Goal: Task Accomplishment & Management: Manage account settings

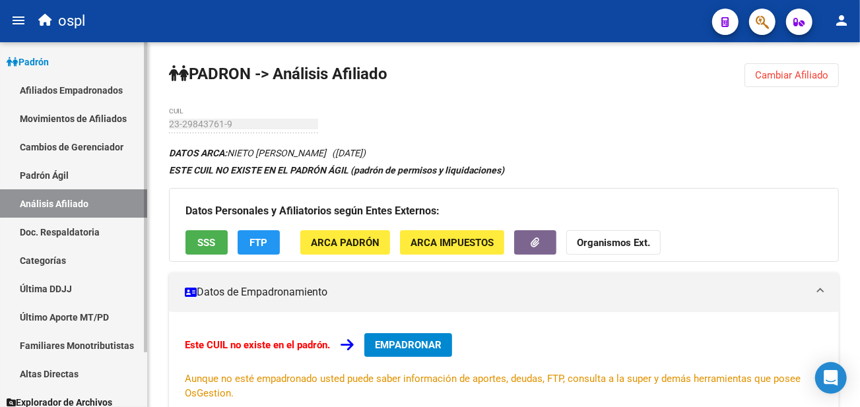
click at [75, 67] on link "Padrón" at bounding box center [73, 62] width 147 height 28
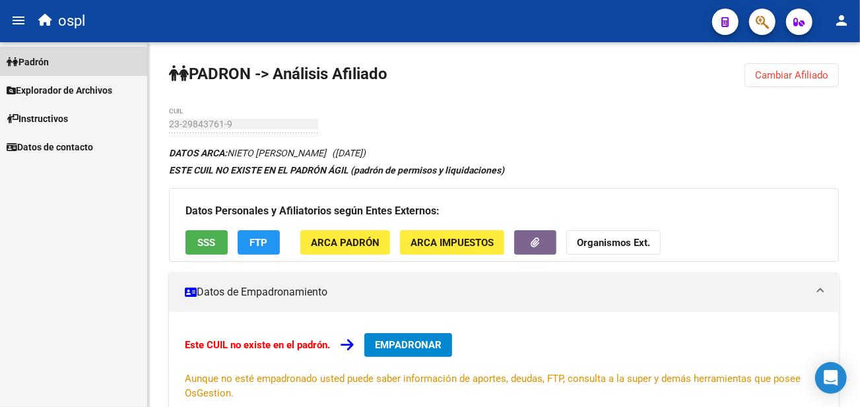
click at [75, 67] on link "Padrón" at bounding box center [73, 62] width 147 height 28
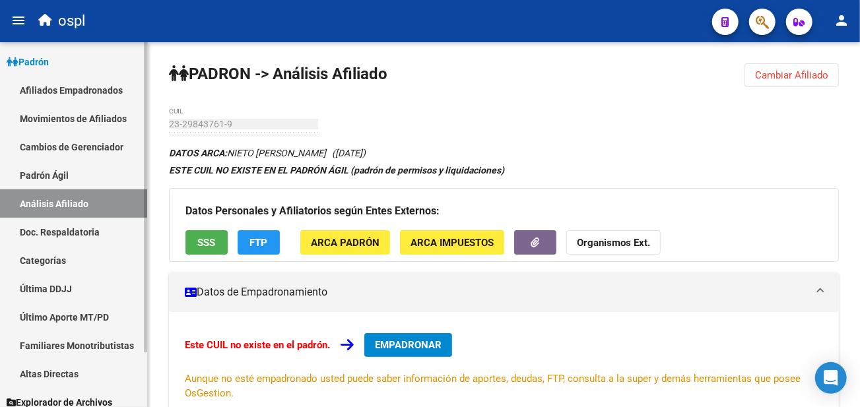
click at [71, 186] on link "Padrón Ágil" at bounding box center [73, 175] width 147 height 28
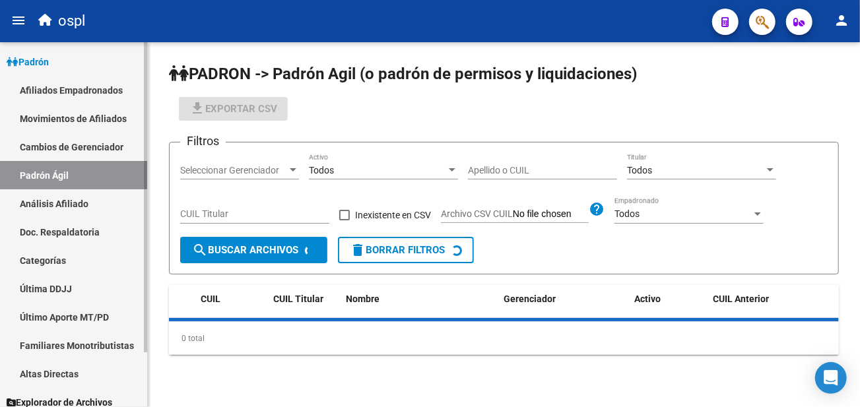
click at [71, 193] on link "Análisis Afiliado" at bounding box center [73, 203] width 147 height 28
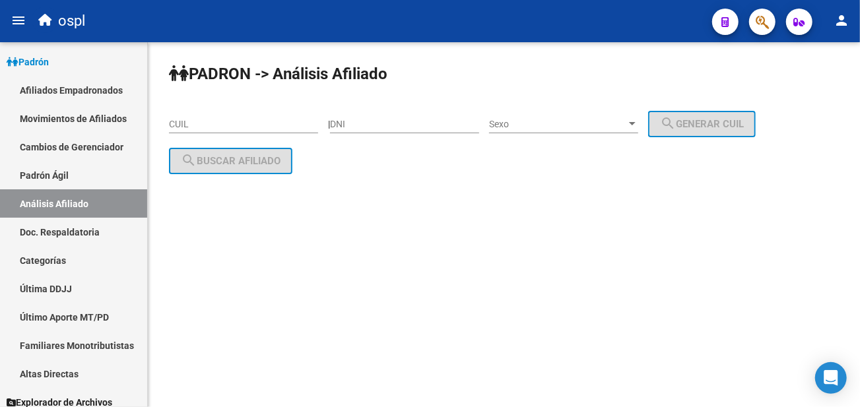
click at [267, 114] on div "CUIL" at bounding box center [243, 120] width 149 height 26
click at [264, 124] on input "CUIL" at bounding box center [243, 124] width 149 height 11
paste input "20-14600010-0"
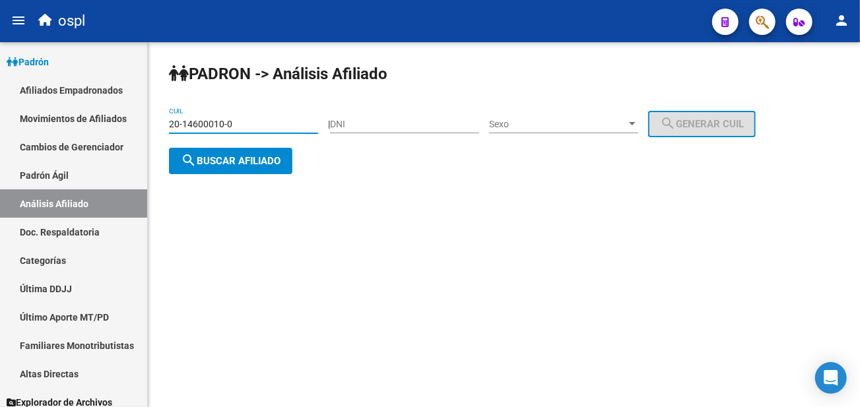
type input "20-14600010-0"
click at [267, 153] on button "search Buscar afiliado" at bounding box center [230, 161] width 123 height 26
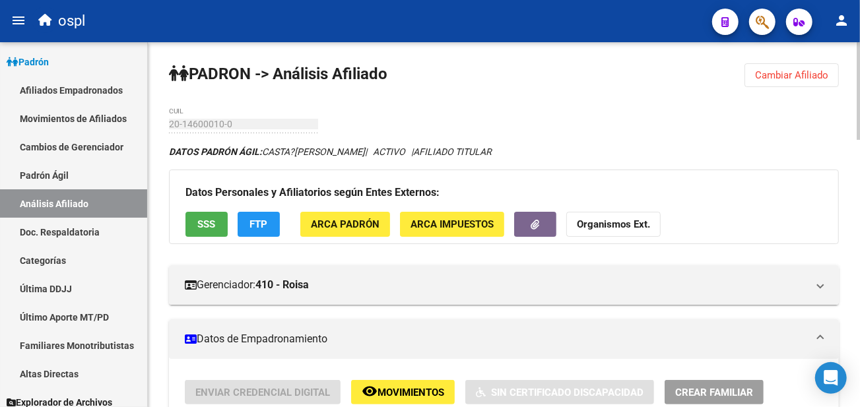
click at [189, 216] on button "SSS" at bounding box center [206, 224] width 42 height 24
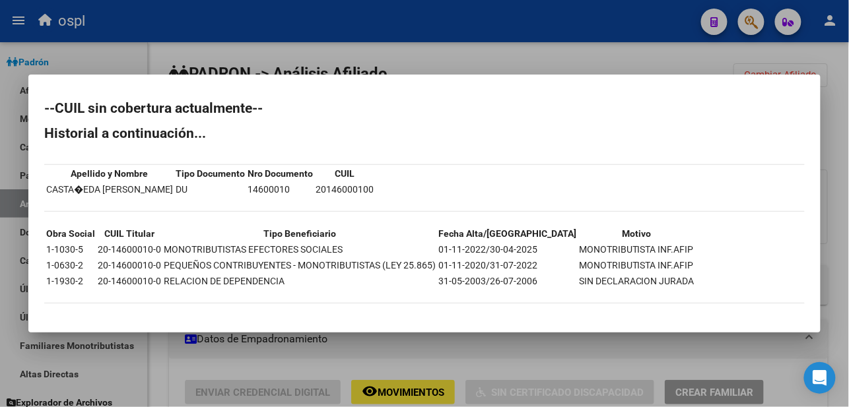
click at [612, 57] on div at bounding box center [424, 203] width 849 height 407
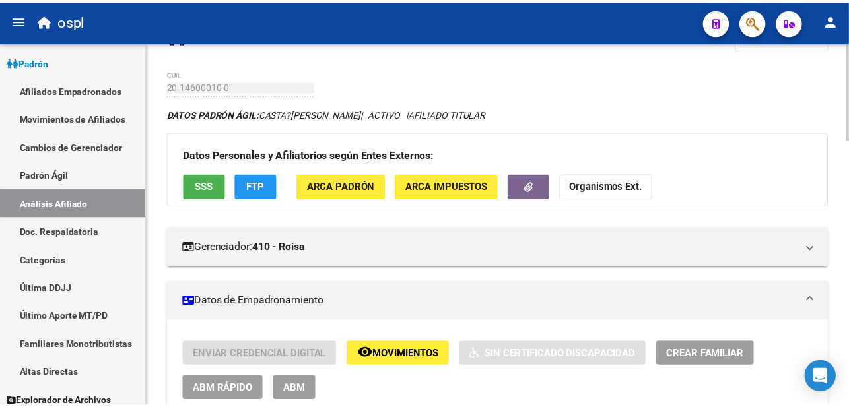
scroll to position [73, 0]
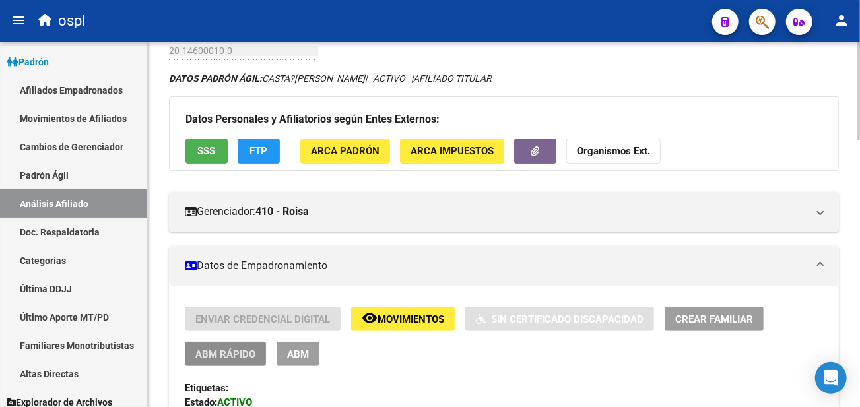
click at [248, 345] on button "ABM Rápido" at bounding box center [225, 354] width 81 height 24
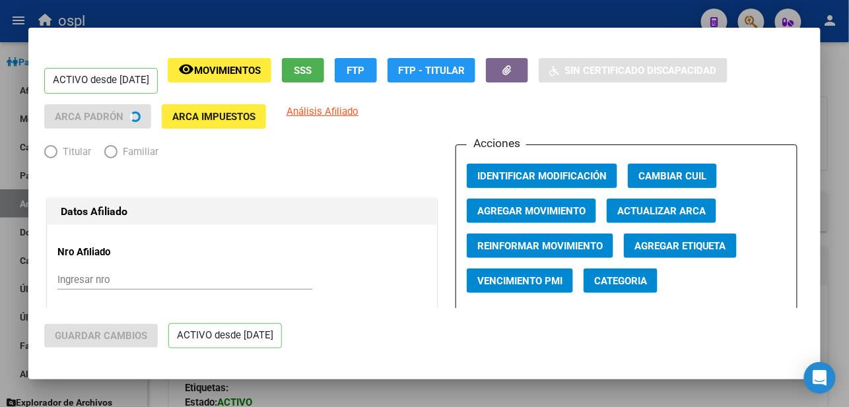
radio input "true"
type input "20-14600010-0"
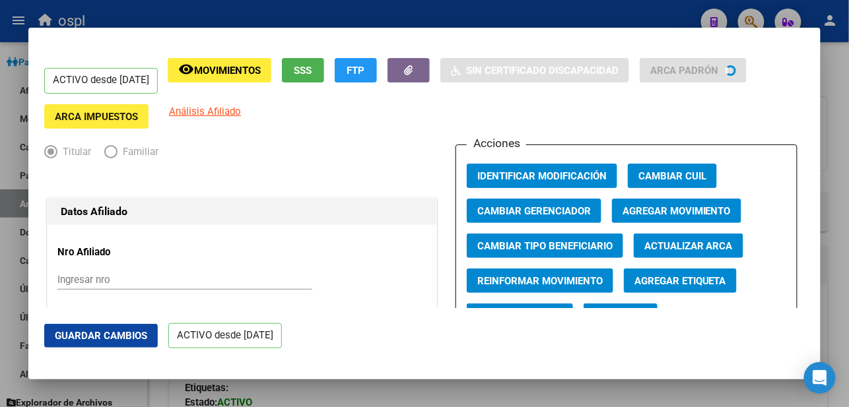
click at [632, 216] on span "Agregar Movimiento" at bounding box center [676, 211] width 108 height 12
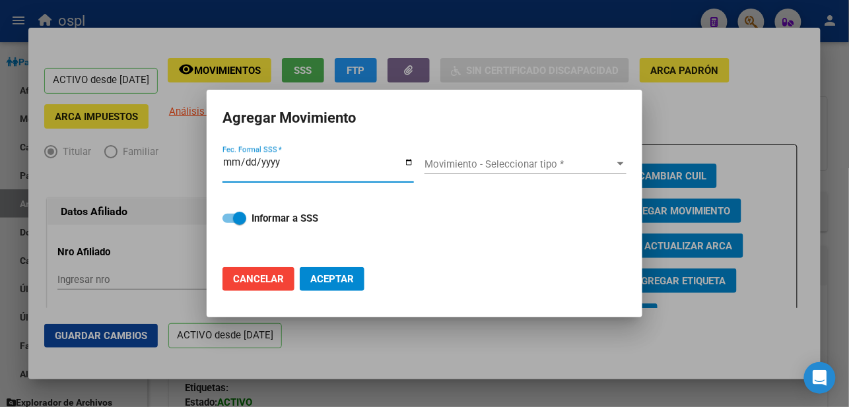
click at [408, 157] on input "Fec. Formal SSS *" at bounding box center [317, 167] width 191 height 21
type input "[DATE]"
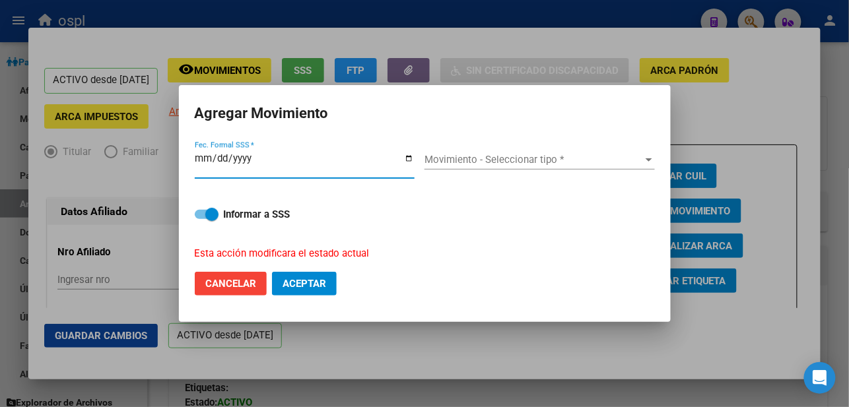
click at [432, 162] on span "Movimiento - Seleccionar tipo *" at bounding box center [533, 160] width 218 height 12
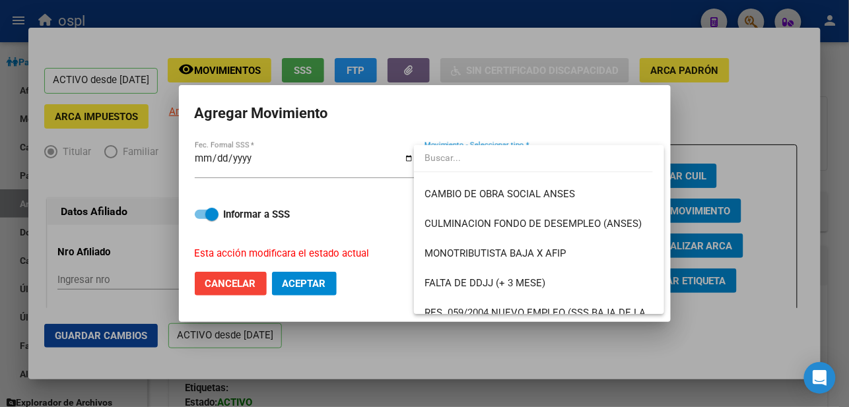
scroll to position [366, 0]
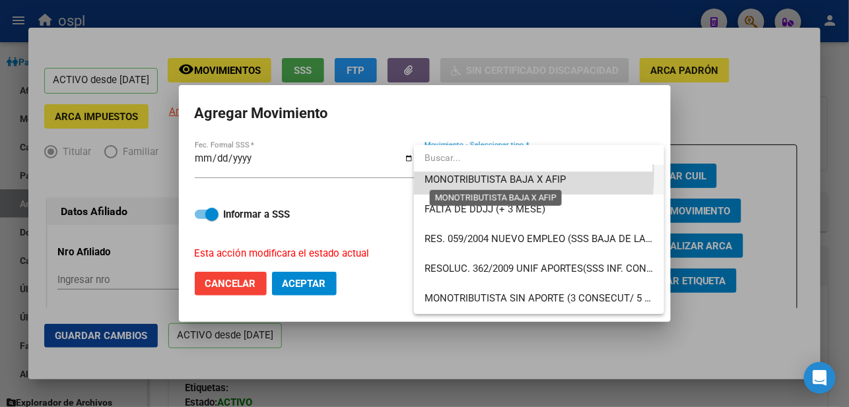
click at [469, 174] on span "MONOTRIBUTISTA BAJA X AFIP" at bounding box center [494, 180] width 141 height 12
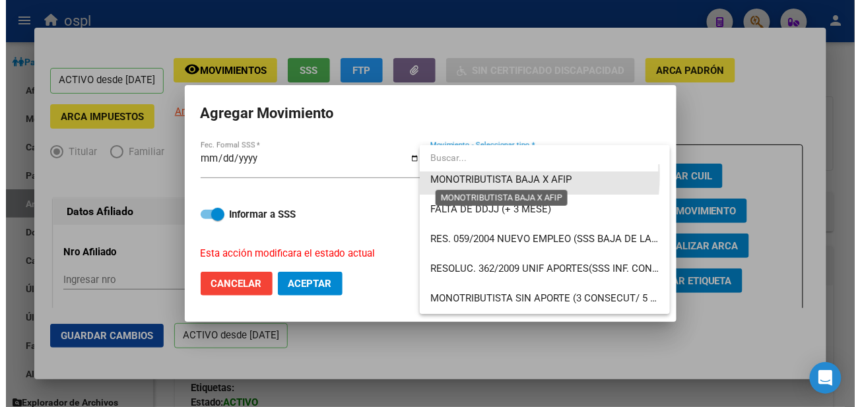
scroll to position [356, 0]
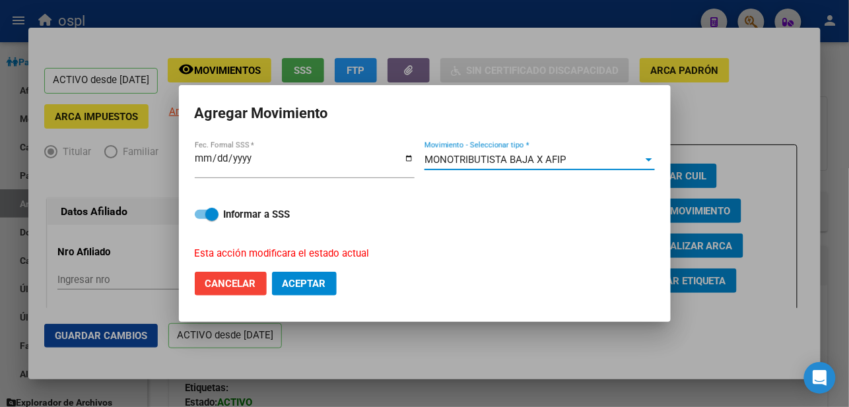
click at [233, 218] on strong "Informar a SSS" at bounding box center [257, 215] width 67 height 12
click at [201, 219] on input "Informar a SSS" at bounding box center [201, 219] width 1 height 1
checkbox input "false"
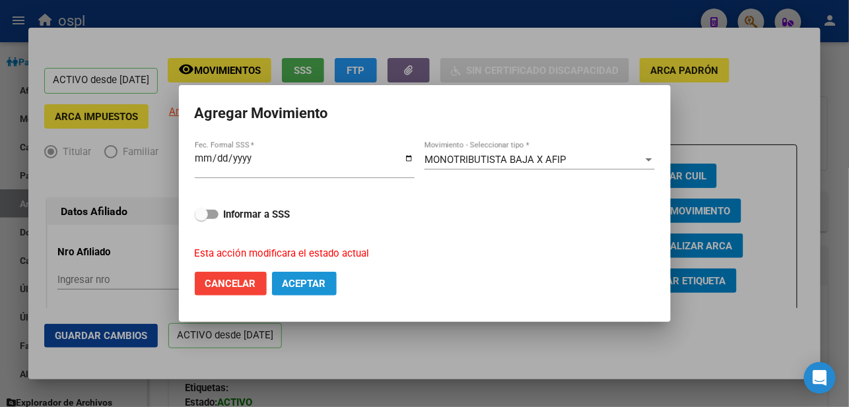
click at [302, 286] on span "Aceptar" at bounding box center [305, 284] width 44 height 12
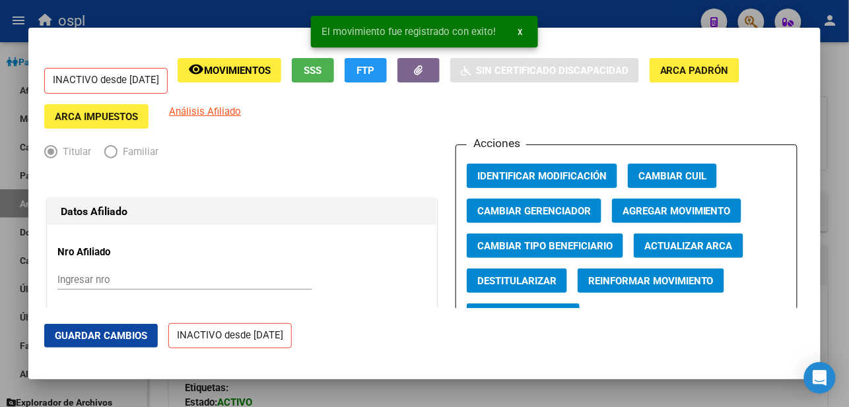
click at [644, 15] on div at bounding box center [424, 203] width 849 height 407
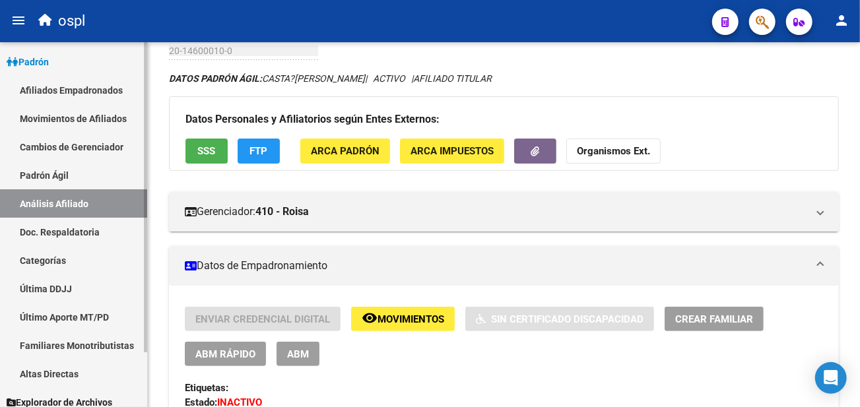
click at [54, 212] on link "Análisis Afiliado" at bounding box center [73, 203] width 147 height 28
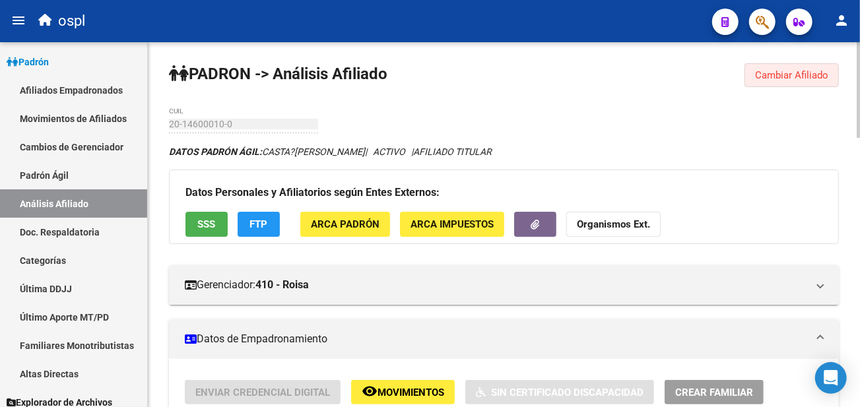
click at [768, 76] on span "Cambiar Afiliado" at bounding box center [791, 75] width 73 height 12
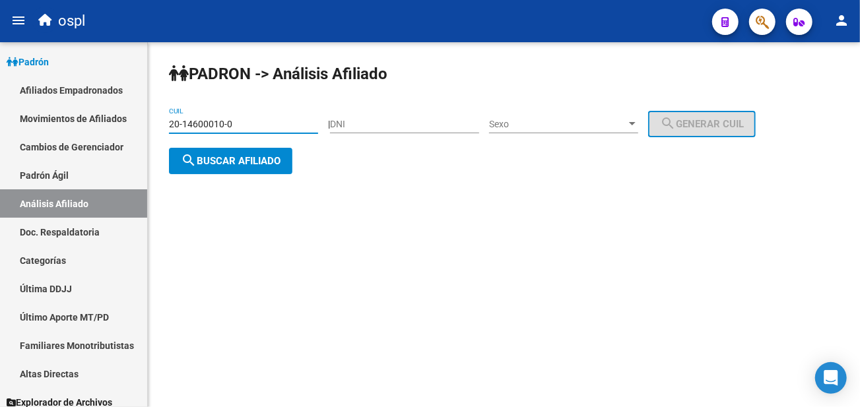
click at [248, 125] on input "20-14600010-0" at bounding box center [243, 124] width 149 height 11
paste input "5063-9"
click at [246, 155] on span "search Buscar afiliado" at bounding box center [231, 161] width 100 height 12
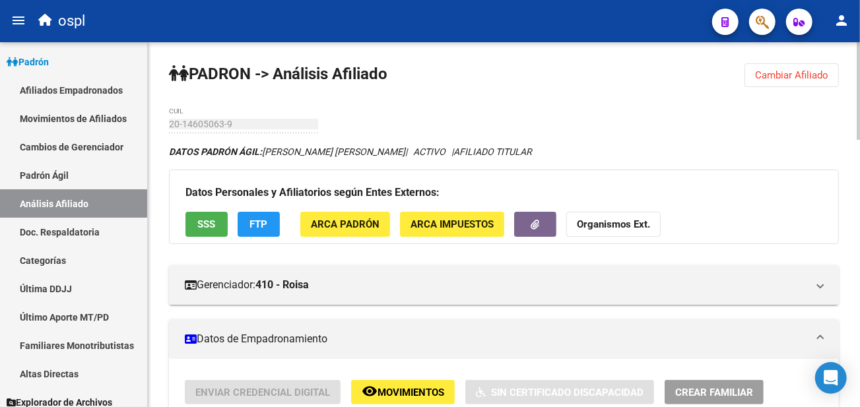
click at [510, 152] on div "DATOS PADRÓN ÁGIL: [PERSON_NAME] [PERSON_NAME] | ACTIVO | AFILIADO TITULAR" at bounding box center [504, 152] width 670 height 15
click at [493, 149] on span "AFILIADO TITULAR" at bounding box center [493, 152] width 79 height 11
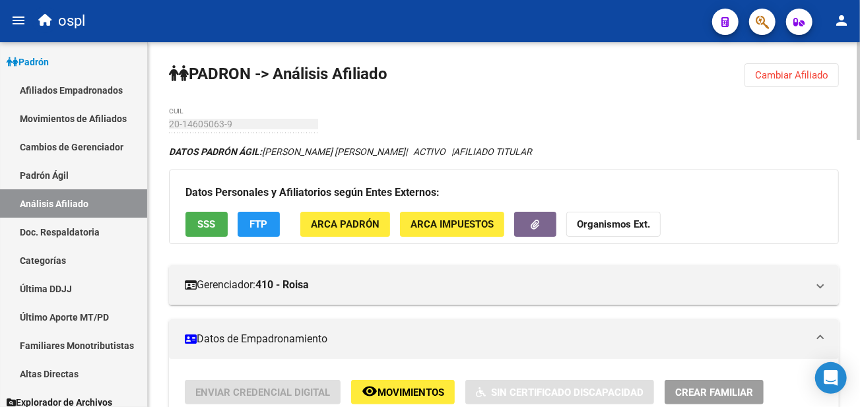
click at [493, 149] on span "AFILIADO TITULAR" at bounding box center [493, 152] width 79 height 11
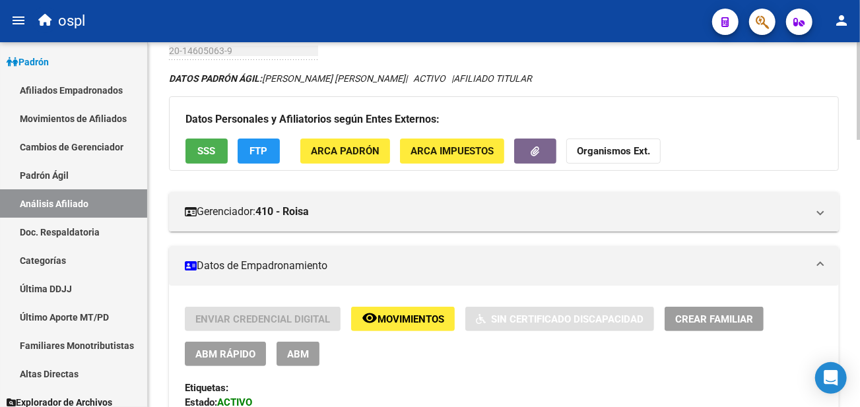
scroll to position [220, 0]
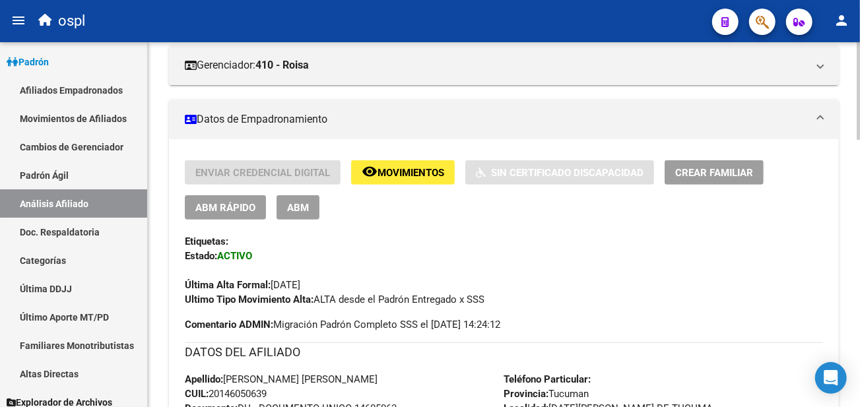
click at [454, 119] on mat-panel-title "Datos de Empadronamiento" at bounding box center [496, 119] width 622 height 15
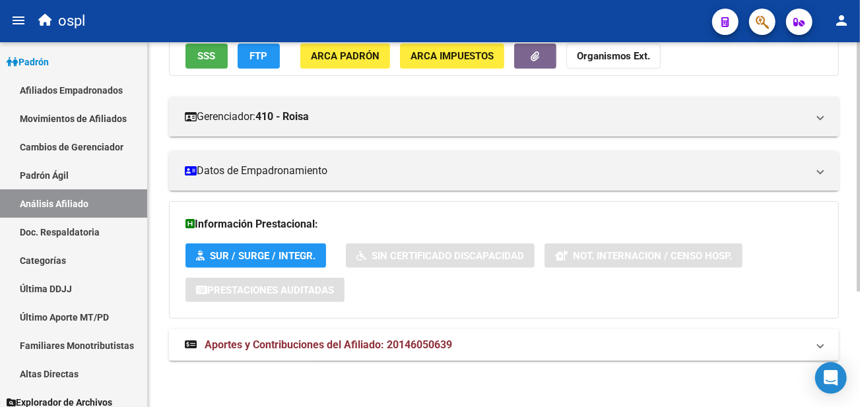
scroll to position [95, 0]
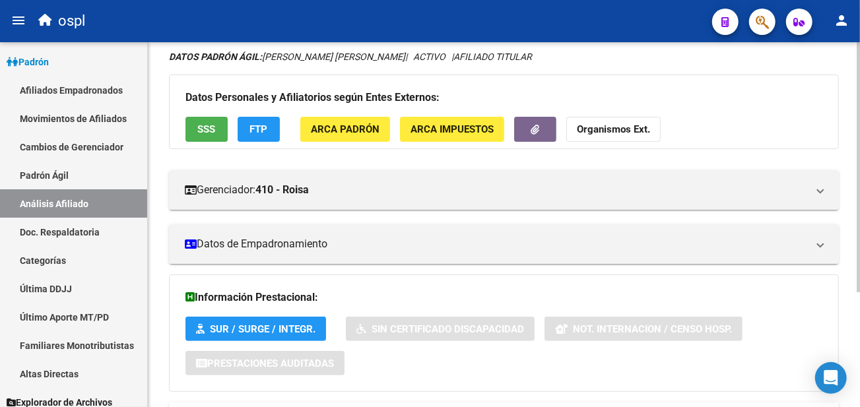
click at [201, 130] on span "SSS" at bounding box center [207, 130] width 18 height 12
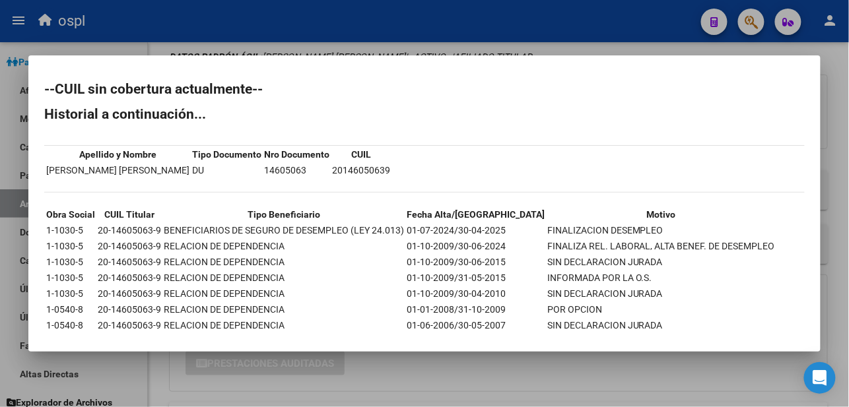
click at [174, 75] on mat-dialog-content "--CUIL sin cobertura actualmente-- Historial a continuación... Apellido y Nombr…" at bounding box center [424, 203] width 792 height 265
click at [601, 50] on div at bounding box center [424, 203] width 849 height 407
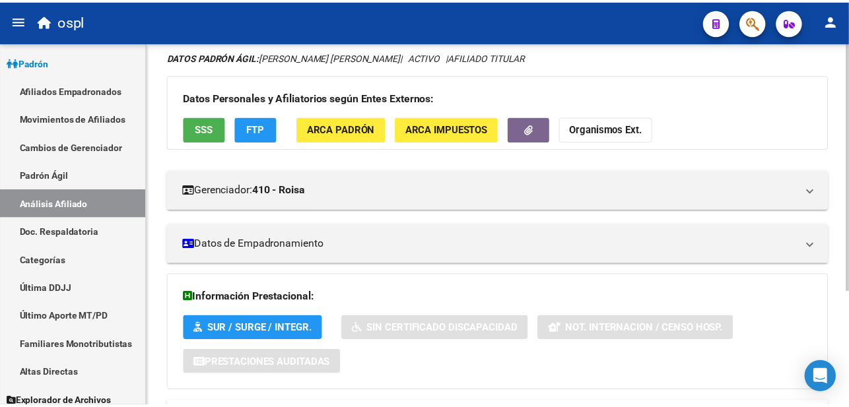
scroll to position [0, 0]
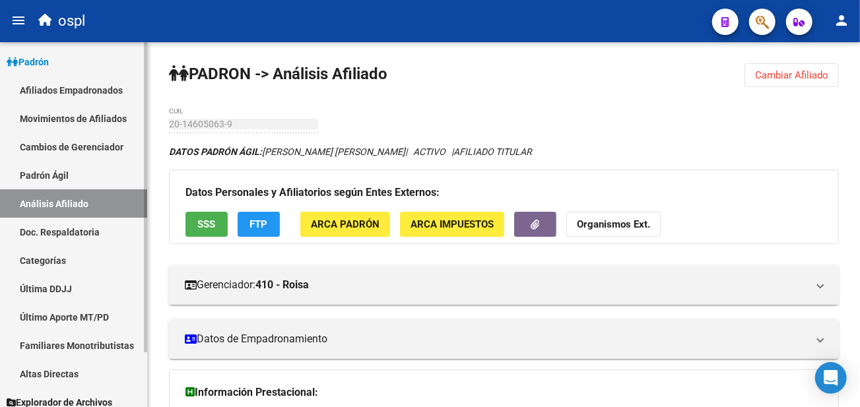
click at [73, 207] on link "Análisis Afiliado" at bounding box center [73, 203] width 147 height 28
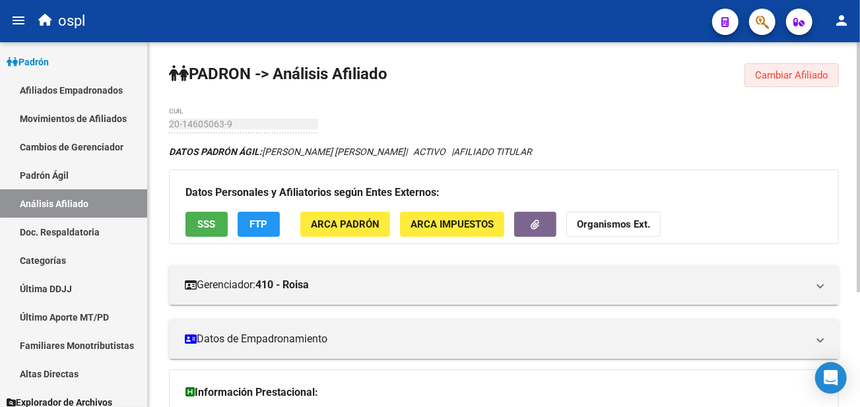
click at [770, 67] on button "Cambiar Afiliado" at bounding box center [792, 75] width 94 height 24
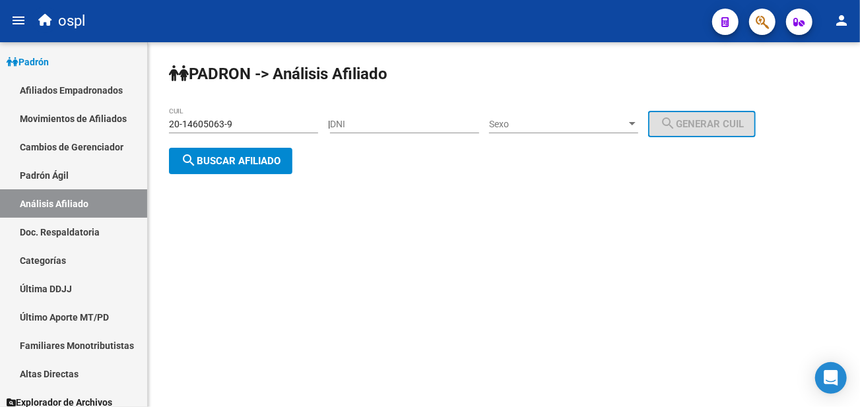
click at [211, 114] on div "20-14605063-9 CUIL" at bounding box center [243, 120] width 149 height 26
click at [210, 119] on input "20-14605063-9" at bounding box center [243, 124] width 149 height 11
paste input "6093237-7"
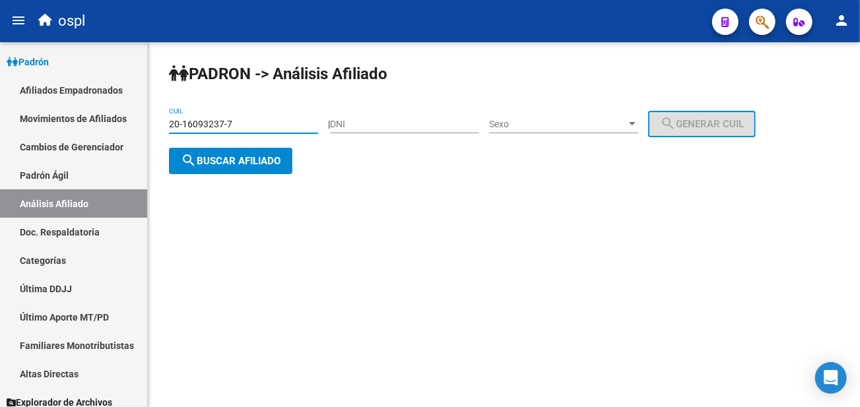
type input "20-16093237-7"
click at [253, 173] on div "PADRON -> Análisis Afiliado 20-16093237-7 CUIL | DNI Sexo Sexo search Generar C…" at bounding box center [504, 129] width 712 height 174
click at [263, 162] on span "search Buscar afiliado" at bounding box center [231, 161] width 100 height 12
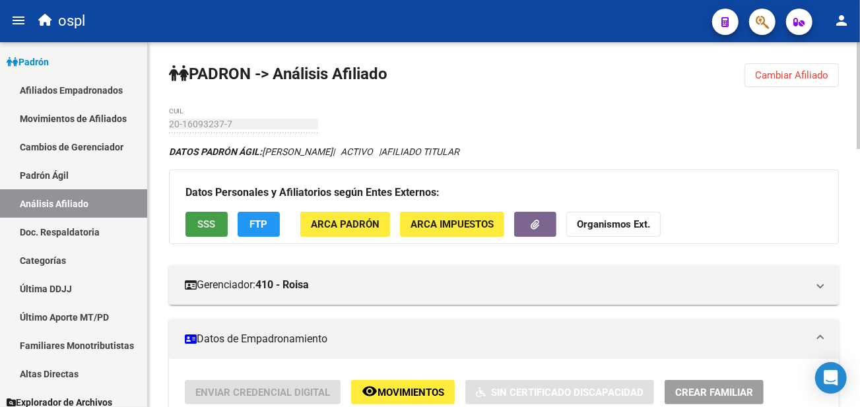
click at [209, 219] on span "SSS" at bounding box center [207, 225] width 18 height 12
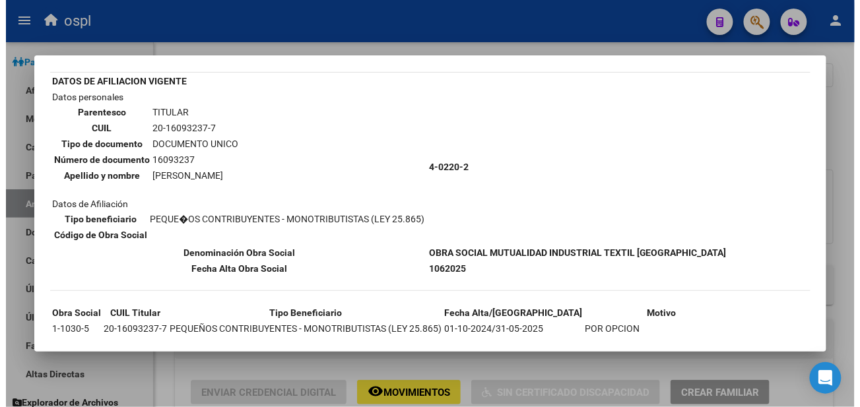
scroll to position [121, 0]
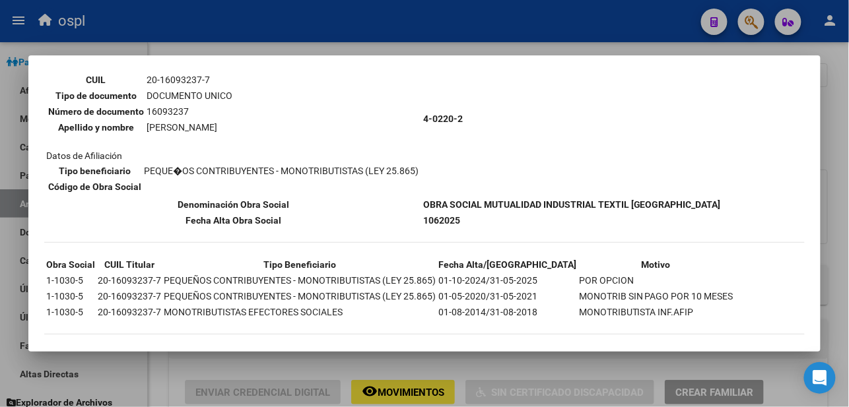
click at [517, 34] on div at bounding box center [424, 203] width 849 height 407
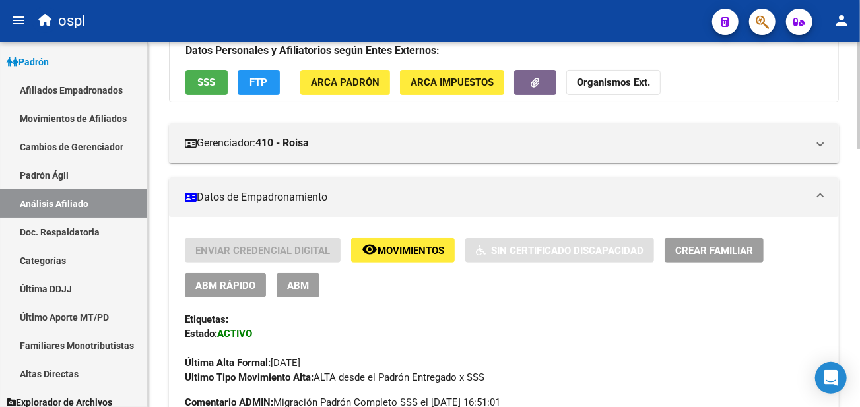
scroll to position [147, 0]
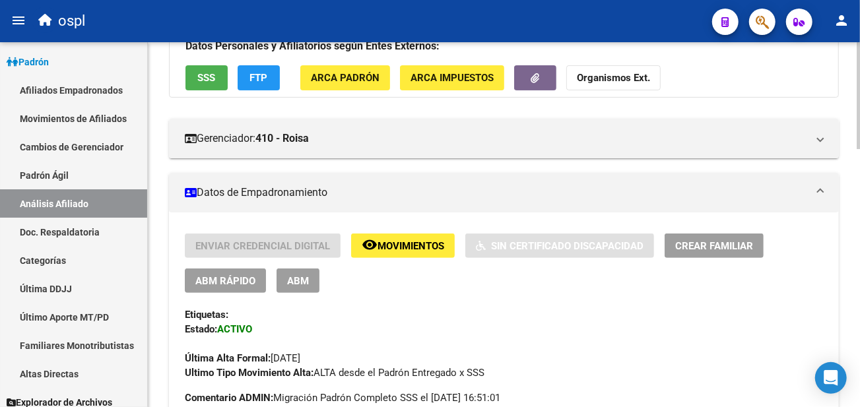
click at [289, 287] on span "ABM" at bounding box center [298, 281] width 22 height 12
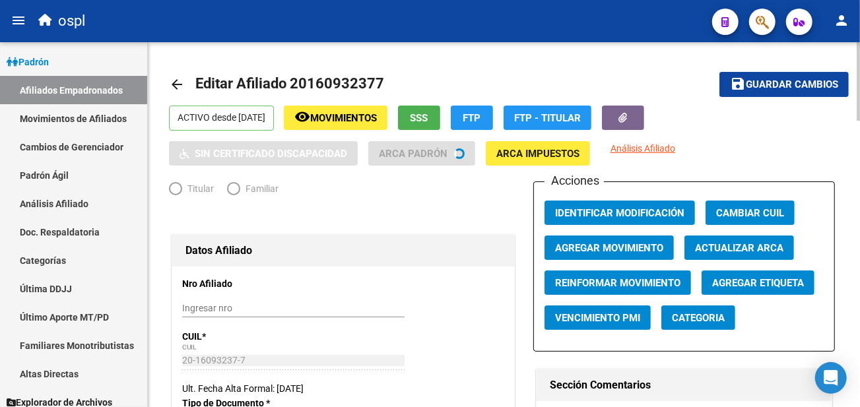
radio input "true"
type input "20-16093237-7"
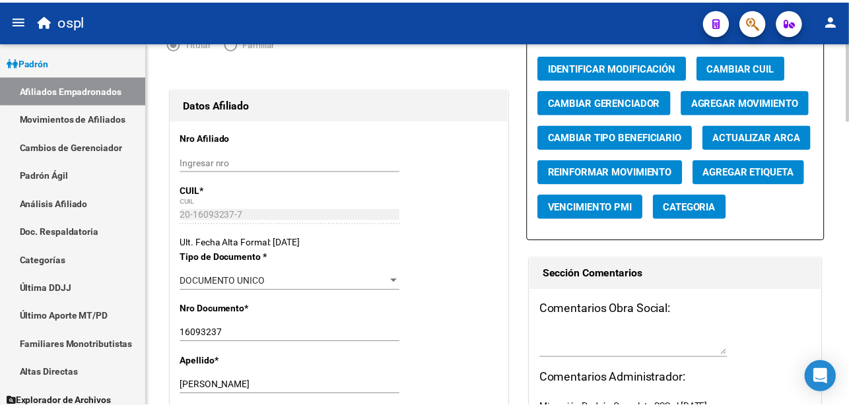
scroll to position [147, 0]
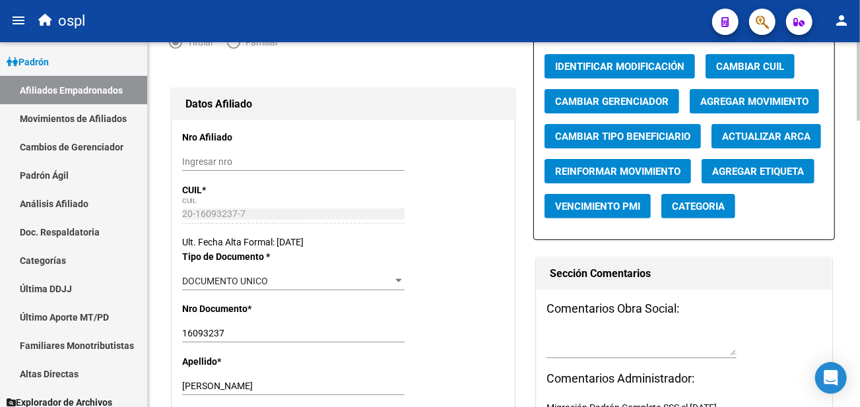
click at [717, 96] on span "Agregar Movimiento" at bounding box center [754, 102] width 108 height 12
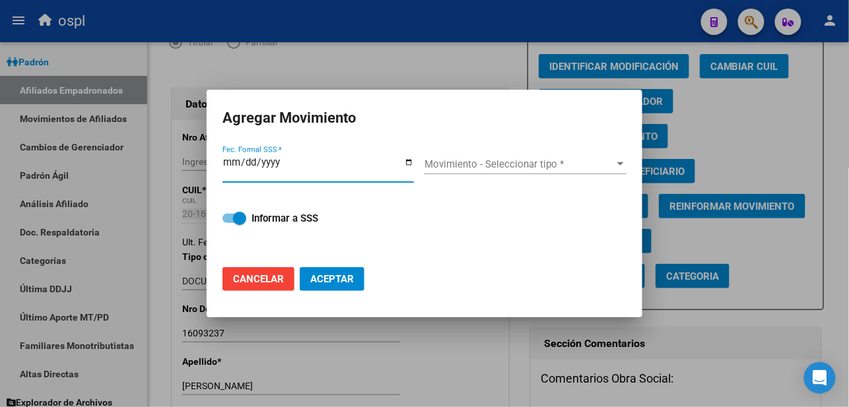
click at [408, 164] on input "Fec. Formal SSS *" at bounding box center [317, 167] width 191 height 21
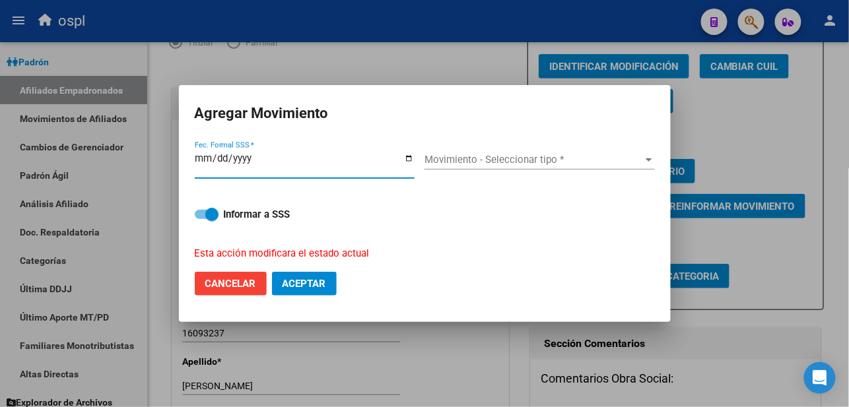
type input "[DATE]"
click at [490, 156] on span "Movimiento - Seleccionar tipo *" at bounding box center [533, 160] width 218 height 12
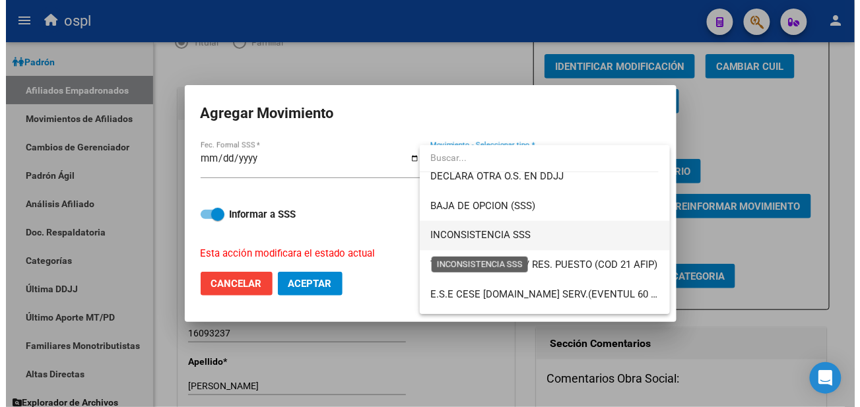
scroll to position [513, 0]
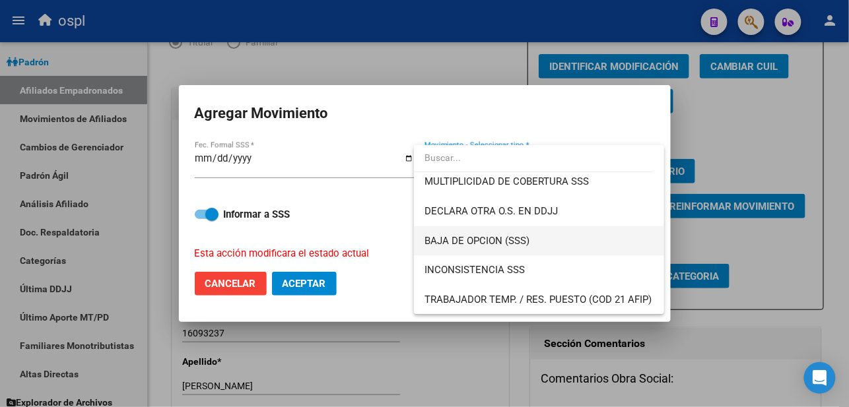
click at [508, 243] on span "BAJA DE OPCION (SSS)" at bounding box center [476, 241] width 105 height 12
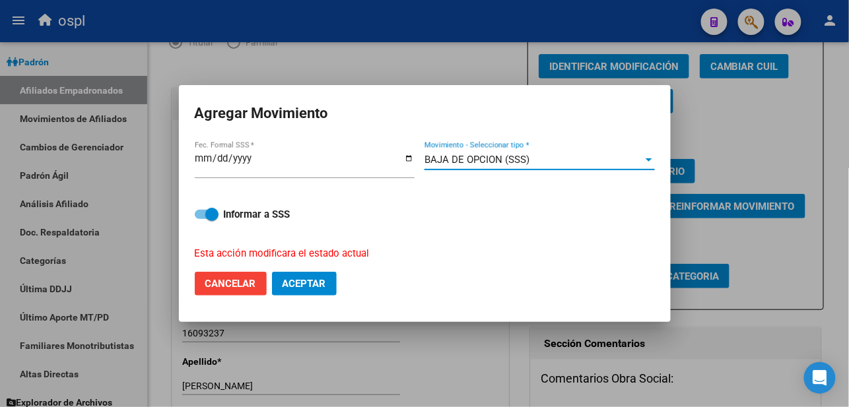
click at [300, 280] on span "Aceptar" at bounding box center [305, 284] width 44 height 12
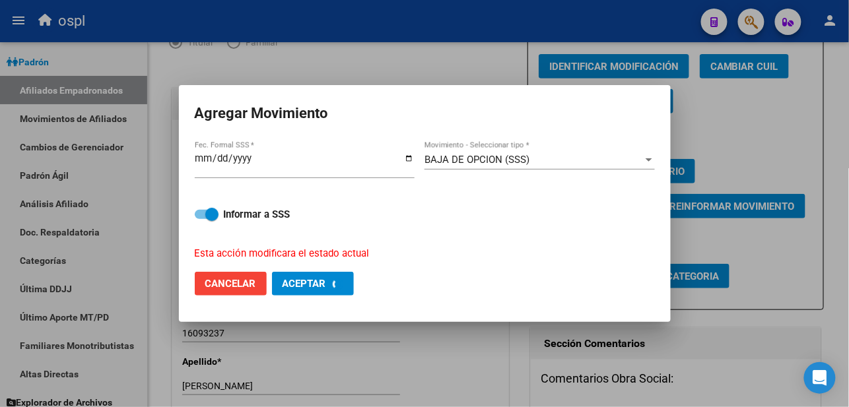
checkbox input "false"
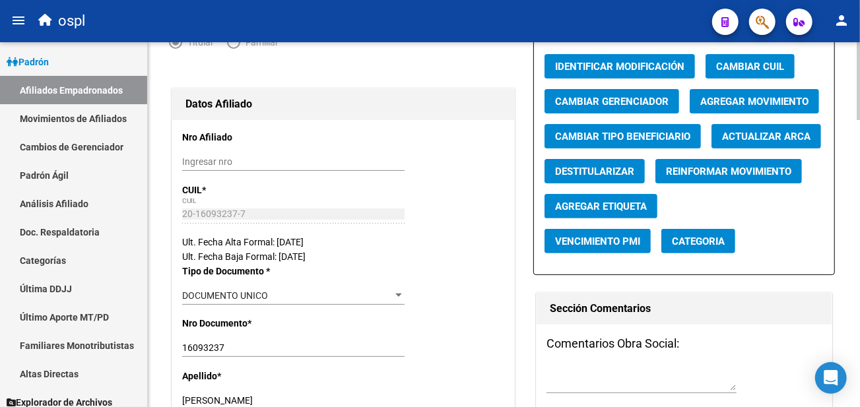
scroll to position [0, 0]
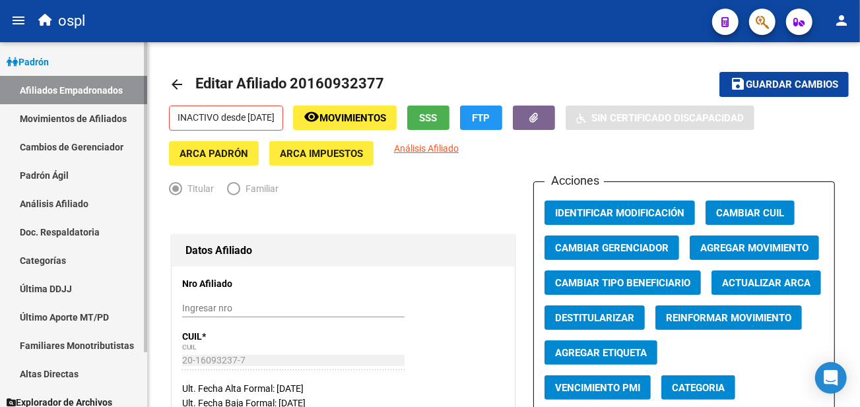
click at [75, 175] on link "Padrón Ágil" at bounding box center [73, 175] width 147 height 28
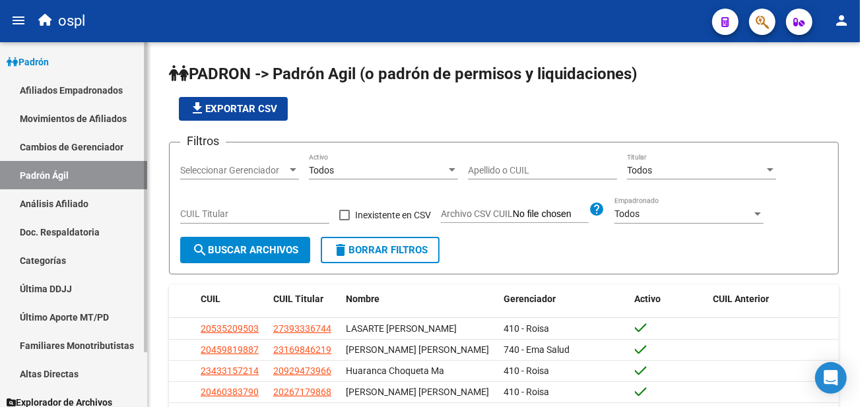
click at [70, 201] on link "Análisis Afiliado" at bounding box center [73, 203] width 147 height 28
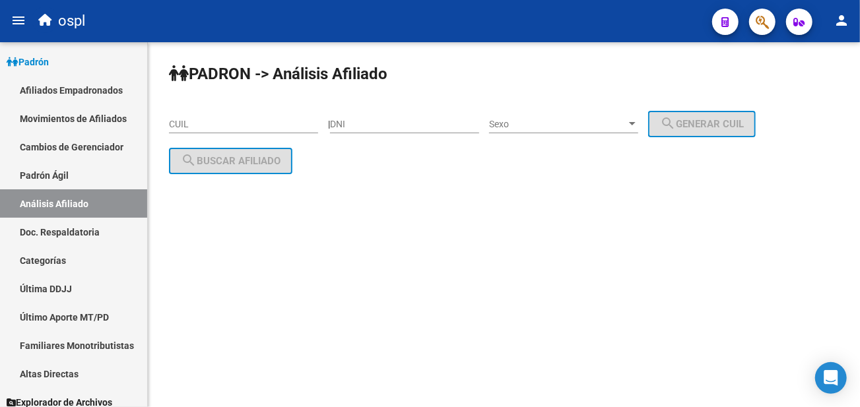
click at [271, 130] on div "CUIL" at bounding box center [243, 120] width 149 height 26
paste input "20-16702064-0"
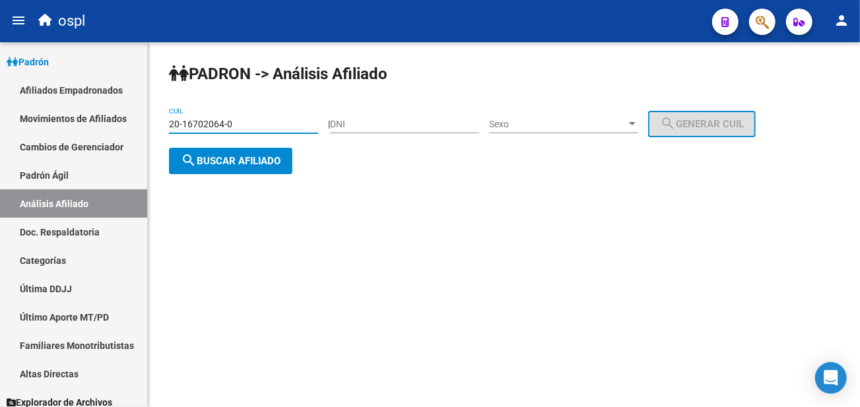
type input "20-16702064-0"
click at [229, 152] on button "search Buscar afiliado" at bounding box center [230, 161] width 123 height 26
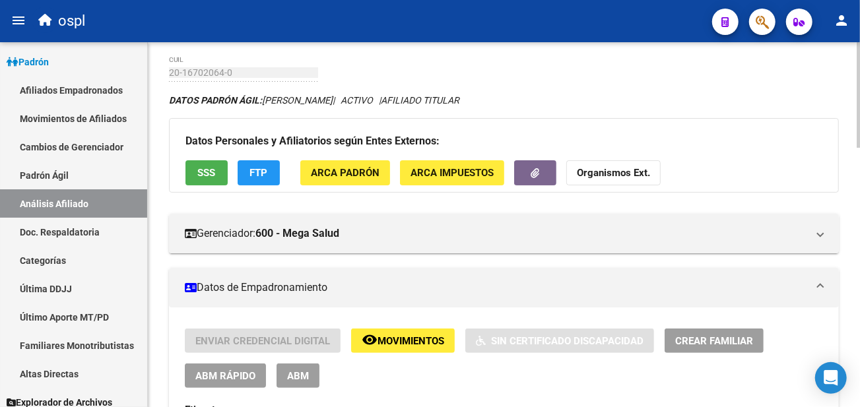
scroll to position [147, 0]
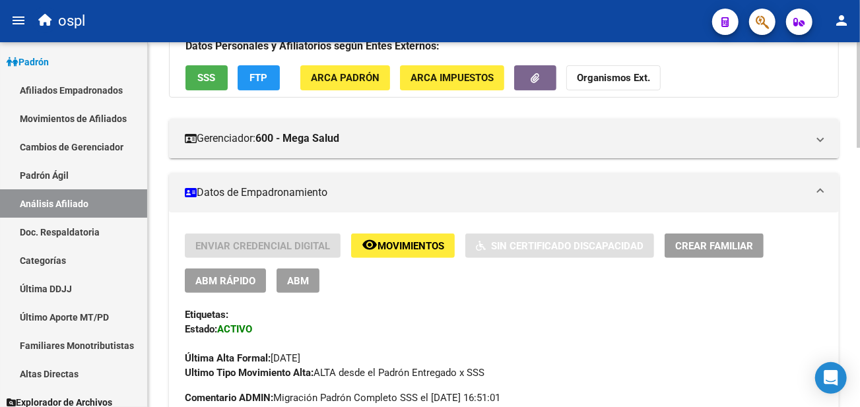
click at [198, 83] on span "SSS" at bounding box center [207, 79] width 18 height 12
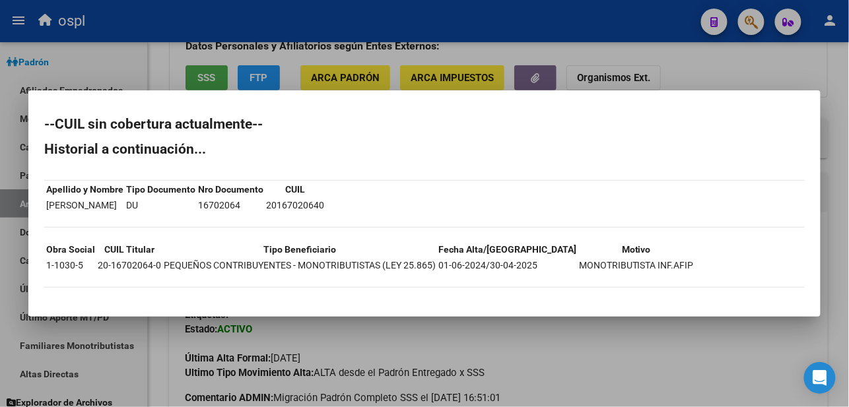
click at [691, 70] on div at bounding box center [424, 203] width 849 height 407
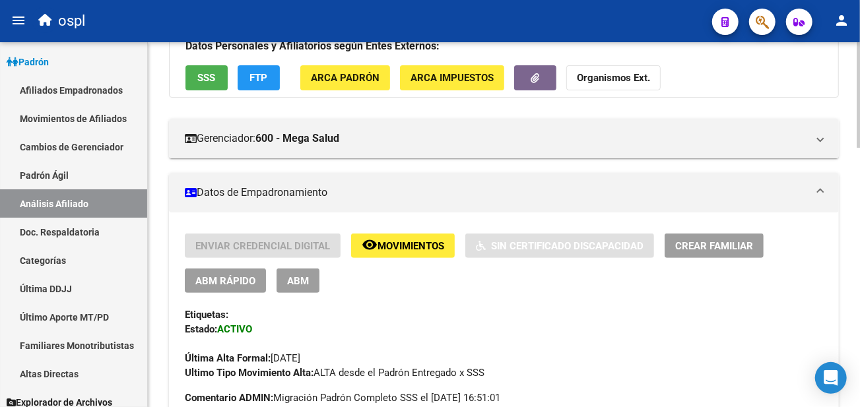
click at [294, 278] on span "ABM" at bounding box center [298, 281] width 22 height 12
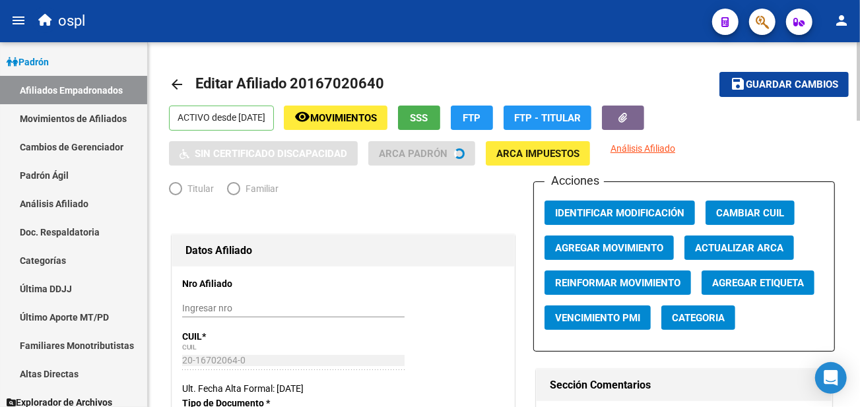
radio input "true"
type input "20-16702064-0"
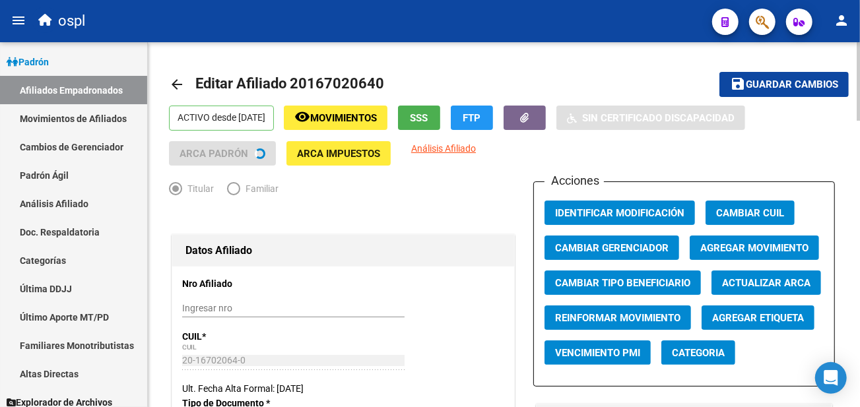
click at [716, 245] on span "Agregar Movimiento" at bounding box center [754, 248] width 108 height 12
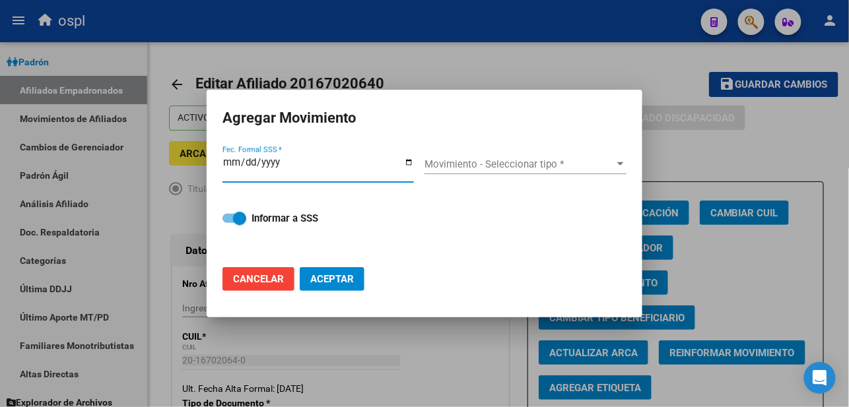
click at [412, 160] on input "Fec. Formal SSS *" at bounding box center [317, 167] width 191 height 21
type input "[DATE]"
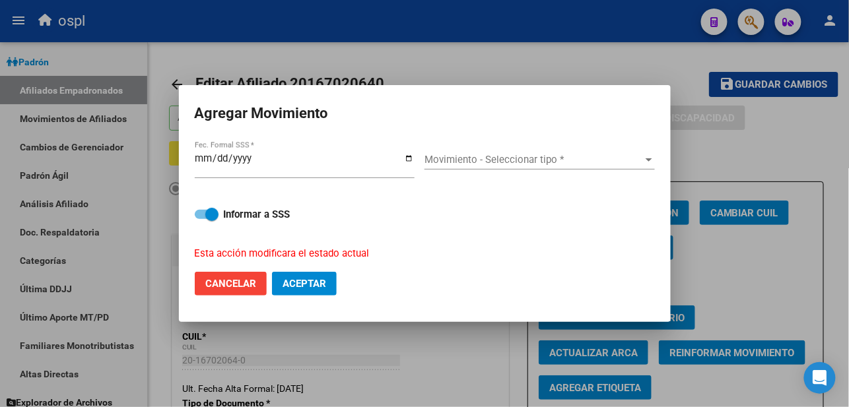
click at [496, 169] on div "Movimiento - Seleccionar tipo * Movimiento - Seleccionar tipo *" at bounding box center [539, 160] width 230 height 20
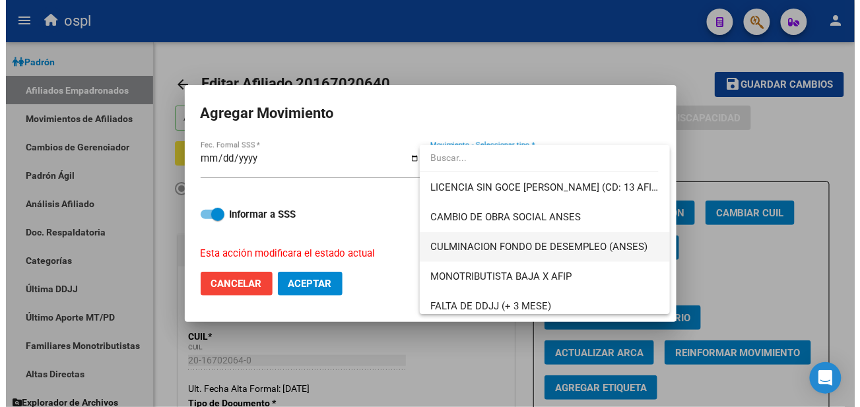
scroll to position [293, 0]
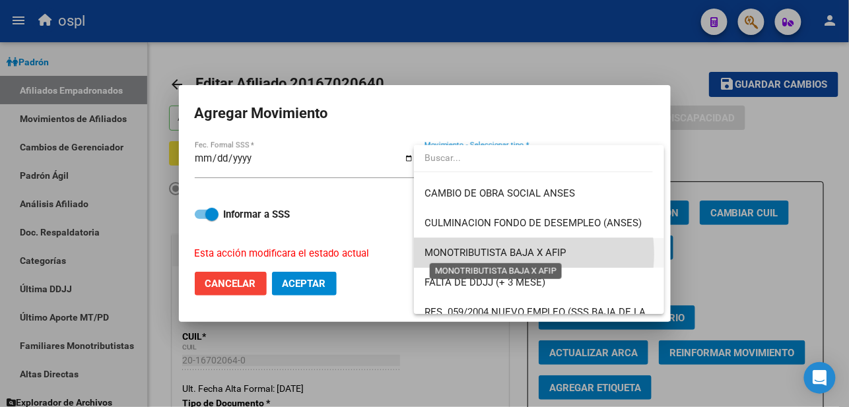
click at [519, 254] on span "MONOTRIBUTISTA BAJA X AFIP" at bounding box center [494, 253] width 141 height 12
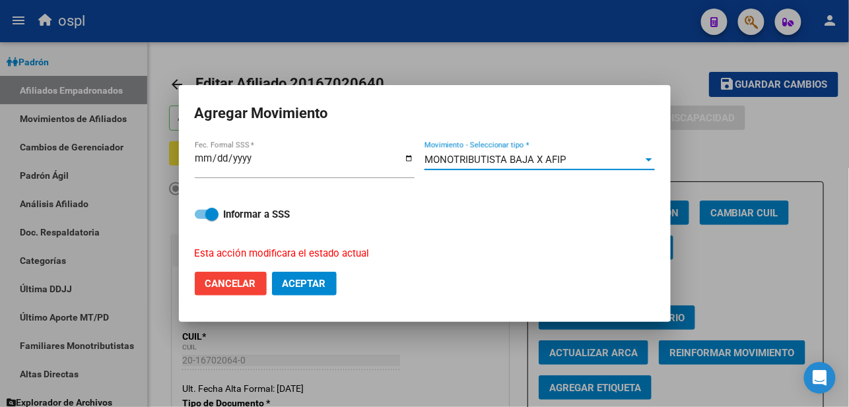
click at [300, 279] on span "Aceptar" at bounding box center [305, 284] width 44 height 12
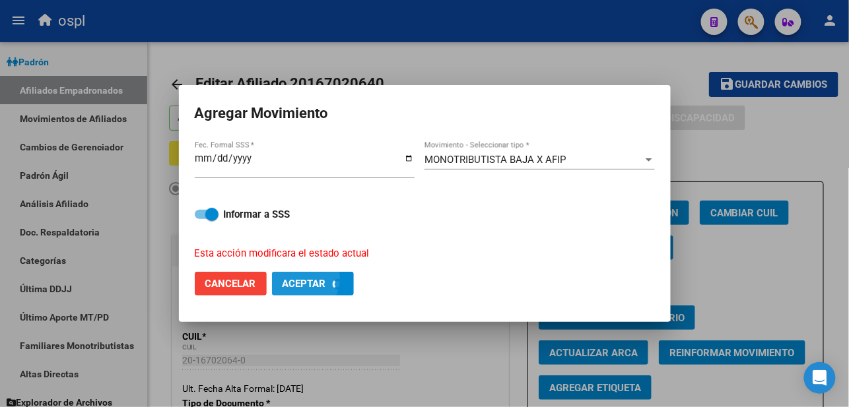
checkbox input "false"
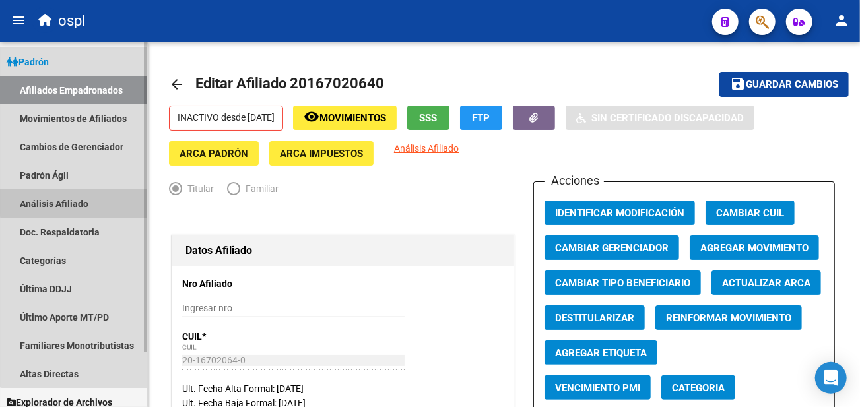
click at [81, 197] on link "Análisis Afiliado" at bounding box center [73, 203] width 147 height 28
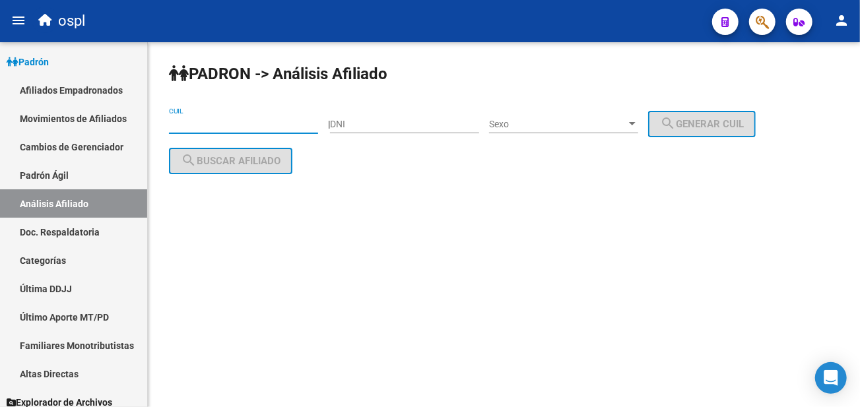
click at [285, 128] on input "CUIL" at bounding box center [243, 124] width 149 height 11
paste input "20-16782912-1"
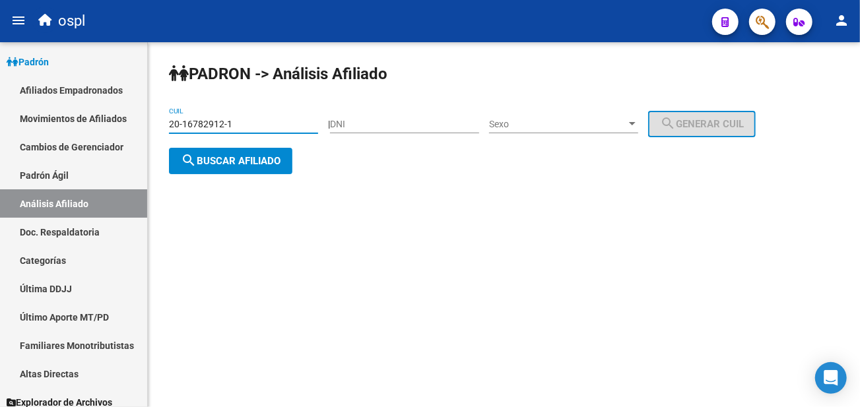
type input "20-16782912-1"
click at [246, 157] on span "search Buscar afiliado" at bounding box center [231, 161] width 100 height 12
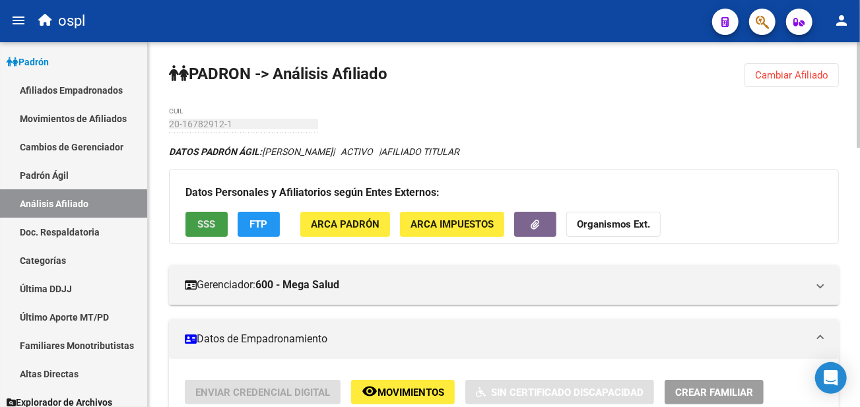
click at [222, 214] on button "SSS" at bounding box center [206, 224] width 42 height 24
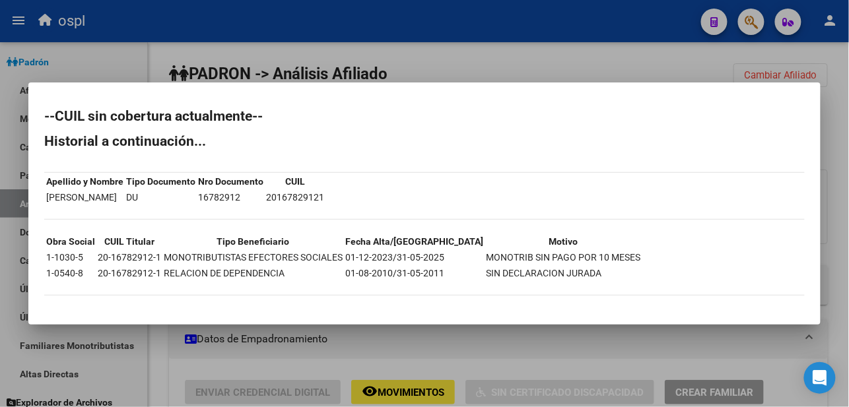
click at [543, 49] on div at bounding box center [424, 203] width 849 height 407
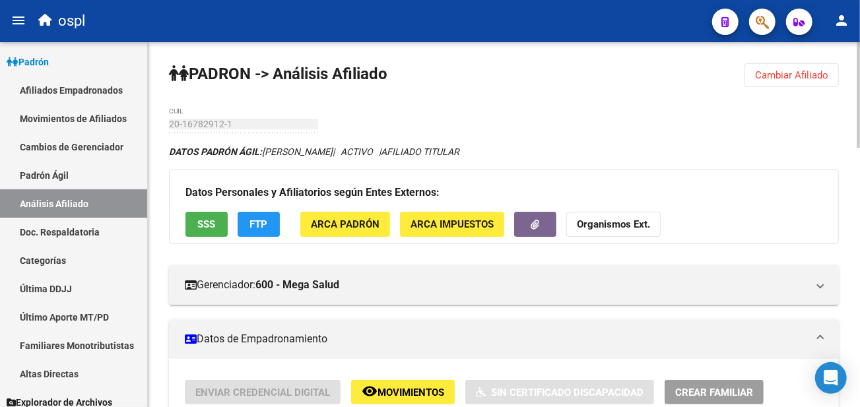
scroll to position [73, 0]
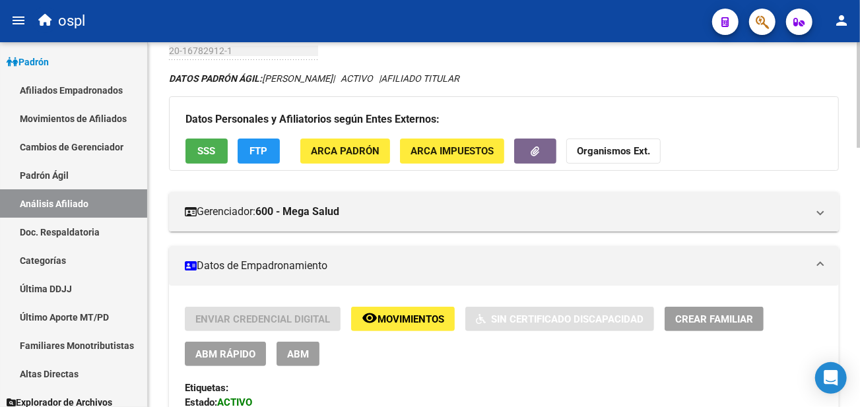
click at [288, 356] on span "ABM" at bounding box center [298, 355] width 22 height 12
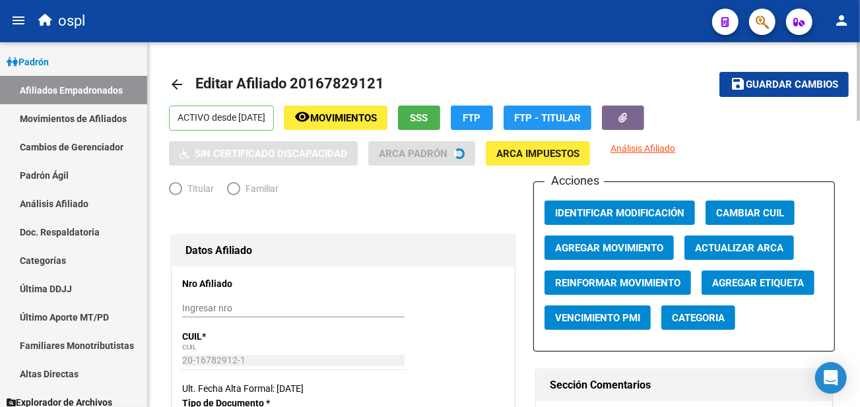
radio input "true"
type input "20-16782912-1"
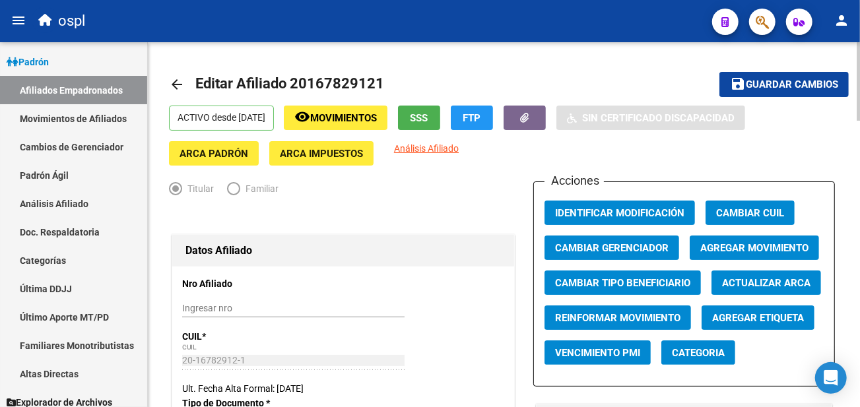
click at [731, 246] on span "Agregar Movimiento" at bounding box center [754, 248] width 108 height 12
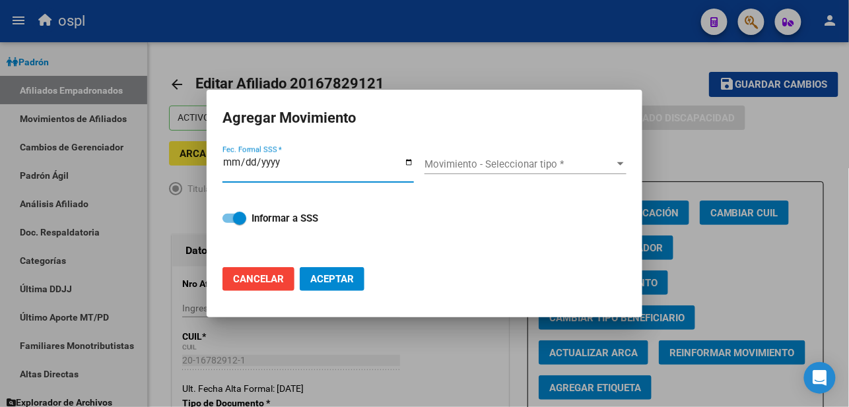
click at [409, 154] on div "Fec. Formal SSS *" at bounding box center [317, 168] width 191 height 28
click at [407, 170] on input "Fec. Formal SSS *" at bounding box center [317, 167] width 191 height 21
click at [408, 162] on input "Fec. Formal SSS *" at bounding box center [317, 167] width 191 height 21
type input "[DATE]"
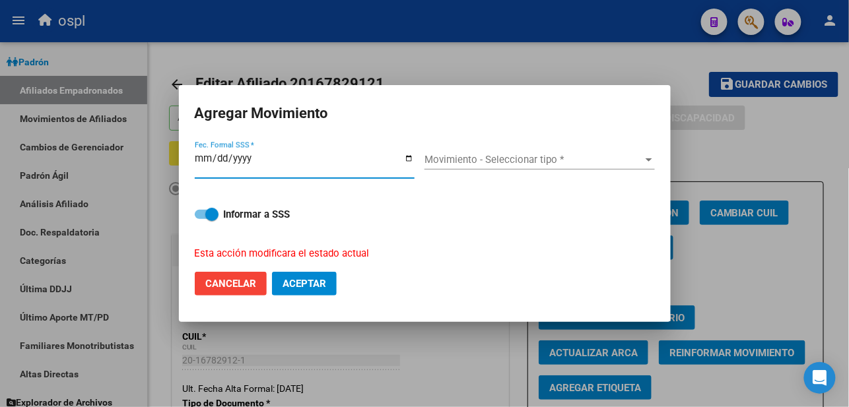
click at [463, 155] on span "Movimiento - Seleccionar tipo *" at bounding box center [533, 160] width 218 height 12
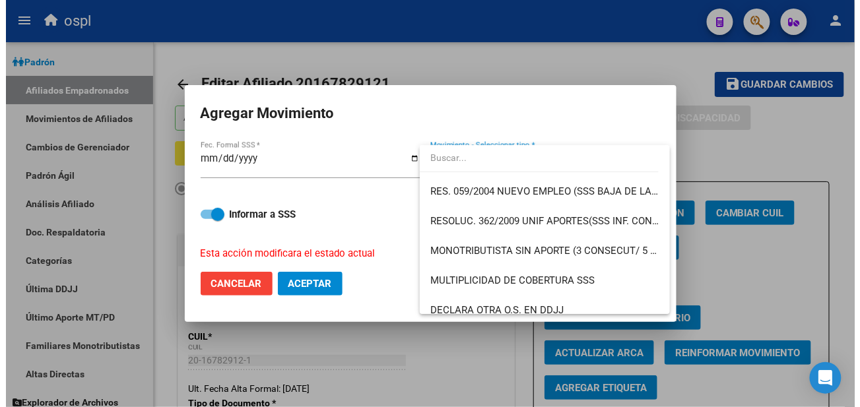
scroll to position [440, 0]
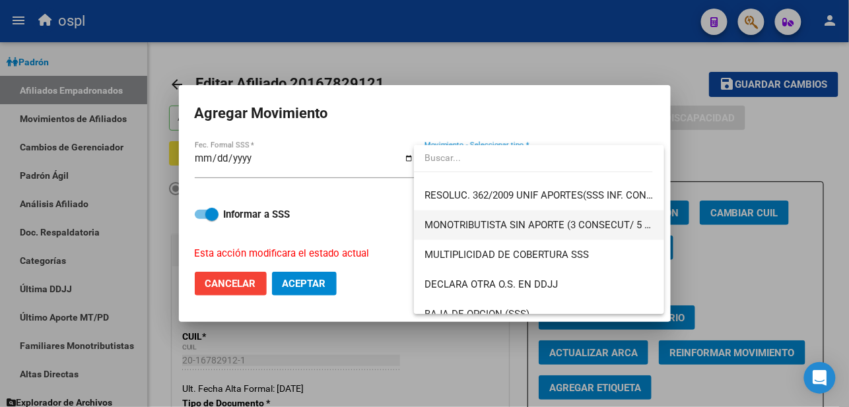
click at [528, 211] on span "MONOTRIBUTISTA SIN APORTE (3 CONSECUT/ 5 ALTERNAD)" at bounding box center [538, 226] width 229 height 30
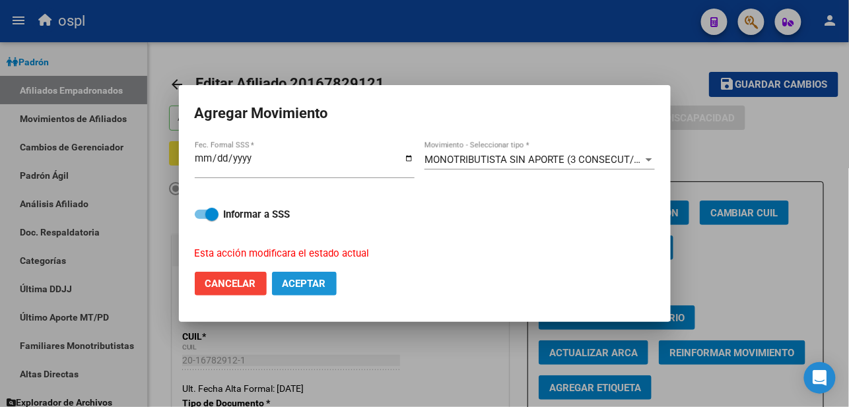
click at [312, 285] on span "Aceptar" at bounding box center [305, 284] width 44 height 12
checkbox input "false"
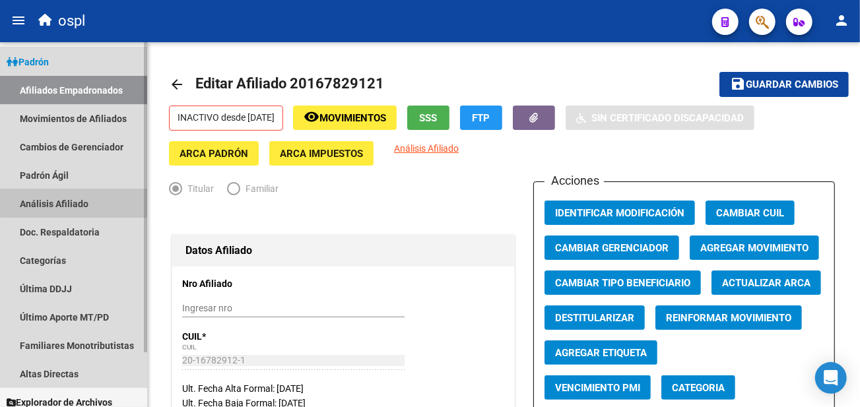
click at [77, 203] on link "Análisis Afiliado" at bounding box center [73, 203] width 147 height 28
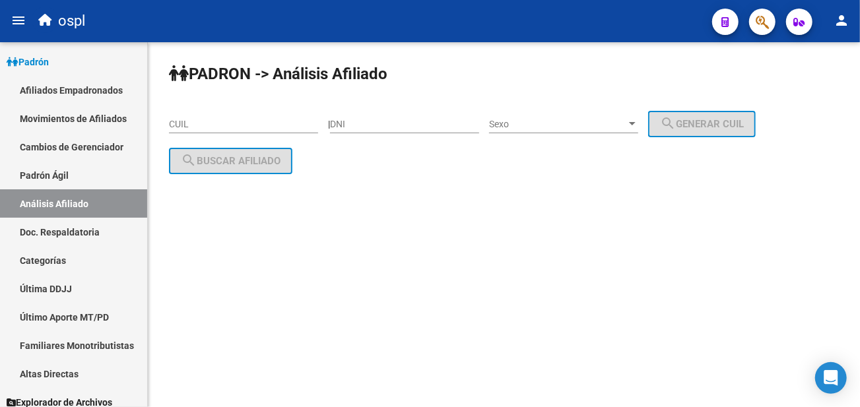
click at [239, 147] on div "PADRON -> Análisis Afiliado CUIL | DNI Sexo Sexo search Generar CUIL search Bus…" at bounding box center [504, 129] width 712 height 174
click at [239, 131] on div "CUIL" at bounding box center [243, 120] width 149 height 26
paste input "20-16987215-6"
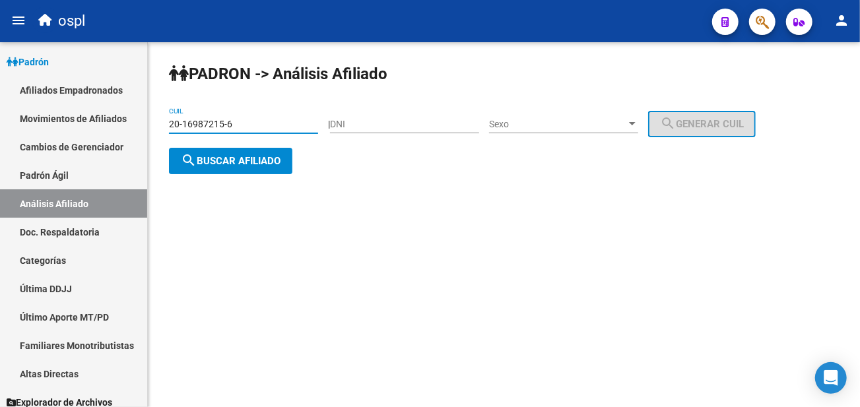
type input "20-16987215-6"
click at [218, 157] on span "search Buscar afiliado" at bounding box center [231, 161] width 100 height 12
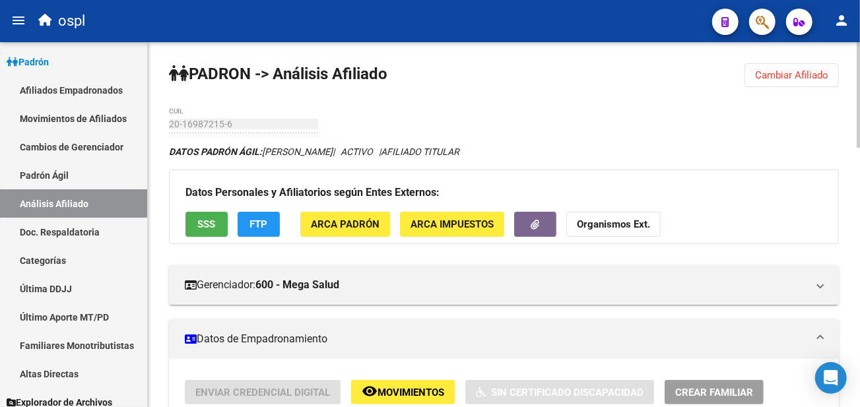
click at [208, 219] on span "SSS" at bounding box center [207, 225] width 18 height 12
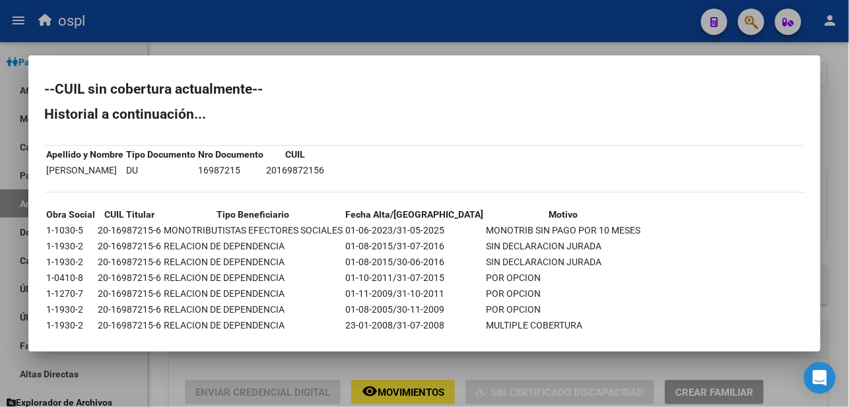
click at [546, 27] on div at bounding box center [424, 203] width 849 height 407
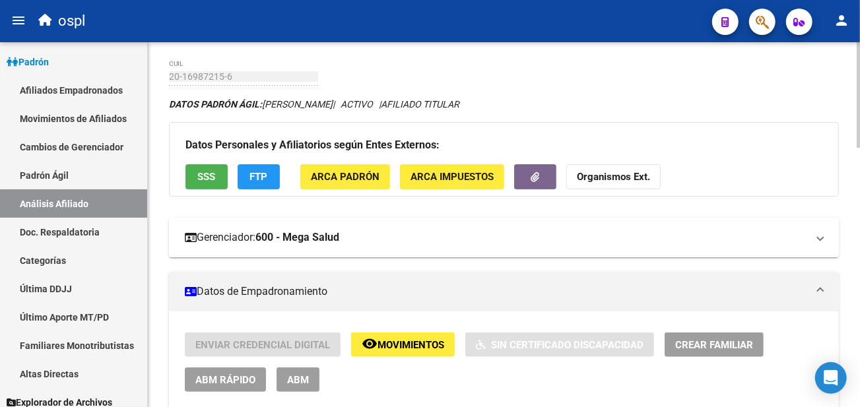
scroll to position [73, 0]
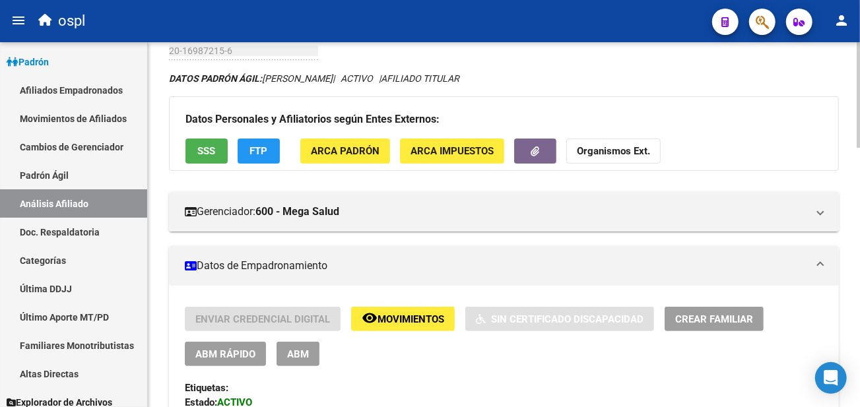
click at [302, 352] on span "ABM" at bounding box center [298, 355] width 22 height 12
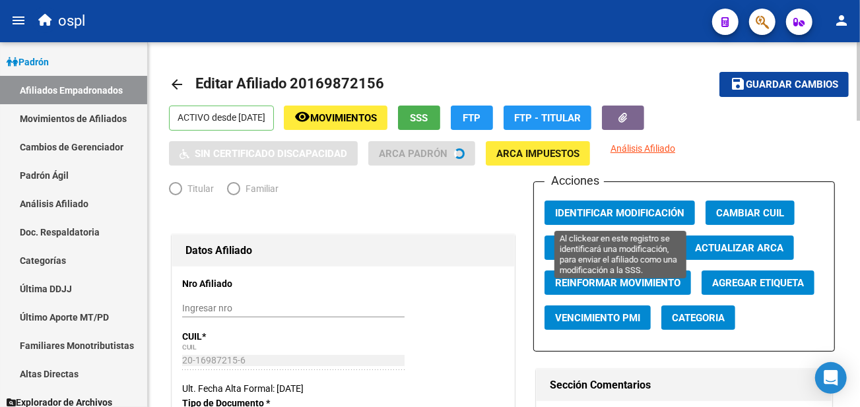
radio input "true"
type input "20-16987215-6"
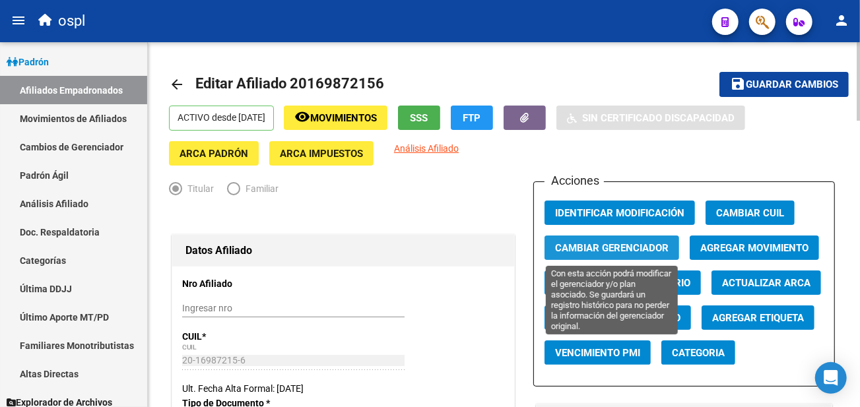
click at [595, 247] on span "Cambiar Gerenciador" at bounding box center [612, 248] width 114 height 12
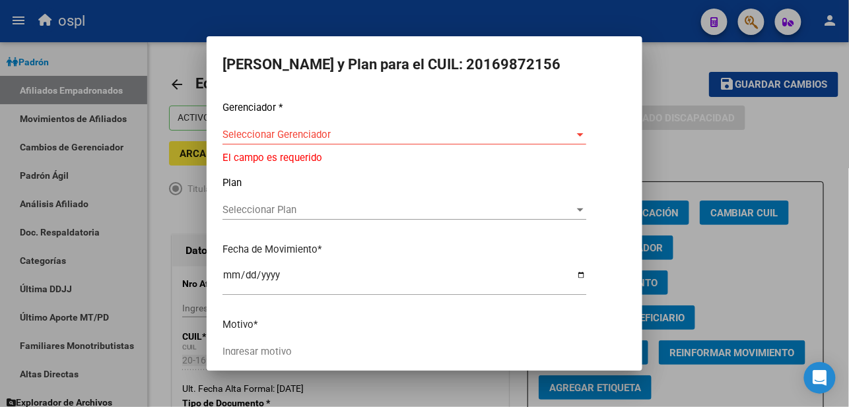
click at [696, 55] on div at bounding box center [424, 203] width 849 height 407
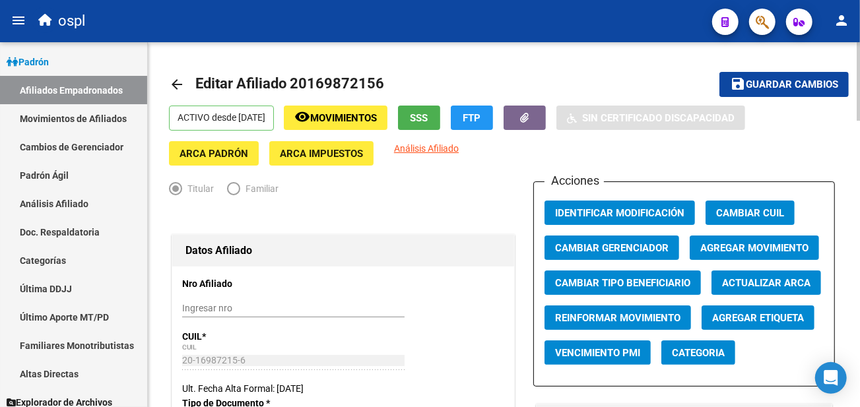
click at [737, 253] on span "Agregar Movimiento" at bounding box center [754, 248] width 108 height 12
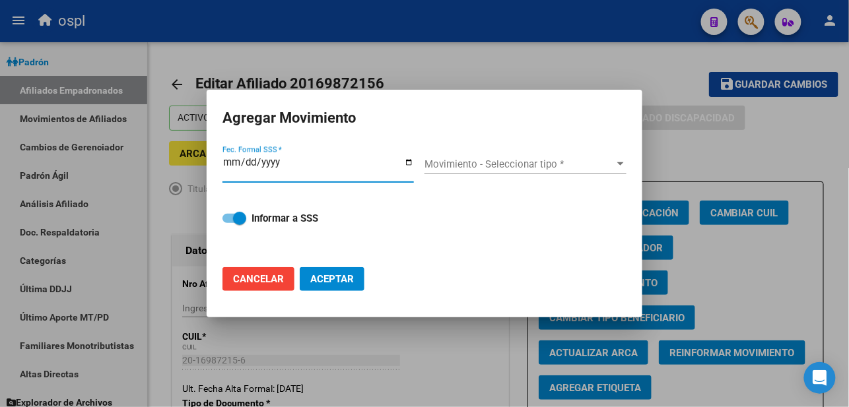
click at [413, 159] on input "Fec. Formal SSS *" at bounding box center [317, 167] width 191 height 21
type input "[DATE]"
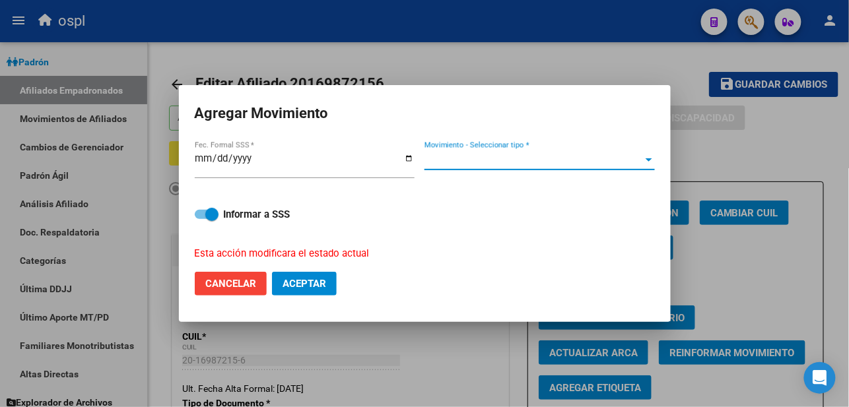
click at [479, 160] on span "Movimiento - Seleccionar tipo *" at bounding box center [533, 160] width 218 height 12
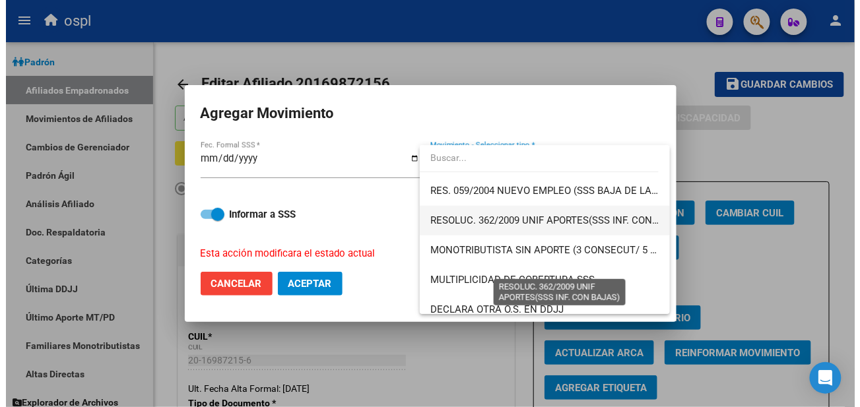
scroll to position [440, 0]
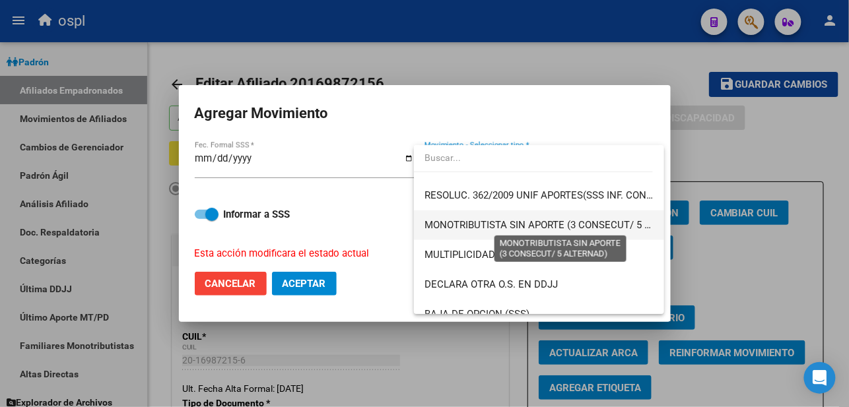
click at [544, 219] on span "MONOTRIBUTISTA SIN APORTE (3 CONSECUT/ 5 ALTERNAD)" at bounding box center [560, 225] width 272 height 12
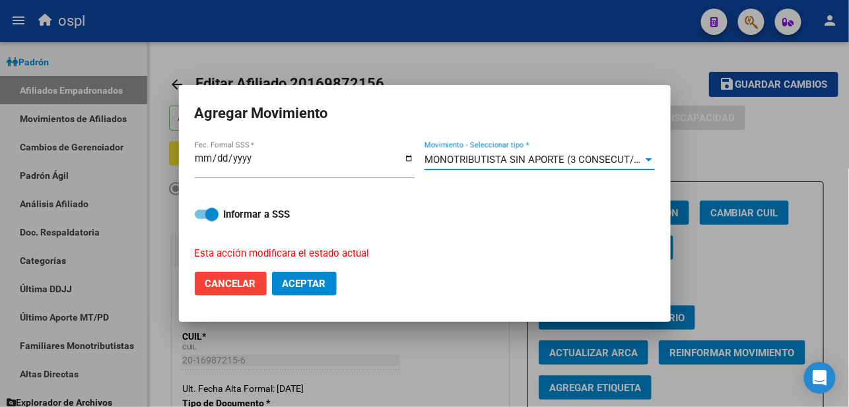
click at [246, 211] on strong "Informar a SSS" at bounding box center [257, 215] width 67 height 12
click at [201, 219] on input "Informar a SSS" at bounding box center [201, 219] width 1 height 1
checkbox input "false"
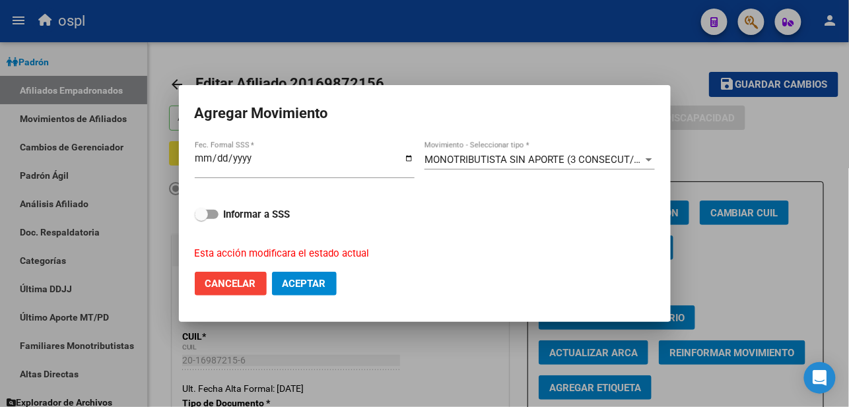
click at [298, 280] on span "Aceptar" at bounding box center [305, 284] width 44 height 12
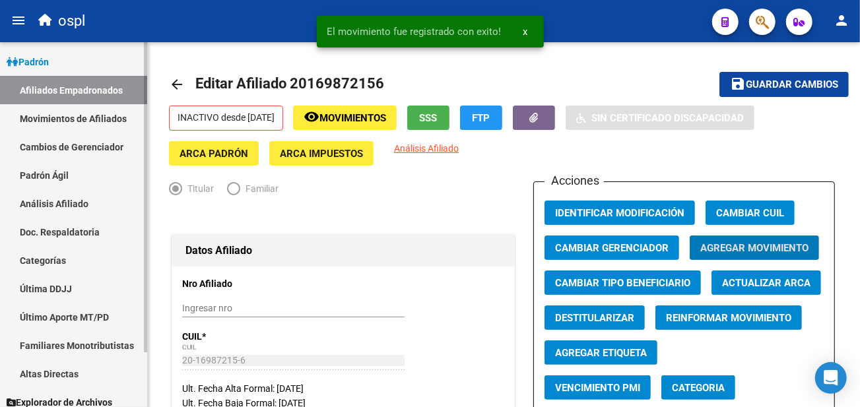
click at [79, 203] on link "Análisis Afiliado" at bounding box center [73, 203] width 147 height 28
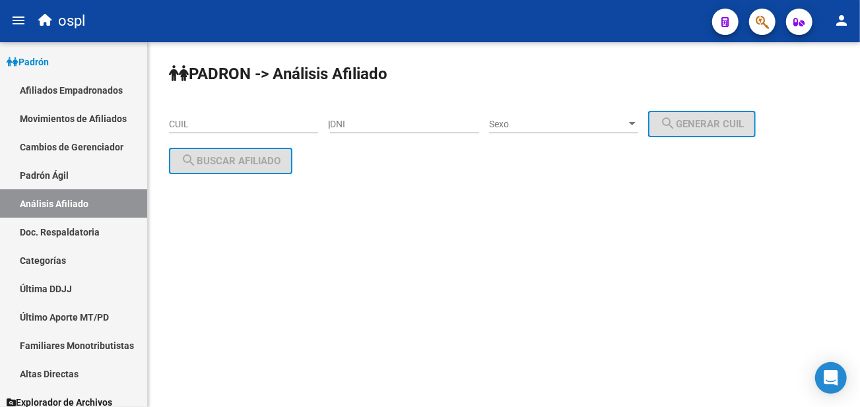
click at [187, 123] on input "CUIL" at bounding box center [243, 124] width 149 height 11
paste input "20-16987215-6"
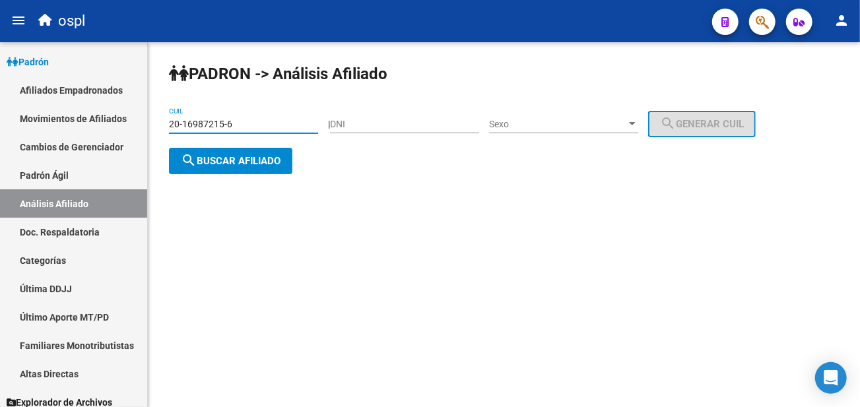
click at [253, 152] on button "search Buscar afiliado" at bounding box center [230, 161] width 123 height 26
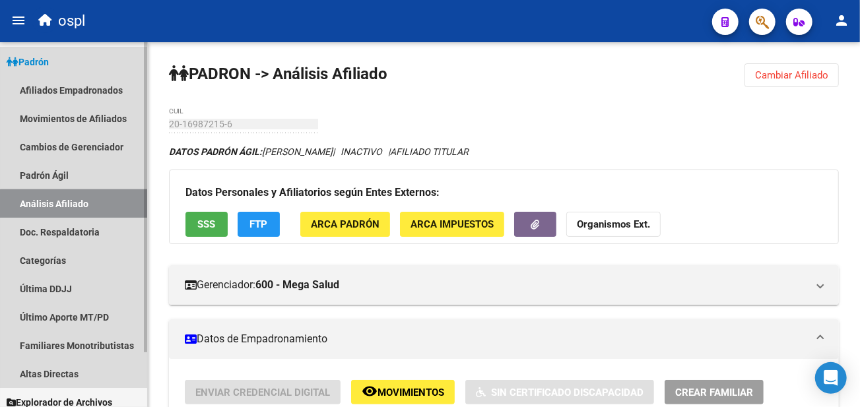
click at [100, 207] on link "Análisis Afiliado" at bounding box center [73, 203] width 147 height 28
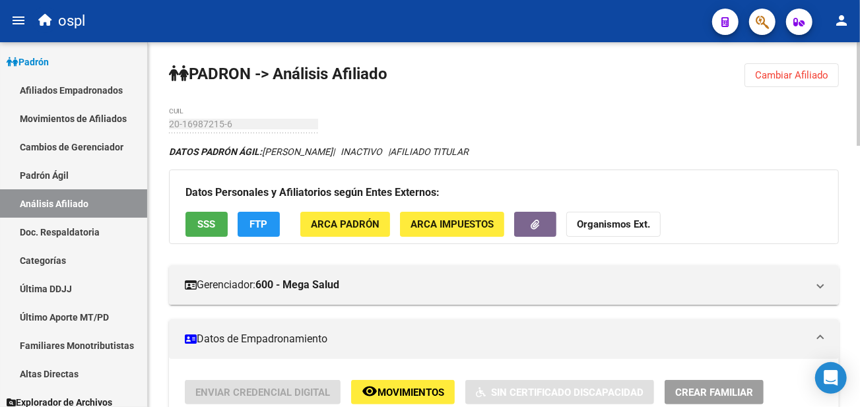
click at [789, 77] on span "Cambiar Afiliado" at bounding box center [791, 75] width 73 height 12
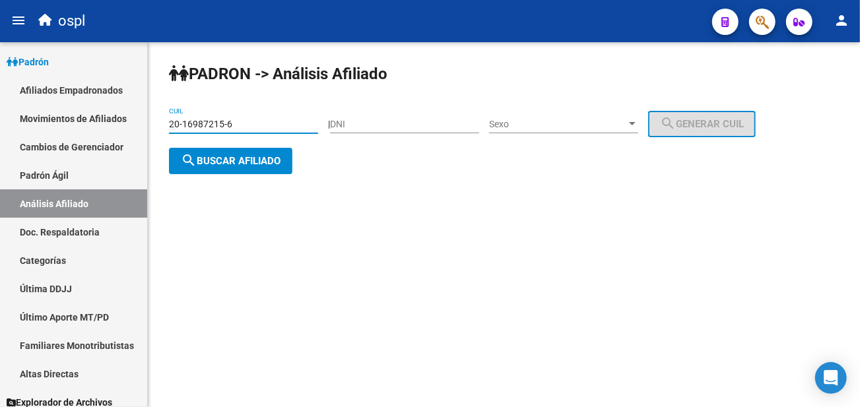
click at [222, 121] on input "20-16987215-6" at bounding box center [243, 124] width 149 height 11
paste input "7501508-7"
type input "20-17501508-7"
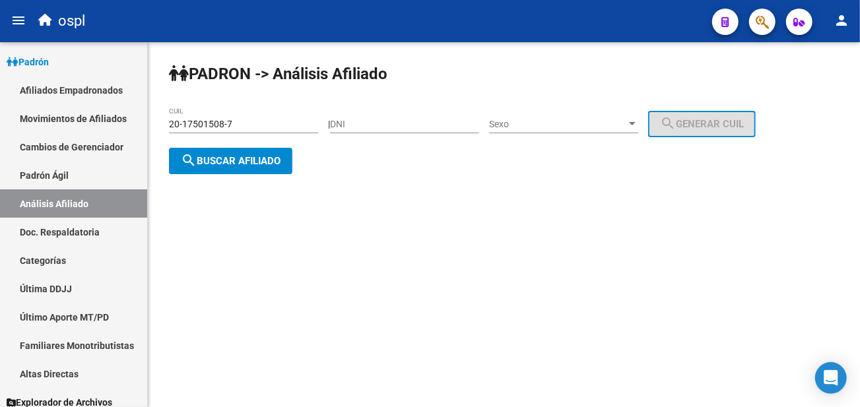
click at [267, 145] on div "20-17501508-7 CUIL" at bounding box center [243, 126] width 149 height 38
click at [263, 152] on button "search Buscar afiliado" at bounding box center [230, 161] width 123 height 26
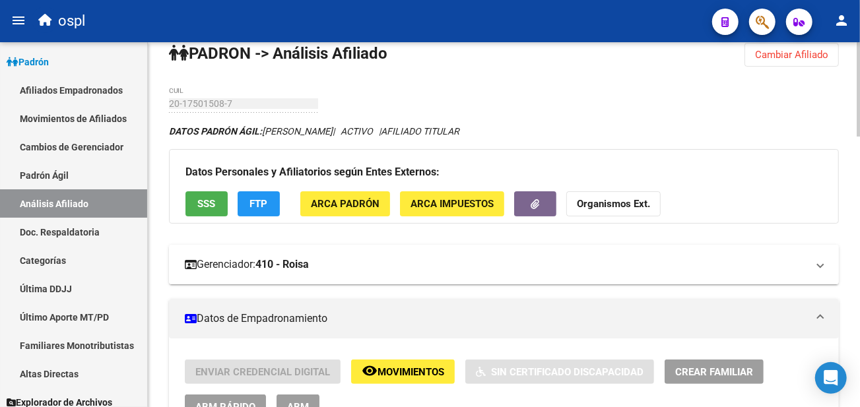
scroll to position [73, 0]
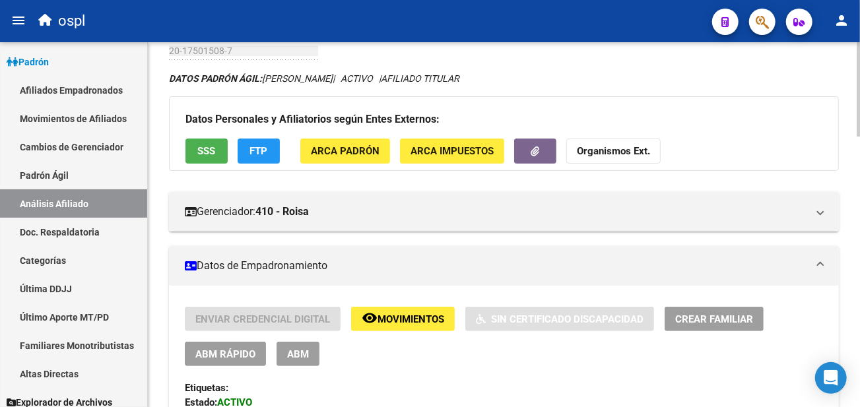
click at [300, 351] on span "ABM" at bounding box center [298, 355] width 22 height 12
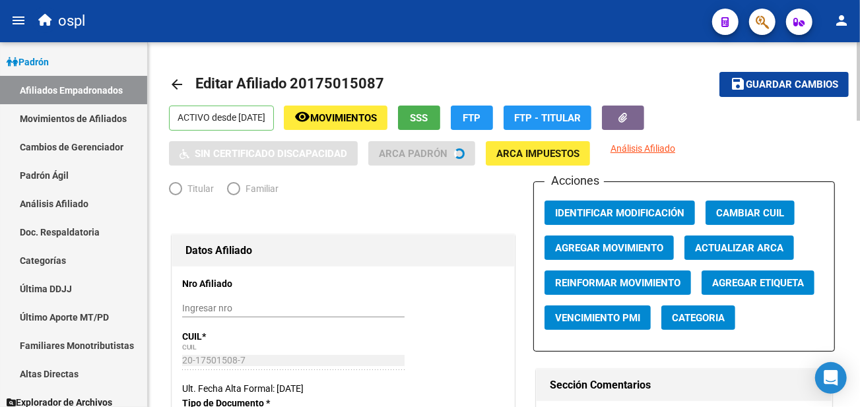
radio input "true"
type input "20-17501508-7"
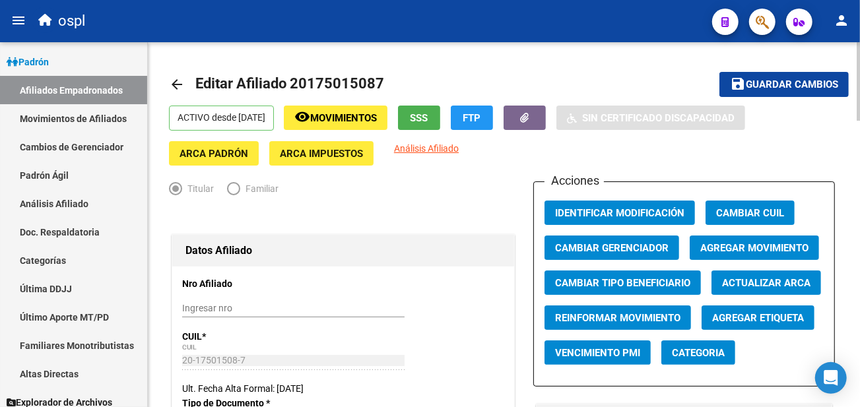
click at [170, 80] on mat-icon "arrow_back" at bounding box center [177, 85] width 16 height 16
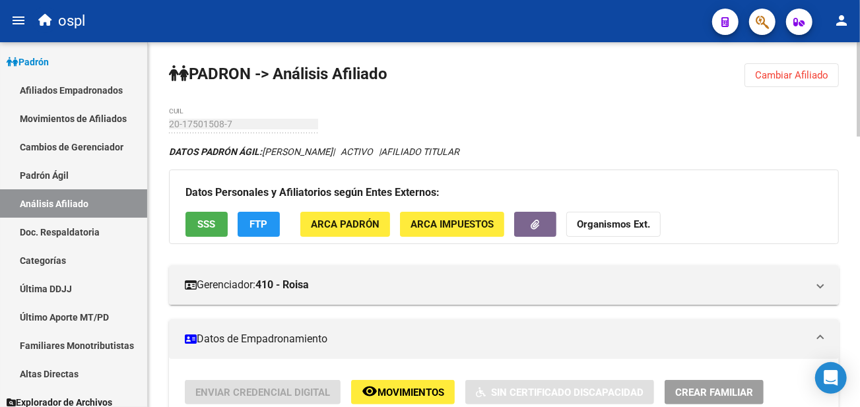
click at [201, 203] on div "Datos Personales y Afiliatorios según Entes Externos: SSS FTP ARCA Padrón ARCA …" at bounding box center [504, 207] width 670 height 74
click at [209, 227] on span "SSS" at bounding box center [207, 225] width 18 height 12
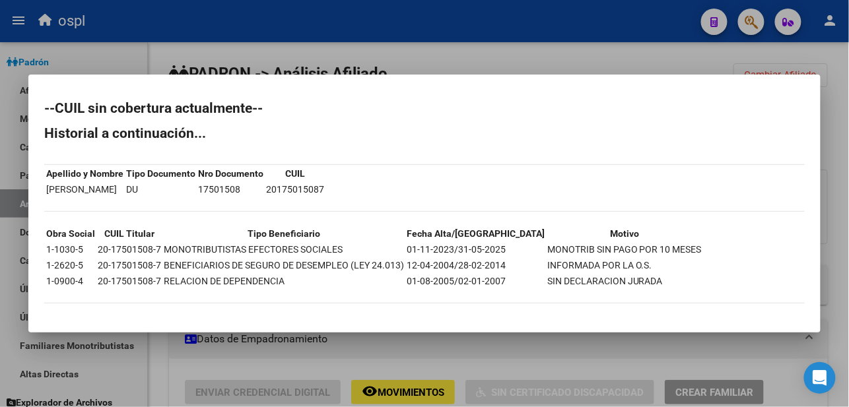
click at [490, 40] on div at bounding box center [424, 203] width 849 height 407
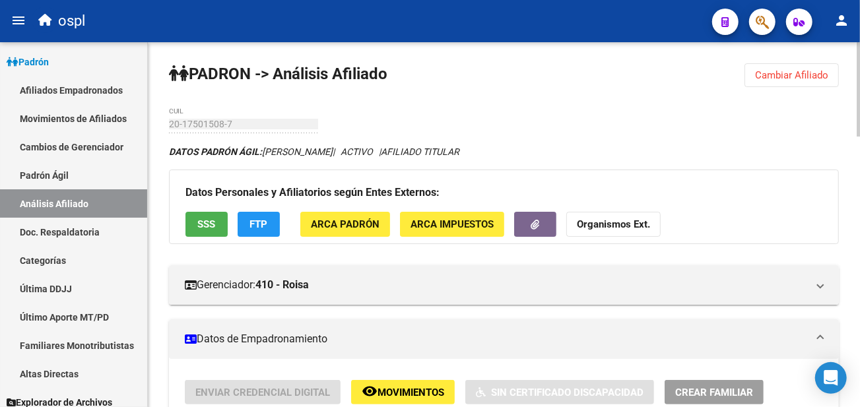
scroll to position [73, 0]
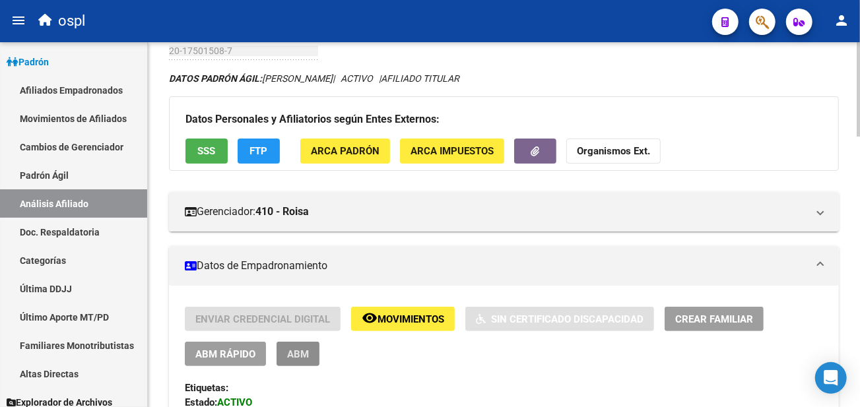
click at [310, 347] on button "ABM" at bounding box center [298, 354] width 43 height 24
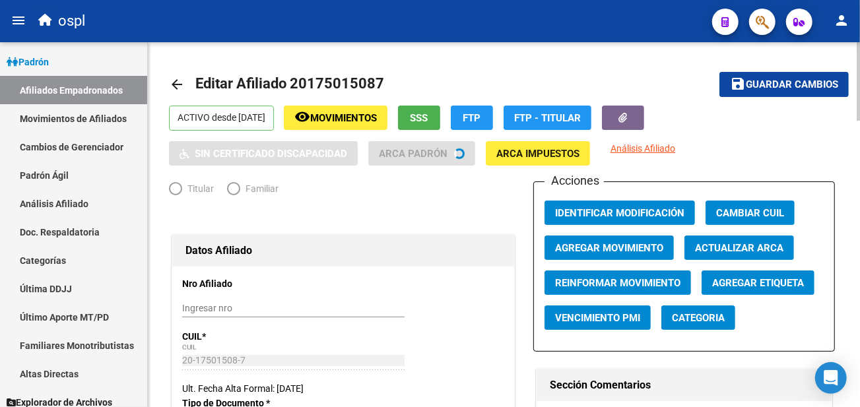
radio input "true"
type input "20-17501508-7"
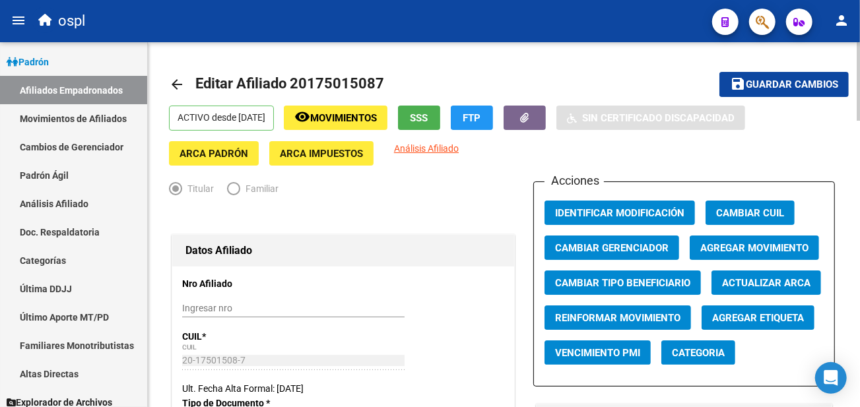
click at [766, 245] on span "Agregar Movimiento" at bounding box center [754, 248] width 108 height 12
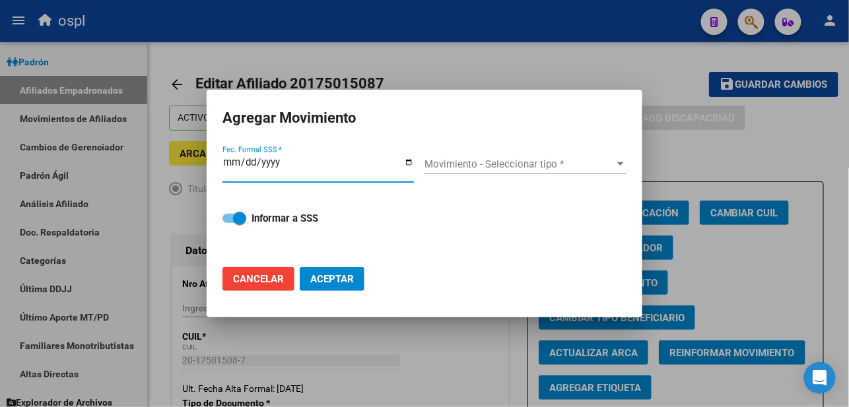
click at [404, 163] on input "Fec. Formal SSS *" at bounding box center [317, 167] width 191 height 21
type input "[DATE]"
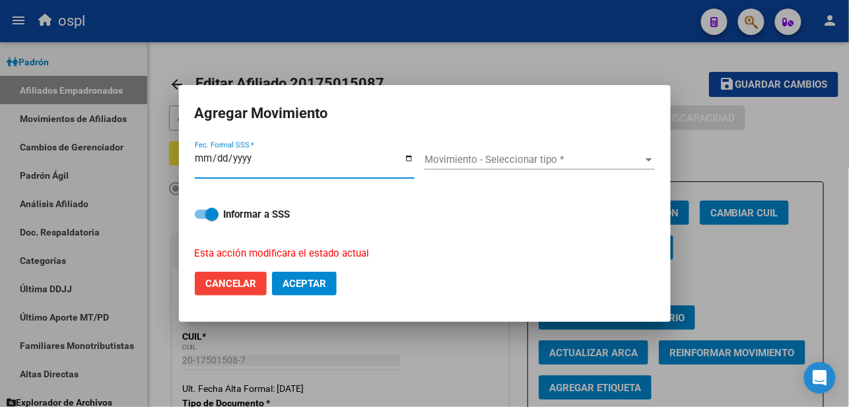
click at [482, 156] on span "Movimiento - Seleccionar tipo *" at bounding box center [533, 160] width 218 height 12
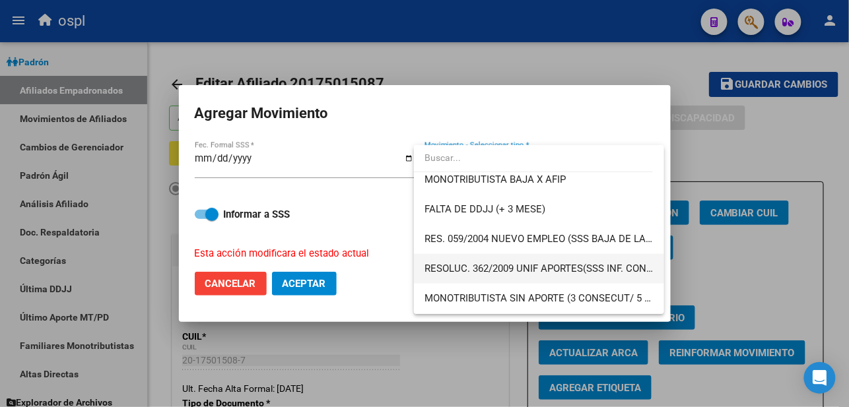
scroll to position [440, 0]
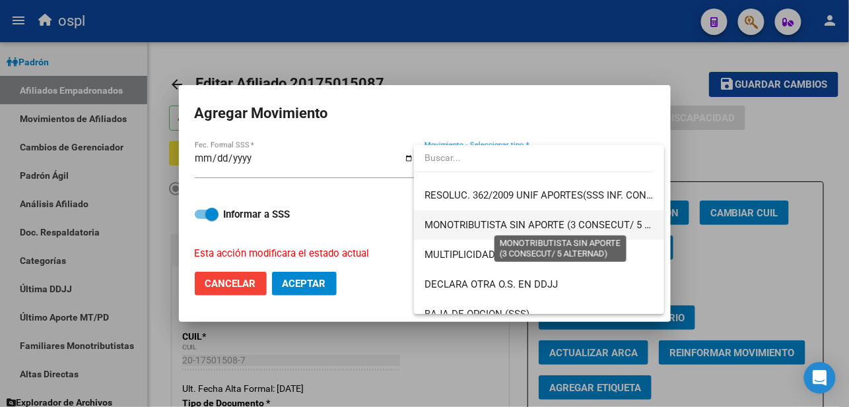
click at [507, 219] on span "MONOTRIBUTISTA SIN APORTE (3 CONSECUT/ 5 ALTERNAD)" at bounding box center [560, 225] width 272 height 12
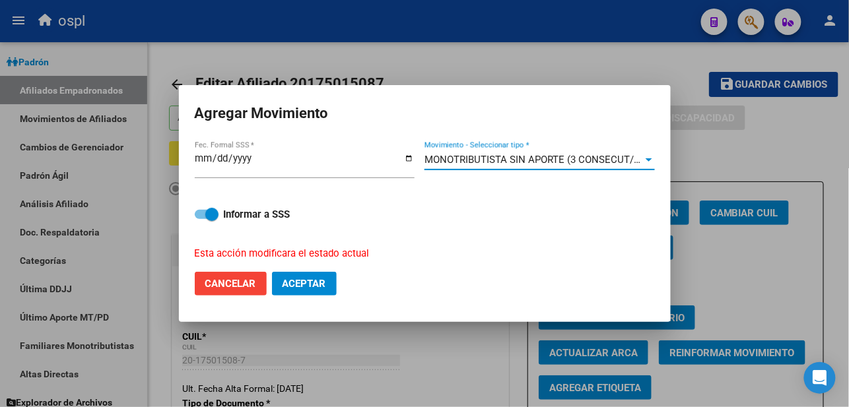
click at [216, 201] on div "Informar a SSS Esta acción modificara el estado actual" at bounding box center [425, 226] width 460 height 71
click at [214, 215] on span at bounding box center [211, 214] width 13 height 13
click at [201, 219] on input "Informar a SSS" at bounding box center [201, 219] width 1 height 1
checkbox input "false"
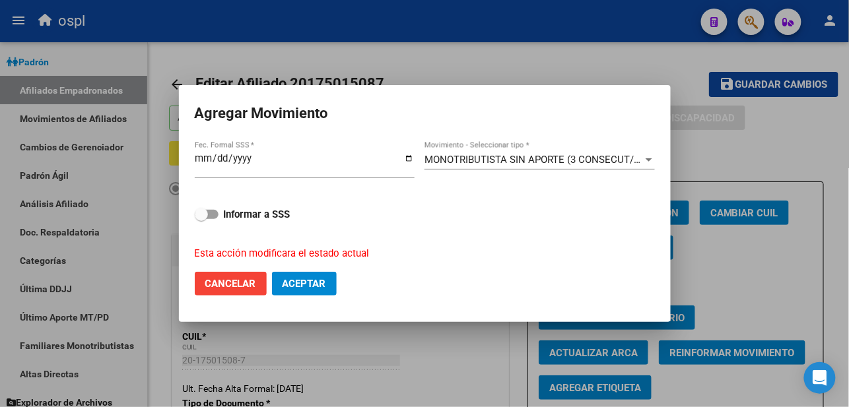
click at [300, 289] on button "Aceptar" at bounding box center [304, 284] width 65 height 24
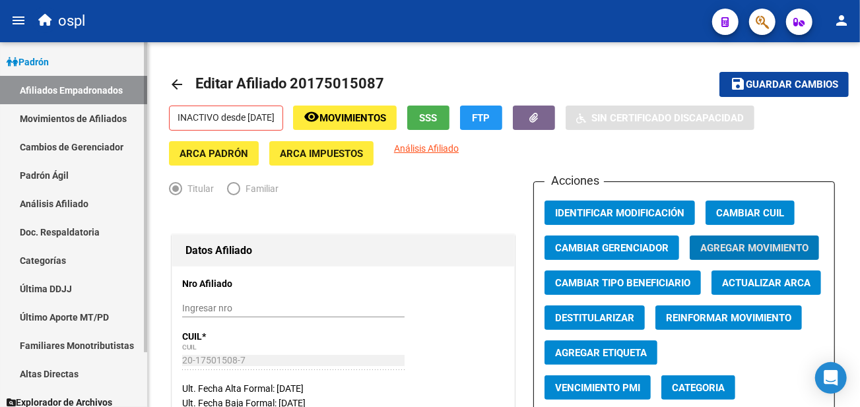
click at [62, 201] on link "Análisis Afiliado" at bounding box center [73, 203] width 147 height 28
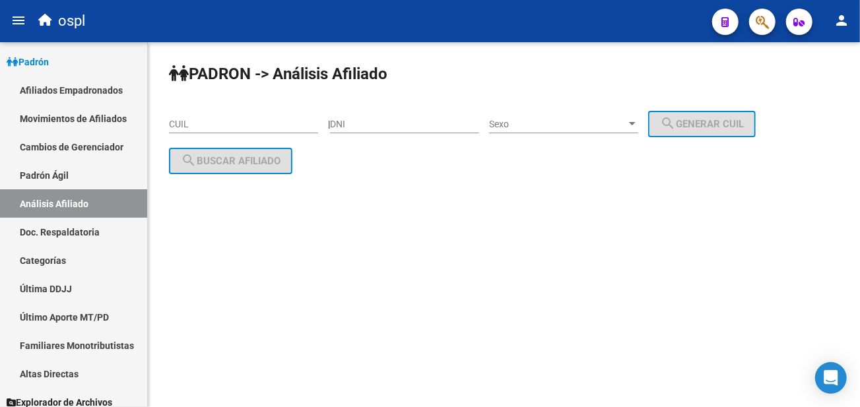
click at [191, 115] on div "CUIL" at bounding box center [243, 120] width 149 height 26
paste input "20-17684226-2"
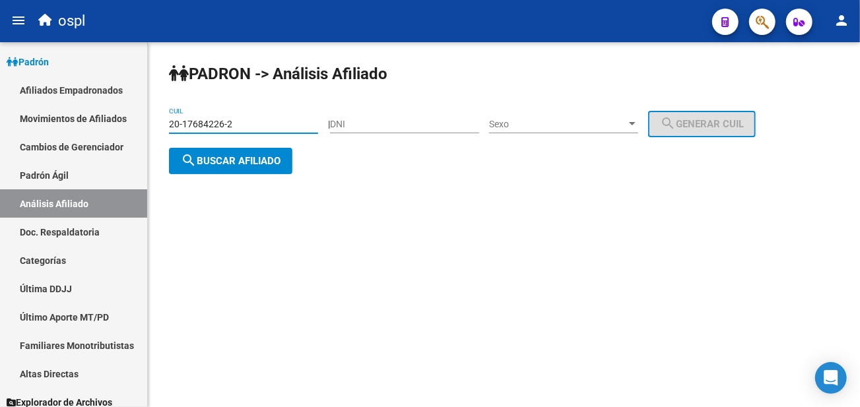
type input "20-17684226-2"
click at [216, 149] on button "search Buscar afiliado" at bounding box center [230, 161] width 123 height 26
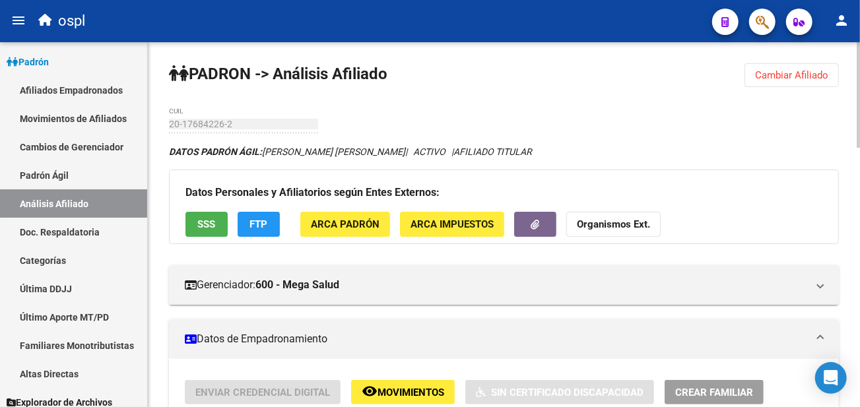
click at [205, 232] on button "SSS" at bounding box center [206, 224] width 42 height 24
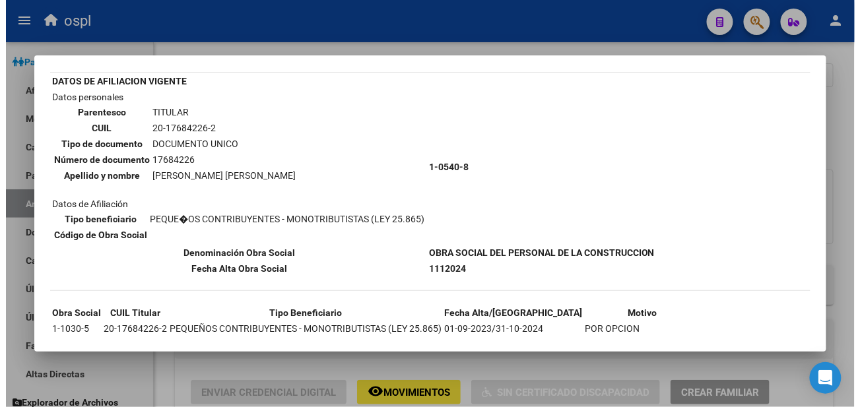
scroll to position [121, 0]
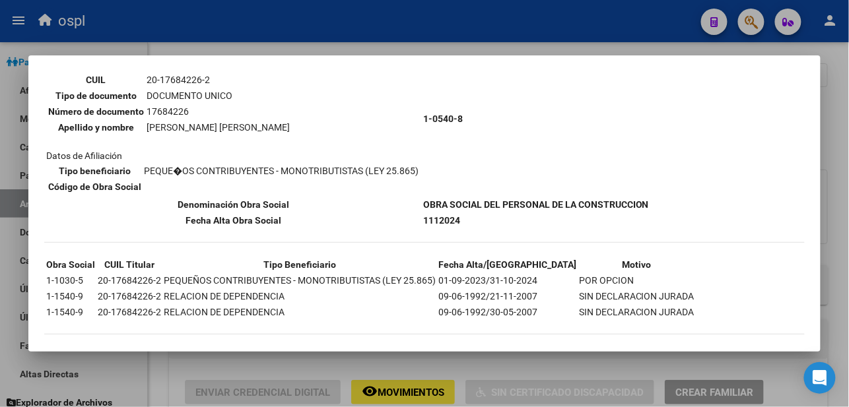
click at [472, 36] on div at bounding box center [424, 203] width 849 height 407
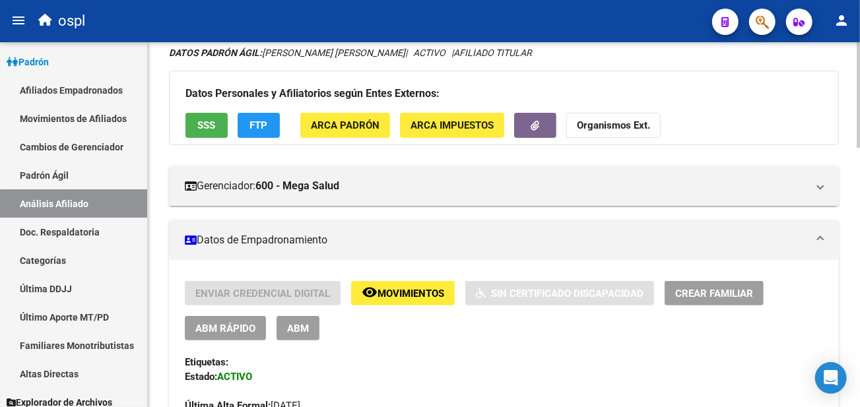
scroll to position [220, 0]
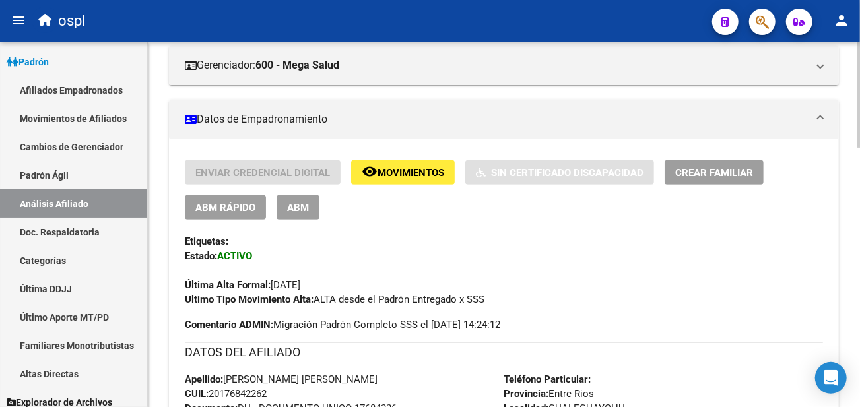
click at [297, 203] on span "ABM" at bounding box center [298, 208] width 22 height 12
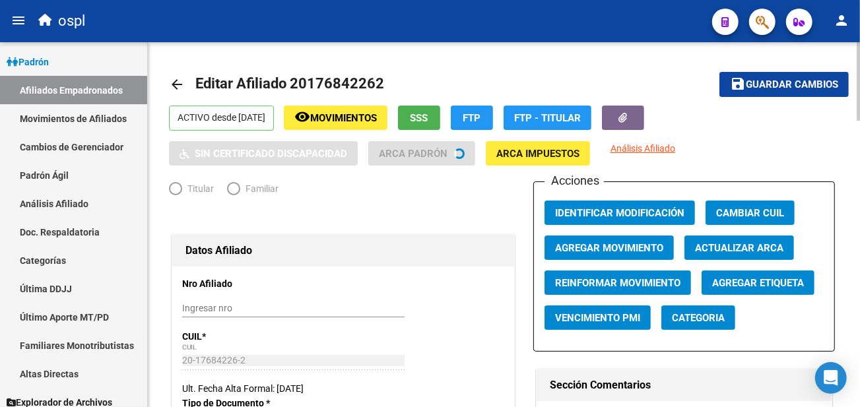
radio input "true"
type input "20-17684226-2"
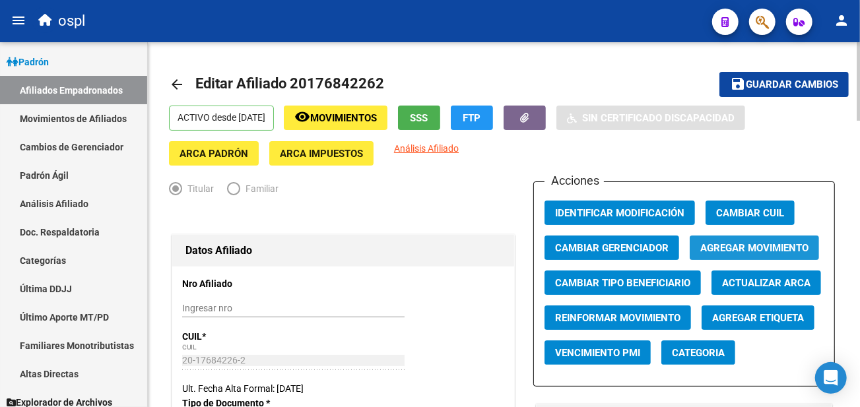
click at [733, 243] on span "Agregar Movimiento" at bounding box center [754, 248] width 108 height 12
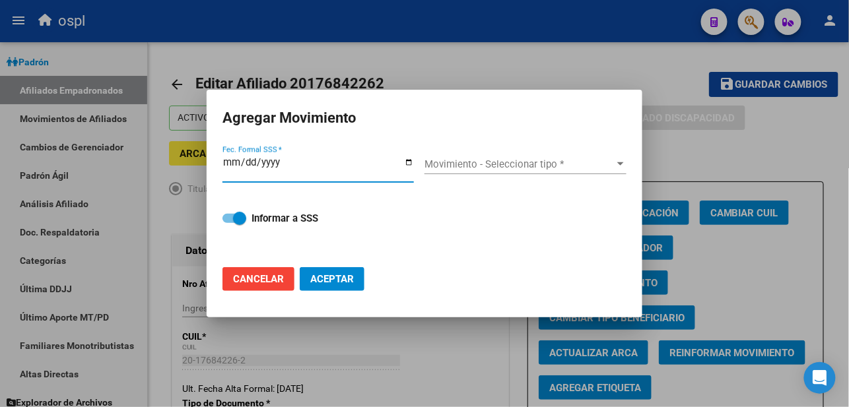
click at [411, 158] on input "Fec. Formal SSS *" at bounding box center [317, 167] width 191 height 21
type input "[DATE]"
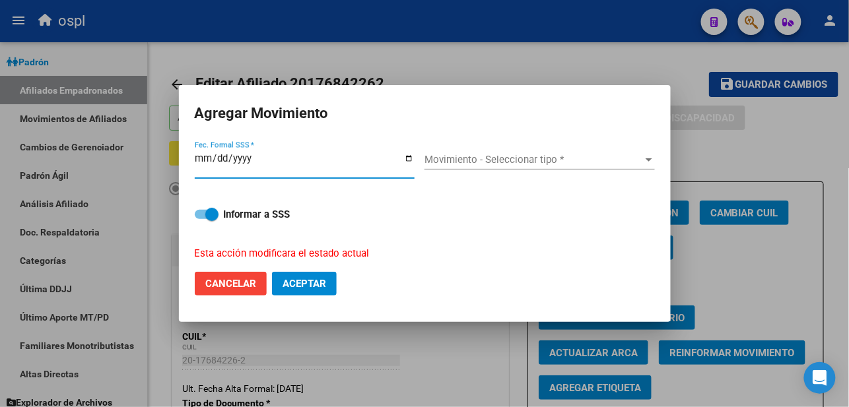
click at [450, 152] on div "Movimiento - Seleccionar tipo * Movimiento - Seleccionar tipo *" at bounding box center [539, 160] width 230 height 20
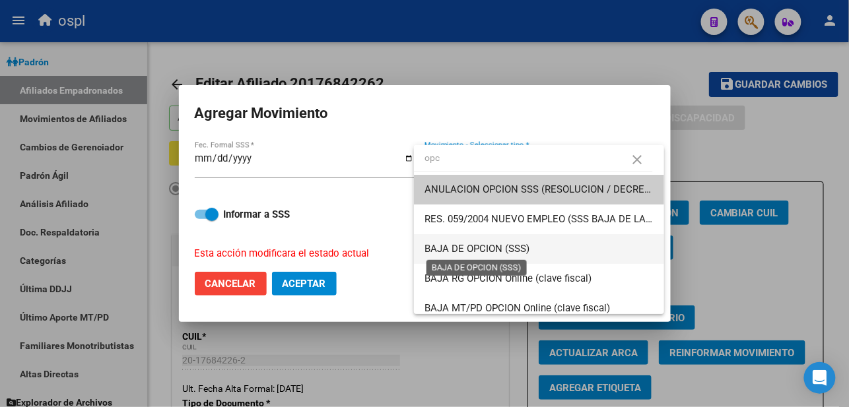
type input "opc"
click at [486, 253] on span "BAJA DE OPCION (SSS)" at bounding box center [476, 249] width 105 height 12
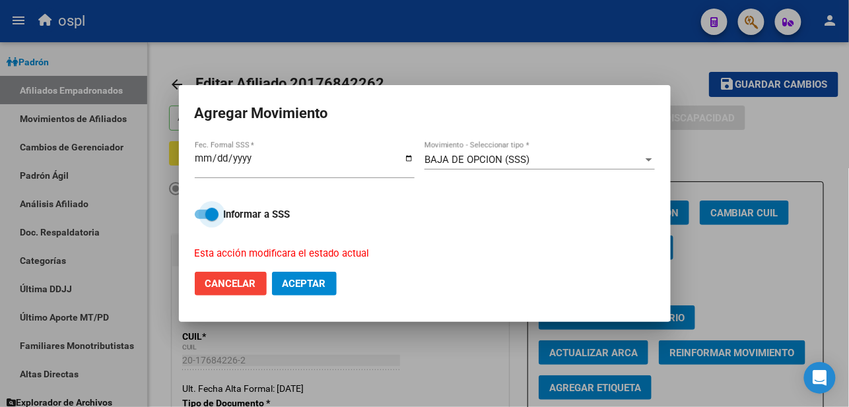
click at [195, 215] on span at bounding box center [207, 214] width 24 height 9
click at [201, 219] on input "Informar a SSS" at bounding box center [201, 219] width 1 height 1
checkbox input "false"
click at [289, 285] on span "Aceptar" at bounding box center [305, 284] width 44 height 12
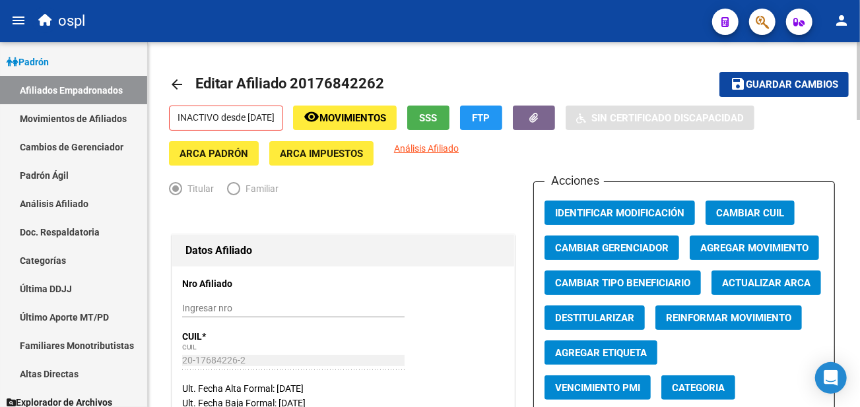
click at [172, 87] on mat-icon "arrow_back" at bounding box center [177, 85] width 16 height 16
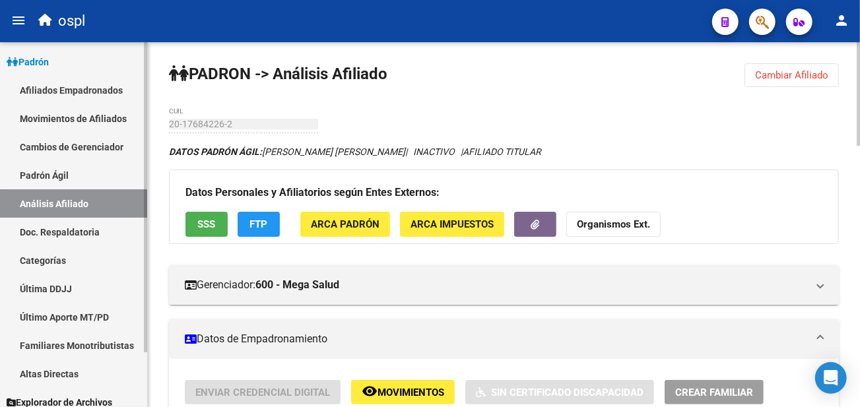
click at [102, 199] on link "Análisis Afiliado" at bounding box center [73, 203] width 147 height 28
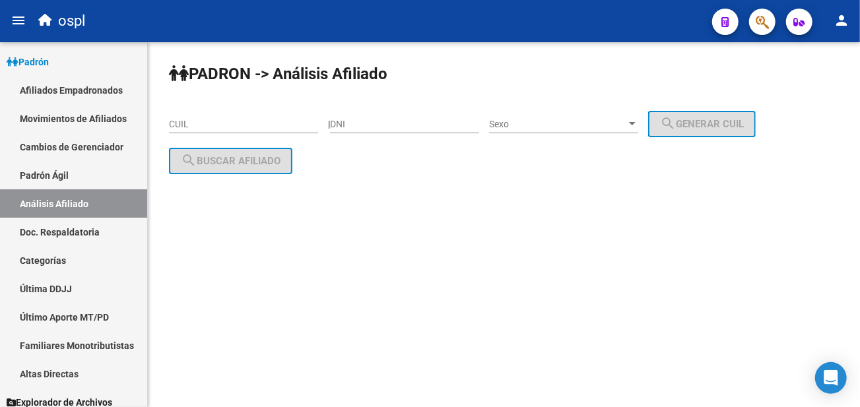
click at [234, 127] on input "CUIL" at bounding box center [243, 124] width 149 height 11
paste input "20-17947010-2"
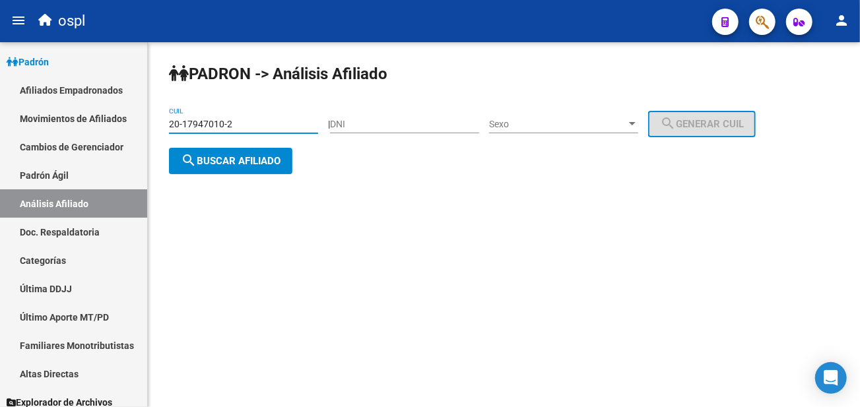
click at [232, 150] on button "search Buscar afiliado" at bounding box center [230, 161] width 123 height 26
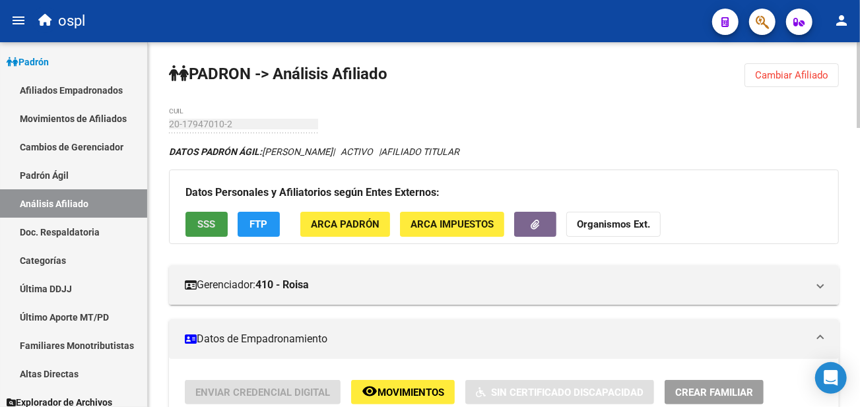
click at [206, 226] on span "SSS" at bounding box center [207, 225] width 18 height 12
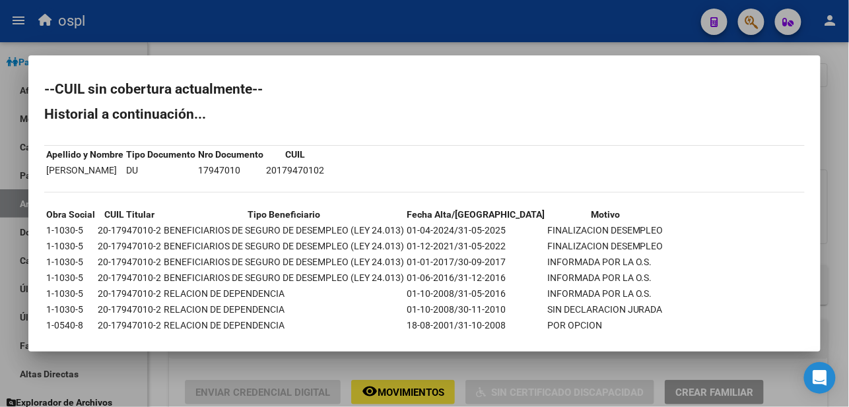
click at [209, 74] on mat-dialog-content "--CUIL sin cobertura actualmente-- Historial a continuación... Apellido y Nombr…" at bounding box center [424, 203] width 792 height 265
click at [238, 28] on div at bounding box center [424, 203] width 849 height 407
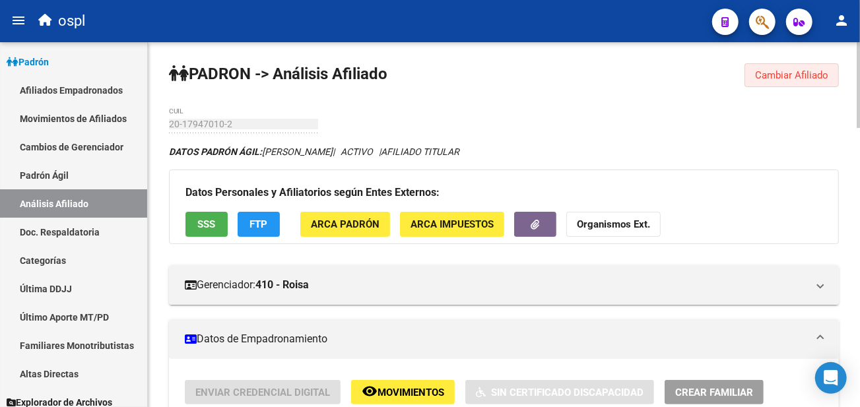
click at [759, 77] on span "Cambiar Afiliado" at bounding box center [791, 75] width 73 height 12
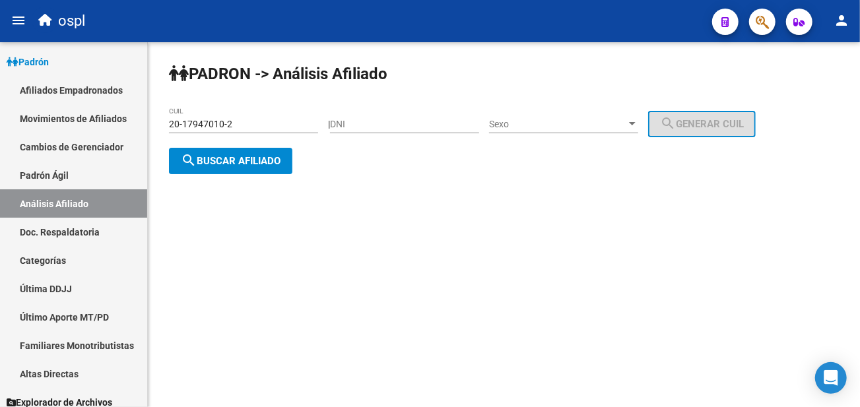
click at [228, 116] on div "20-17947010-2 CUIL" at bounding box center [243, 120] width 149 height 26
click at [226, 121] on input "20-17947010-2" at bounding box center [243, 124] width 149 height 11
paste input "8031885-3"
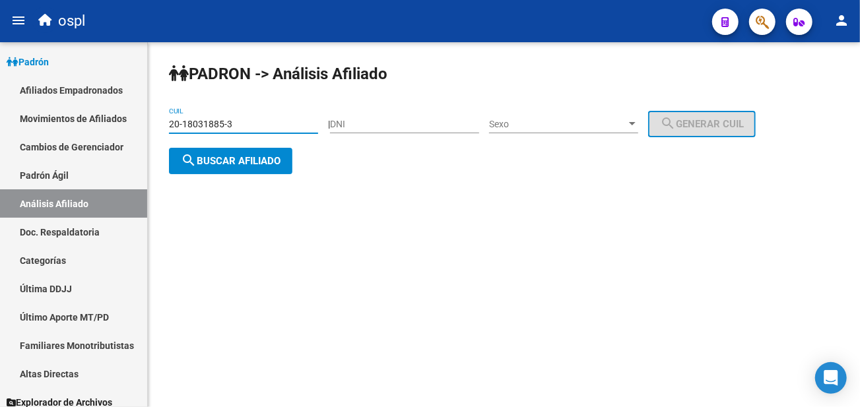
type input "20-18031885-3"
click at [219, 160] on span "search Buscar afiliado" at bounding box center [231, 161] width 100 height 12
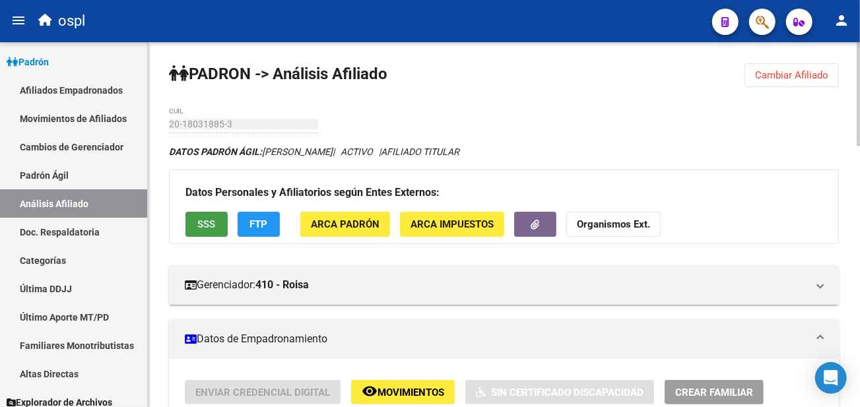
click at [209, 217] on button "SSS" at bounding box center [206, 224] width 42 height 24
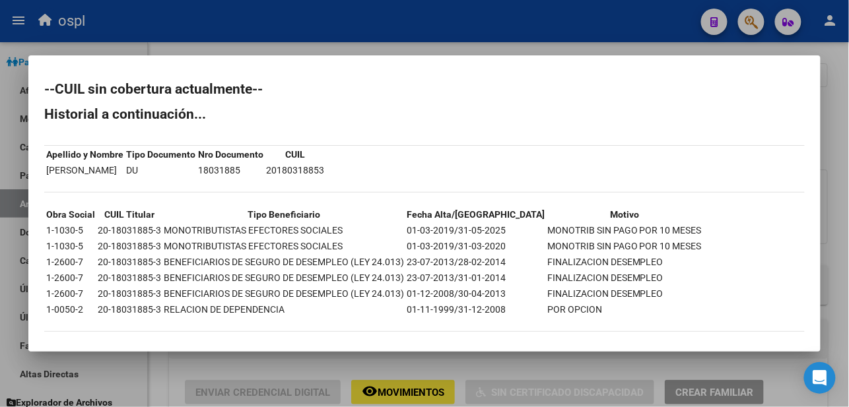
click at [436, 13] on div at bounding box center [424, 203] width 849 height 407
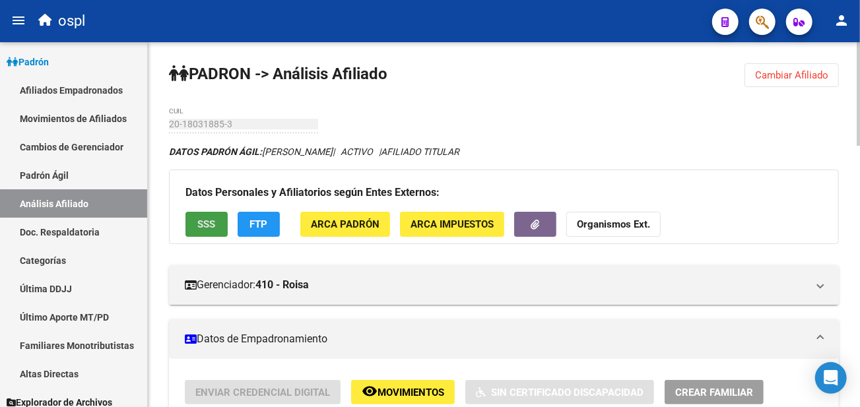
click at [212, 233] on button "SSS" at bounding box center [206, 224] width 42 height 24
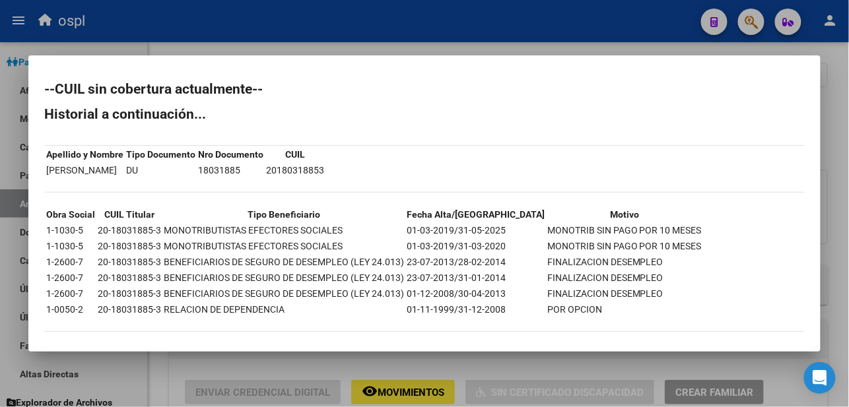
click at [474, 23] on div at bounding box center [424, 203] width 849 height 407
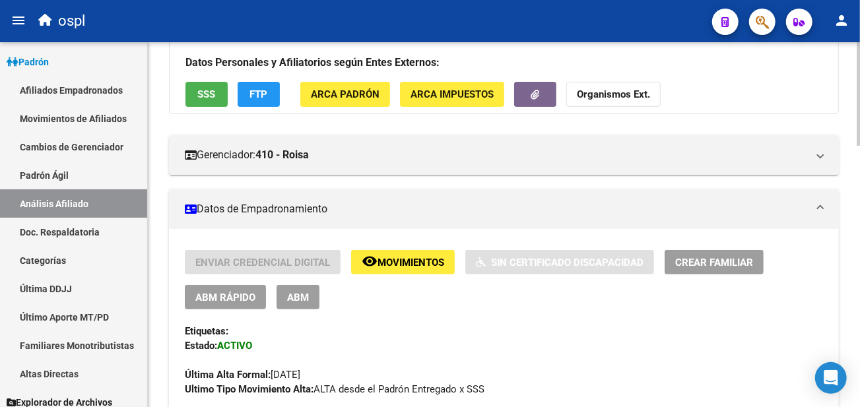
scroll to position [147, 0]
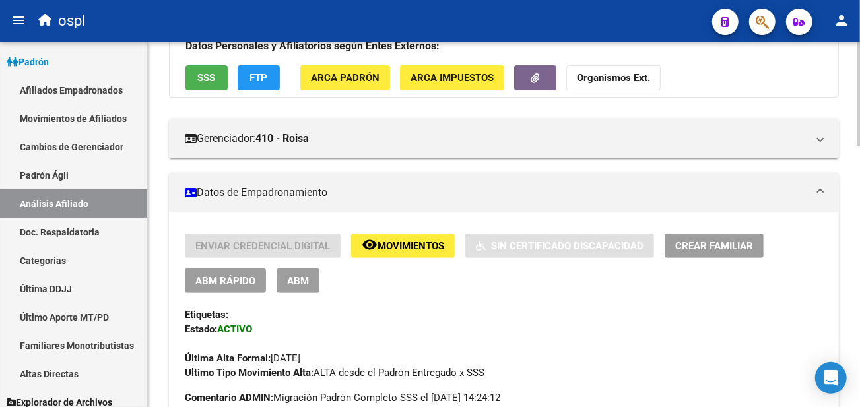
click at [304, 281] on span "ABM" at bounding box center [298, 281] width 22 height 12
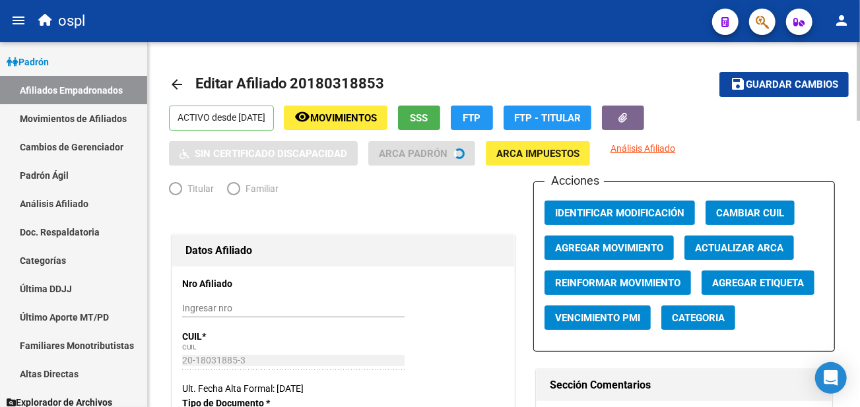
radio input "true"
type input "20-18031885-3"
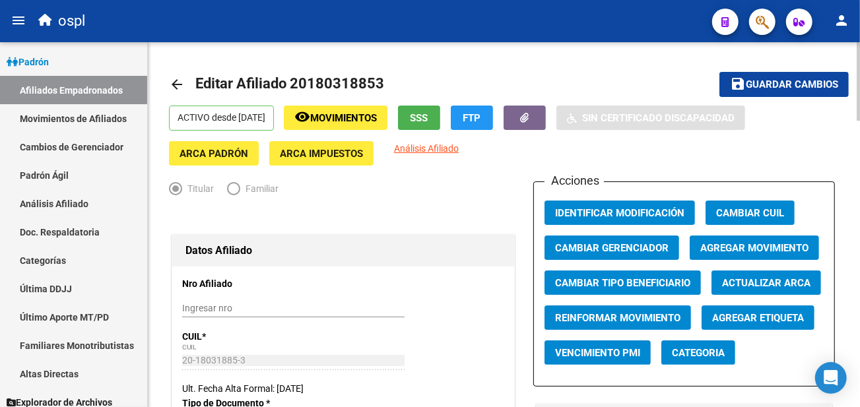
click at [711, 245] on span "Agregar Movimiento" at bounding box center [754, 248] width 108 height 12
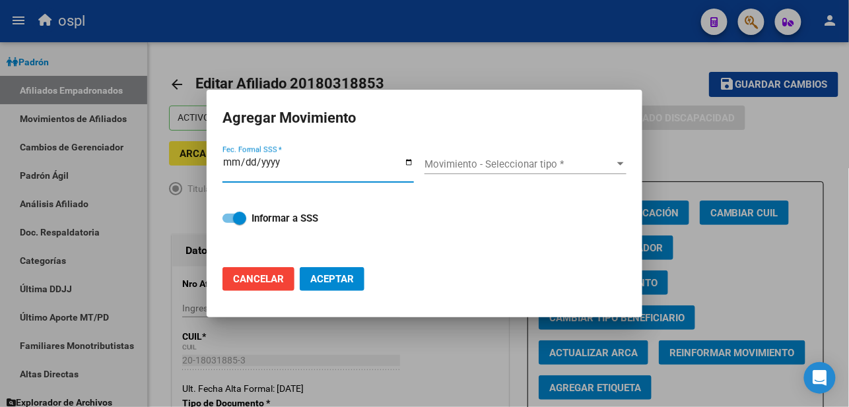
click at [406, 162] on input "Fec. Formal SSS *" at bounding box center [317, 167] width 191 height 21
type input "[DATE]"
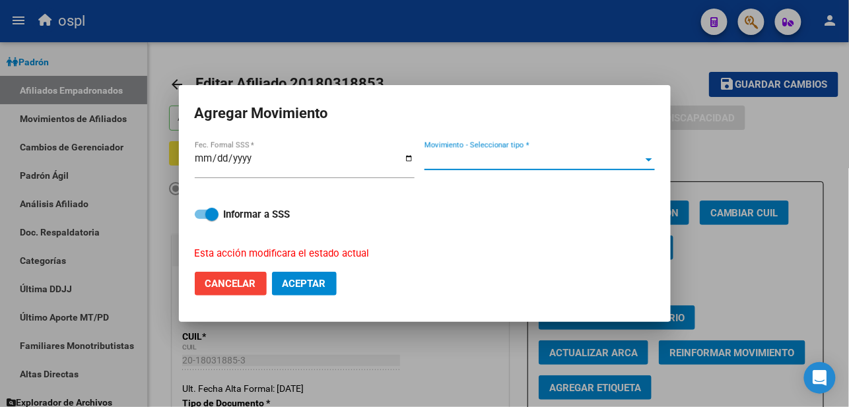
click at [448, 162] on span "Movimiento - Seleccionar tipo *" at bounding box center [533, 160] width 218 height 12
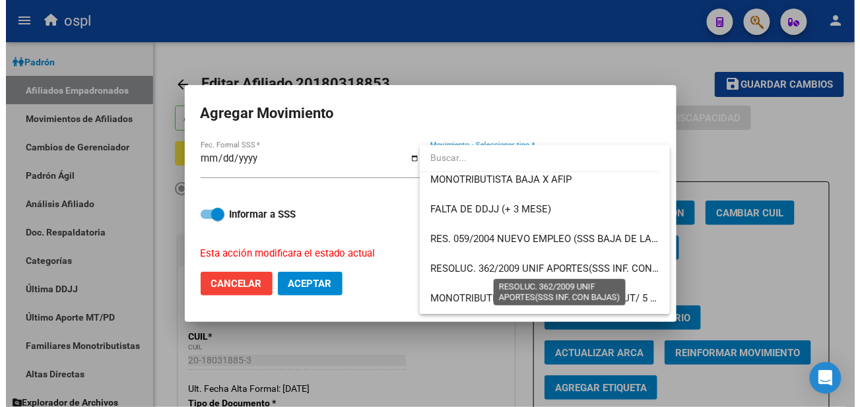
scroll to position [440, 0]
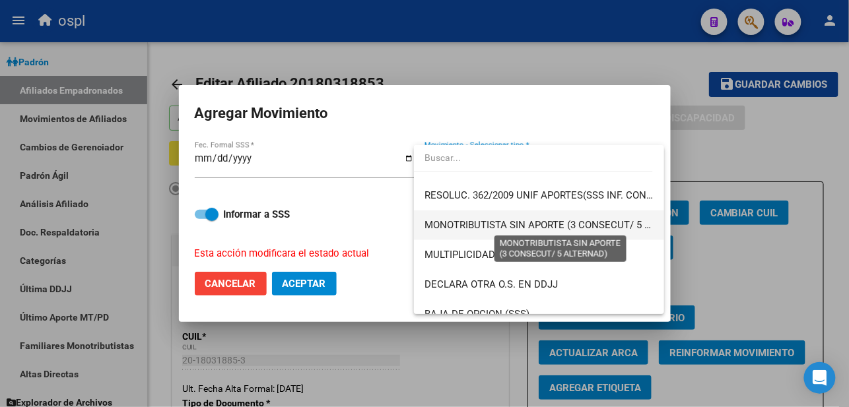
click at [549, 229] on span "MONOTRIBUTISTA SIN APORTE (3 CONSECUT/ 5 ALTERNAD)" at bounding box center [560, 225] width 272 height 12
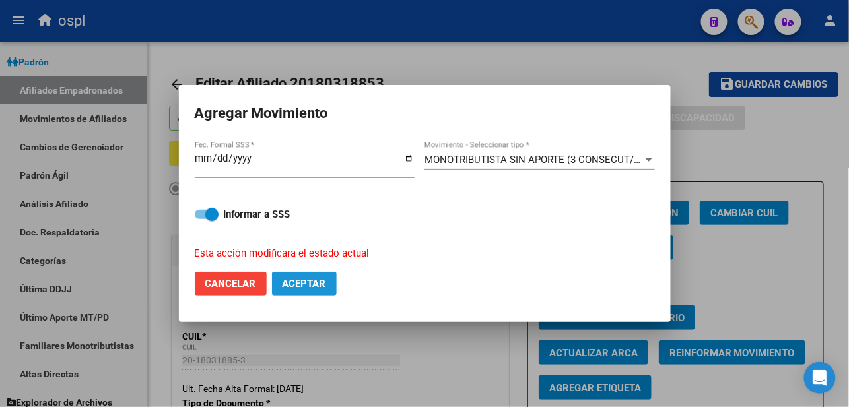
click at [319, 285] on span "Aceptar" at bounding box center [305, 284] width 44 height 12
checkbox input "false"
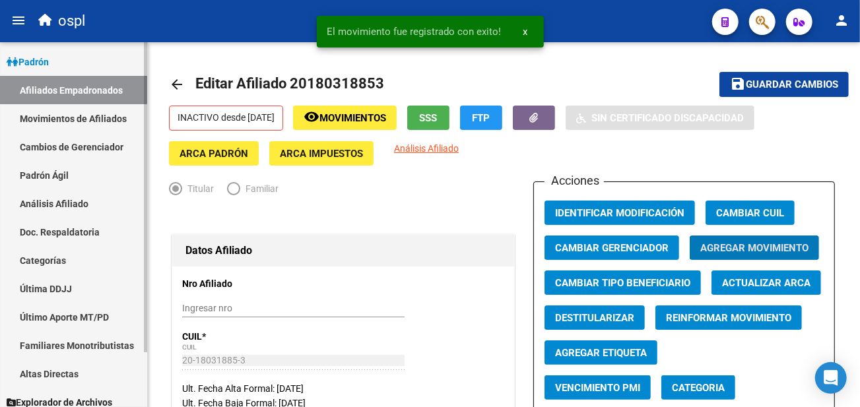
click at [77, 92] on link "Afiliados Empadronados" at bounding box center [73, 90] width 147 height 28
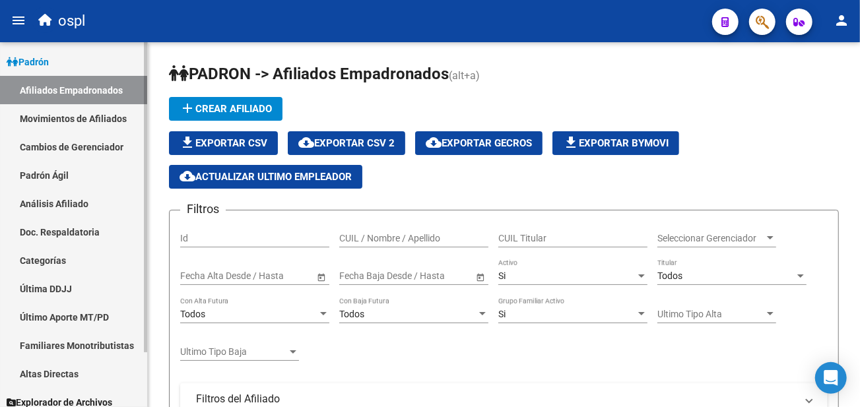
drag, startPoint x: 38, startPoint y: 222, endPoint x: 44, endPoint y: 215, distance: 9.0
click at [38, 222] on link "Doc. Respaldatoria" at bounding box center [73, 232] width 147 height 28
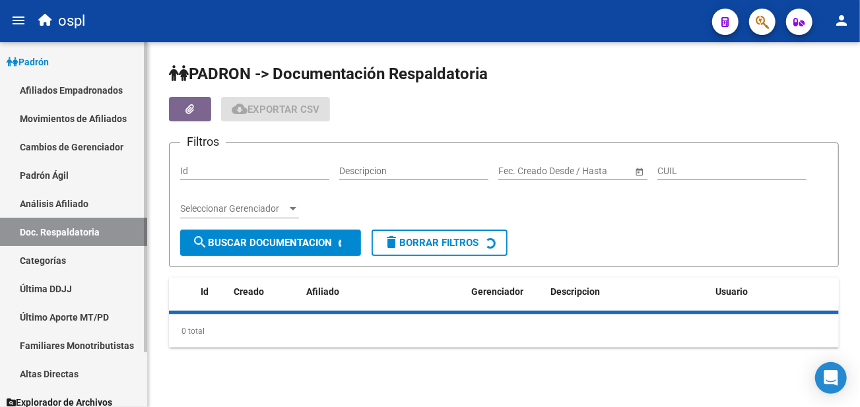
click at [46, 211] on link "Análisis Afiliado" at bounding box center [73, 203] width 147 height 28
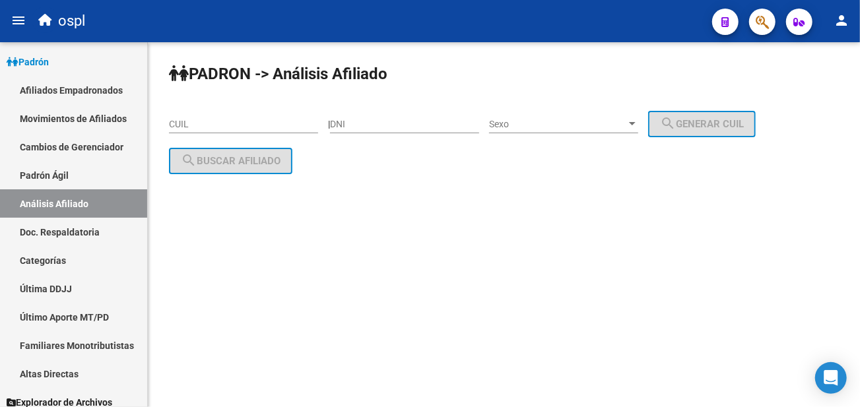
click at [281, 126] on input "CUIL" at bounding box center [243, 124] width 149 height 11
paste input "20-18031885-3"
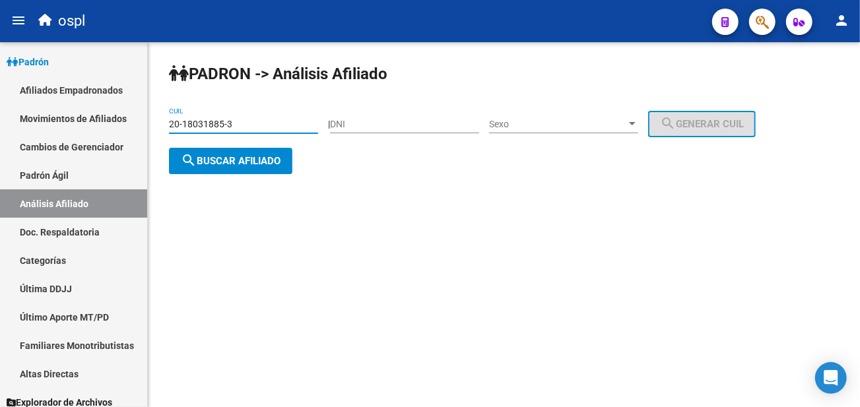
type input "20-18031885-3"
click at [266, 156] on span "search Buscar afiliado" at bounding box center [231, 161] width 100 height 12
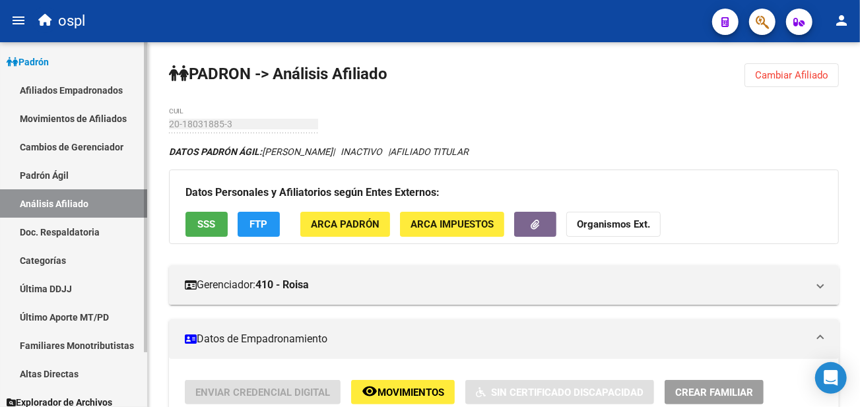
click at [118, 201] on link "Análisis Afiliado" at bounding box center [73, 203] width 147 height 28
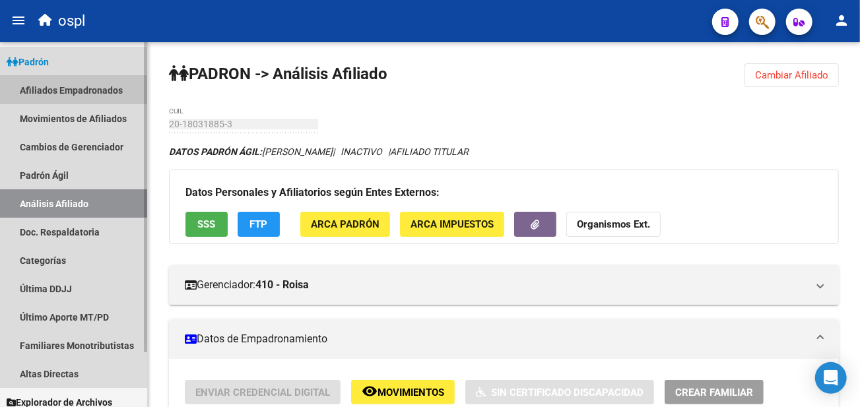
click at [110, 83] on link "Afiliados Empadronados" at bounding box center [73, 90] width 147 height 28
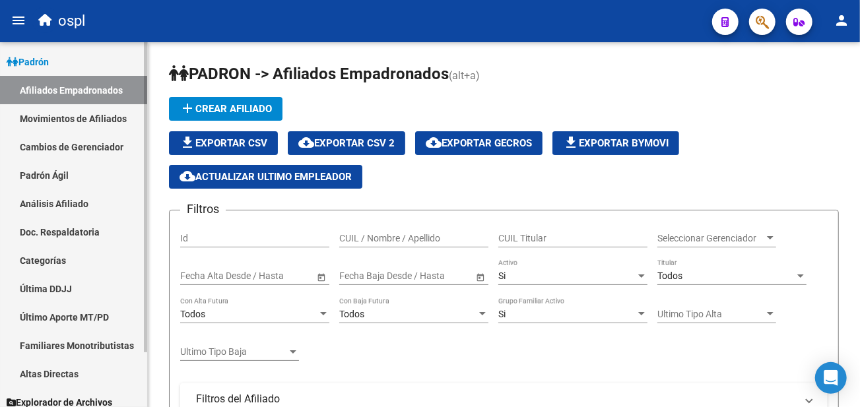
click at [101, 206] on link "Análisis Afiliado" at bounding box center [73, 203] width 147 height 28
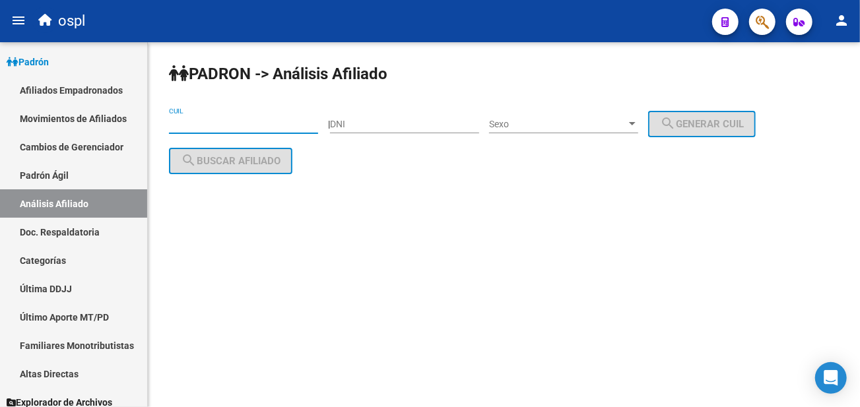
click at [250, 123] on input "CUIL" at bounding box center [243, 124] width 149 height 11
paste input "20-19028534-1"
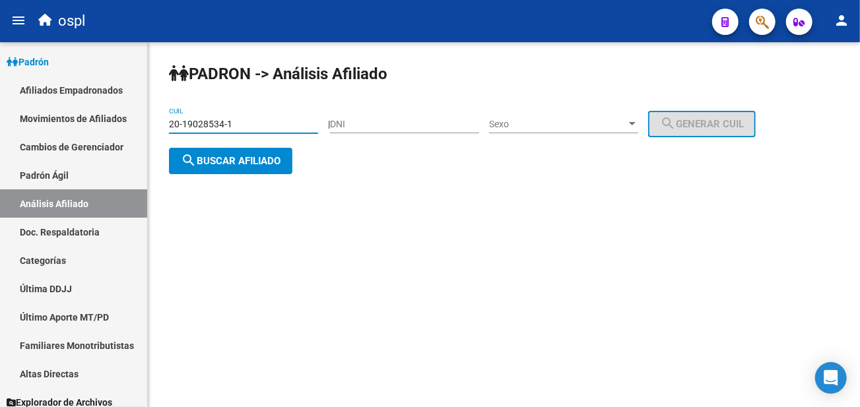
type input "20-19028534-1"
click at [246, 159] on span "search Buscar afiliado" at bounding box center [231, 161] width 100 height 12
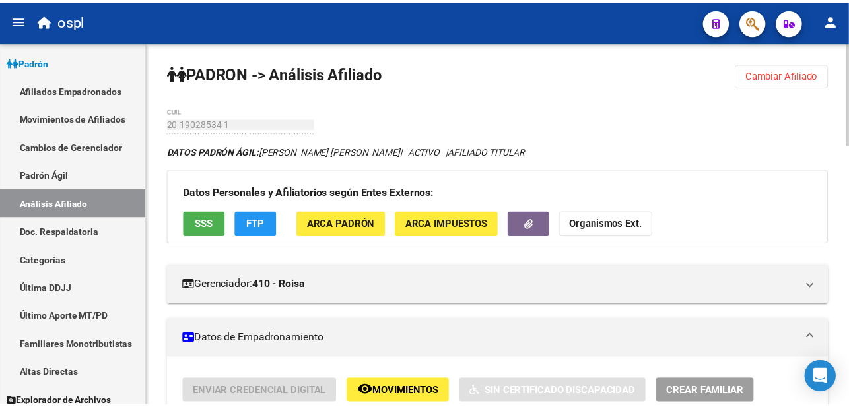
scroll to position [73, 0]
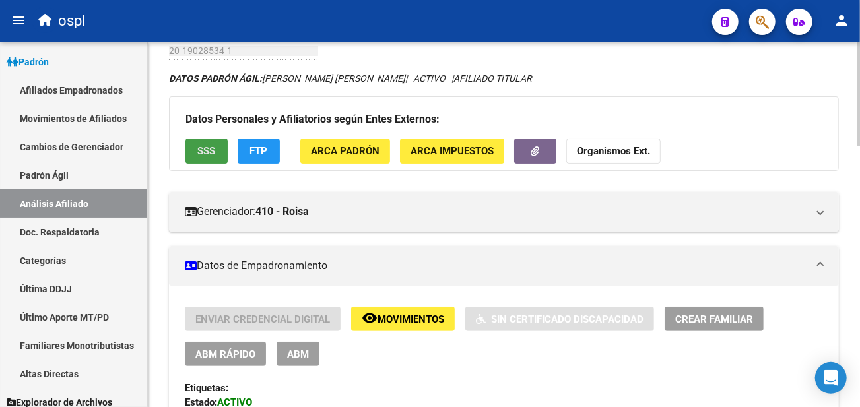
click at [205, 152] on span "SSS" at bounding box center [207, 152] width 18 height 12
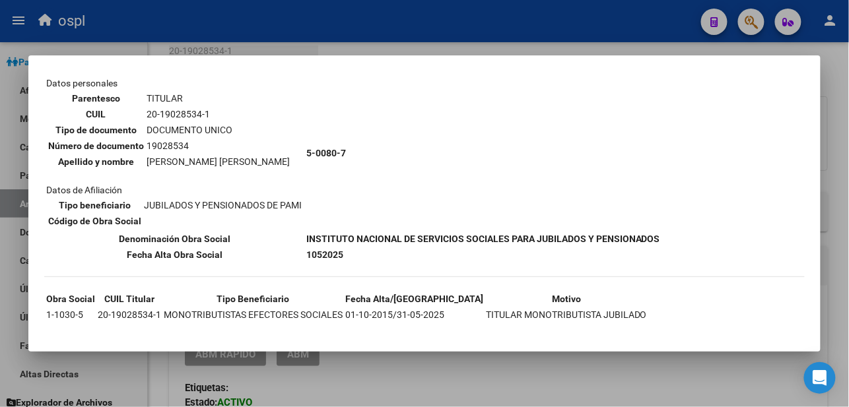
scroll to position [90, 0]
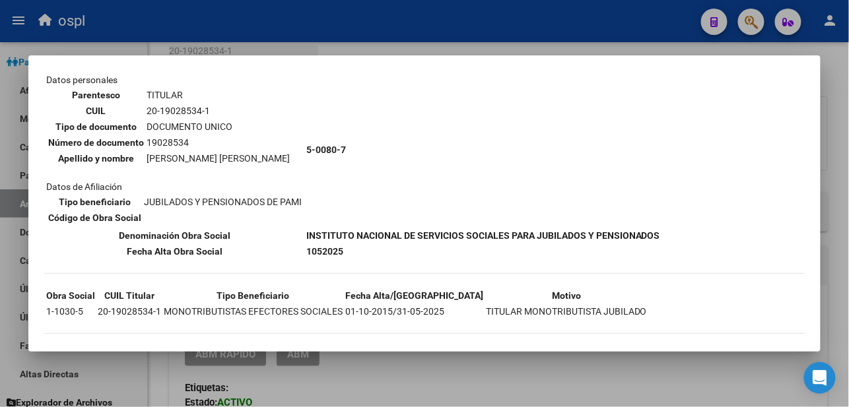
click at [564, 32] on div at bounding box center [424, 203] width 849 height 407
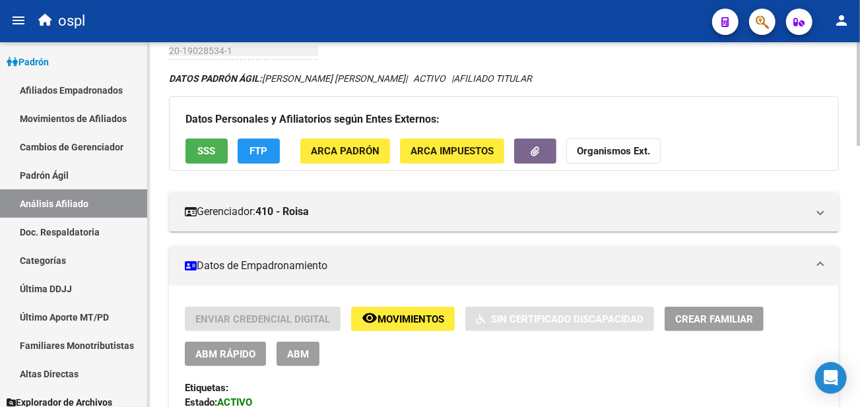
click at [215, 149] on span "SSS" at bounding box center [207, 152] width 18 height 12
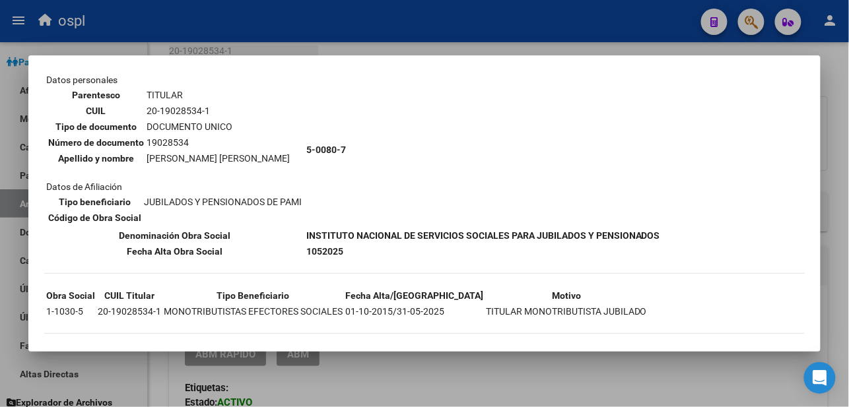
click at [570, 33] on div at bounding box center [424, 203] width 849 height 407
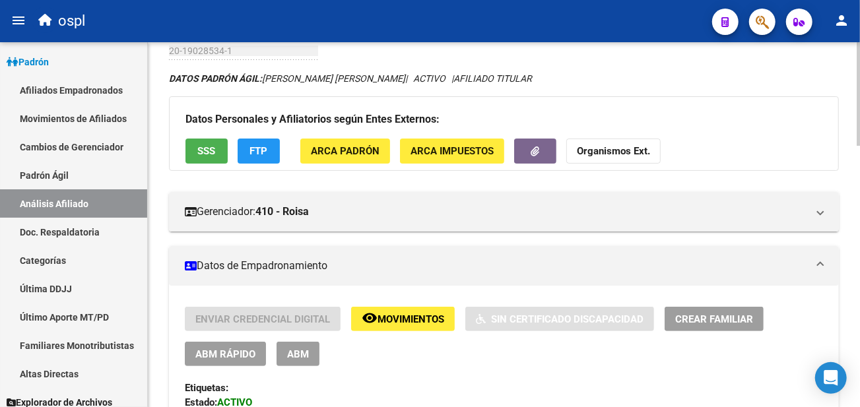
click at [288, 358] on span "ABM" at bounding box center [298, 355] width 22 height 12
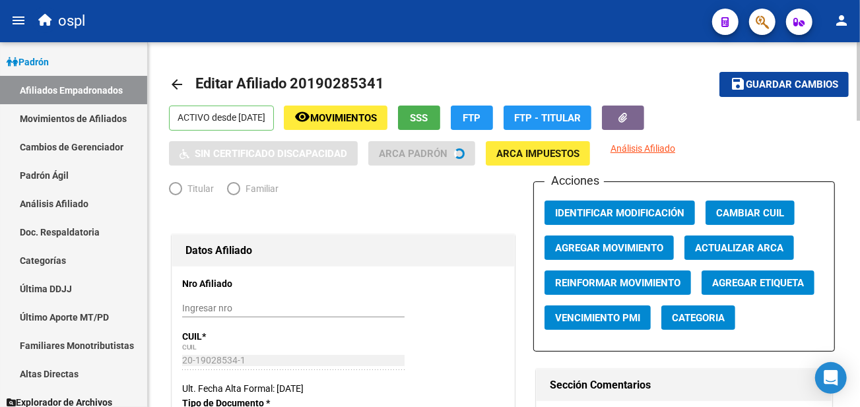
radio input "true"
type input "20-19028534-1"
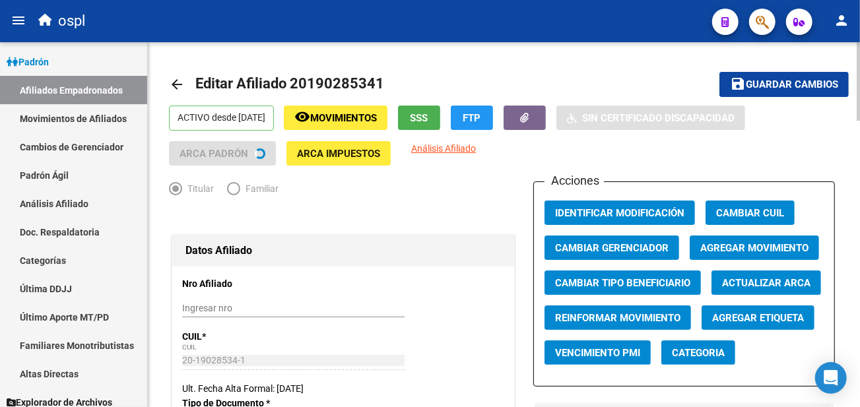
click at [749, 253] on span "Agregar Movimiento" at bounding box center [754, 248] width 108 height 12
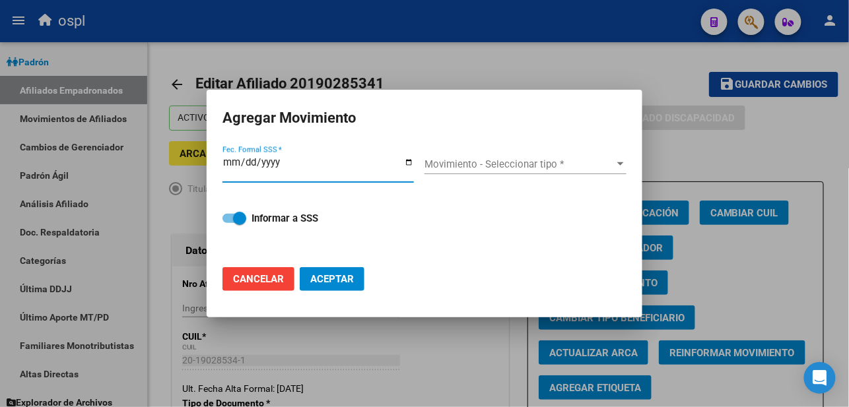
click at [409, 160] on input "Fec. Formal SSS *" at bounding box center [317, 167] width 191 height 21
type input "[DATE]"
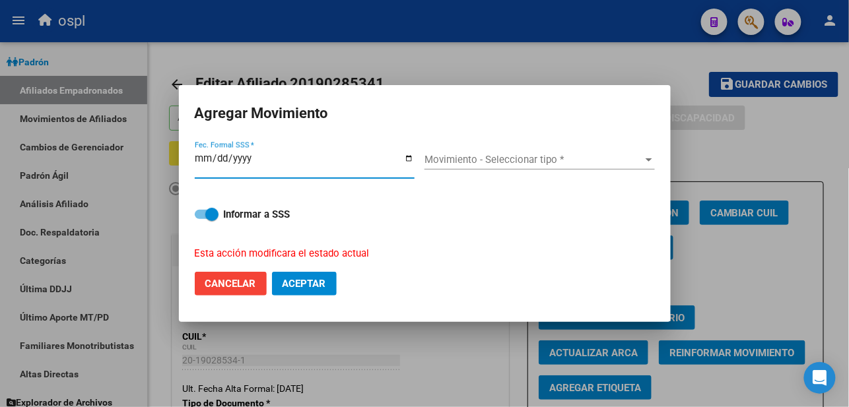
click at [433, 162] on span "Movimiento - Seleccionar tipo *" at bounding box center [533, 160] width 218 height 12
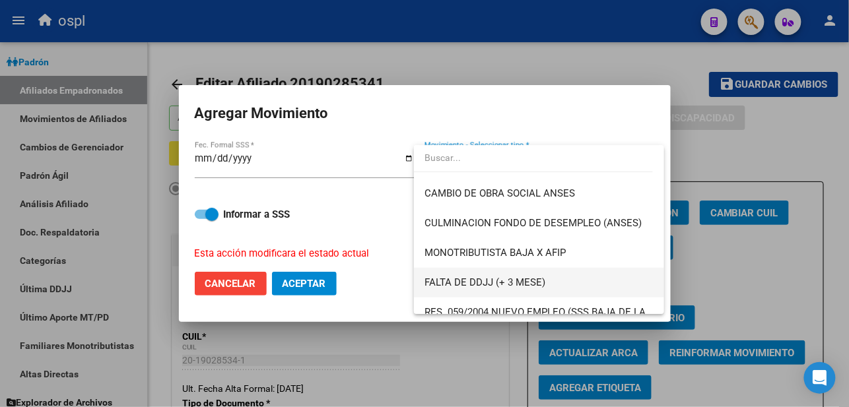
scroll to position [366, 0]
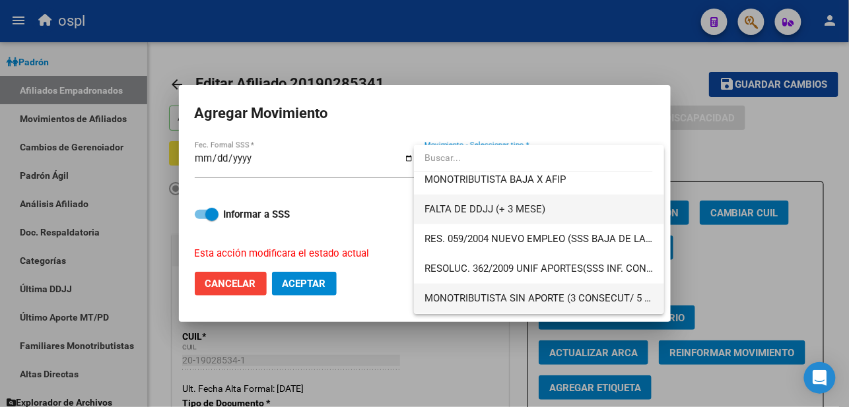
click at [513, 291] on span "MONOTRIBUTISTA SIN APORTE (3 CONSECUT/ 5 ALTERNAD)" at bounding box center [538, 299] width 229 height 30
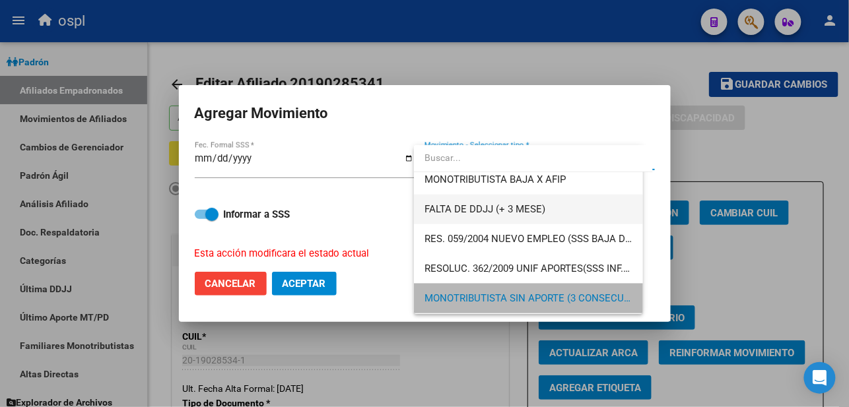
scroll to position [364, 0]
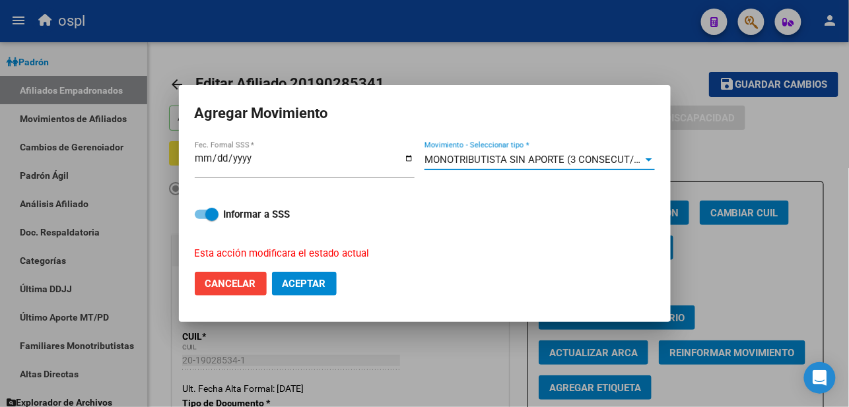
click at [224, 211] on strong "Informar a SSS" at bounding box center [257, 215] width 67 height 12
click at [201, 219] on input "Informar a SSS" at bounding box center [201, 219] width 1 height 1
checkbox input "false"
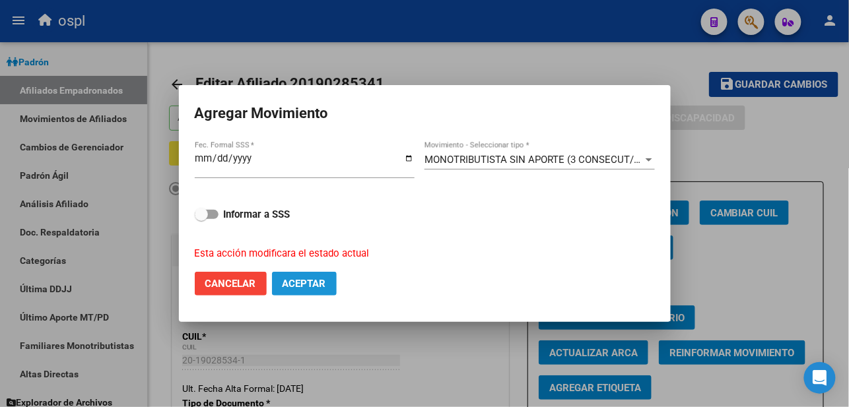
click at [302, 288] on span "Aceptar" at bounding box center [305, 284] width 44 height 12
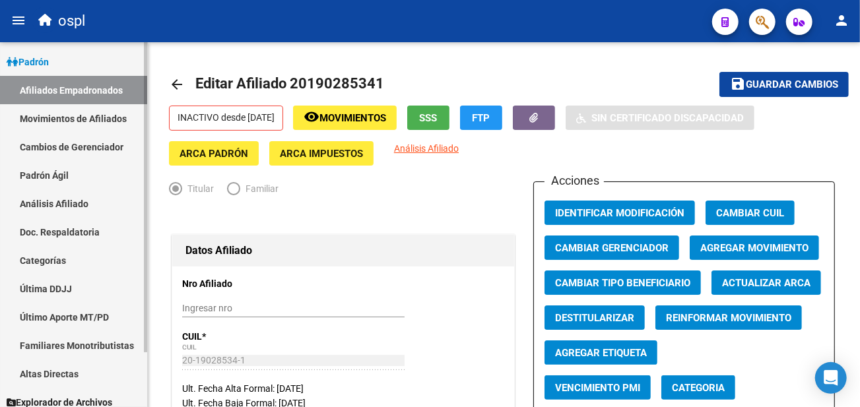
click at [53, 202] on link "Análisis Afiliado" at bounding box center [73, 203] width 147 height 28
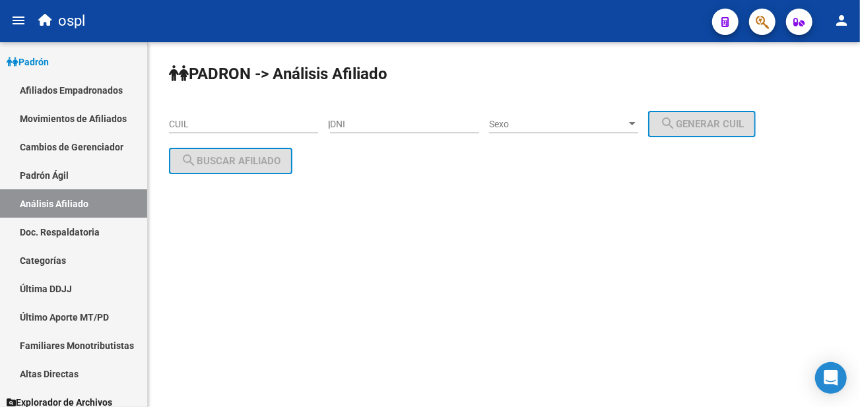
click at [228, 126] on input "CUIL" at bounding box center [243, 124] width 149 height 11
paste input "20-20119830-6"
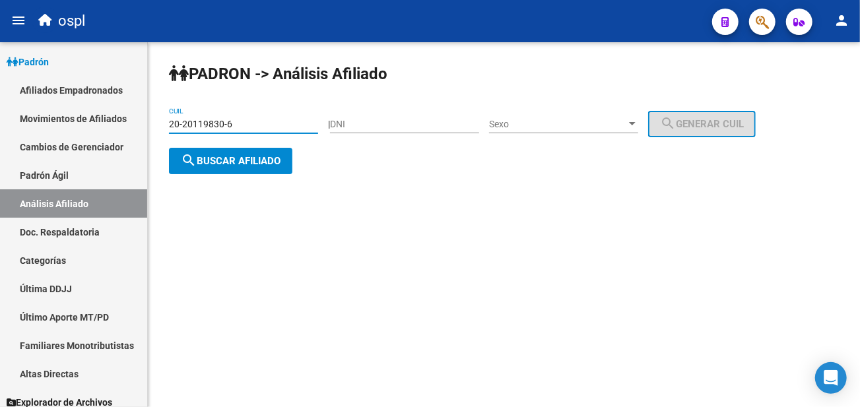
type input "20-20119830-6"
click at [227, 155] on span "search Buscar afiliado" at bounding box center [231, 161] width 100 height 12
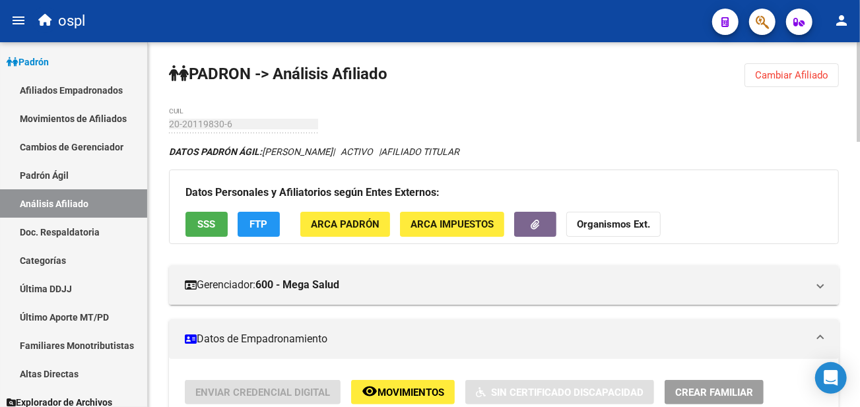
click at [226, 223] on button "SSS" at bounding box center [206, 224] width 42 height 24
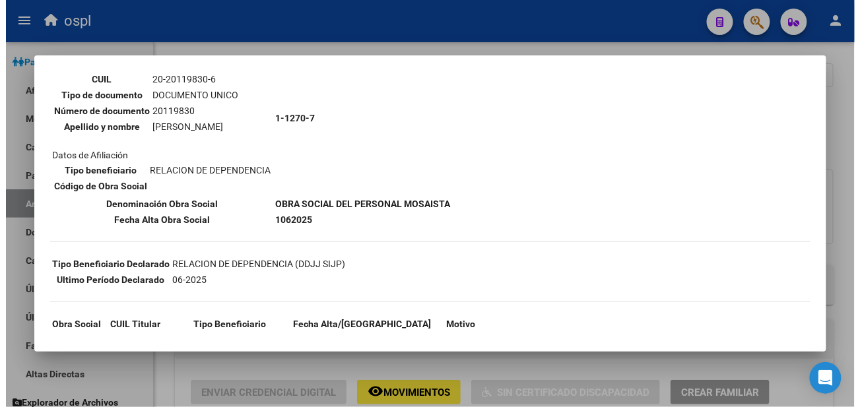
scroll to position [147, 0]
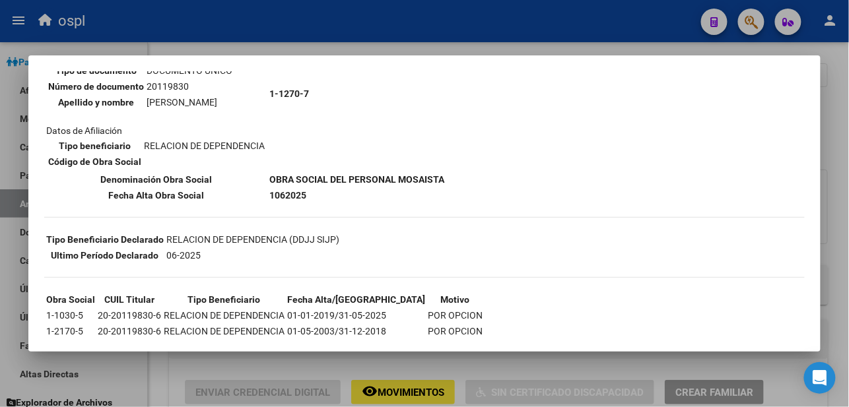
click at [471, 40] on div at bounding box center [424, 203] width 849 height 407
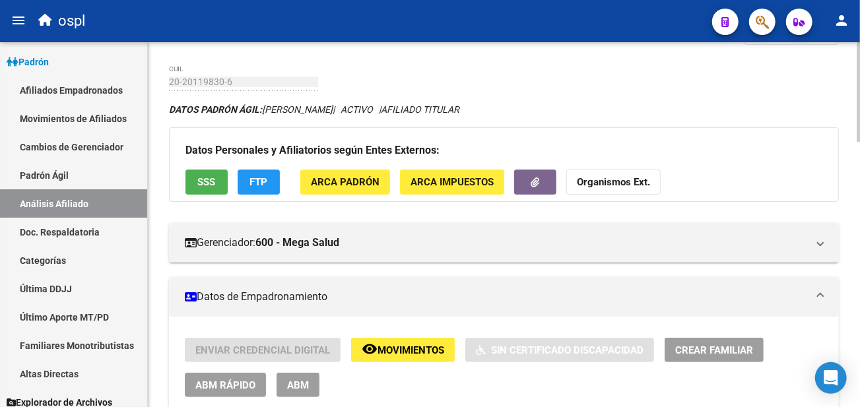
scroll to position [73, 0]
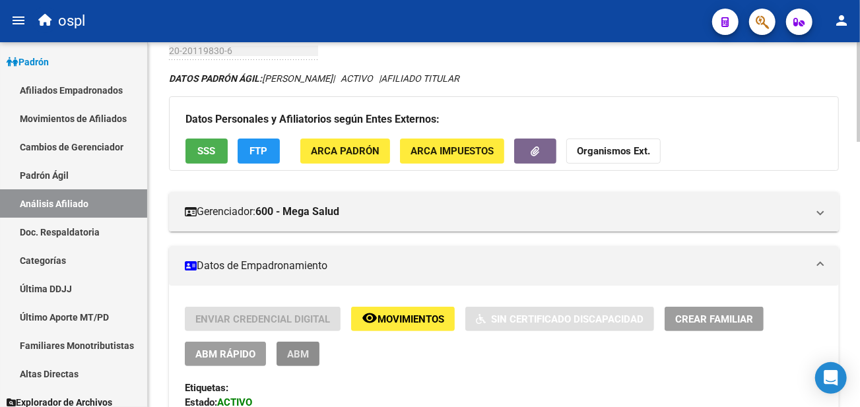
click at [301, 354] on span "ABM" at bounding box center [298, 355] width 22 height 12
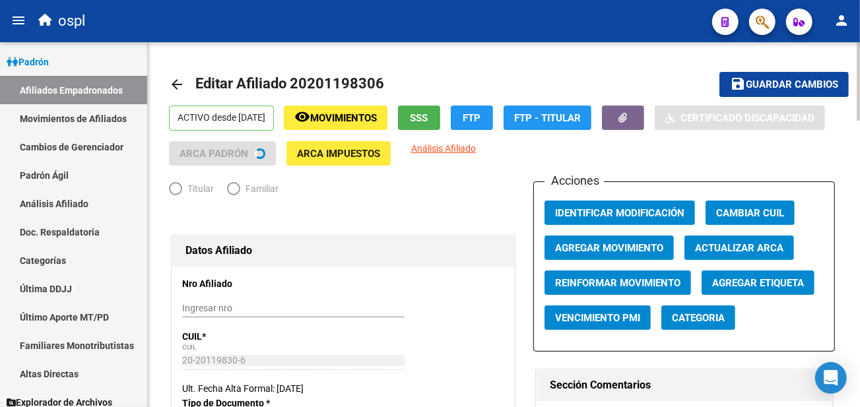
radio input "true"
type input "30-68325664-8"
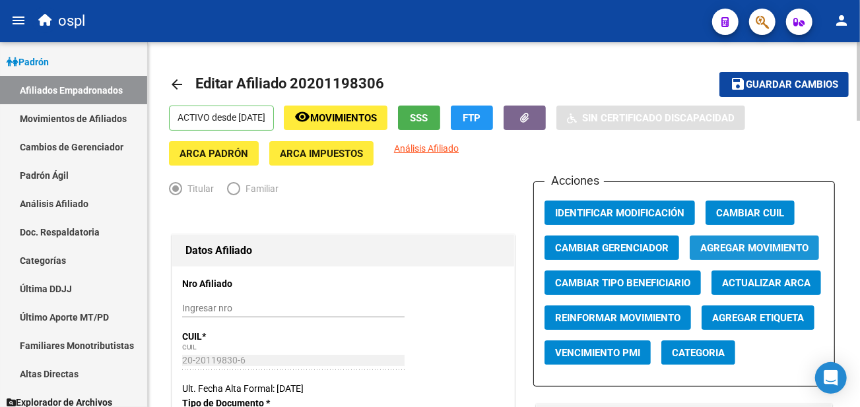
click at [737, 248] on span "Agregar Movimiento" at bounding box center [754, 248] width 108 height 12
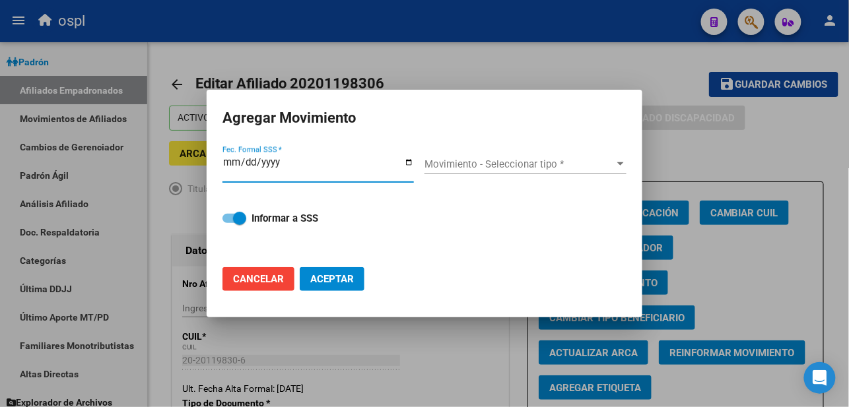
click at [408, 156] on div "Fec. Formal SSS *" at bounding box center [317, 168] width 191 height 28
click at [300, 267] on button "Aceptar" at bounding box center [332, 279] width 65 height 24
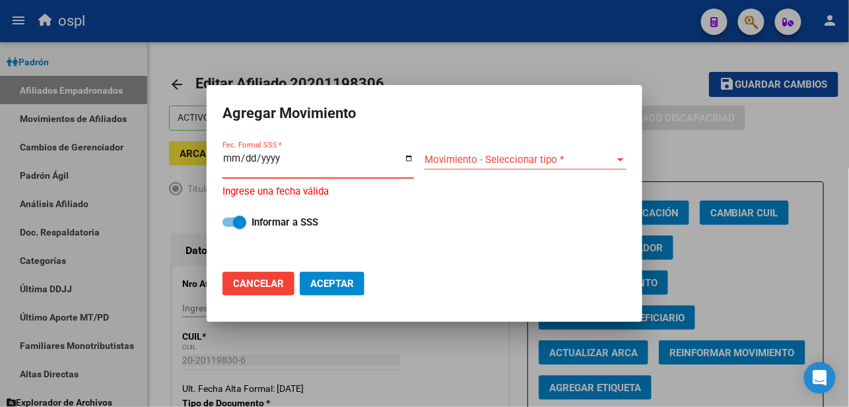
click at [408, 158] on input "Fec. Formal SSS *" at bounding box center [317, 163] width 191 height 21
type input "[DATE]"
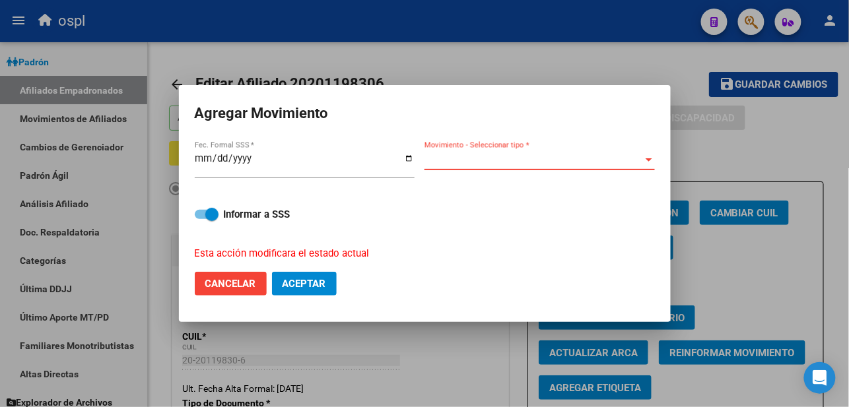
click at [457, 158] on span "Movimiento - Seleccionar tipo *" at bounding box center [533, 160] width 218 height 12
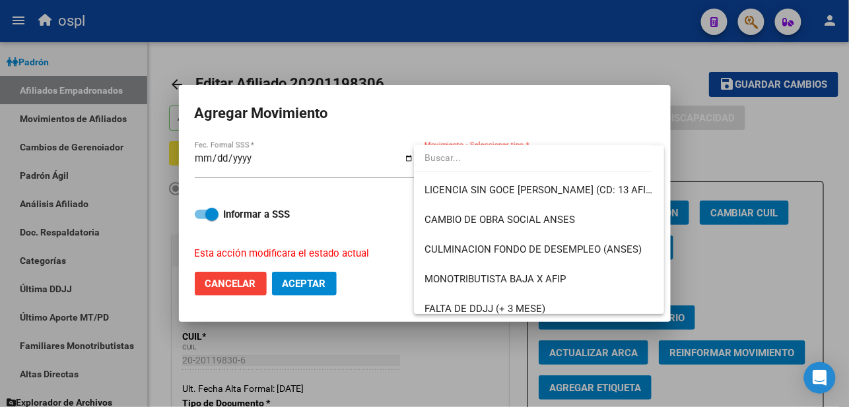
scroll to position [293, 0]
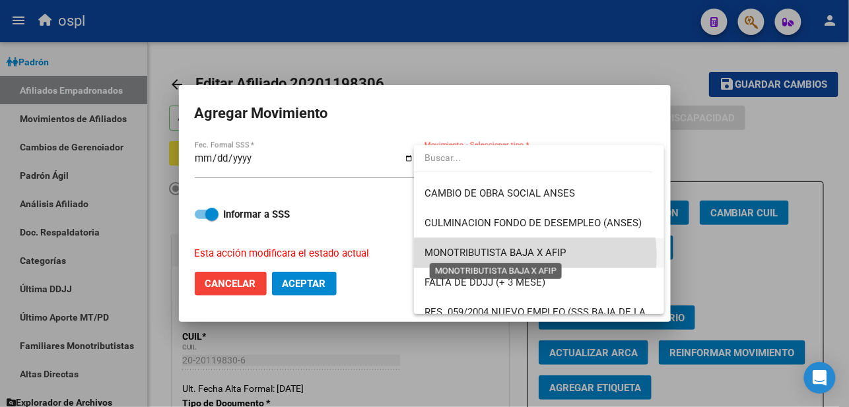
click at [535, 255] on span "MONOTRIBUTISTA BAJA X AFIP" at bounding box center [494, 253] width 141 height 12
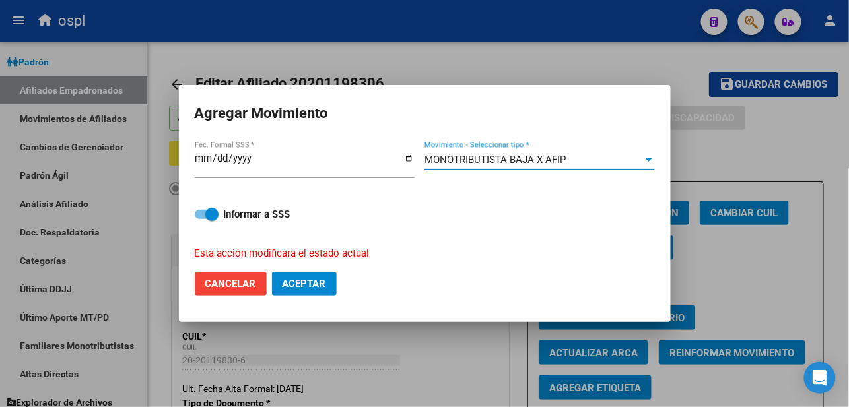
click at [549, 160] on span "MONOTRIBUTISTA BAJA X AFIP" at bounding box center [494, 160] width 141 height 12
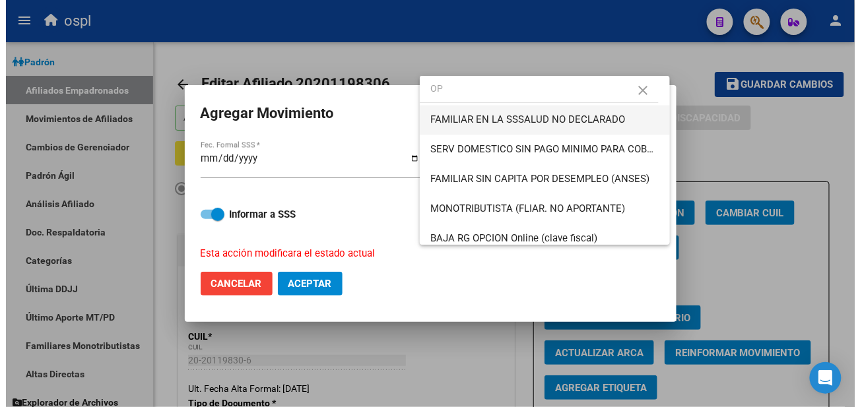
scroll to position [0, 0]
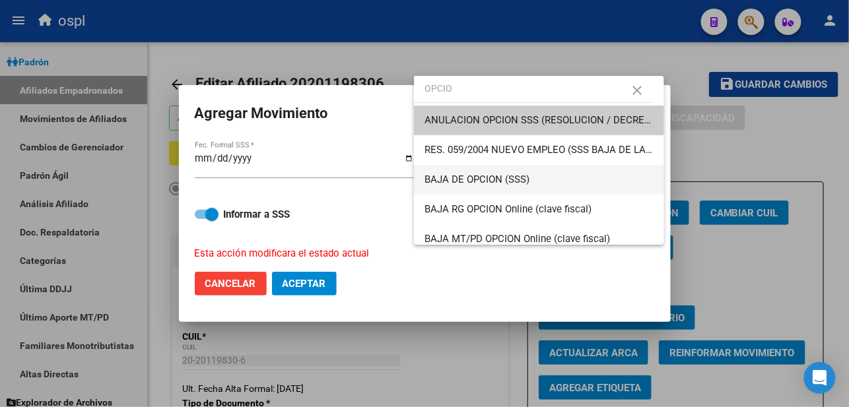
type input "OPCIO"
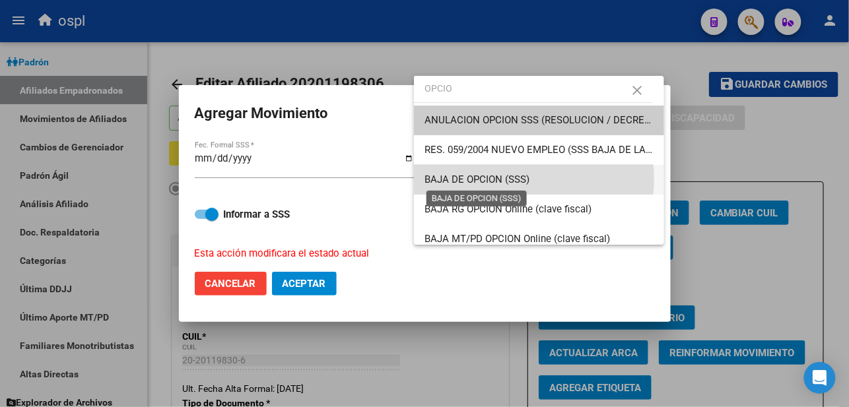
click at [527, 179] on span "BAJA DE OPCION (SSS)" at bounding box center [476, 180] width 105 height 12
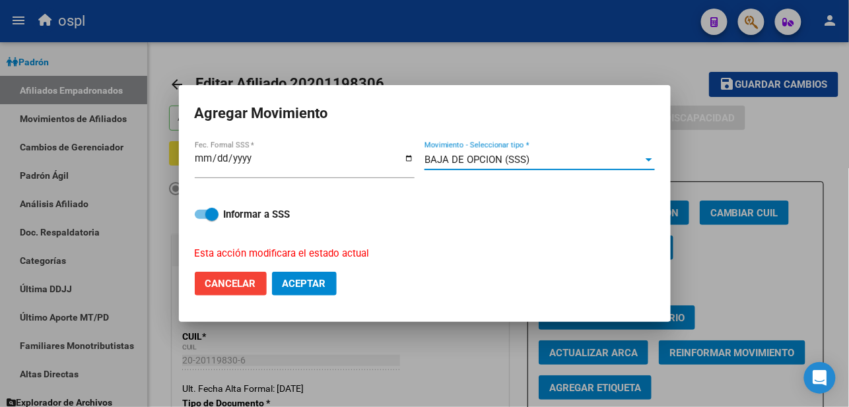
click at [208, 226] on div "Informar a SSS Esta acción modificara el estado actual" at bounding box center [425, 226] width 460 height 71
click at [213, 224] on div "Informar a SSS Esta acción modificara el estado actual" at bounding box center [425, 226] width 460 height 71
click at [232, 212] on strong "Informar a SSS" at bounding box center [257, 215] width 67 height 12
click at [201, 219] on input "Informar a SSS" at bounding box center [201, 219] width 1 height 1
checkbox input "false"
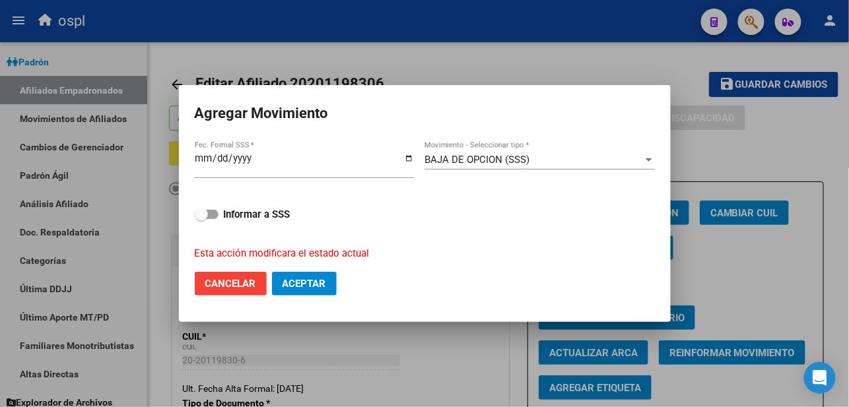
click at [323, 285] on span "Aceptar" at bounding box center [305, 284] width 44 height 12
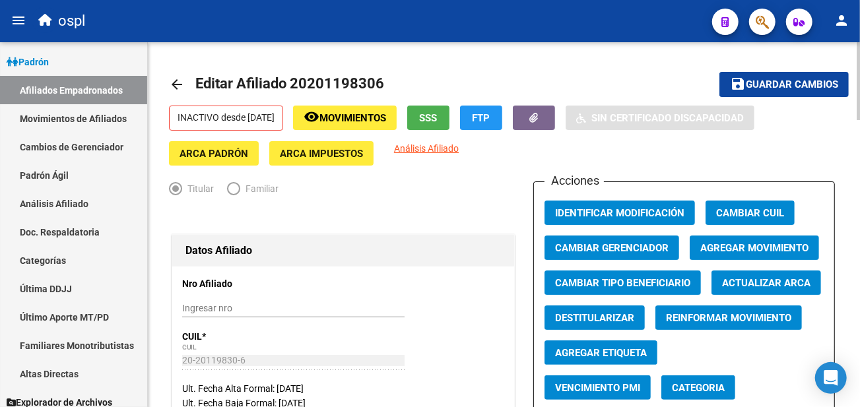
click at [57, 193] on link "Análisis Afiliado" at bounding box center [73, 203] width 147 height 28
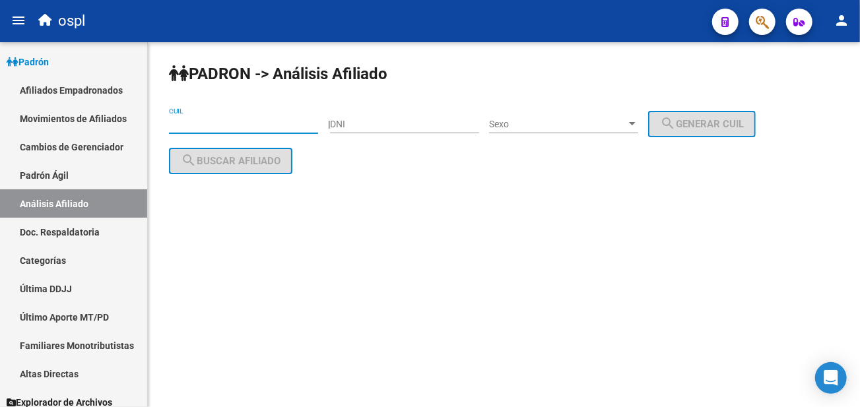
click at [205, 123] on input "CUIL" at bounding box center [243, 124] width 149 height 11
paste input "20-20481656-6"
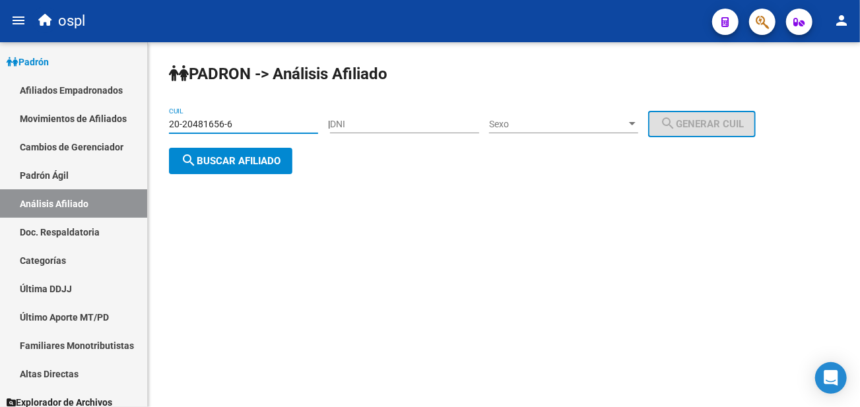
type input "20-20481656-6"
click at [228, 162] on span "search Buscar afiliado" at bounding box center [231, 161] width 100 height 12
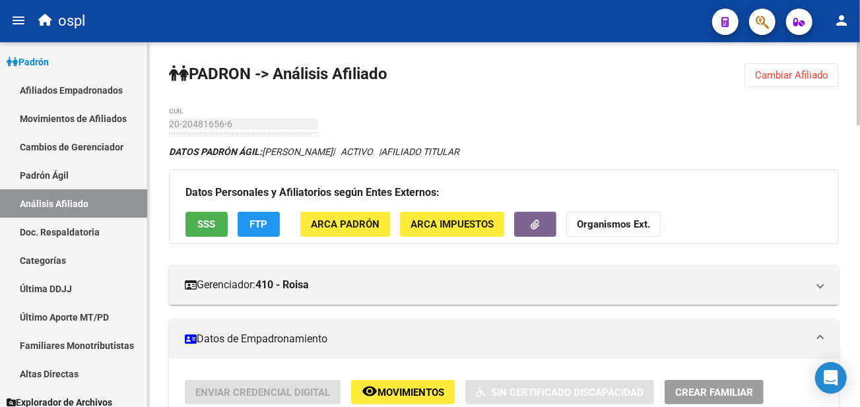
click at [199, 232] on button "SSS" at bounding box center [206, 224] width 42 height 24
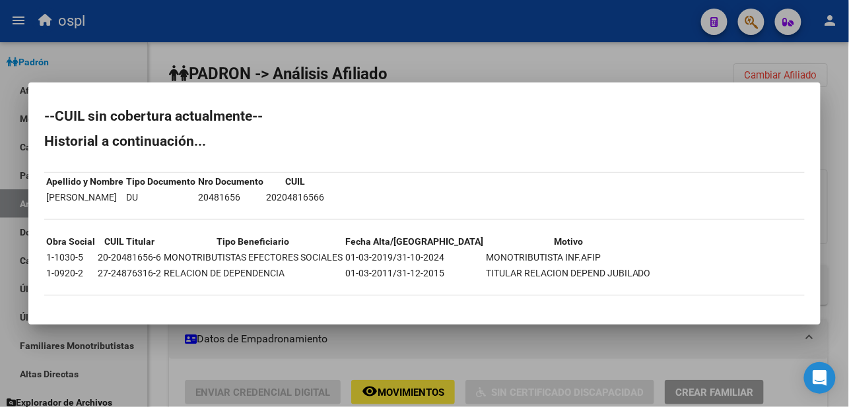
click at [445, 57] on div at bounding box center [424, 203] width 849 height 407
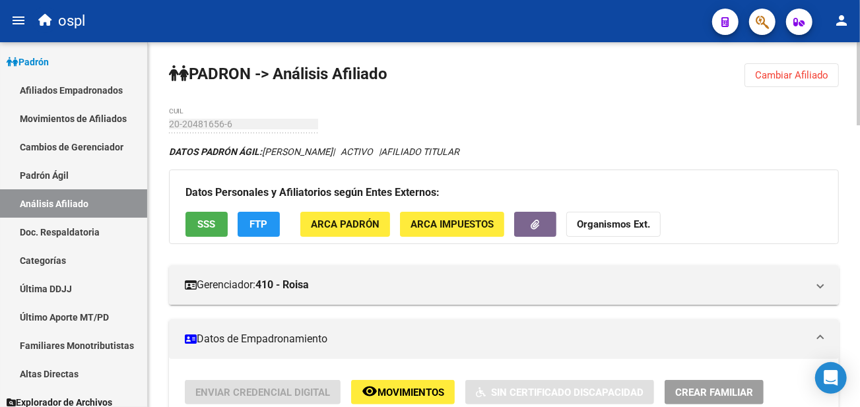
click at [206, 228] on span "SSS" at bounding box center [207, 225] width 18 height 12
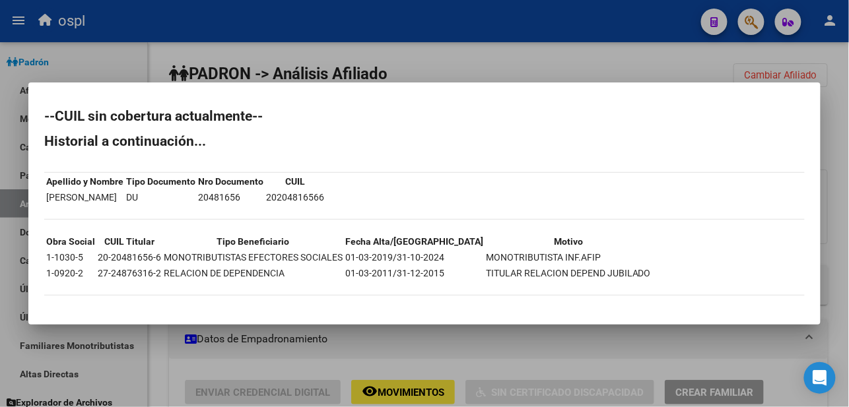
click at [408, 58] on div at bounding box center [424, 203] width 849 height 407
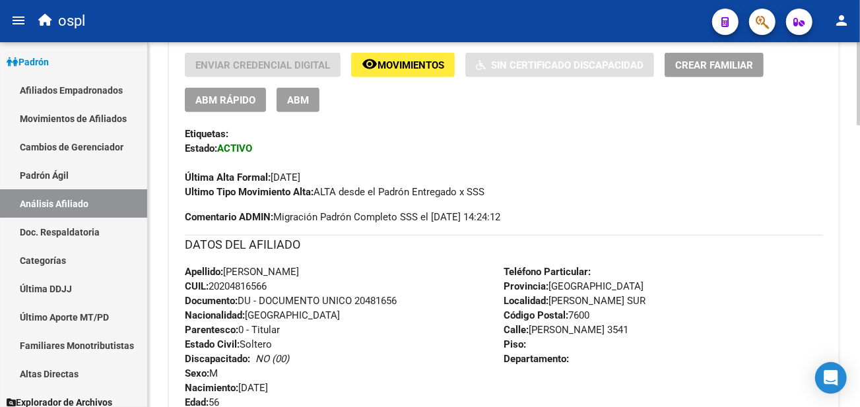
scroll to position [293, 0]
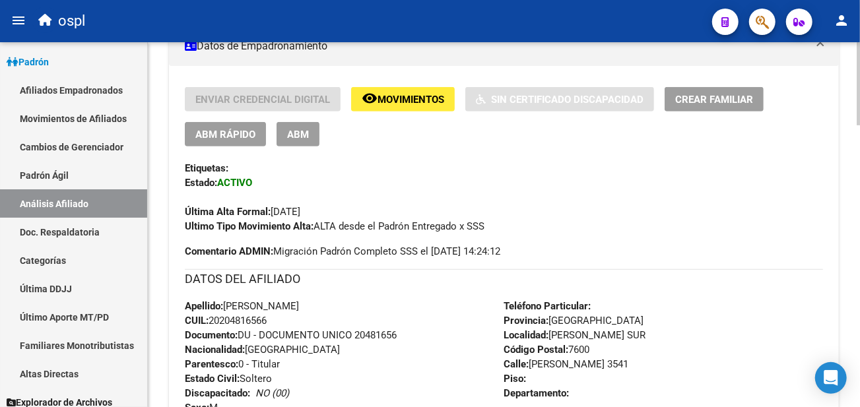
click at [304, 127] on button "ABM" at bounding box center [298, 134] width 43 height 24
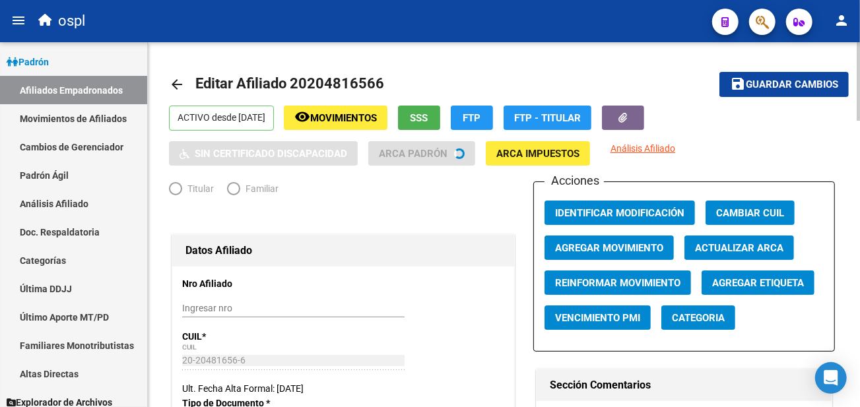
radio input "true"
type input "20-20481656-6"
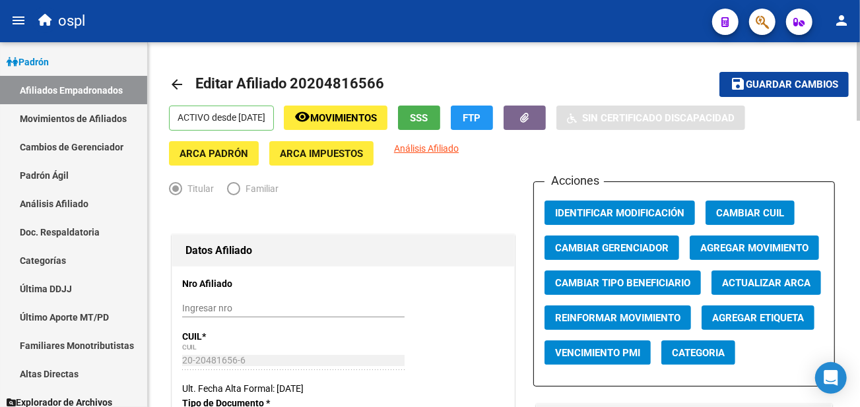
click at [740, 246] on span "Agregar Movimiento" at bounding box center [754, 248] width 108 height 12
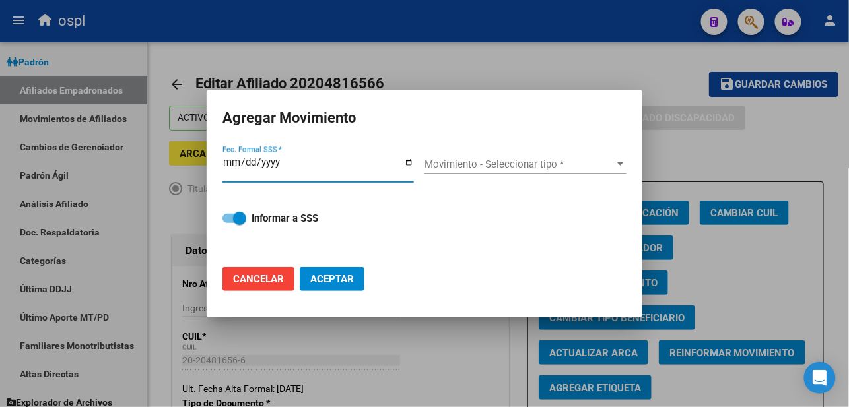
click at [413, 160] on input "Fec. Formal SSS *" at bounding box center [317, 167] width 191 height 21
type input "[DATE]"
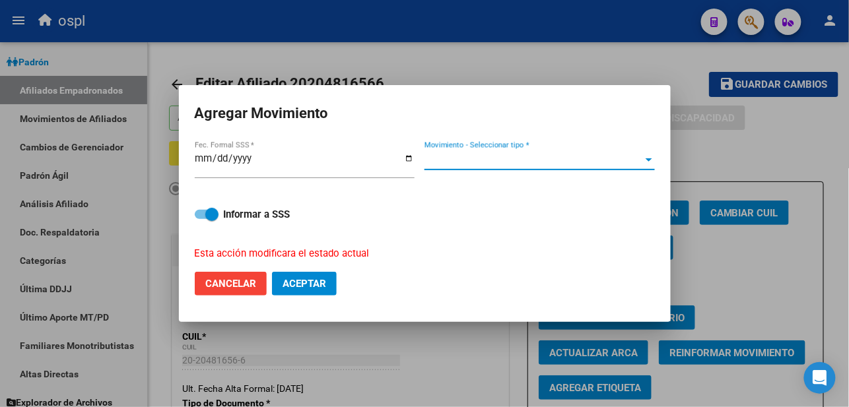
click at [477, 162] on span "Movimiento - Seleccionar tipo *" at bounding box center [533, 160] width 218 height 12
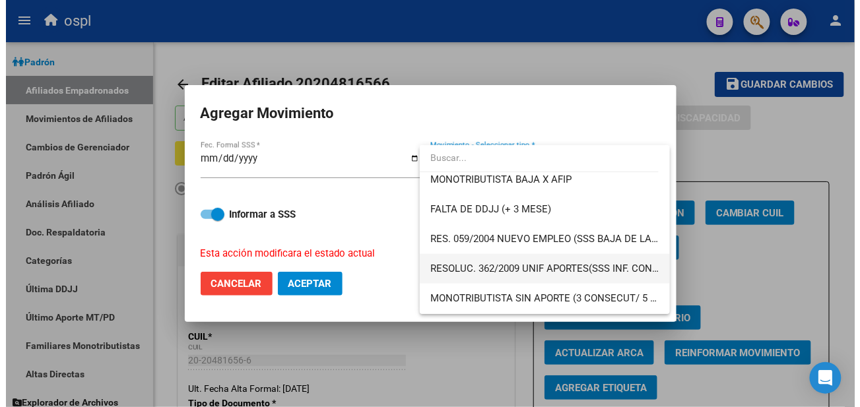
scroll to position [440, 0]
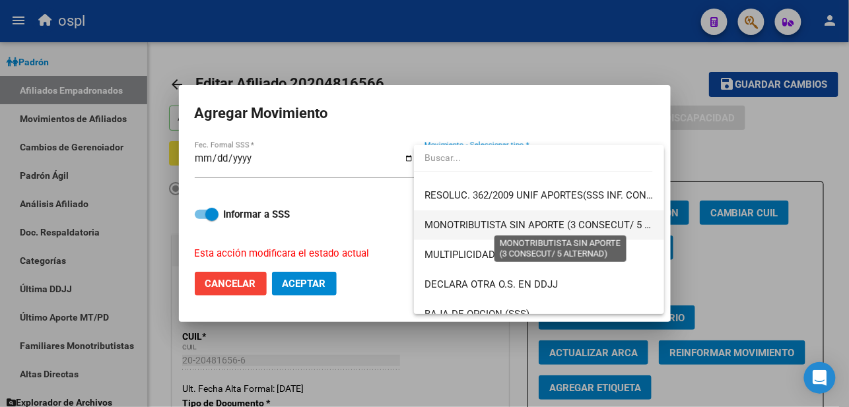
click at [545, 222] on span "MONOTRIBUTISTA SIN APORTE (3 CONSECUT/ 5 ALTERNAD)" at bounding box center [560, 225] width 272 height 12
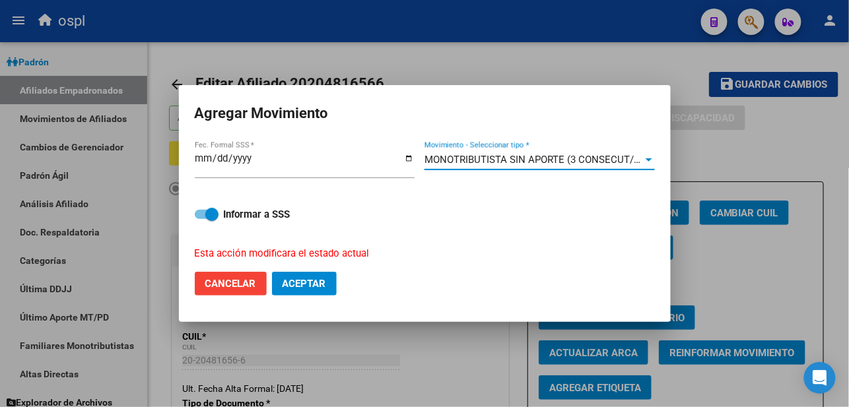
click at [321, 293] on button "Aceptar" at bounding box center [304, 284] width 65 height 24
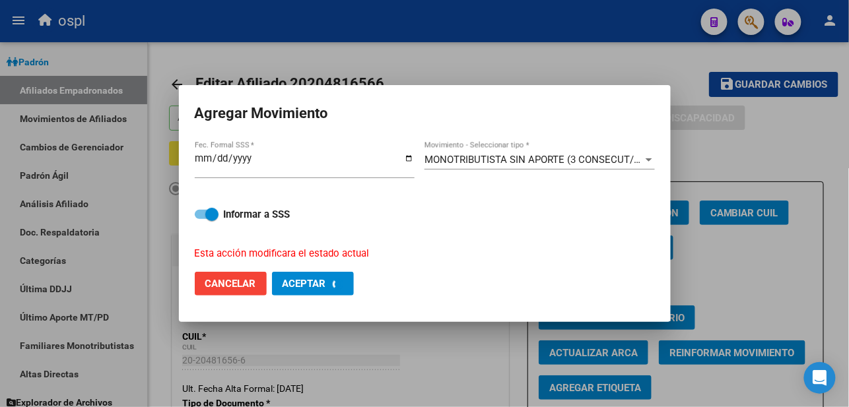
checkbox input "false"
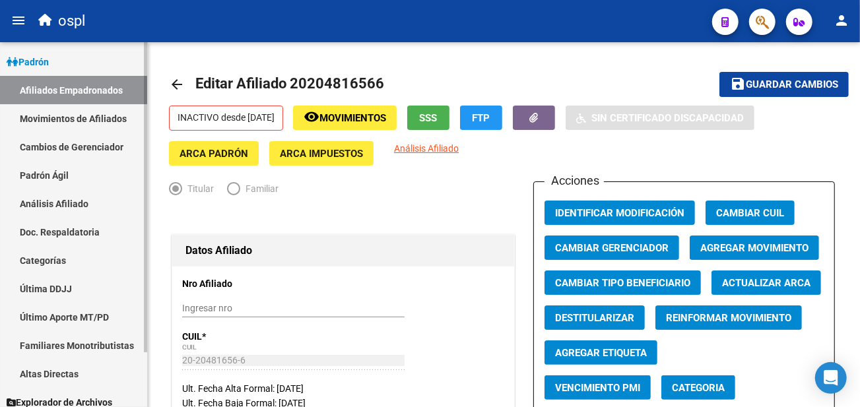
click at [62, 203] on link "Análisis Afiliado" at bounding box center [73, 203] width 147 height 28
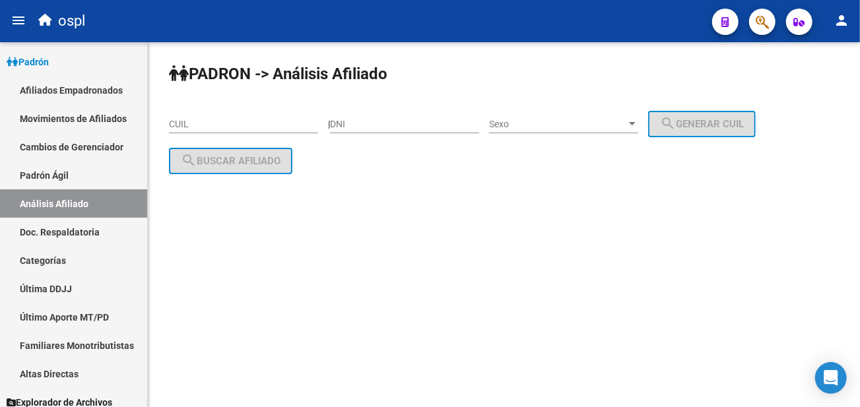
click at [308, 121] on input "CUIL" at bounding box center [243, 124] width 149 height 11
paste input "20-20998017-8"
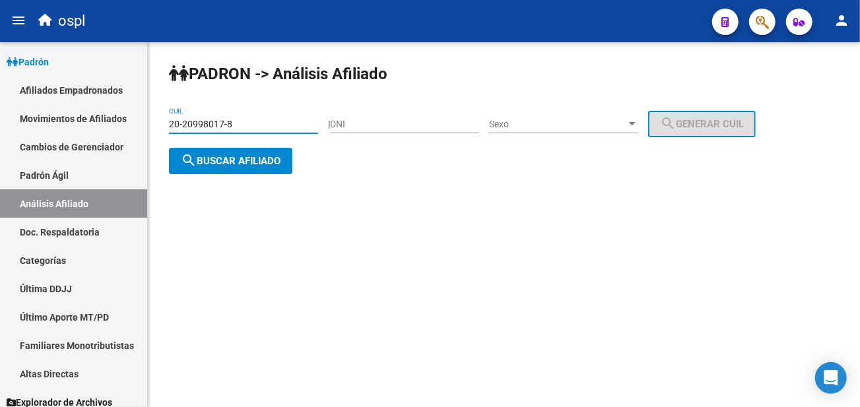
type input "20-20998017-8"
click at [248, 155] on span "search Buscar afiliado" at bounding box center [231, 161] width 100 height 12
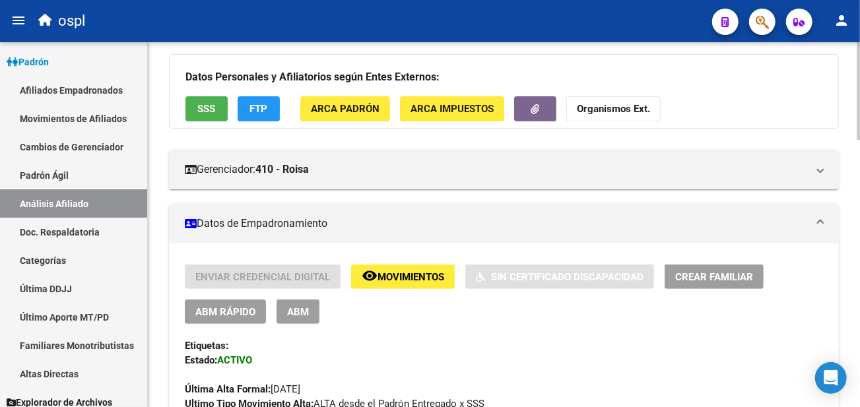
scroll to position [220, 0]
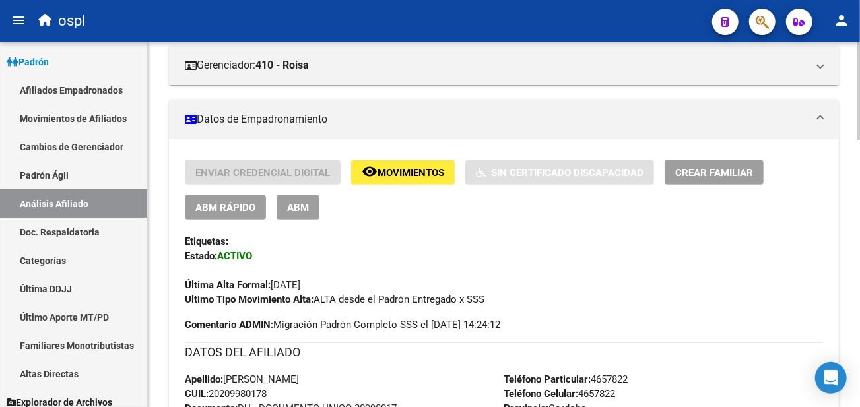
click at [281, 186] on div "Enviar Credencial Digital remove_red_eye Movimientos Sin Certificado Discapacid…" at bounding box center [504, 189] width 638 height 59
click at [284, 201] on button "ABM" at bounding box center [298, 207] width 43 height 24
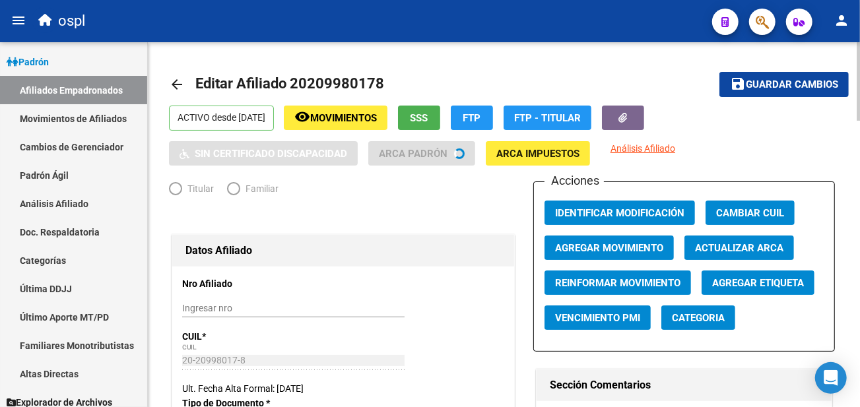
radio input "true"
type input "30-71635647-3"
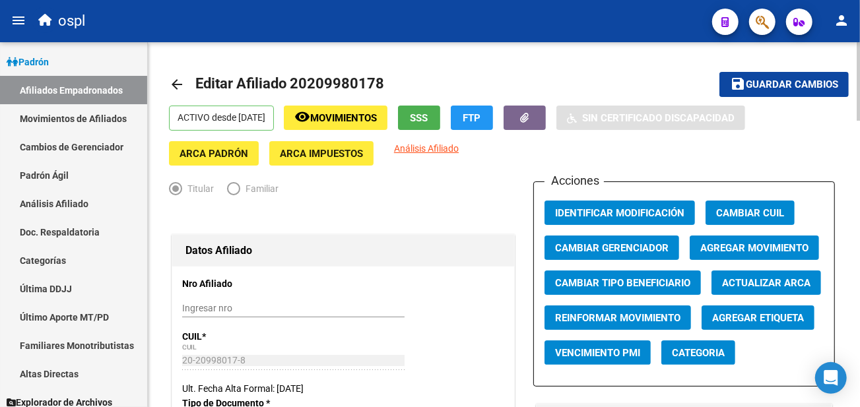
click at [428, 123] on span "SSS" at bounding box center [420, 118] width 18 height 12
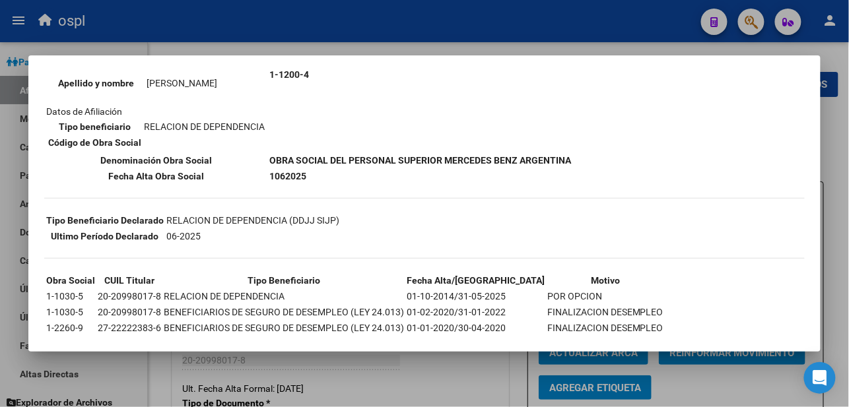
scroll to position [220, 0]
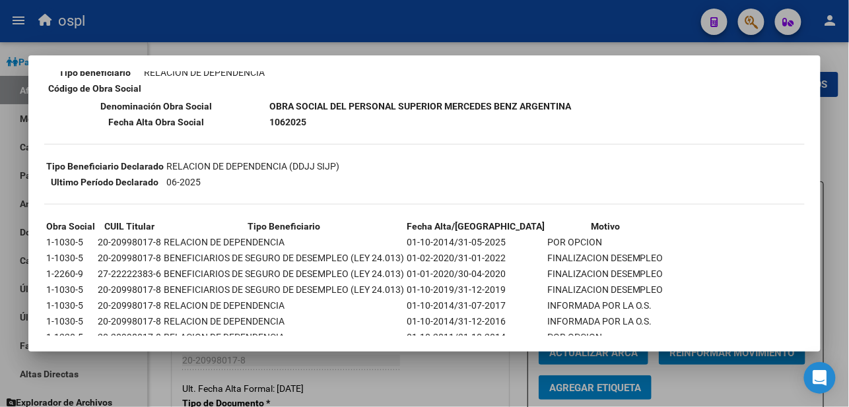
click at [516, 36] on div at bounding box center [424, 203] width 849 height 407
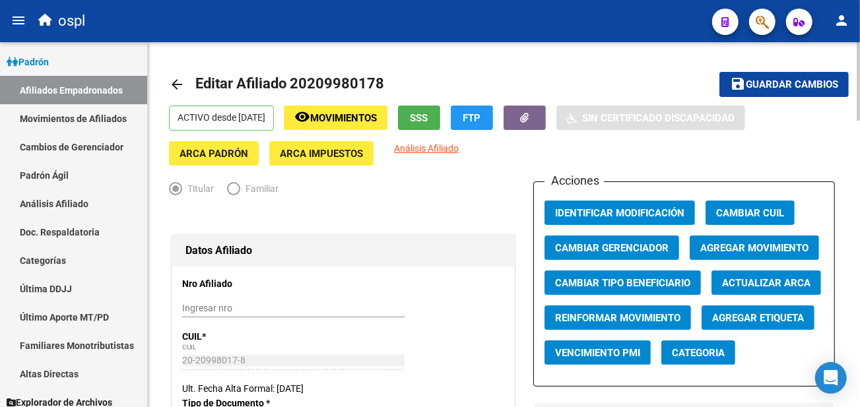
click at [743, 251] on span "Agregar Movimiento" at bounding box center [754, 248] width 108 height 12
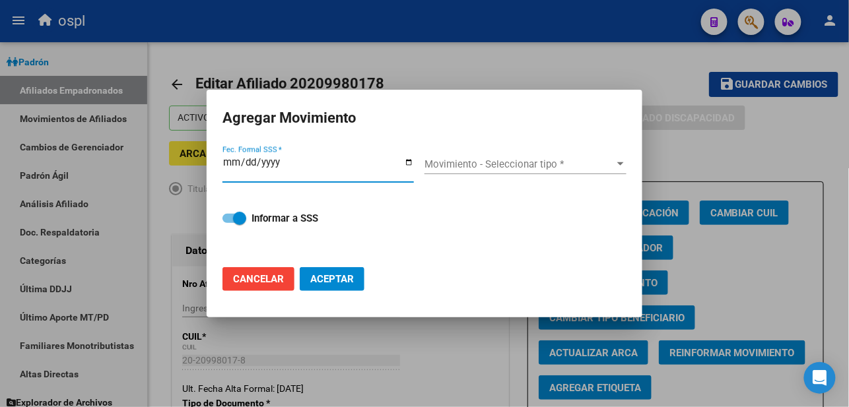
click at [410, 162] on input "Fec. Formal SSS *" at bounding box center [317, 167] width 191 height 21
type input "[DATE]"
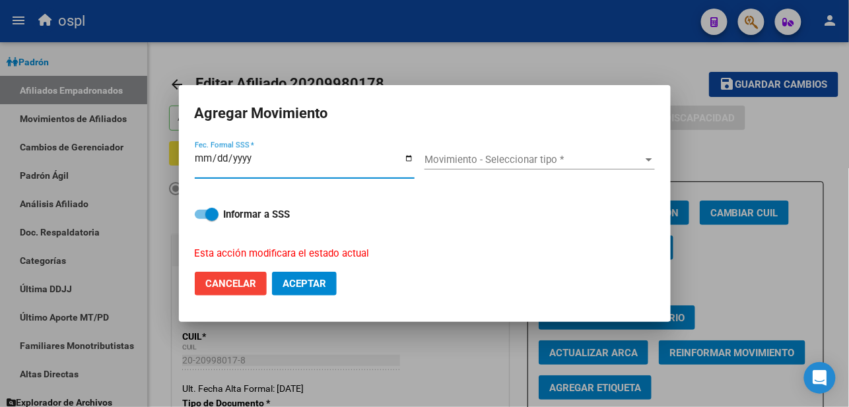
click at [470, 161] on span "Movimiento - Seleccionar tipo *" at bounding box center [533, 160] width 218 height 12
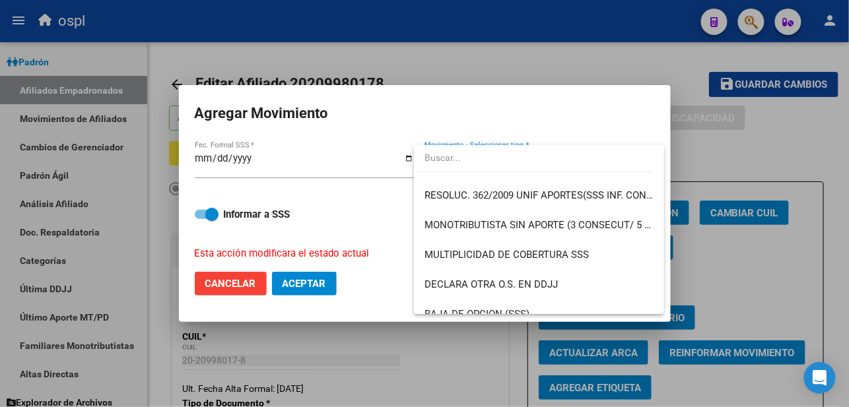
scroll to position [513, 0]
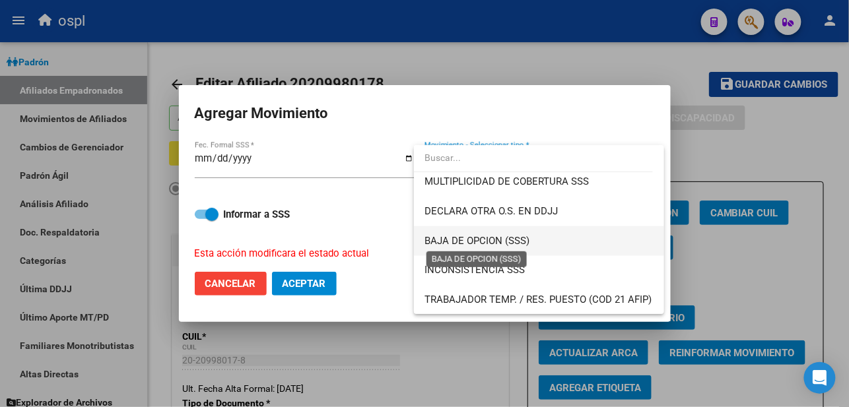
click at [450, 238] on span "BAJA DE OPCION (SSS)" at bounding box center [476, 241] width 105 height 12
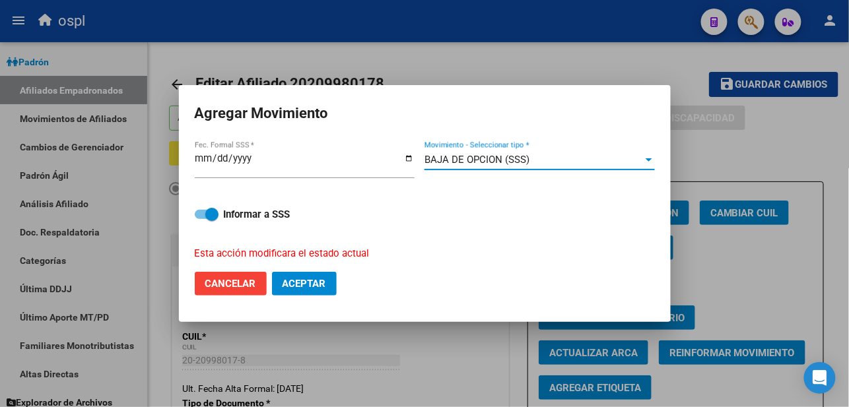
click at [215, 217] on span at bounding box center [211, 214] width 13 height 13
click at [201, 219] on input "Informar a SSS" at bounding box center [201, 219] width 1 height 1
checkbox input "false"
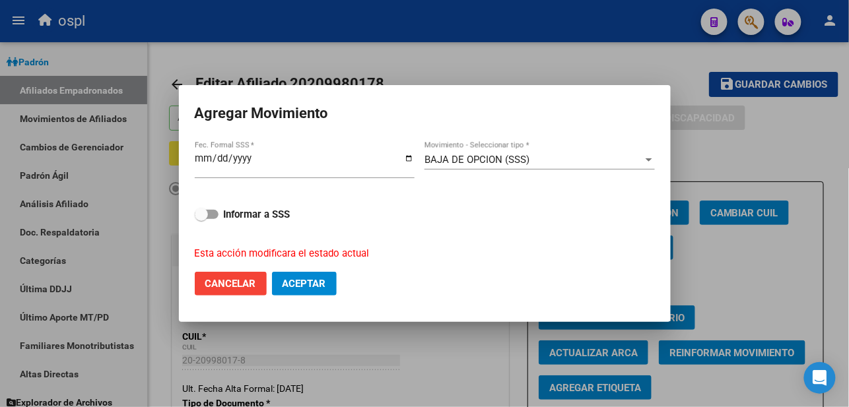
click at [307, 287] on span "Aceptar" at bounding box center [305, 284] width 44 height 12
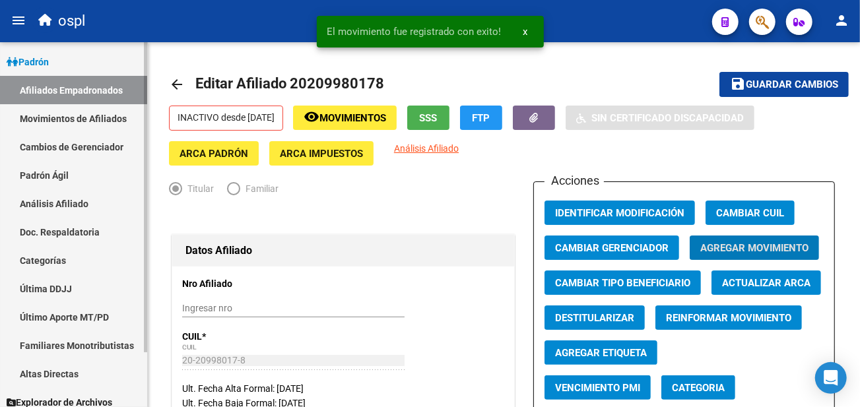
click at [99, 90] on link "Afiliados Empadronados" at bounding box center [73, 90] width 147 height 28
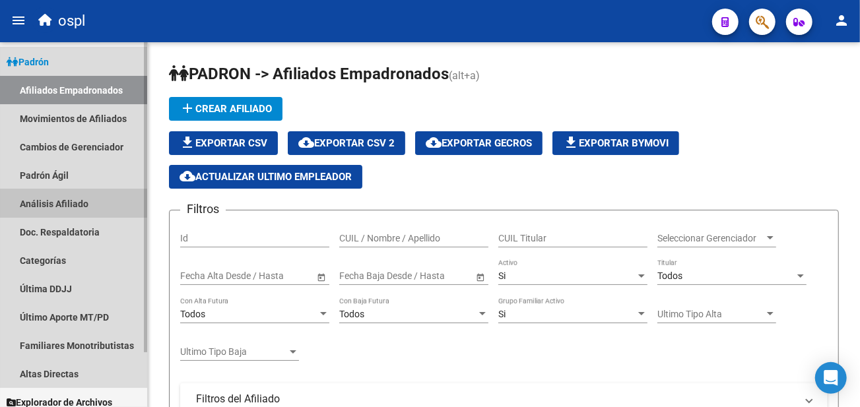
click at [57, 203] on link "Análisis Afiliado" at bounding box center [73, 203] width 147 height 28
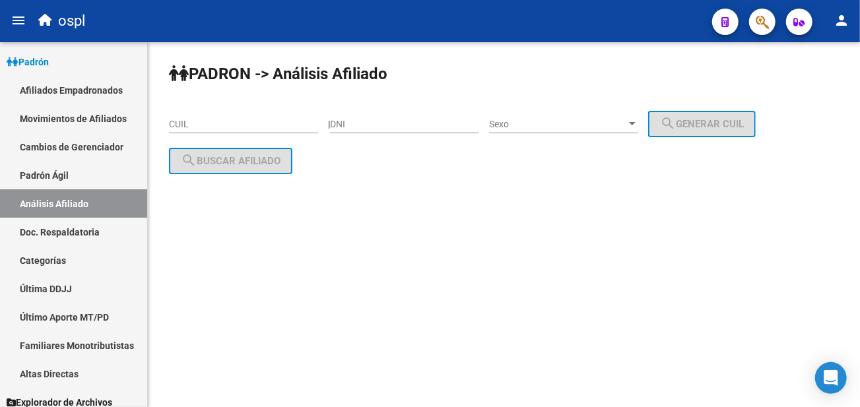
click at [236, 124] on input "CUIL" at bounding box center [243, 124] width 149 height 11
paste input "20-21593293-2"
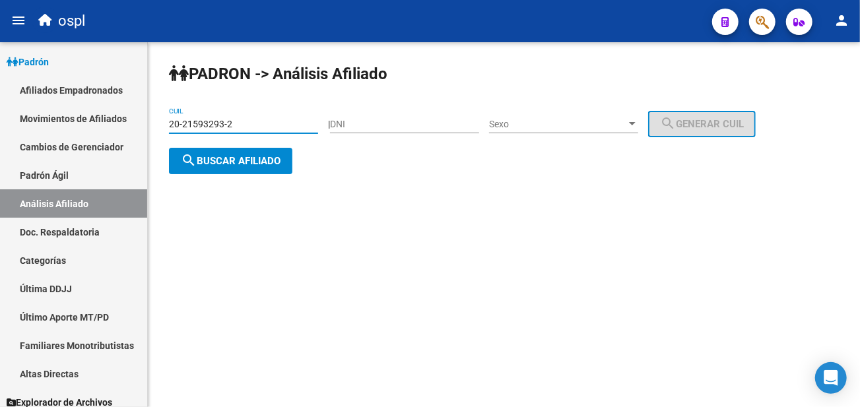
type input "20-21593293-2"
click at [224, 162] on span "search Buscar afiliado" at bounding box center [231, 161] width 100 height 12
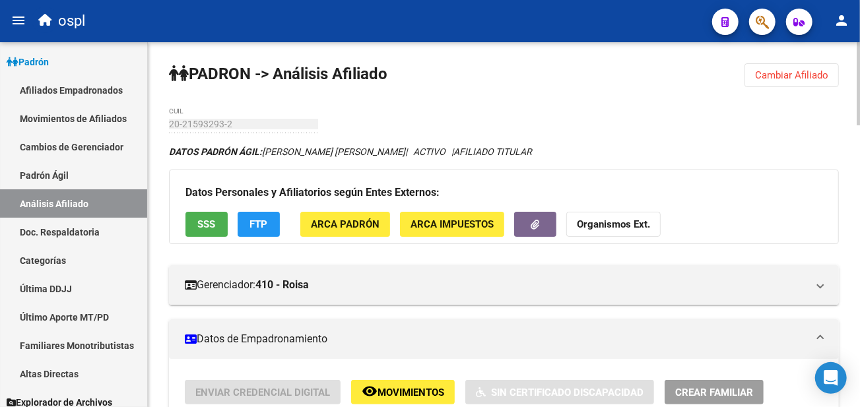
click at [200, 226] on span "SSS" at bounding box center [207, 225] width 18 height 12
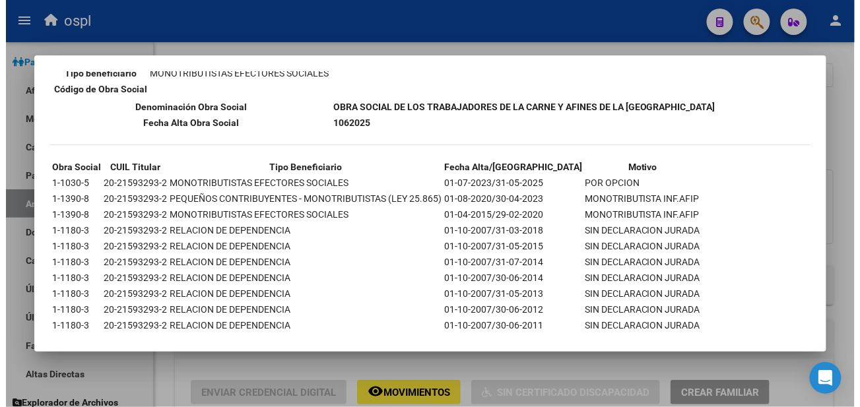
scroll to position [220, 0]
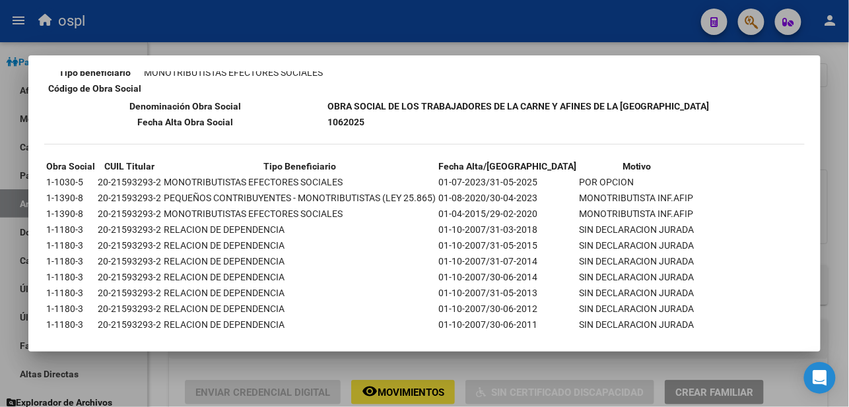
click at [663, 364] on div at bounding box center [424, 203] width 849 height 407
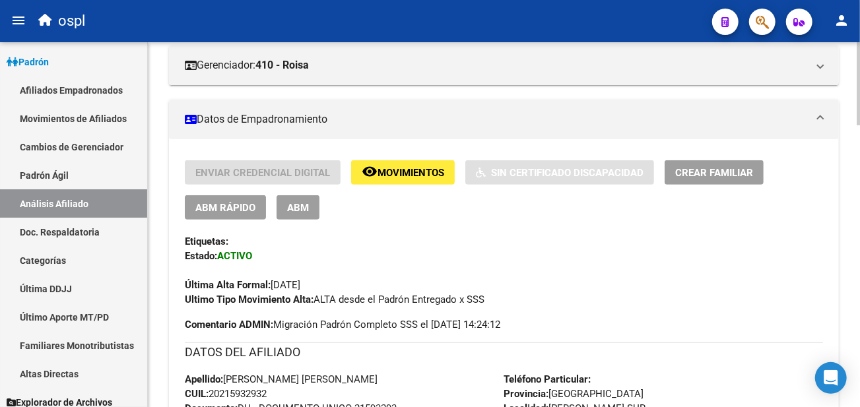
click at [312, 207] on button "ABM" at bounding box center [298, 207] width 43 height 24
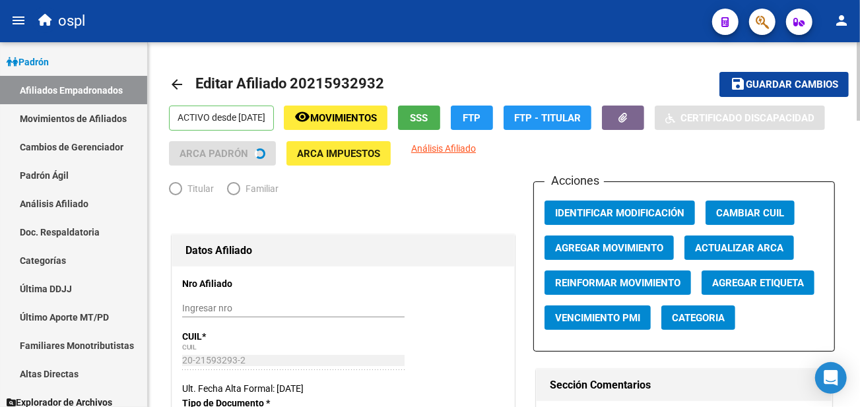
radio input "true"
type input "20-21593293-2"
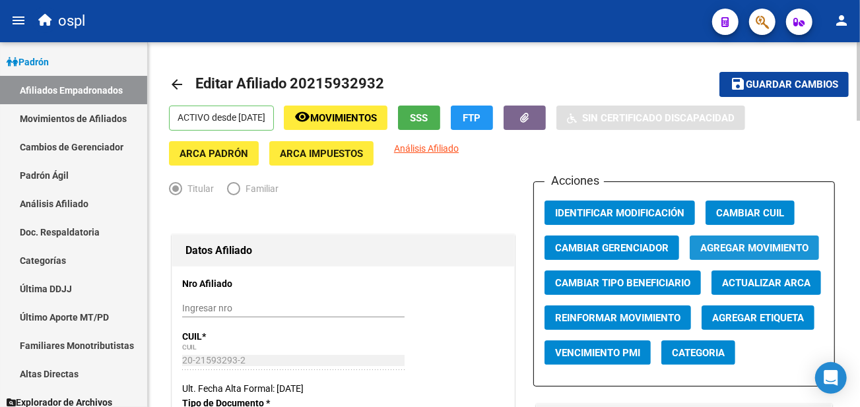
click at [727, 246] on span "Agregar Movimiento" at bounding box center [754, 248] width 108 height 12
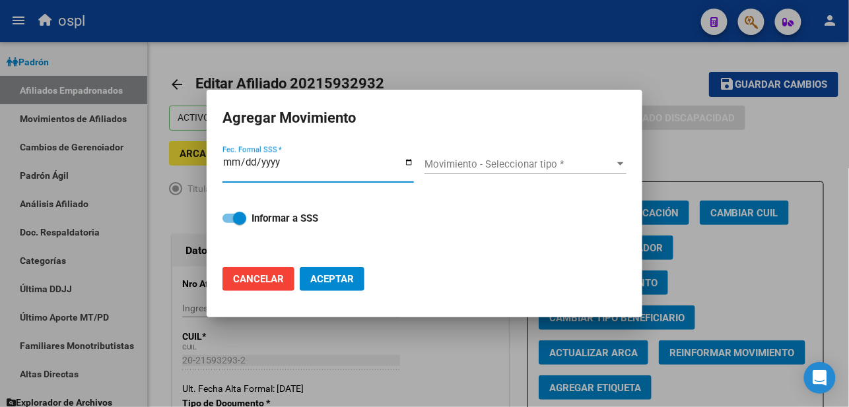
click at [408, 159] on input "Fec. Formal SSS *" at bounding box center [317, 167] width 191 height 21
type input "[DATE]"
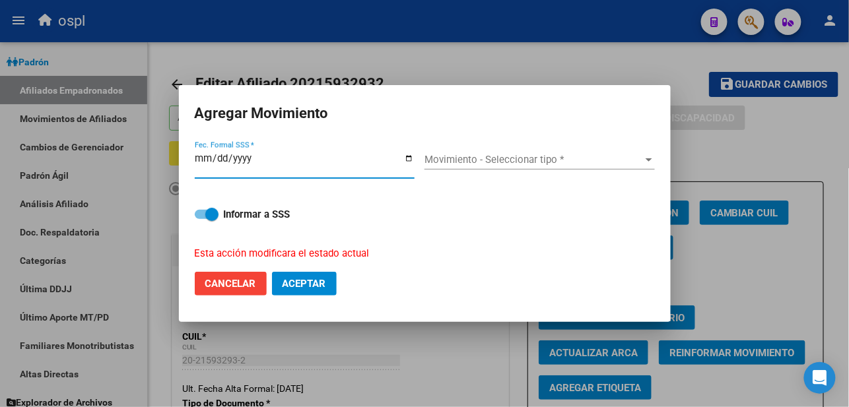
click at [480, 150] on div "Movimiento - Seleccionar tipo * Movimiento - Seleccionar tipo *" at bounding box center [539, 160] width 230 height 20
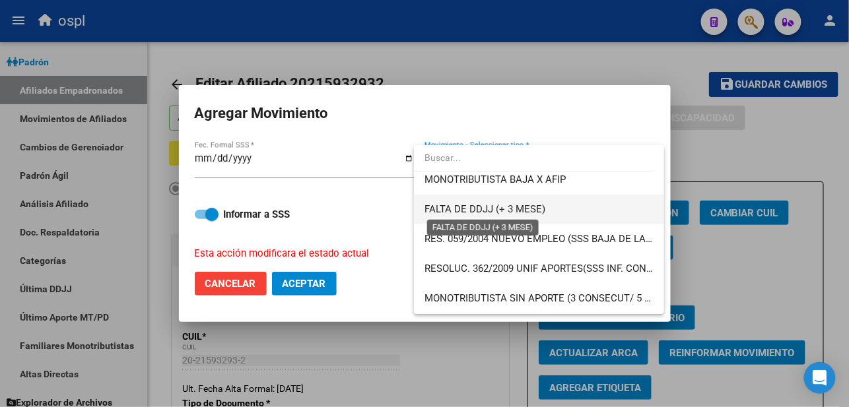
scroll to position [440, 0]
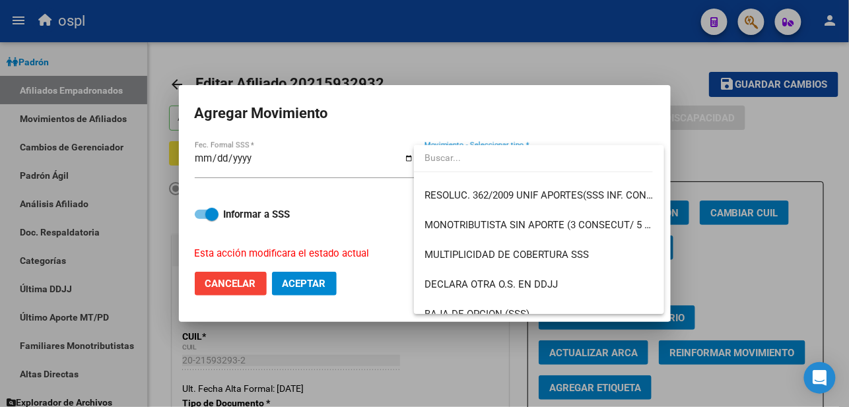
click at [471, 81] on div at bounding box center [424, 203] width 849 height 407
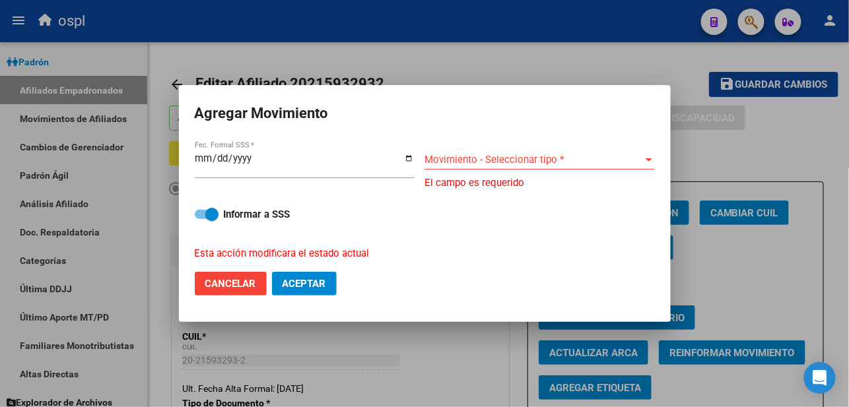
click at [470, 51] on div at bounding box center [424, 203] width 849 height 407
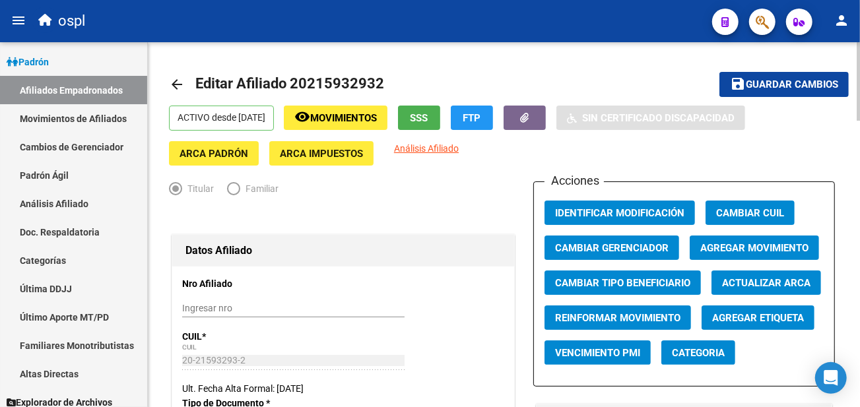
click at [434, 133] on div "ACTIVO desde [DATE] remove_red_eye Movimientos SSS FTP Sin Certificado Discapac…" at bounding box center [504, 136] width 670 height 60
click at [428, 121] on span "SSS" at bounding box center [420, 118] width 18 height 12
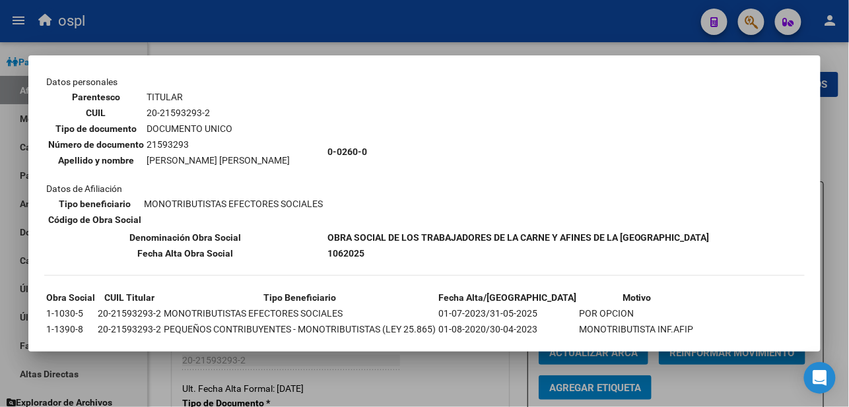
scroll to position [220, 0]
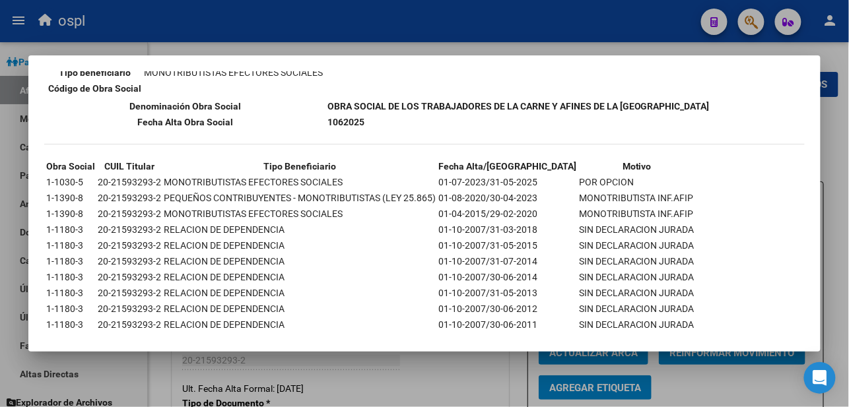
click at [483, 362] on div at bounding box center [424, 203] width 849 height 407
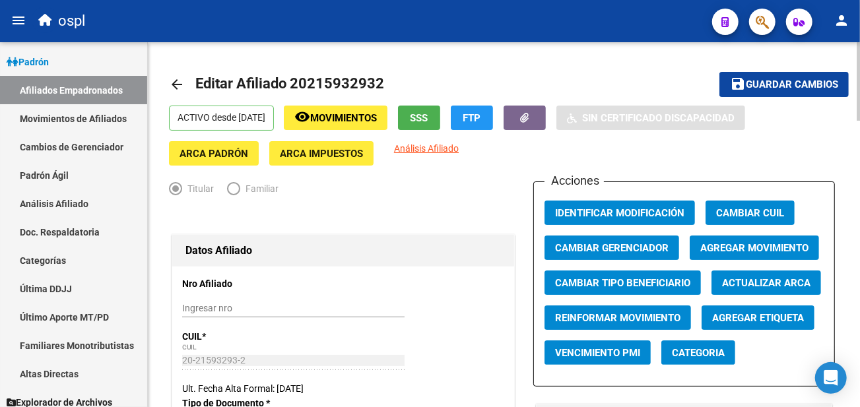
click at [760, 253] on span "Agregar Movimiento" at bounding box center [754, 248] width 108 height 12
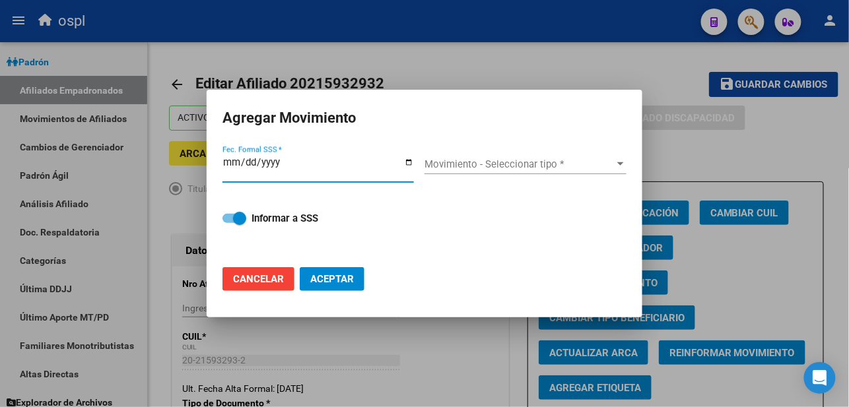
click at [406, 160] on input "Fec. Formal SSS *" at bounding box center [317, 167] width 191 height 21
type input "[DATE]"
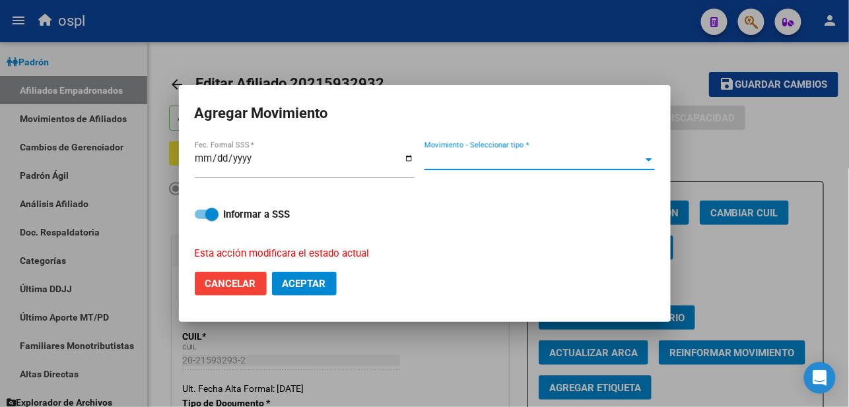
click at [467, 162] on span "Movimiento - Seleccionar tipo *" at bounding box center [533, 160] width 218 height 12
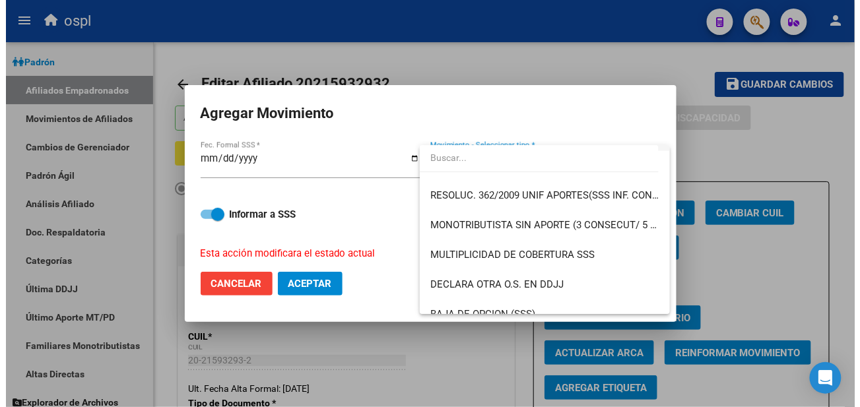
scroll to position [513, 0]
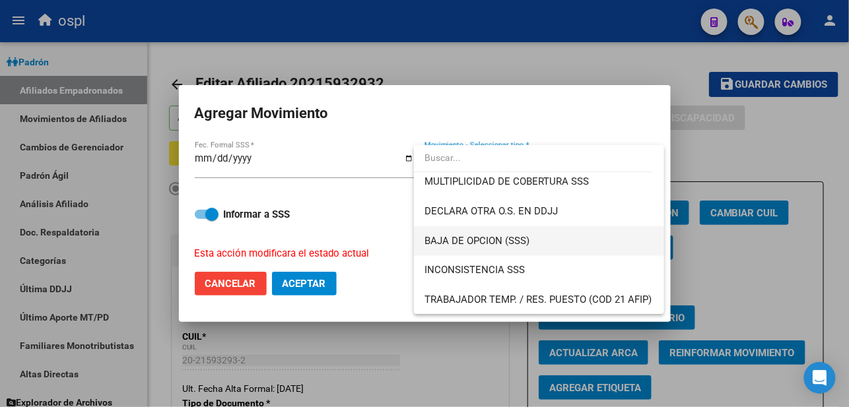
click at [536, 236] on span "BAJA DE OPCION (SSS)" at bounding box center [538, 241] width 229 height 30
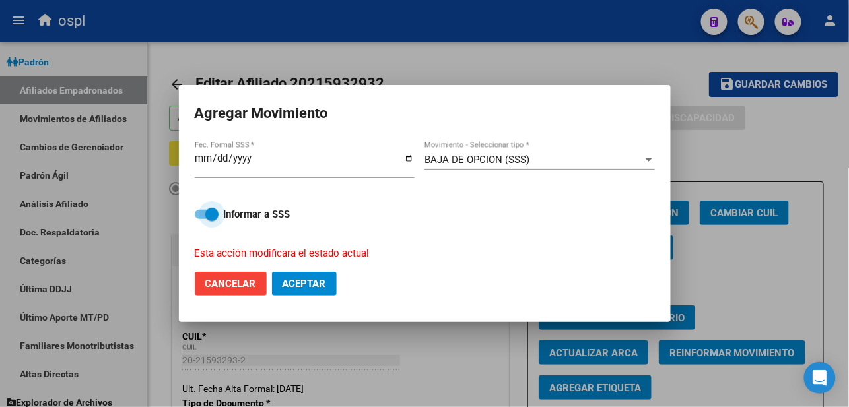
click at [207, 213] on span at bounding box center [211, 214] width 13 height 13
click at [201, 219] on input "Informar a SSS" at bounding box center [201, 219] width 1 height 1
checkbox input "false"
click at [315, 285] on span "Aceptar" at bounding box center [305, 284] width 44 height 12
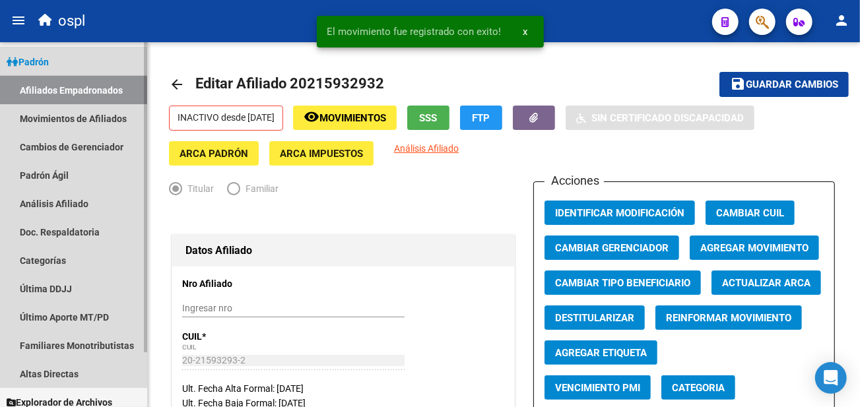
click at [77, 87] on link "Afiliados Empadronados" at bounding box center [73, 90] width 147 height 28
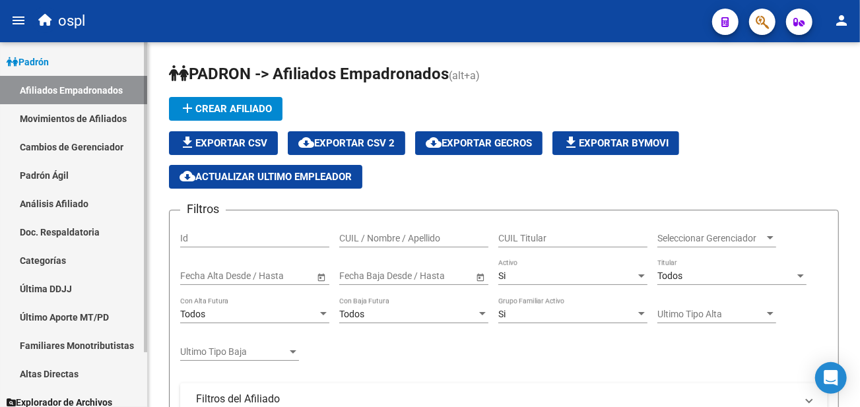
click at [75, 197] on link "Análisis Afiliado" at bounding box center [73, 203] width 147 height 28
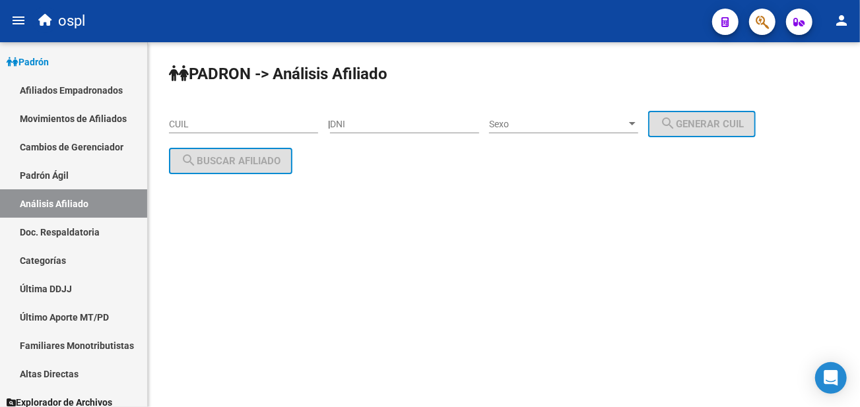
click at [256, 120] on input "CUIL" at bounding box center [243, 124] width 149 height 11
paste input "20-21724413-8"
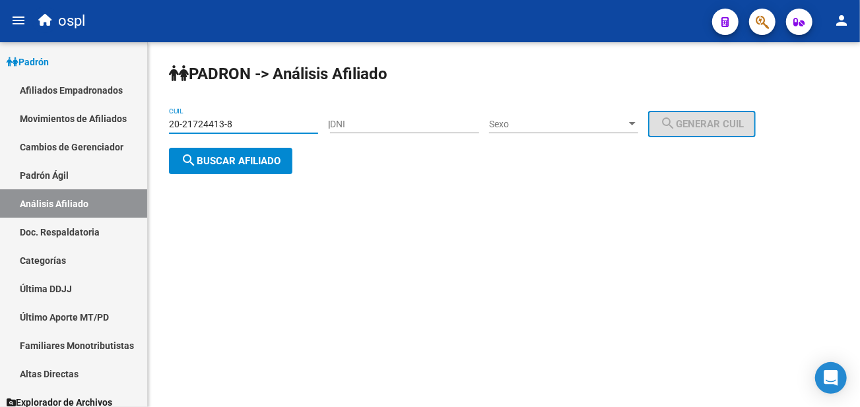
type input "20-21724413-8"
click at [239, 156] on span "search Buscar afiliado" at bounding box center [231, 161] width 100 height 12
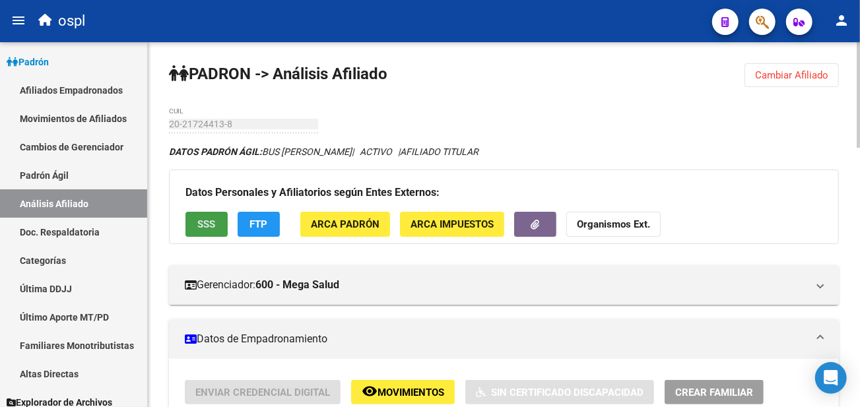
click at [199, 225] on span "SSS" at bounding box center [207, 225] width 18 height 12
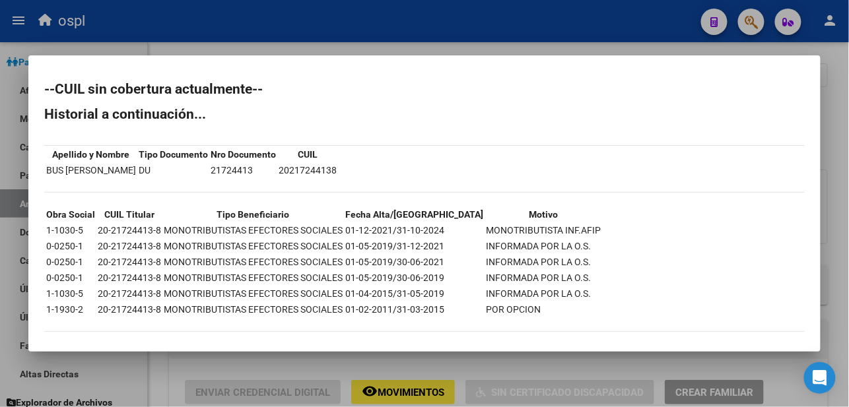
click at [390, 32] on div at bounding box center [424, 203] width 849 height 407
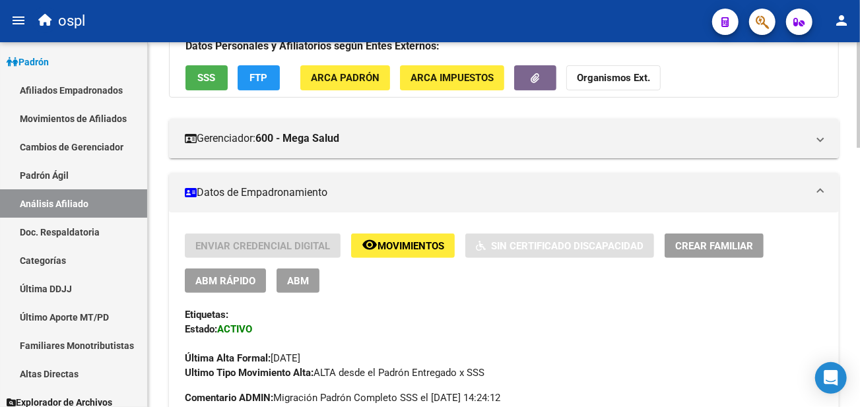
scroll to position [220, 0]
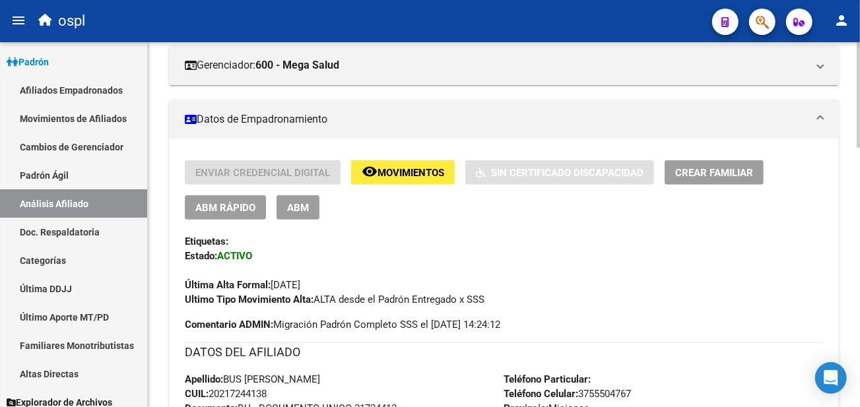
click at [302, 205] on span "ABM" at bounding box center [298, 208] width 22 height 12
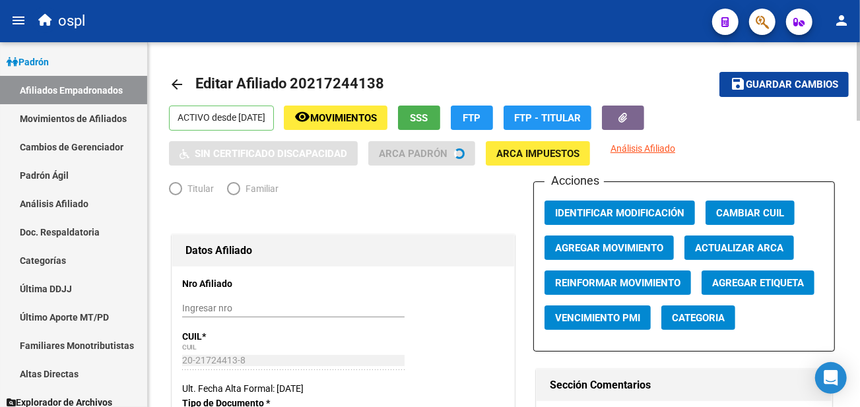
radio input "true"
type input "20-21724413-8"
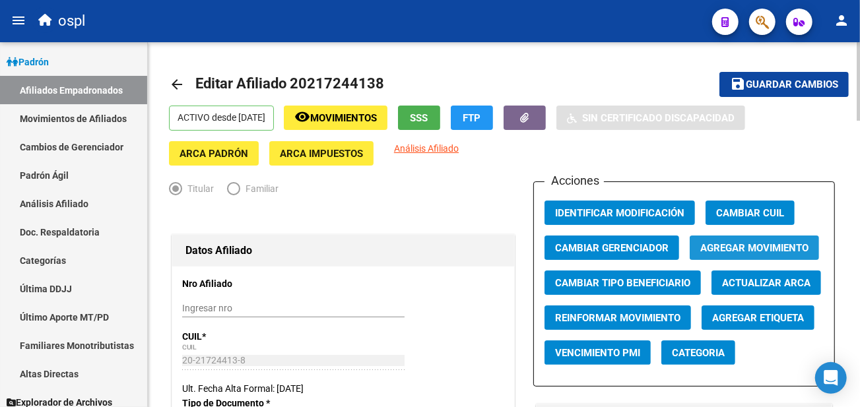
click at [741, 249] on span "Agregar Movimiento" at bounding box center [754, 248] width 108 height 12
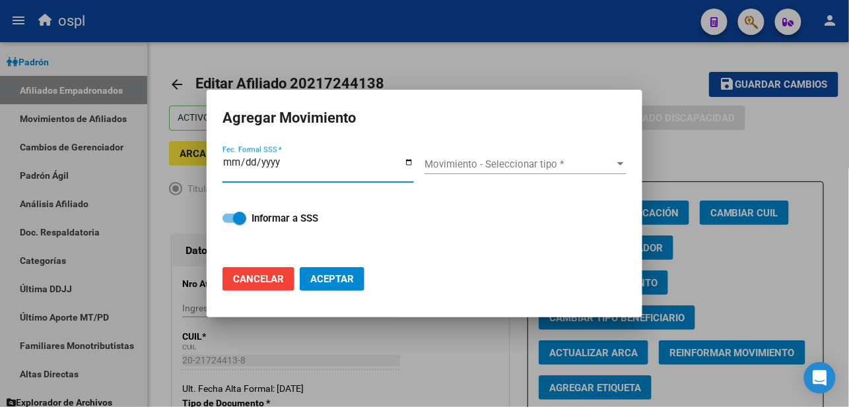
click at [408, 157] on input "Fec. Formal SSS *" at bounding box center [317, 167] width 191 height 21
type input "[DATE]"
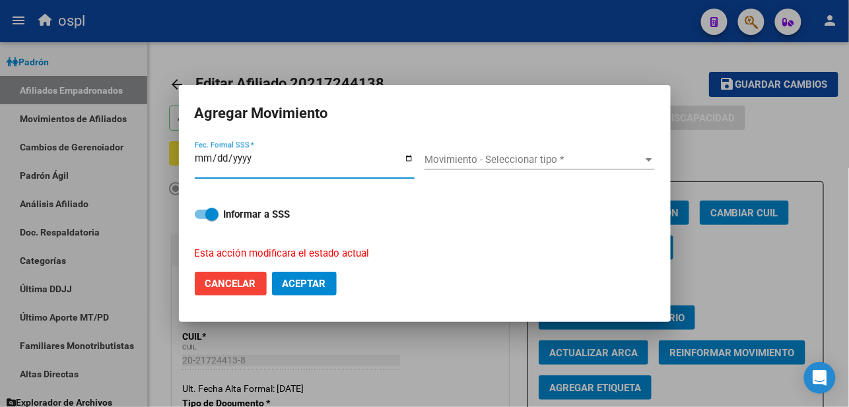
click at [492, 162] on span "Movimiento - Seleccionar tipo *" at bounding box center [533, 160] width 218 height 12
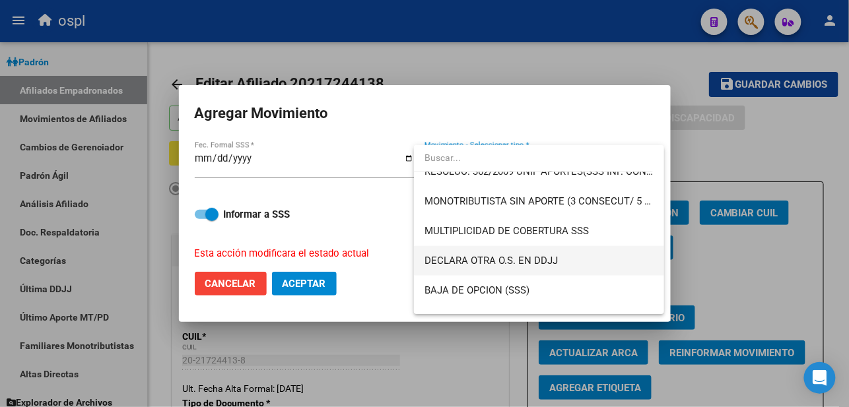
scroll to position [440, 0]
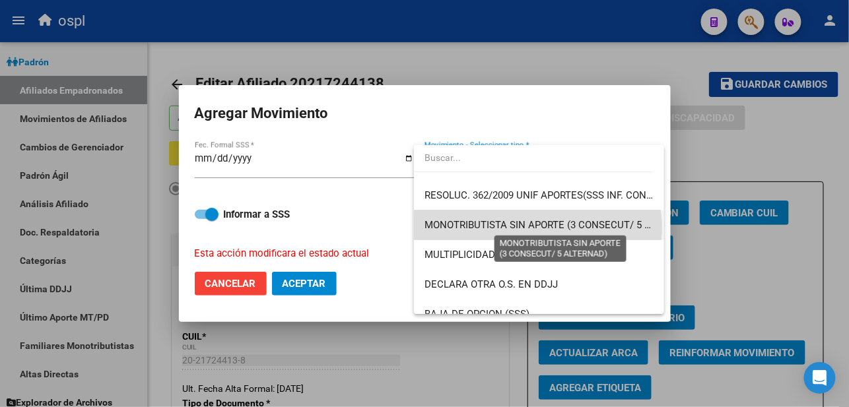
click at [537, 228] on span "MONOTRIBUTISTA SIN APORTE (3 CONSECUT/ 5 ALTERNAD)" at bounding box center [560, 225] width 272 height 12
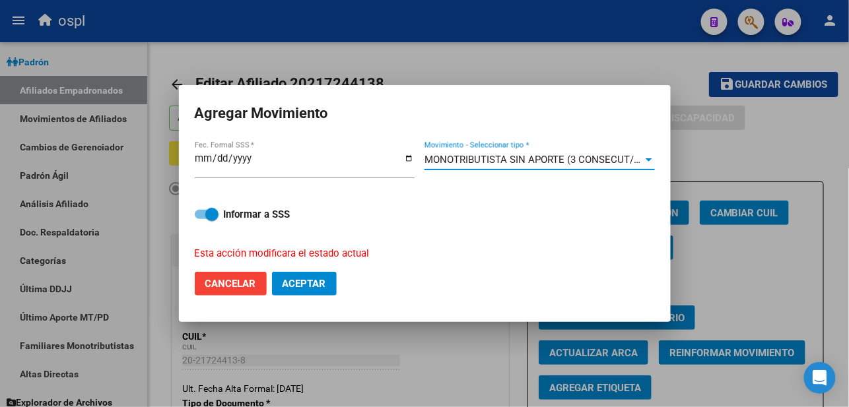
click at [213, 208] on span at bounding box center [211, 214] width 13 height 13
click at [201, 219] on input "Informar a SSS" at bounding box center [201, 219] width 1 height 1
checkbox input "false"
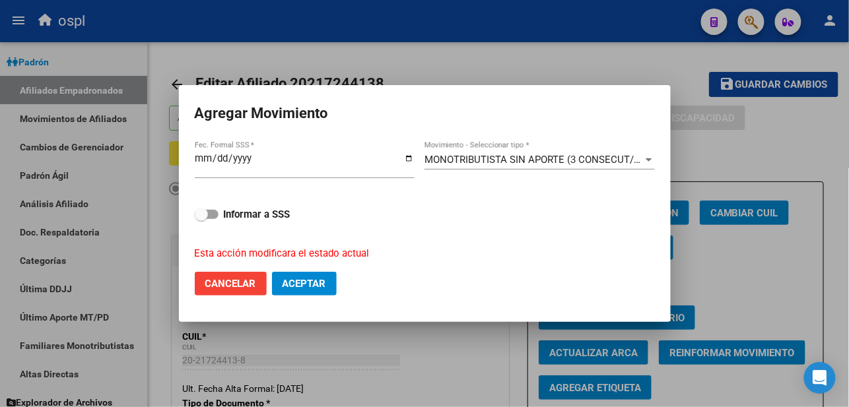
click at [313, 275] on button "Aceptar" at bounding box center [304, 284] width 65 height 24
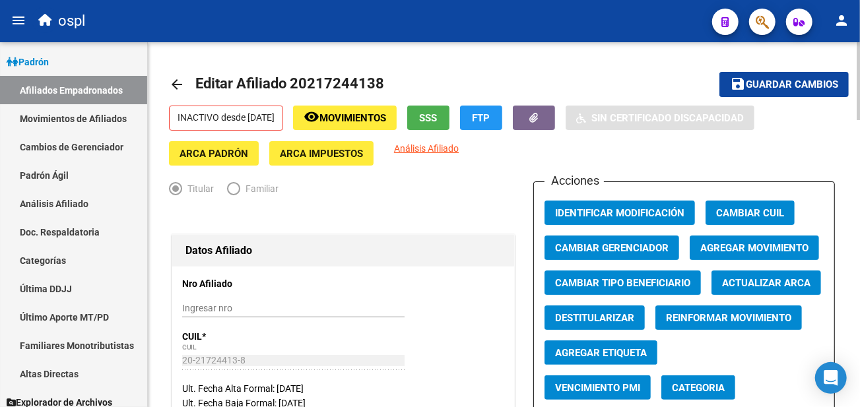
click at [451, 14] on div "ospl" at bounding box center [367, 21] width 670 height 29
click at [55, 203] on link "Análisis Afiliado" at bounding box center [73, 203] width 147 height 28
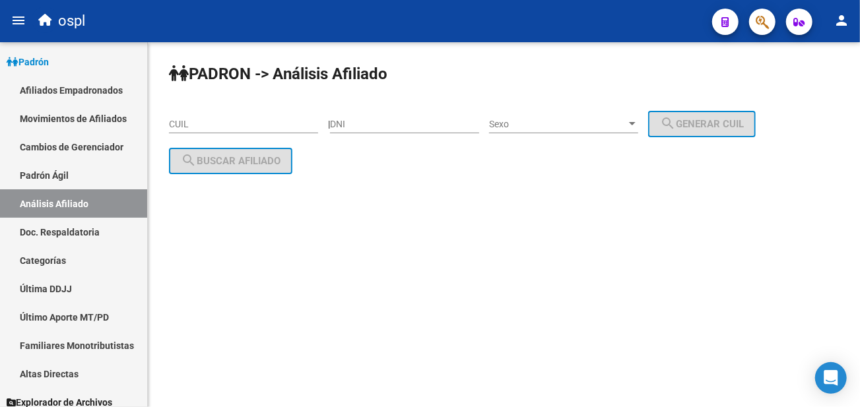
click at [238, 121] on input "CUIL" at bounding box center [243, 124] width 149 height 11
paste input "20-22221690-8"
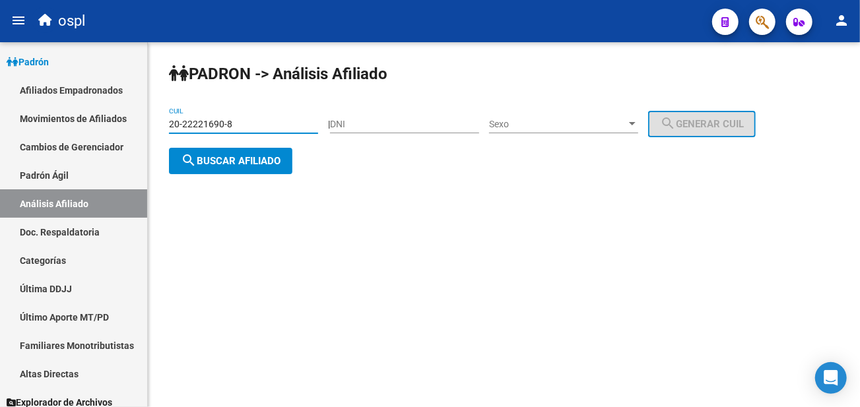
type input "20-22221690-8"
click at [246, 166] on span "search Buscar afiliado" at bounding box center [231, 161] width 100 height 12
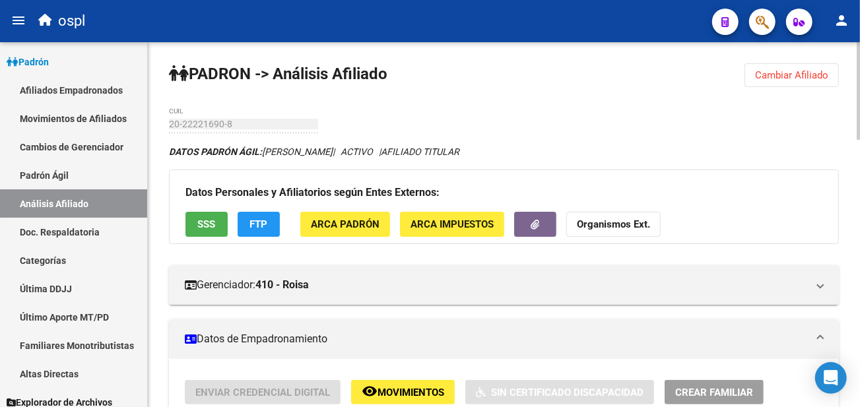
drag, startPoint x: 244, startPoint y: 115, endPoint x: 240, endPoint y: 187, distance: 72.8
click at [244, 115] on div "20-22221690-8 CUIL" at bounding box center [243, 120] width 149 height 26
click at [202, 216] on button "SSS" at bounding box center [206, 224] width 42 height 24
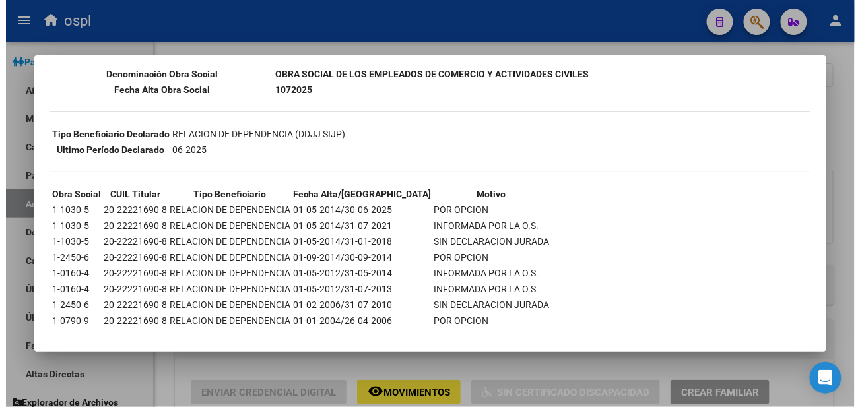
scroll to position [256, 0]
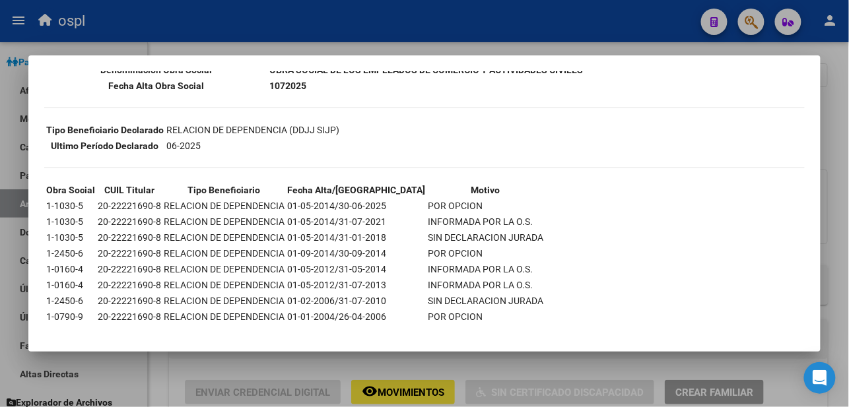
click at [416, 45] on div at bounding box center [424, 203] width 849 height 407
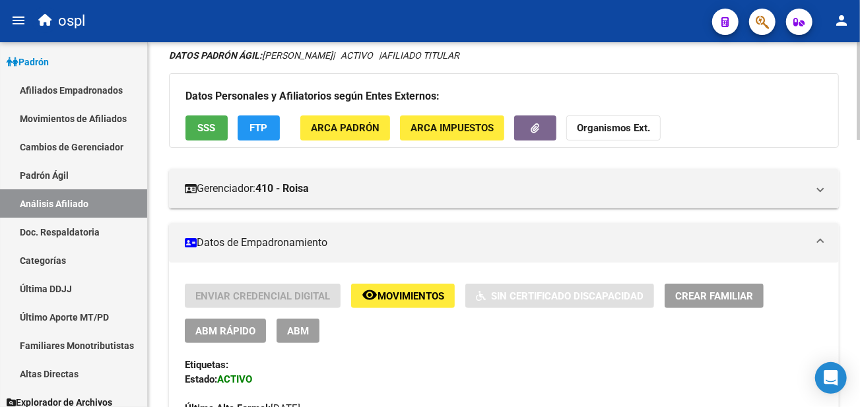
scroll to position [147, 0]
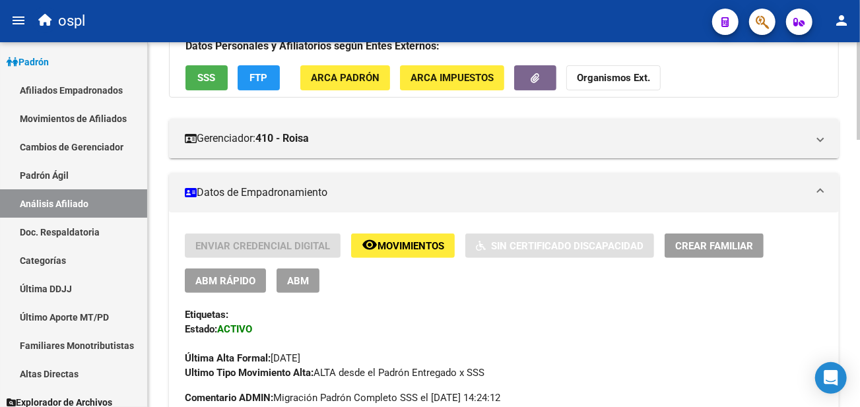
click at [301, 269] on button "ABM" at bounding box center [298, 281] width 43 height 24
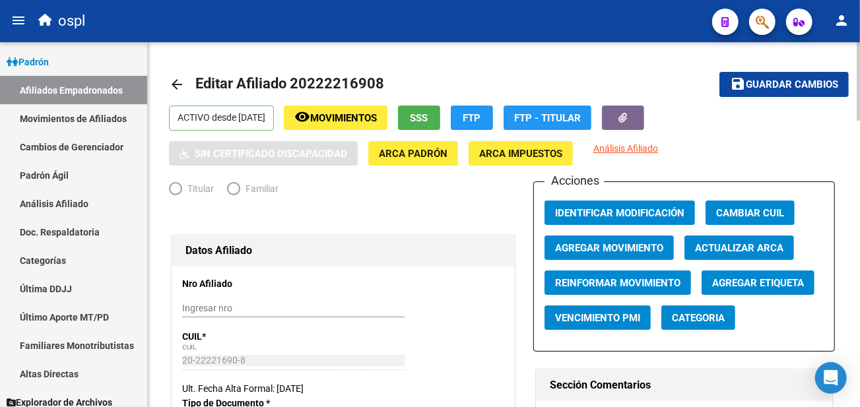
radio input "true"
type input "30-71142757-7"
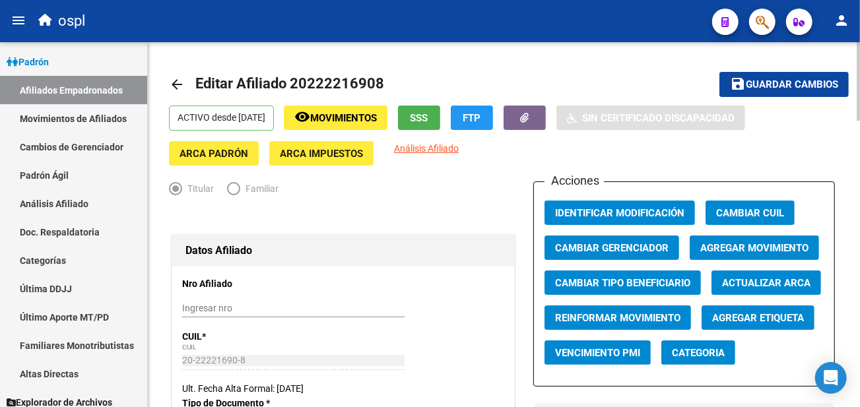
click at [738, 250] on span "Agregar Movimiento" at bounding box center [754, 248] width 108 height 12
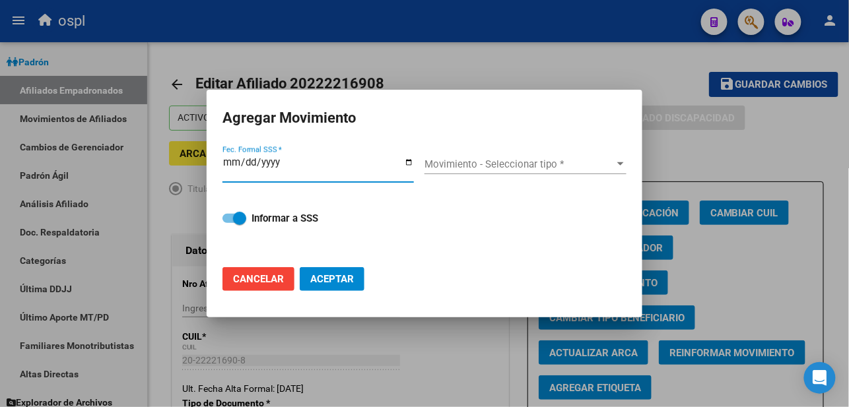
click at [407, 163] on input "Fec. Formal SSS *" at bounding box center [317, 167] width 191 height 21
type input "[DATE]"
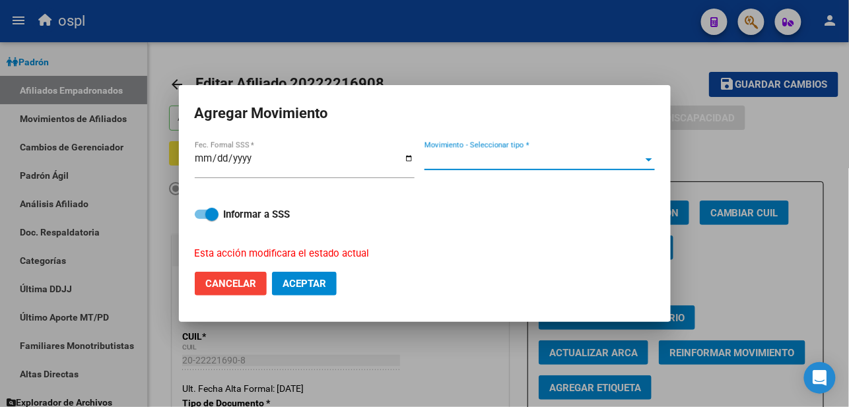
click at [460, 156] on span "Movimiento - Seleccionar tipo *" at bounding box center [533, 160] width 218 height 12
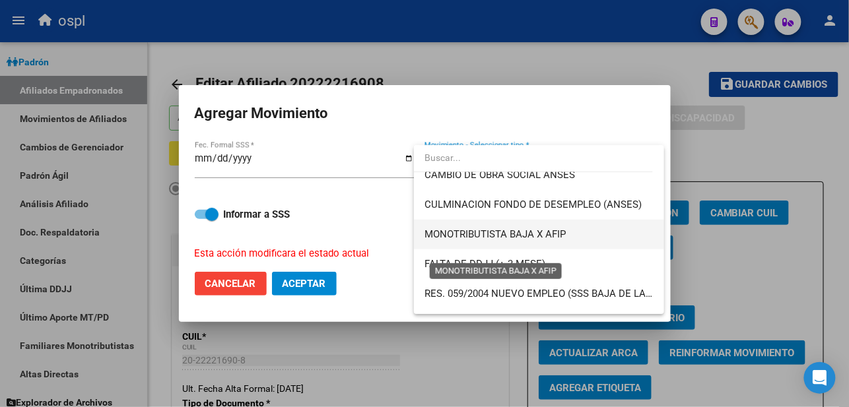
scroll to position [366, 0]
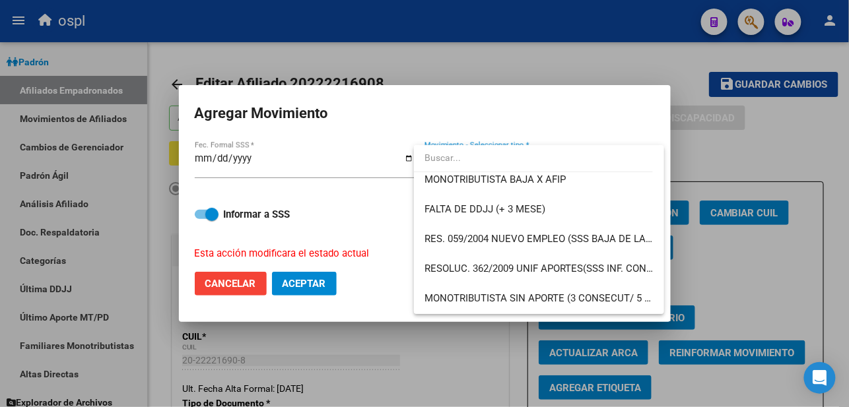
click at [426, 66] on div at bounding box center [424, 203] width 849 height 407
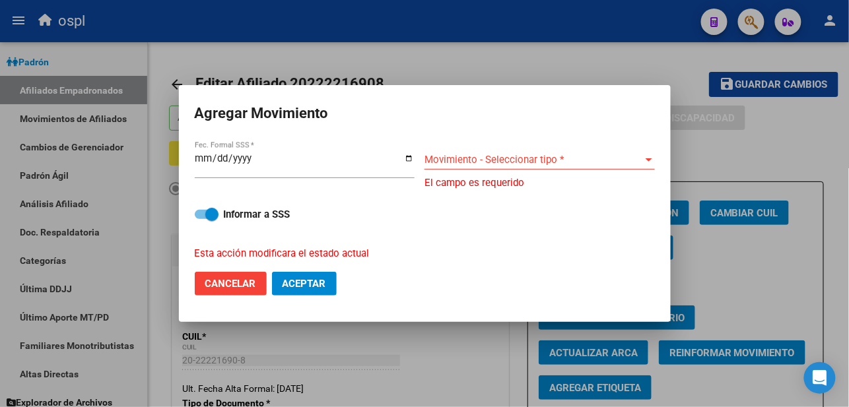
click at [423, 63] on div at bounding box center [424, 203] width 849 height 407
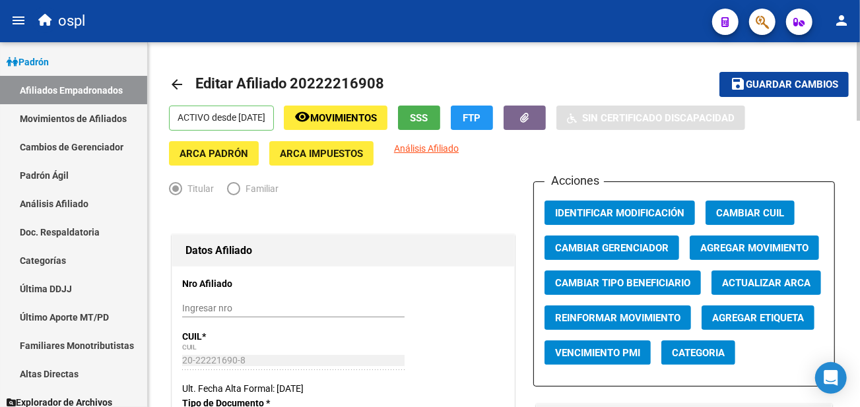
click at [440, 114] on button "SSS" at bounding box center [419, 118] width 42 height 24
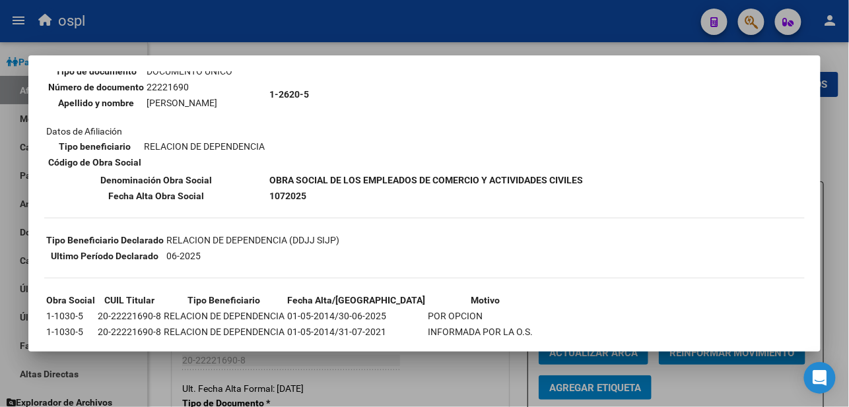
scroll to position [147, 0]
click at [530, 38] on div at bounding box center [424, 203] width 849 height 407
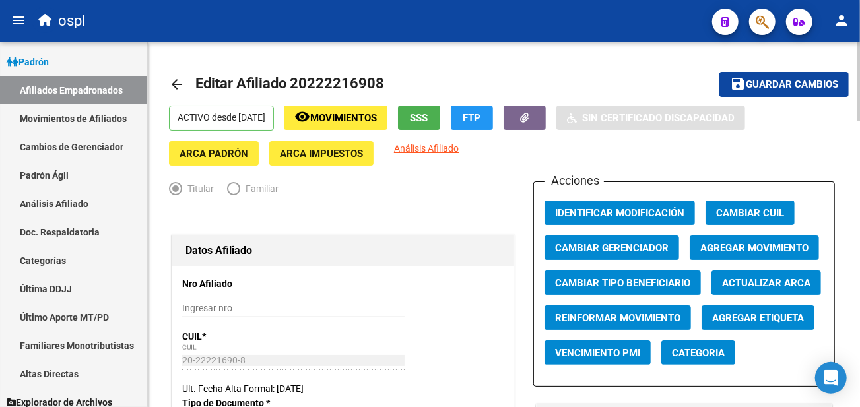
click at [722, 246] on span "Agregar Movimiento" at bounding box center [754, 248] width 108 height 12
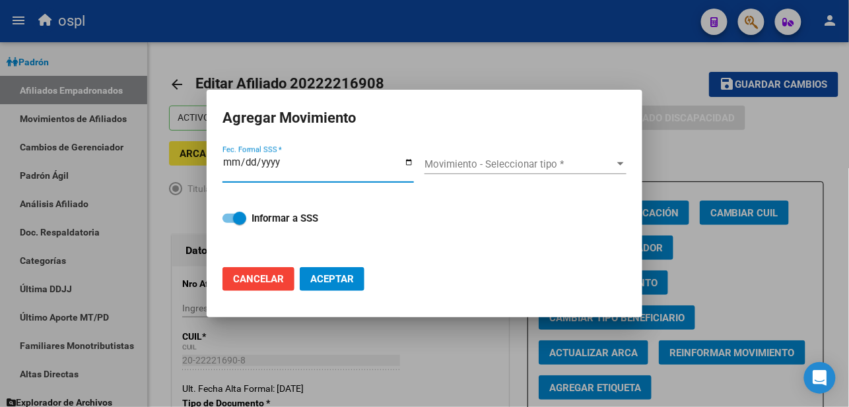
click at [410, 160] on input "Fec. Formal SSS *" at bounding box center [317, 167] width 191 height 21
type input "[DATE]"
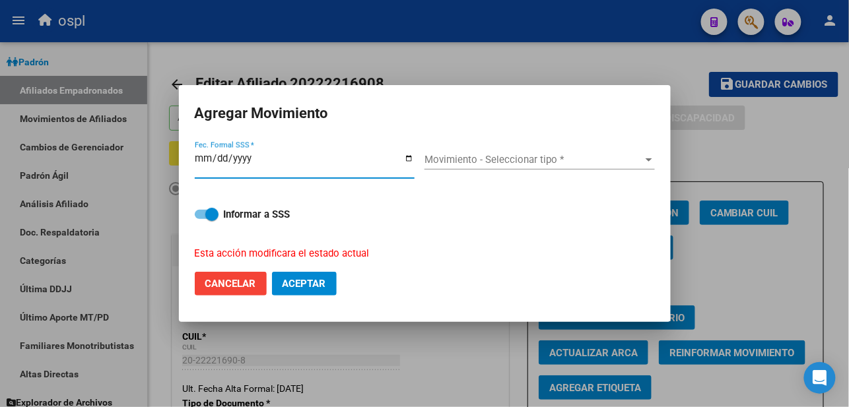
click at [438, 154] on span "Movimiento - Seleccionar tipo *" at bounding box center [533, 160] width 218 height 12
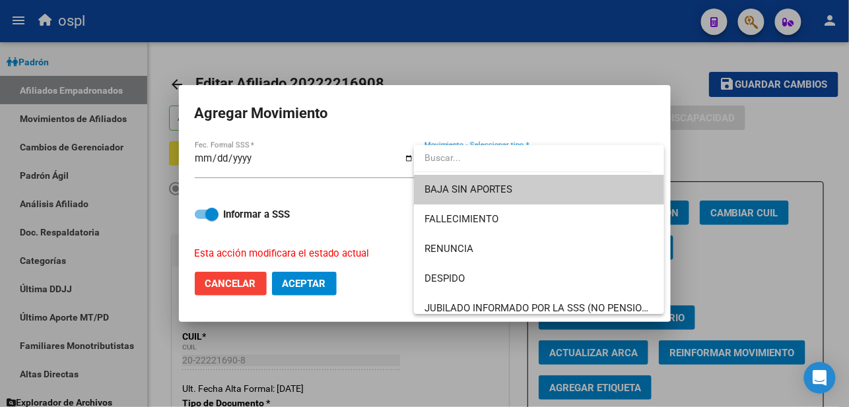
click at [678, 53] on div at bounding box center [424, 203] width 849 height 407
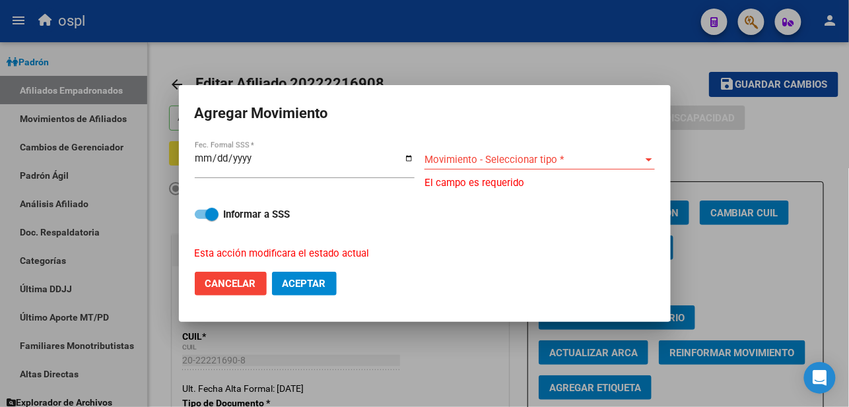
click at [644, 71] on div at bounding box center [424, 203] width 849 height 407
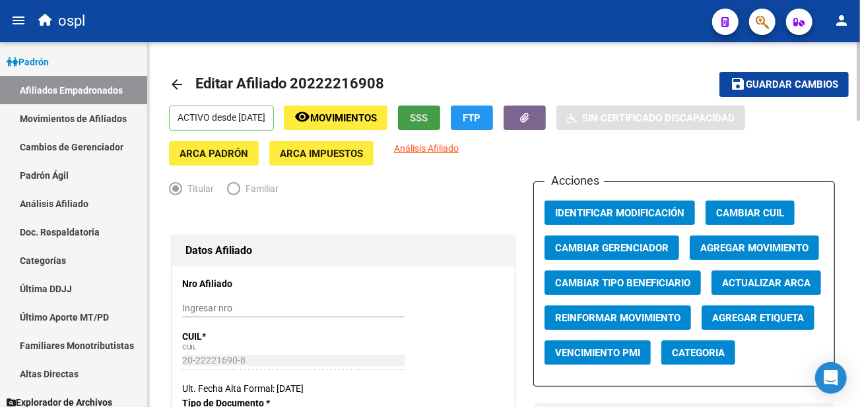
click at [434, 126] on button "SSS" at bounding box center [419, 118] width 42 height 24
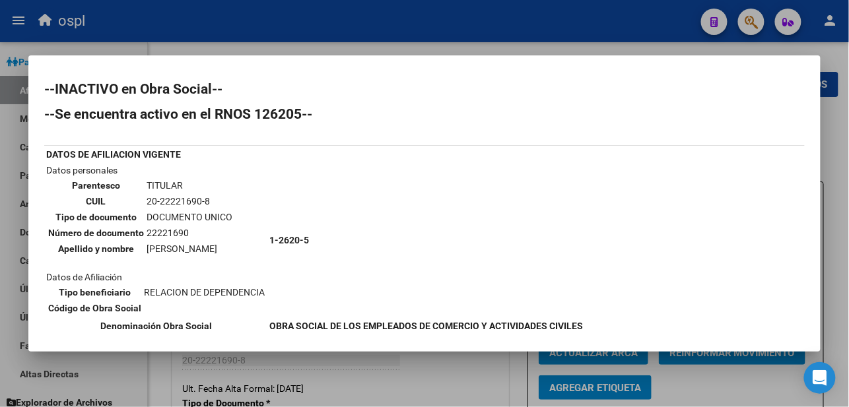
scroll to position [256, 0]
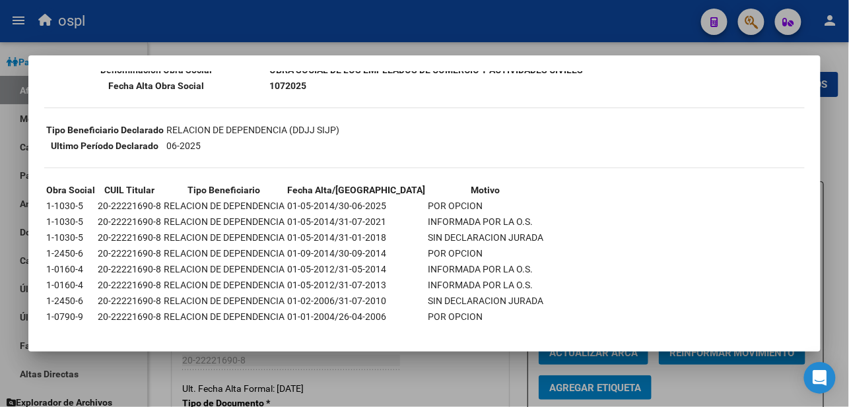
drag, startPoint x: 300, startPoint y: 192, endPoint x: 347, endPoint y: 189, distance: 47.0
click at [347, 199] on td "01-05-2014/30-06-2025" at bounding box center [355, 206] width 139 height 15
click at [425, 38] on div at bounding box center [424, 203] width 849 height 407
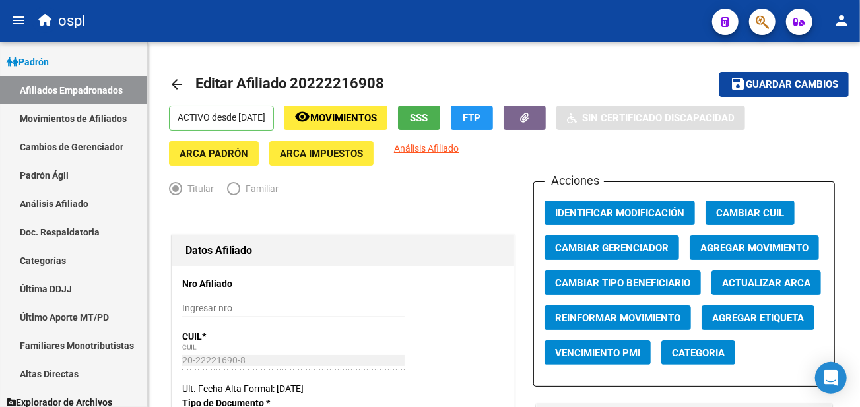
click at [425, 38] on mat-toolbar "menu ospl person" at bounding box center [430, 21] width 860 height 42
click at [711, 246] on span "Agregar Movimiento" at bounding box center [754, 248] width 108 height 12
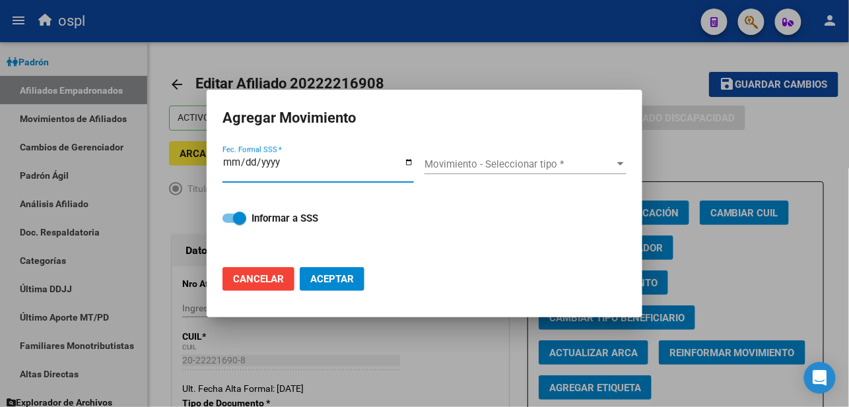
click at [406, 163] on input "Fec. Formal SSS *" at bounding box center [317, 167] width 191 height 21
type input "[DATE]"
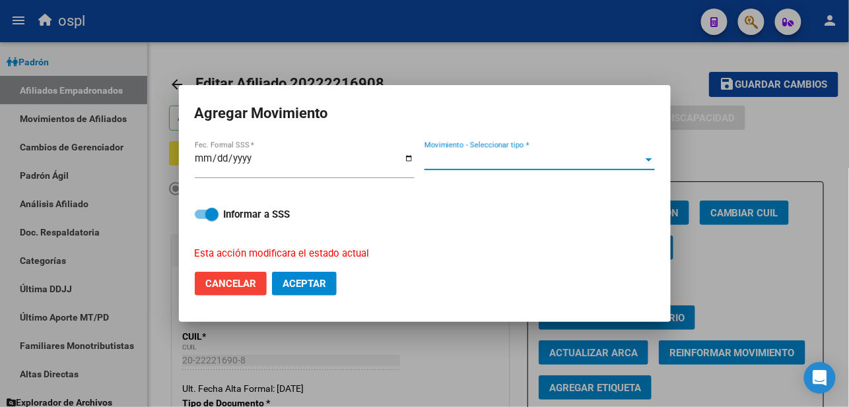
click at [484, 154] on span "Movimiento - Seleccionar tipo *" at bounding box center [533, 160] width 218 height 12
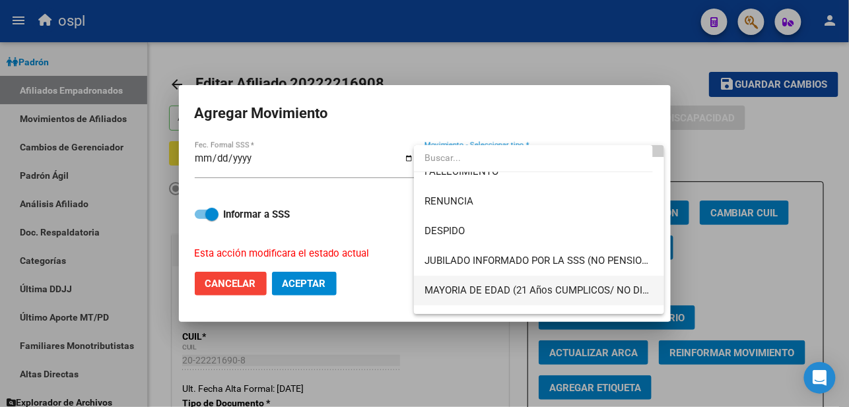
scroll to position [73, 0]
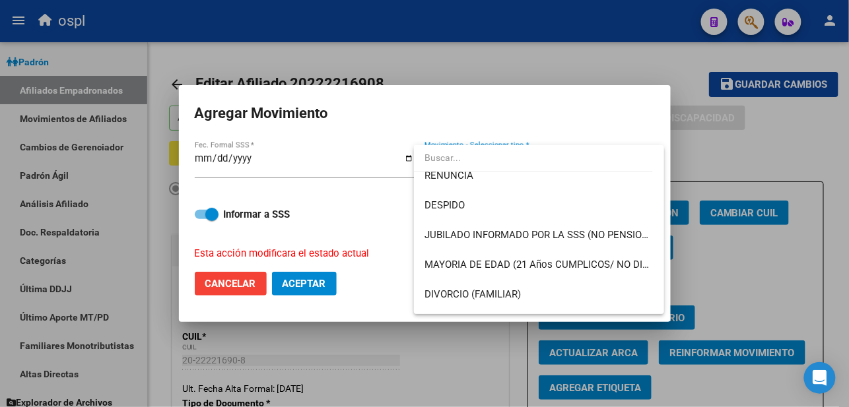
click at [730, 147] on div at bounding box center [424, 203] width 849 height 407
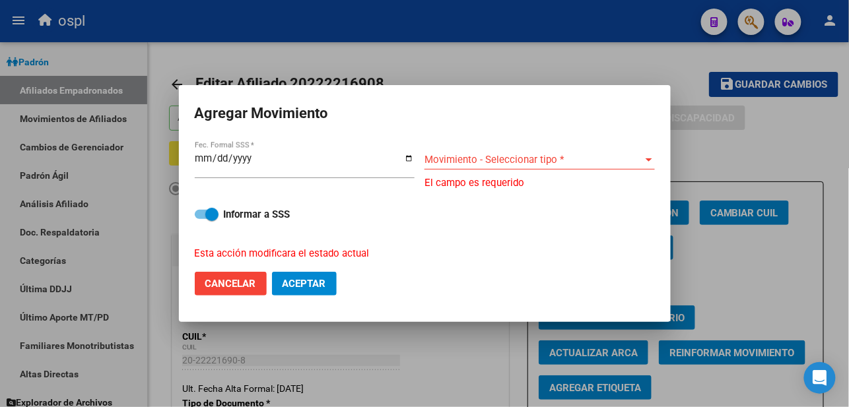
click at [695, 150] on div at bounding box center [424, 203] width 849 height 407
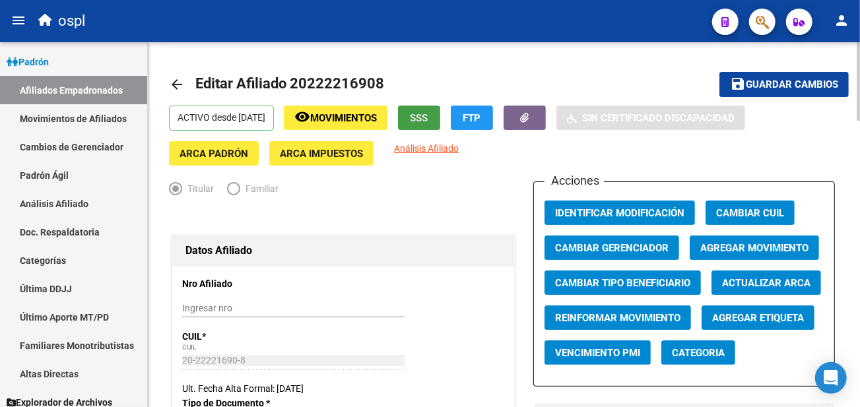
click at [440, 116] on button "SSS" at bounding box center [419, 118] width 42 height 24
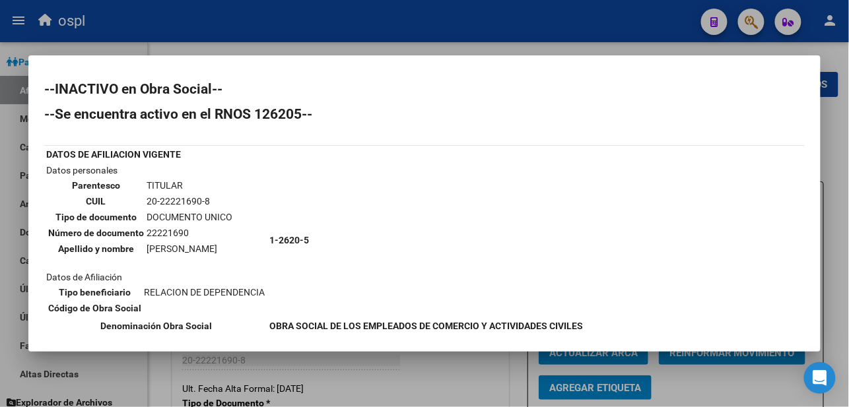
scroll to position [220, 0]
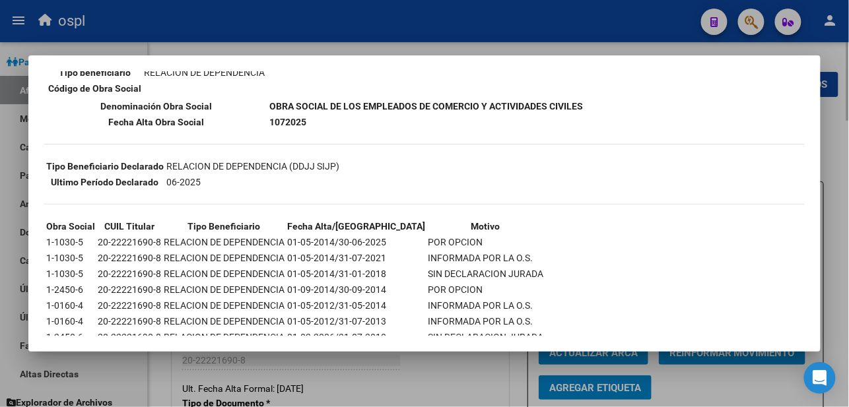
click at [485, 399] on div at bounding box center [424, 203] width 849 height 407
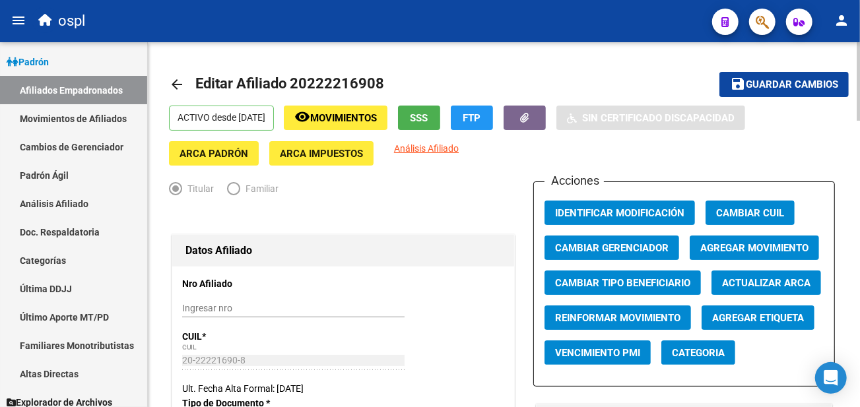
click at [733, 244] on span "Agregar Movimiento" at bounding box center [754, 248] width 108 height 12
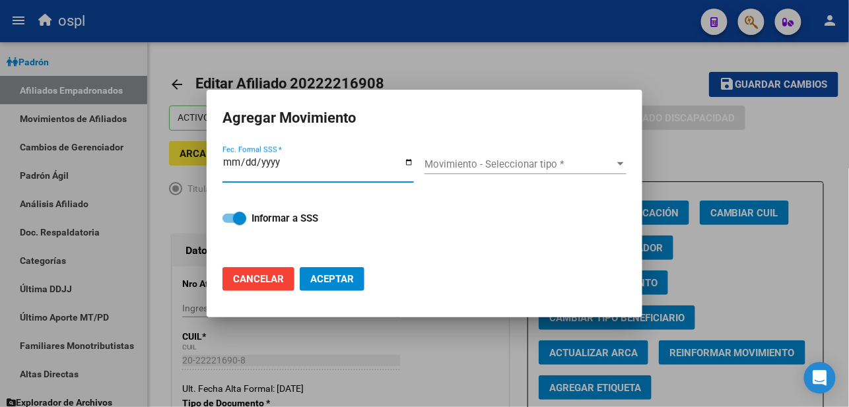
click at [403, 162] on input "Fec. Formal SSS *" at bounding box center [317, 167] width 191 height 21
type input "[DATE]"
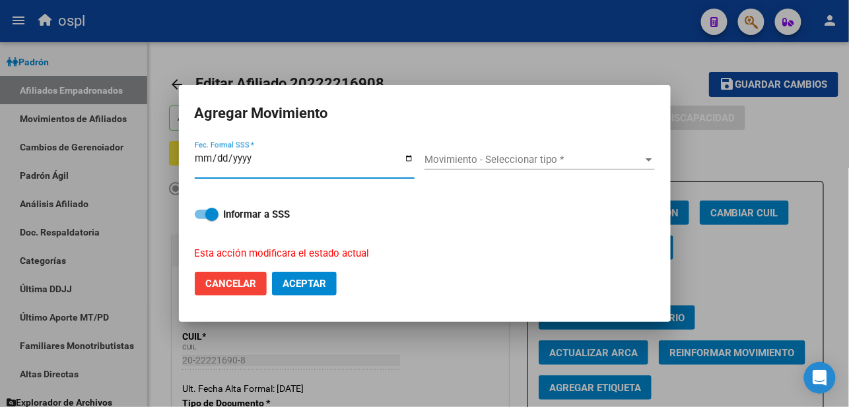
click at [461, 159] on span "Movimiento - Seleccionar tipo *" at bounding box center [533, 160] width 218 height 12
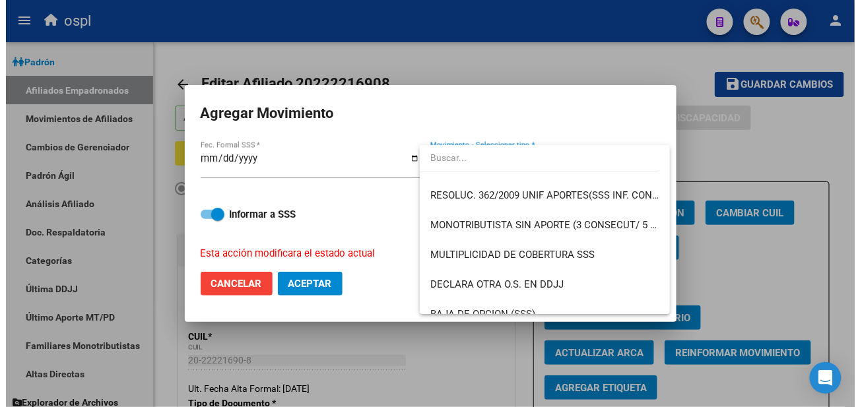
scroll to position [513, 0]
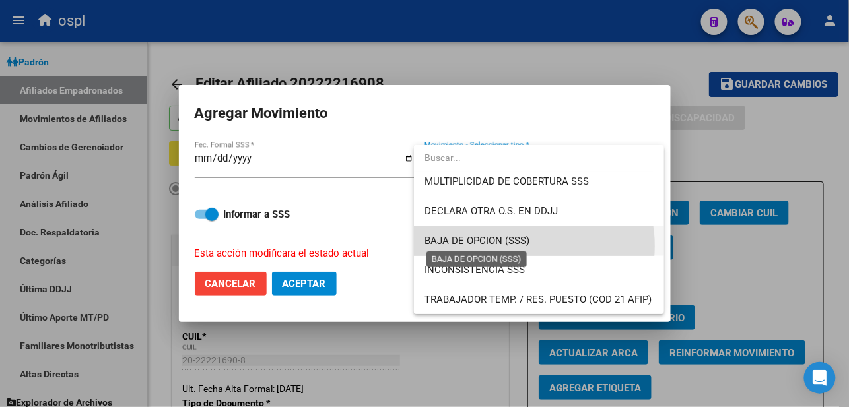
click at [523, 246] on span "BAJA DE OPCION (SSS)" at bounding box center [476, 241] width 105 height 12
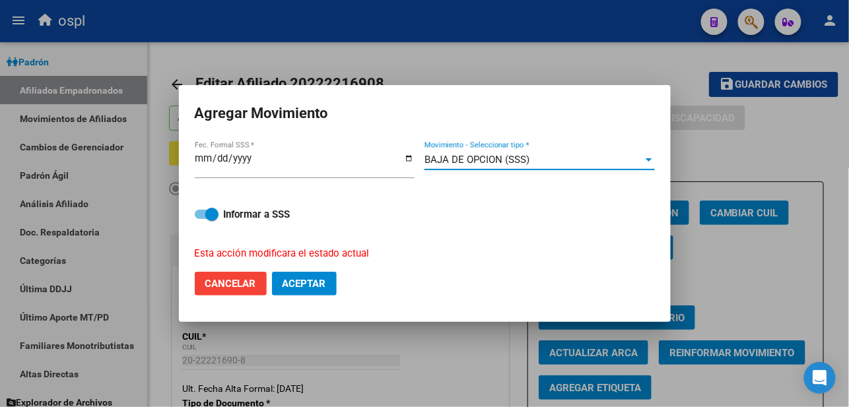
click at [236, 227] on div "Informar a SSS Esta acción modificara el estado actual" at bounding box center [425, 226] width 460 height 71
click at [240, 205] on div "Informar a SSS Esta acción modificara el estado actual" at bounding box center [425, 226] width 460 height 71
click at [240, 209] on strong "Informar a SSS" at bounding box center [257, 215] width 67 height 12
click at [201, 219] on input "Informar a SSS" at bounding box center [201, 219] width 1 height 1
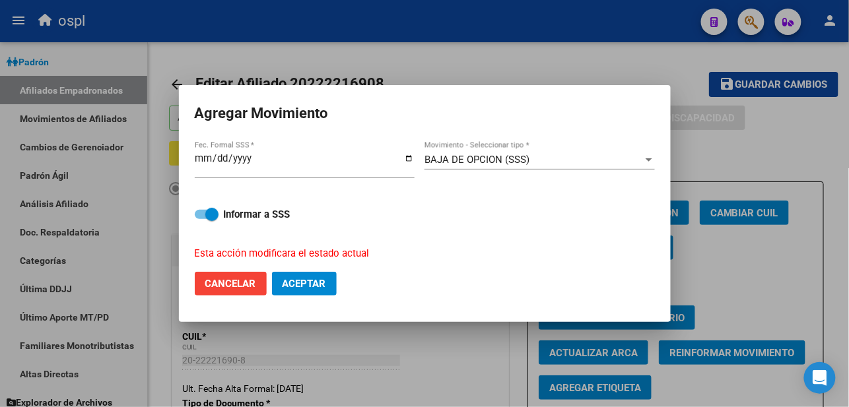
checkbox input "false"
click at [285, 281] on span "Aceptar" at bounding box center [305, 284] width 44 height 12
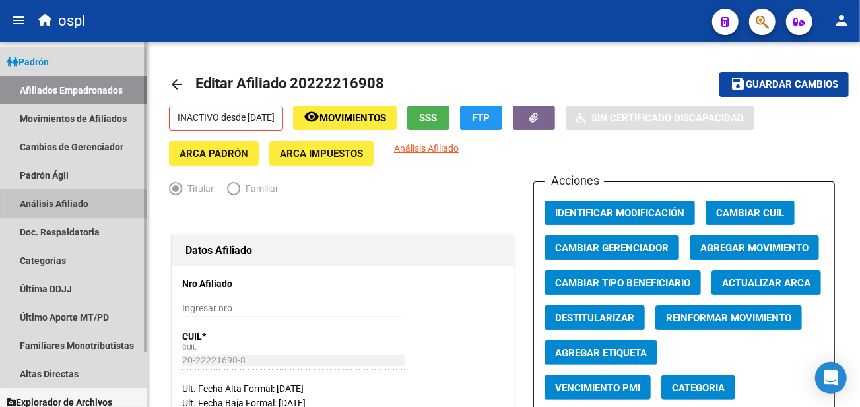
click at [65, 201] on link "Análisis Afiliado" at bounding box center [73, 203] width 147 height 28
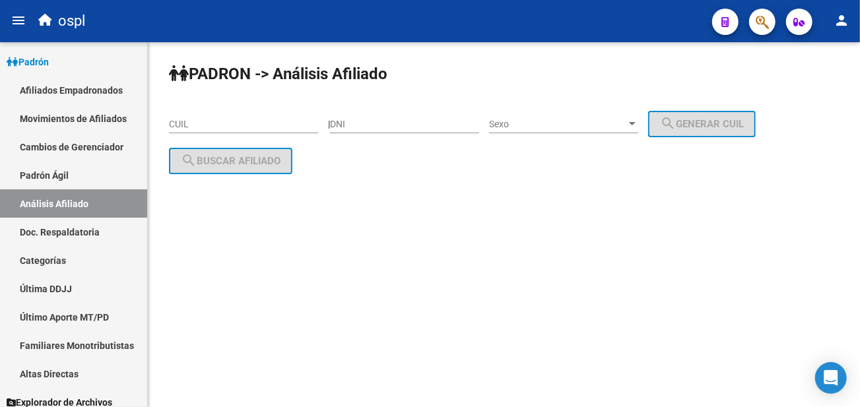
click at [194, 114] on div "CUIL" at bounding box center [243, 120] width 149 height 26
click at [239, 123] on input "23-33080883-1" at bounding box center [243, 124] width 149 height 11
click at [281, 133] on div "23-33080883-4 CUIL" at bounding box center [243, 120] width 149 height 26
click at [535, 128] on span "Sexo" at bounding box center [557, 124] width 137 height 11
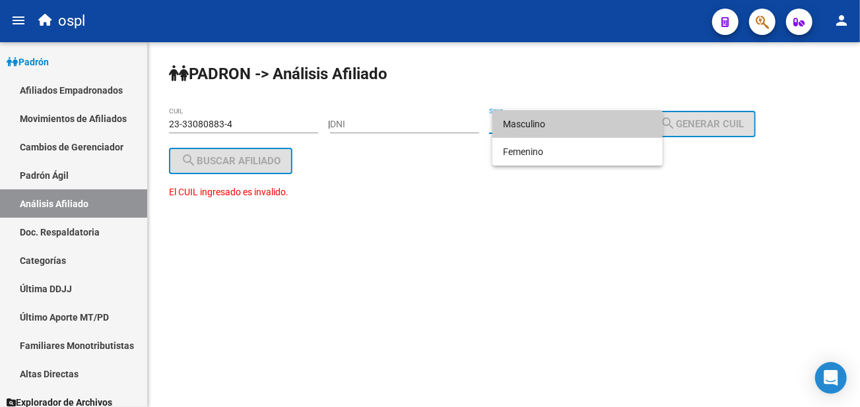
click at [296, 87] on div at bounding box center [430, 203] width 860 height 407
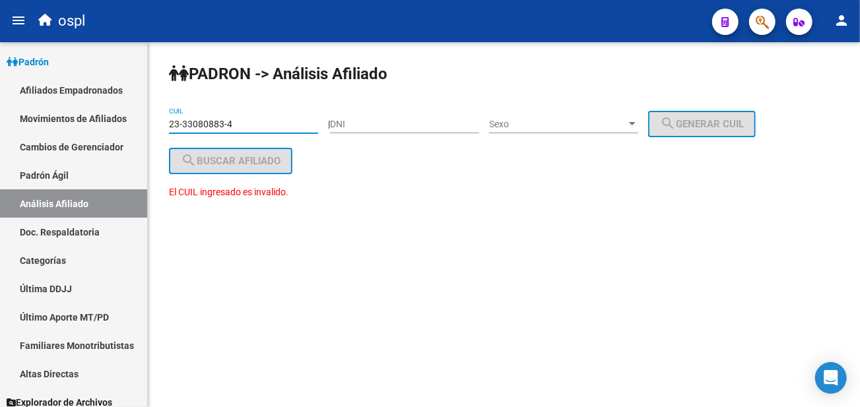
click at [262, 123] on input "23-33080883-4" at bounding box center [243, 124] width 149 height 11
click at [216, 122] on input "23-33080883-4" at bounding box center [243, 124] width 149 height 11
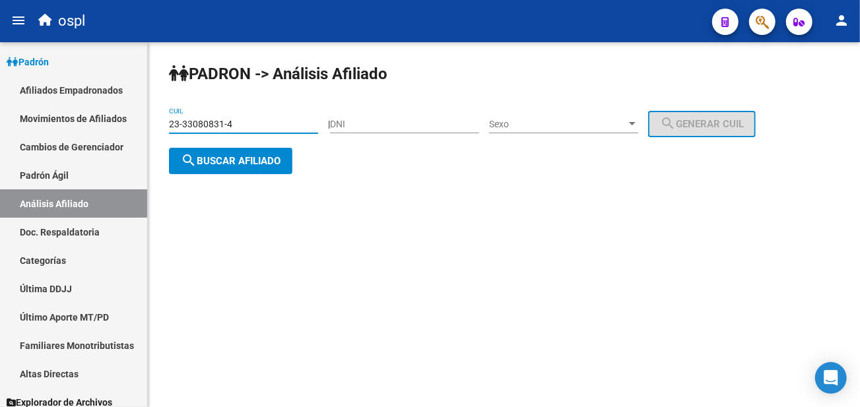
type input "23-33080831-4"
click at [242, 158] on span "search Buscar afiliado" at bounding box center [231, 161] width 100 height 12
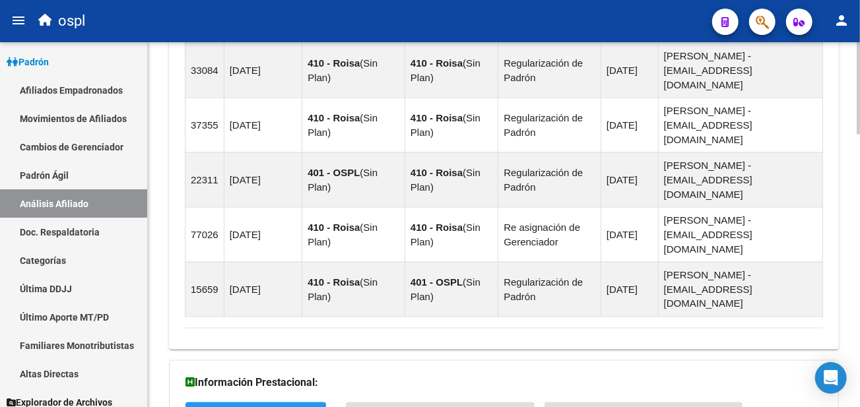
scroll to position [1087, 0]
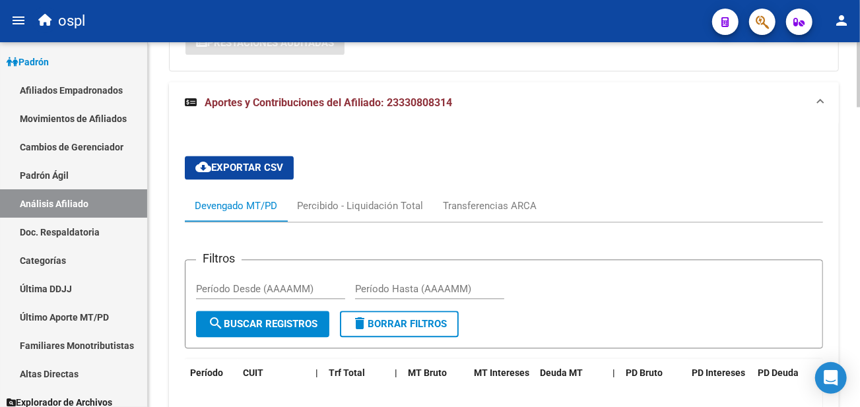
scroll to position [1654, 0]
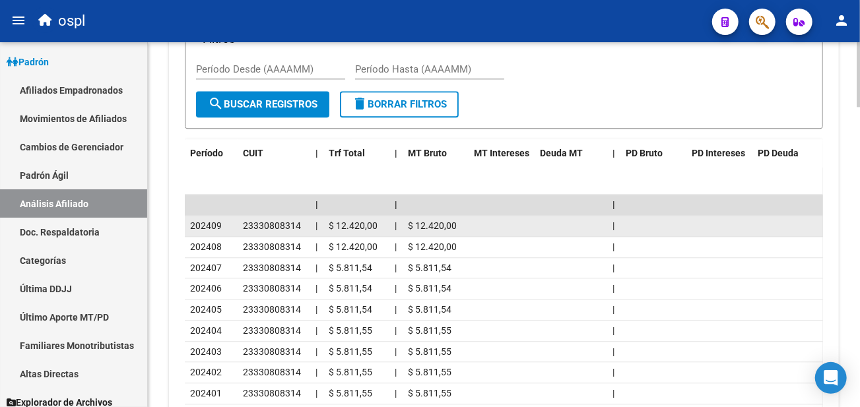
click at [262, 220] on span "23330808314" at bounding box center [272, 225] width 58 height 11
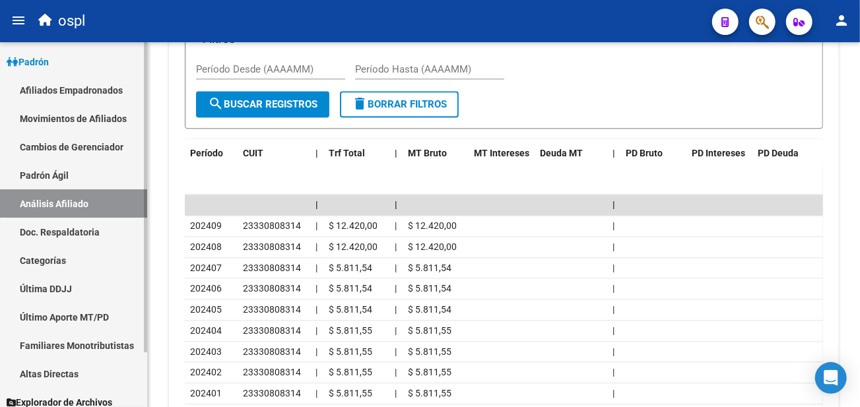
copy span "23330808314"
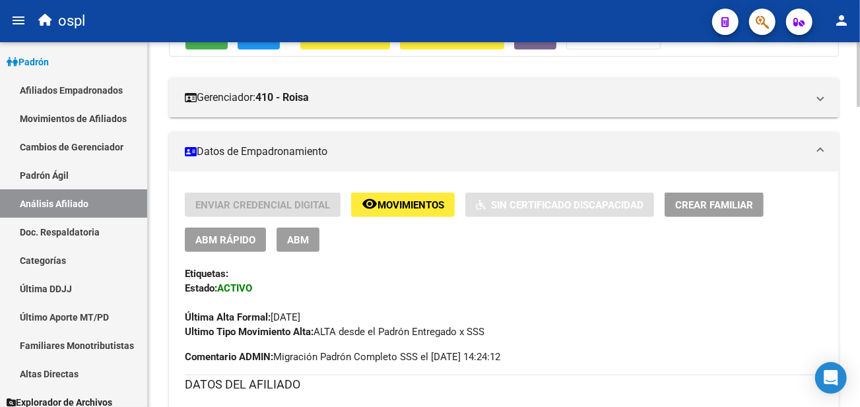
scroll to position [114, 0]
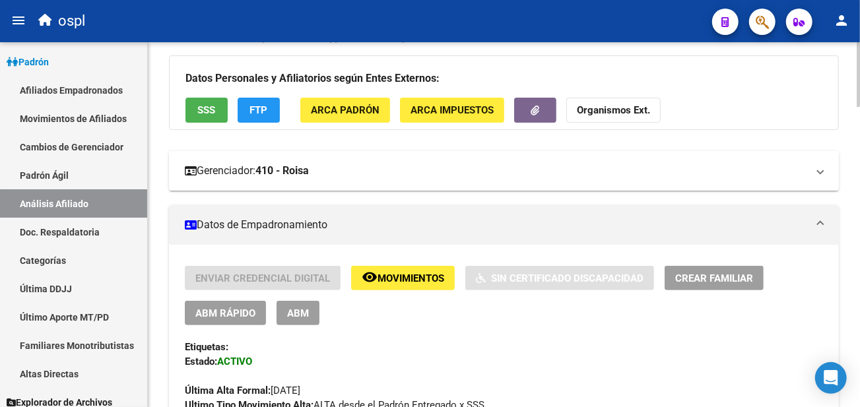
click at [431, 168] on mat-panel-title "Gerenciador: 410 - Roisa" at bounding box center [496, 171] width 622 height 15
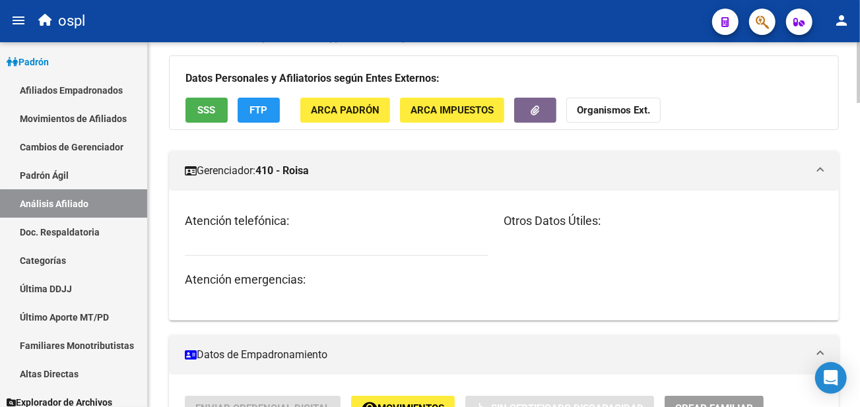
click at [431, 168] on mat-panel-title "Gerenciador: 410 - Roisa" at bounding box center [496, 171] width 622 height 15
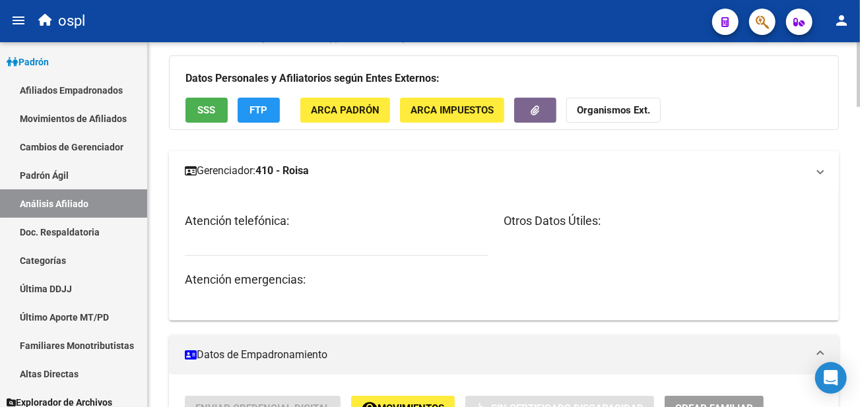
click at [431, 168] on mat-panel-title "Gerenciador: 410 - Roisa" at bounding box center [496, 171] width 622 height 15
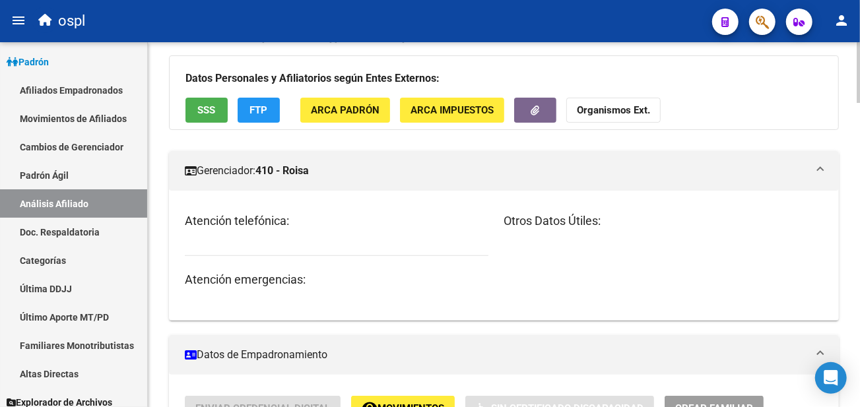
click at [431, 168] on mat-panel-title "Gerenciador: 410 - Roisa" at bounding box center [496, 171] width 622 height 15
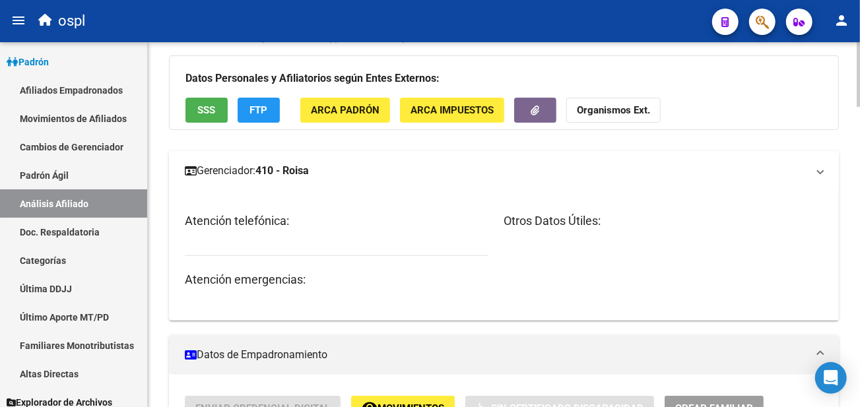
click at [431, 168] on mat-panel-title "Gerenciador: 410 - Roisa" at bounding box center [496, 171] width 622 height 15
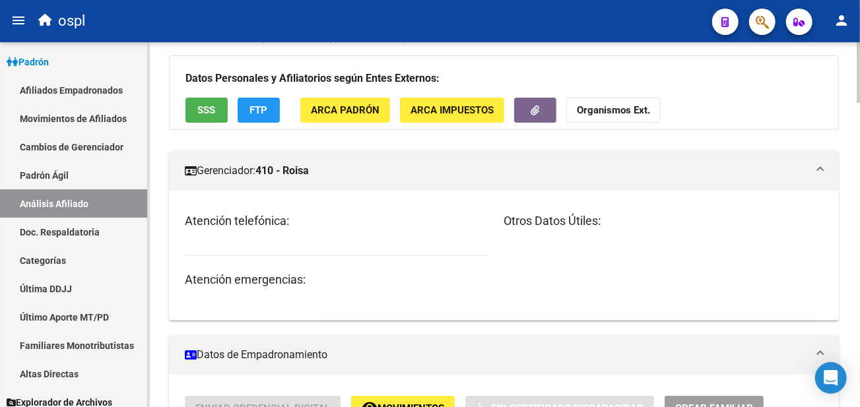
click at [432, 166] on mat-panel-title "Gerenciador: 410 - Roisa" at bounding box center [496, 171] width 622 height 15
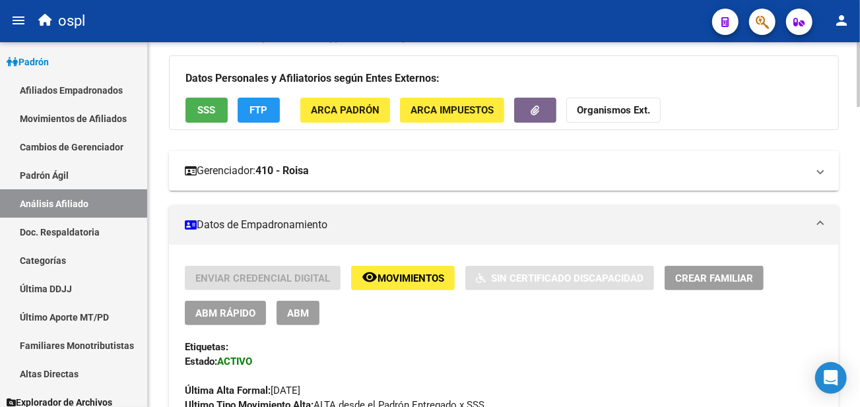
click at [341, 166] on mat-panel-title "Gerenciador: 410 - Roisa" at bounding box center [496, 171] width 622 height 15
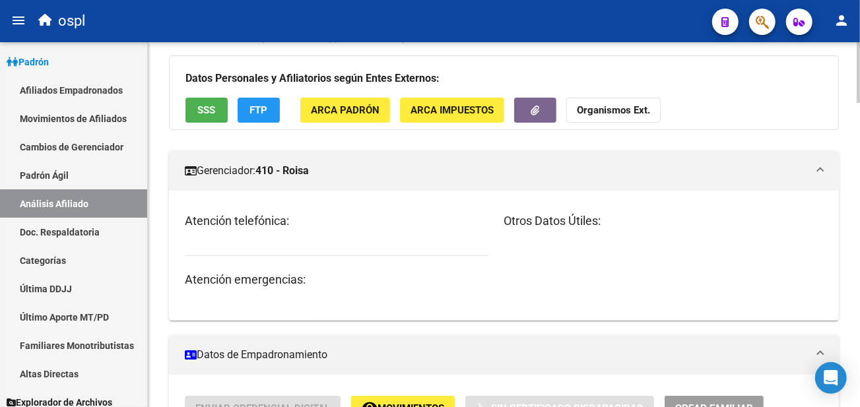
click at [341, 166] on mat-panel-title "Gerenciador: 410 - Roisa" at bounding box center [496, 171] width 622 height 15
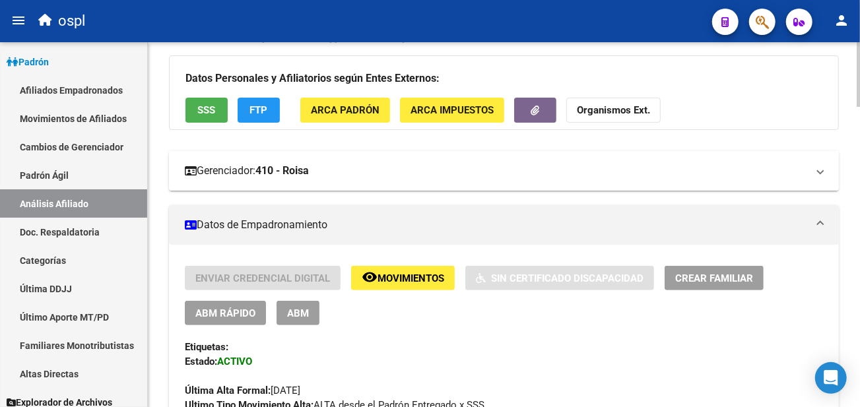
click at [341, 166] on mat-panel-title "Gerenciador: 410 - Roisa" at bounding box center [496, 171] width 622 height 15
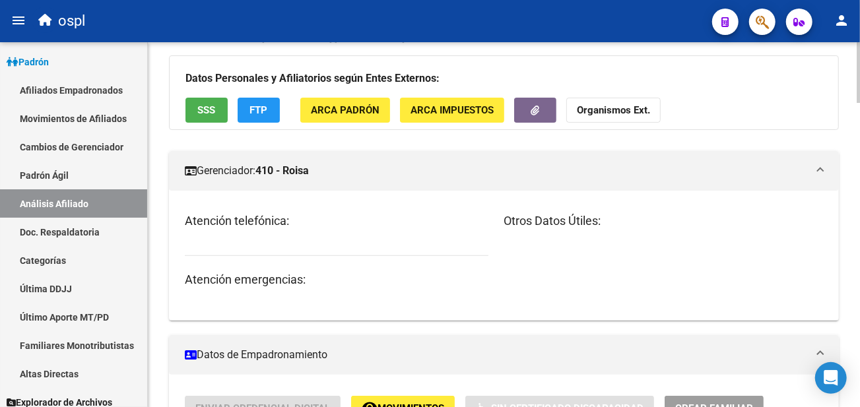
click at [341, 166] on mat-panel-title "Gerenciador: 410 - Roisa" at bounding box center [496, 171] width 622 height 15
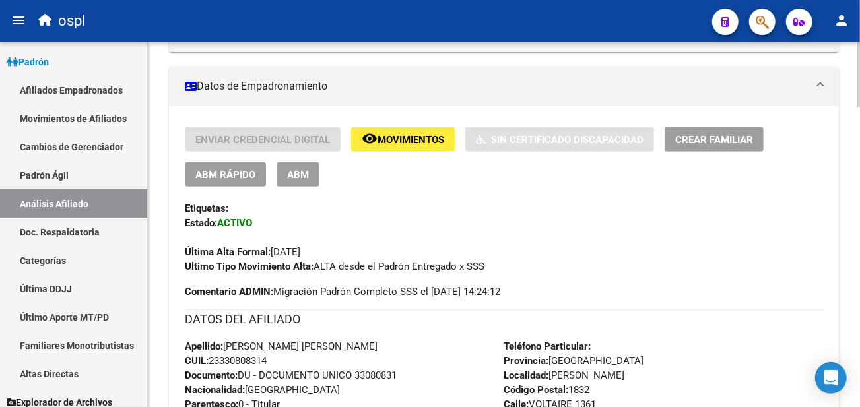
scroll to position [261, 0]
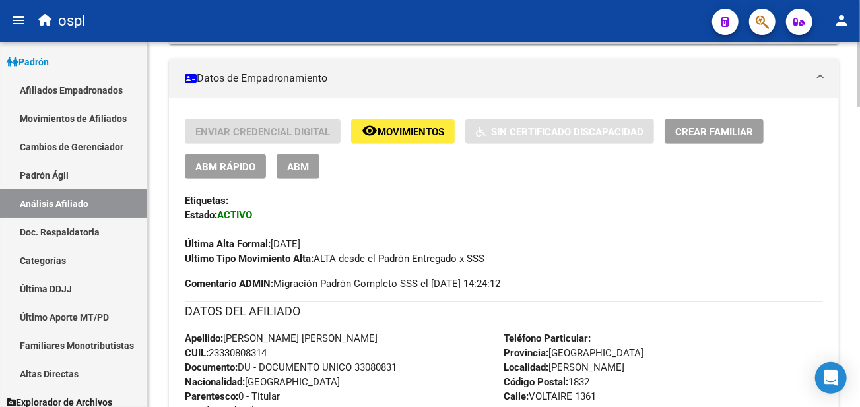
click at [297, 172] on span "ABM" at bounding box center [298, 167] width 22 height 12
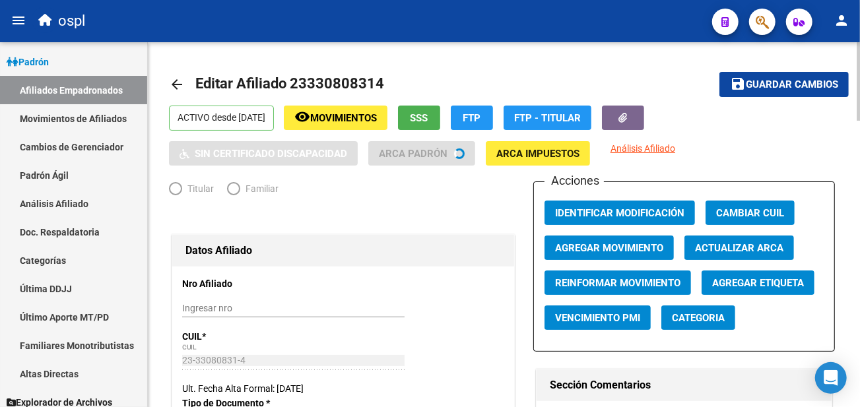
radio input "true"
type input "23-33080831-4"
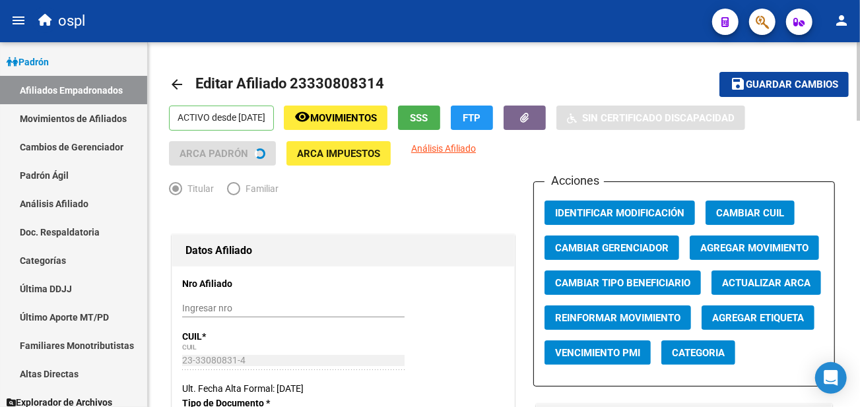
click at [428, 121] on span "SSS" at bounding box center [420, 118] width 18 height 12
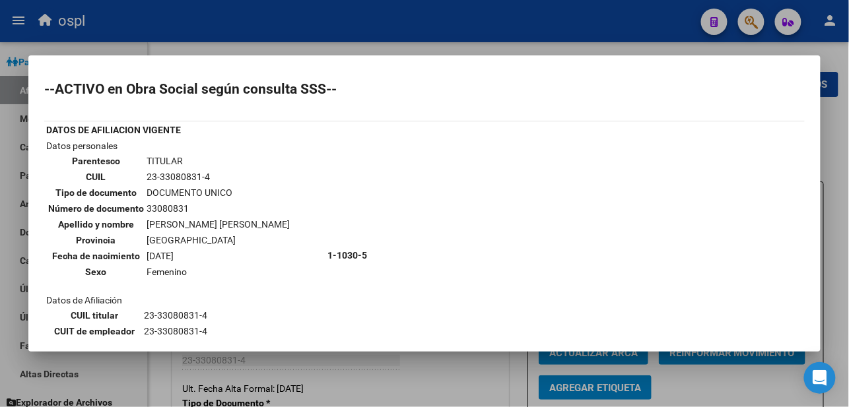
scroll to position [173, 0]
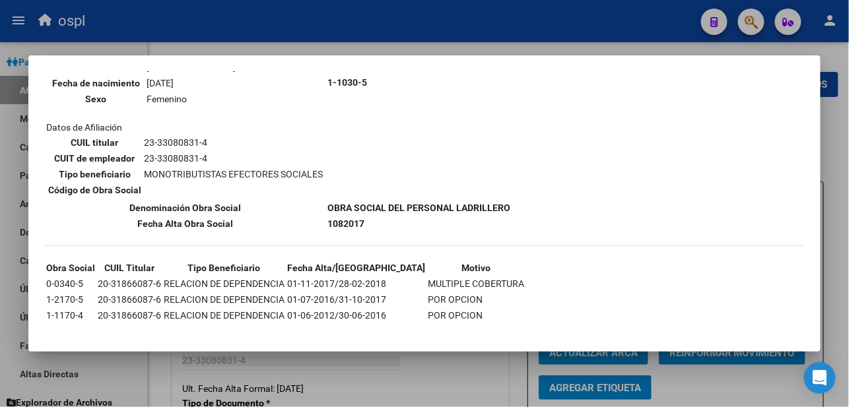
click at [511, 49] on div at bounding box center [424, 203] width 849 height 407
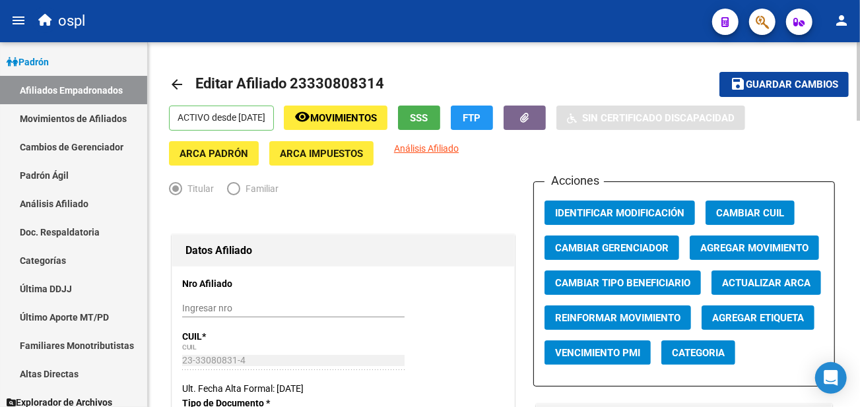
click at [440, 116] on button "SSS" at bounding box center [419, 118] width 42 height 24
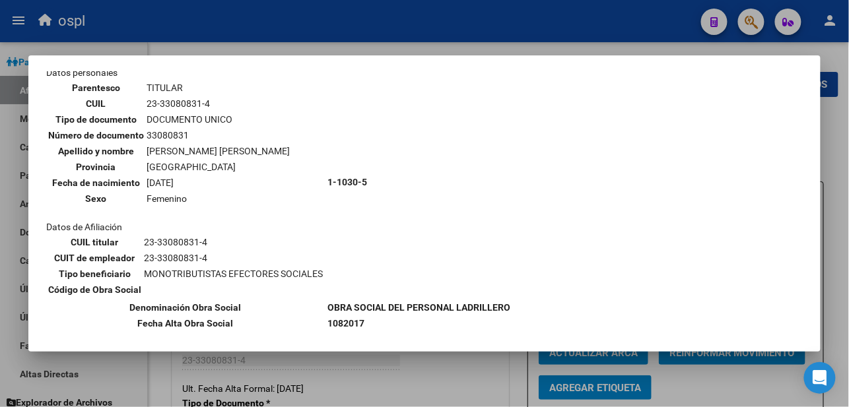
scroll to position [147, 0]
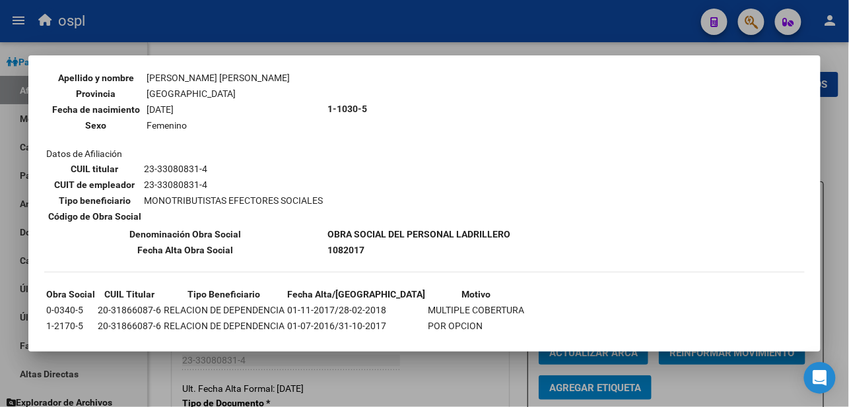
click at [147, 268] on div "--ACTIVO en Obra Social según consulta SSS-- DATOS DE AFILIACION VIGENTE Datos …" at bounding box center [424, 156] width 760 height 441
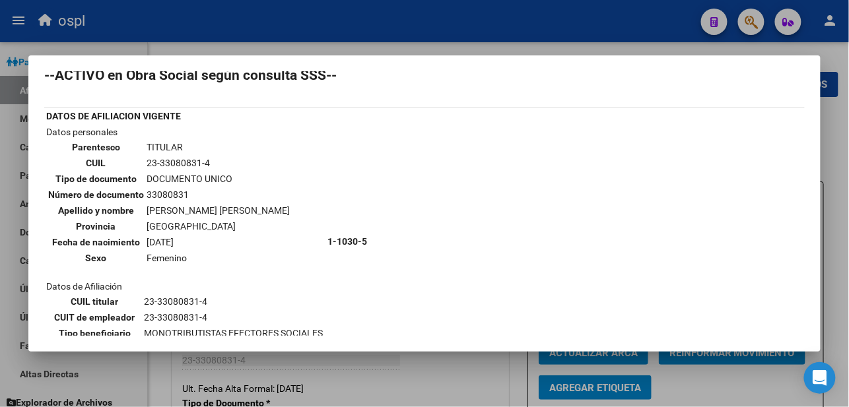
scroll to position [0, 0]
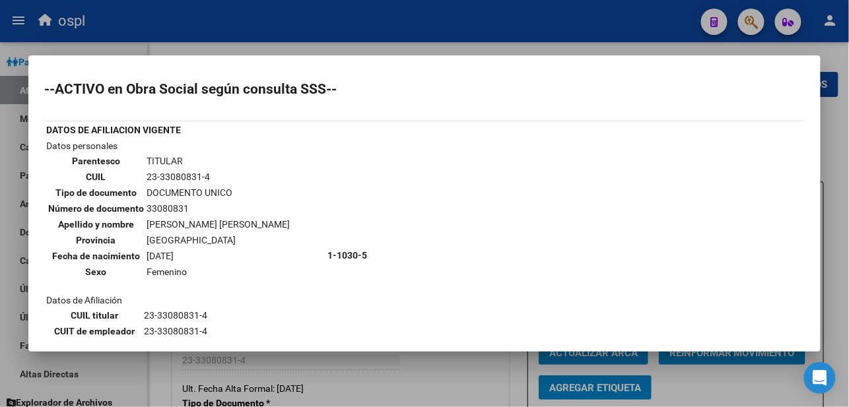
click at [439, 36] on div at bounding box center [424, 203] width 849 height 407
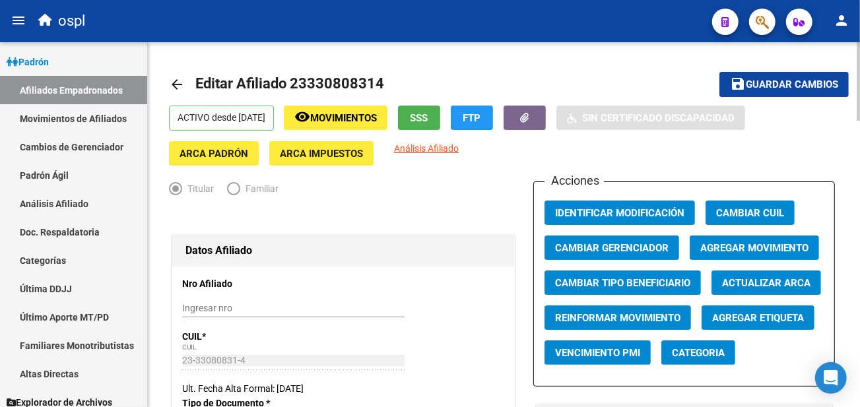
click at [440, 124] on button "SSS" at bounding box center [419, 118] width 42 height 24
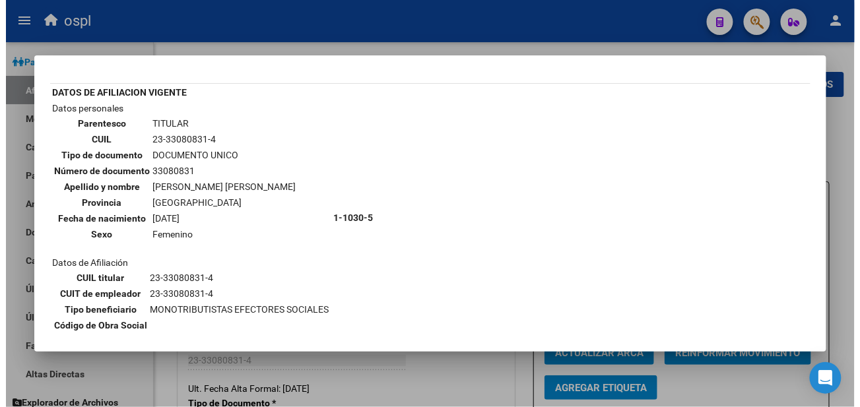
scroll to position [147, 0]
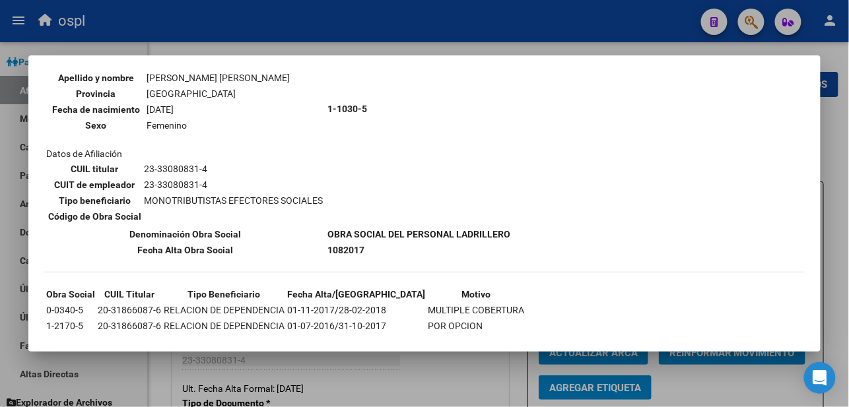
click at [373, 368] on div at bounding box center [424, 203] width 849 height 407
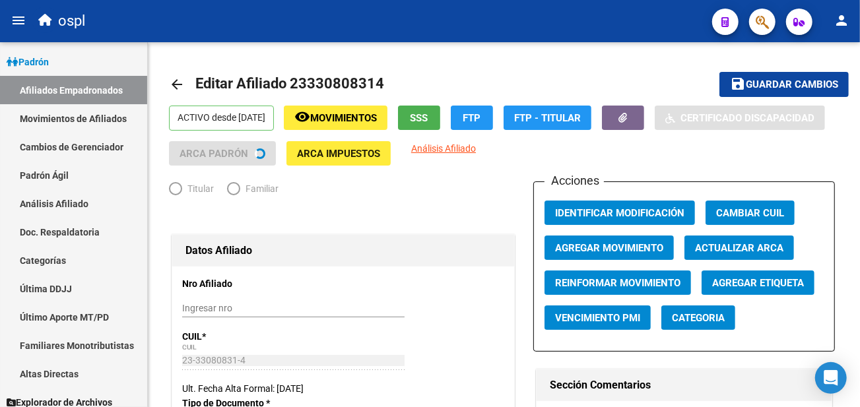
radio input "true"
type input "23-33080831-4"
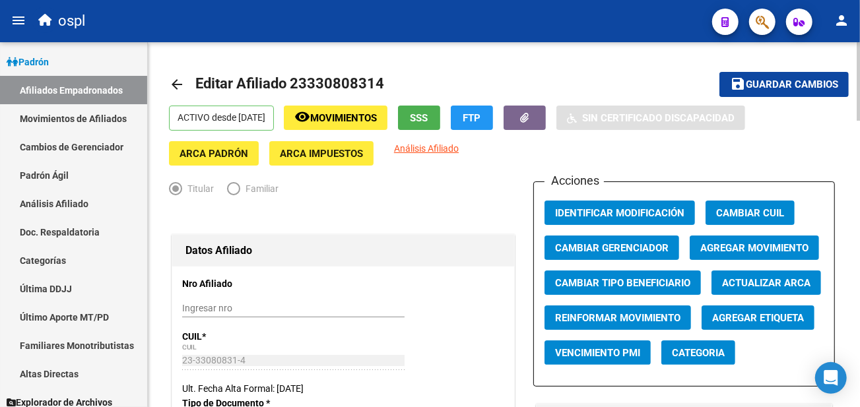
click at [428, 119] on span "SSS" at bounding box center [420, 118] width 18 height 12
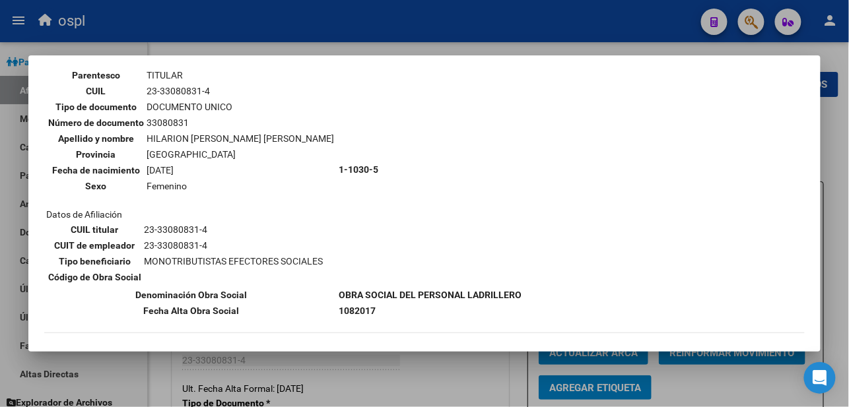
scroll to position [173, 0]
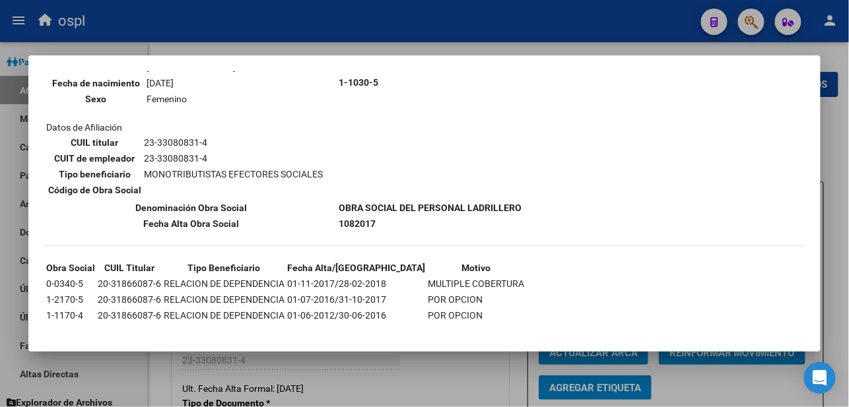
click at [423, 362] on div at bounding box center [424, 203] width 849 height 407
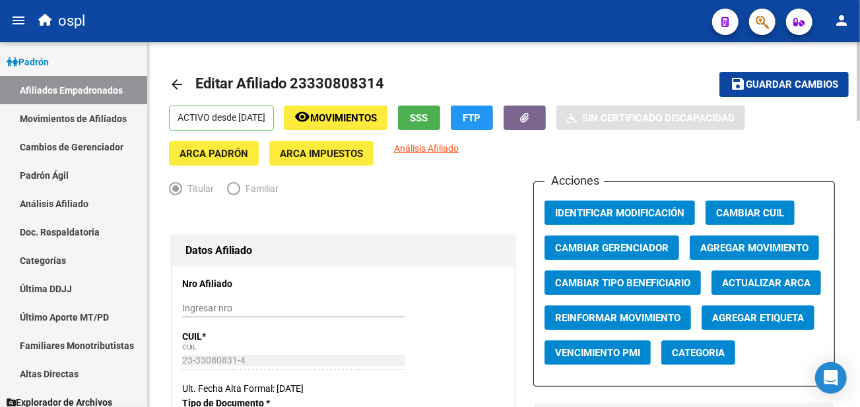
click at [428, 119] on span "SSS" at bounding box center [420, 118] width 18 height 12
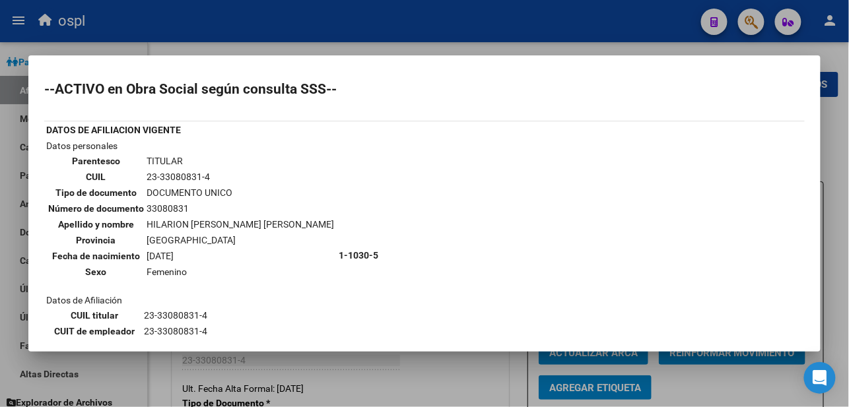
click at [405, 40] on div at bounding box center [424, 203] width 849 height 407
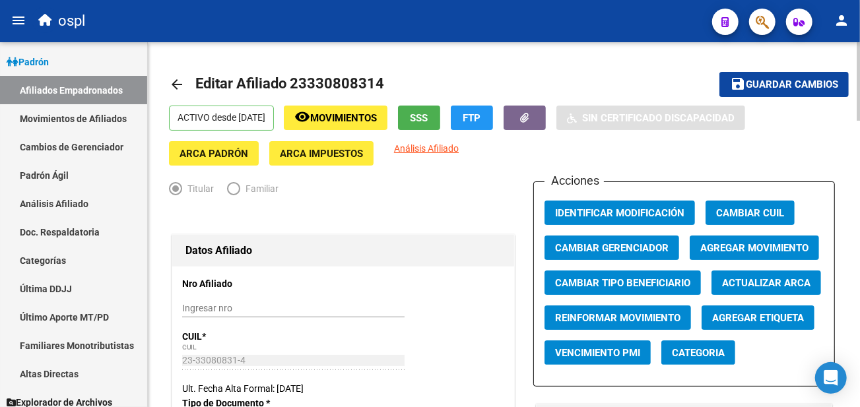
click at [413, 126] on div "ACTIVO desde 01/08/2017 remove_red_eye Movimientos SSS FTP Sin Certificado Disc…" at bounding box center [504, 136] width 670 height 60
click at [428, 116] on span "SSS" at bounding box center [420, 118] width 18 height 12
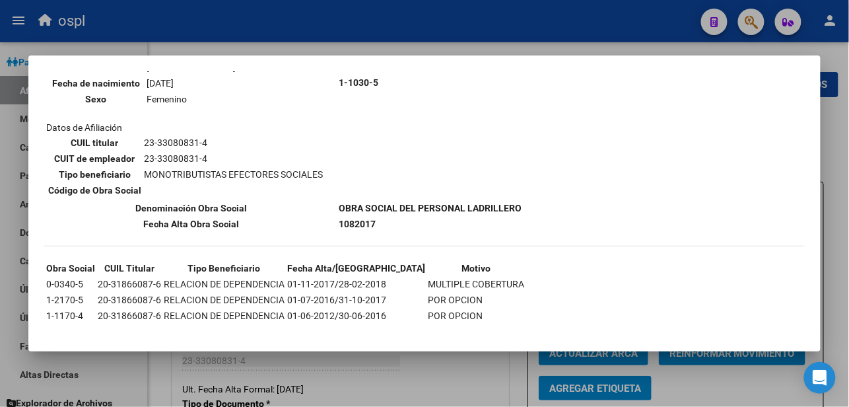
click at [444, 360] on div at bounding box center [424, 203] width 849 height 407
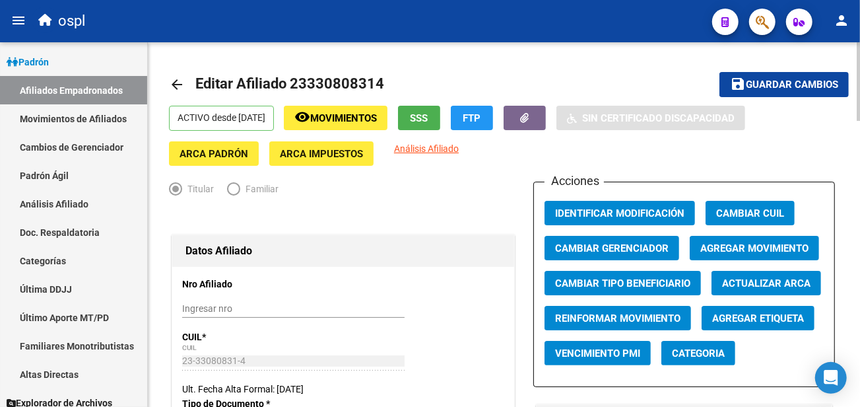
click at [428, 112] on span "SSS" at bounding box center [420, 118] width 18 height 12
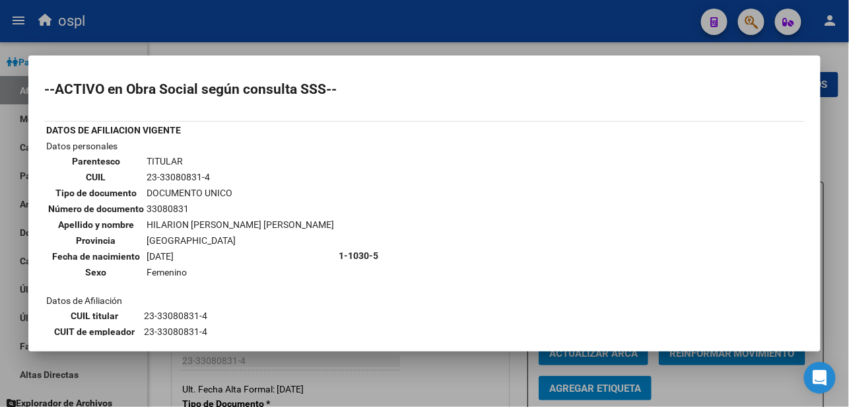
click at [463, 18] on div at bounding box center [424, 203] width 849 height 407
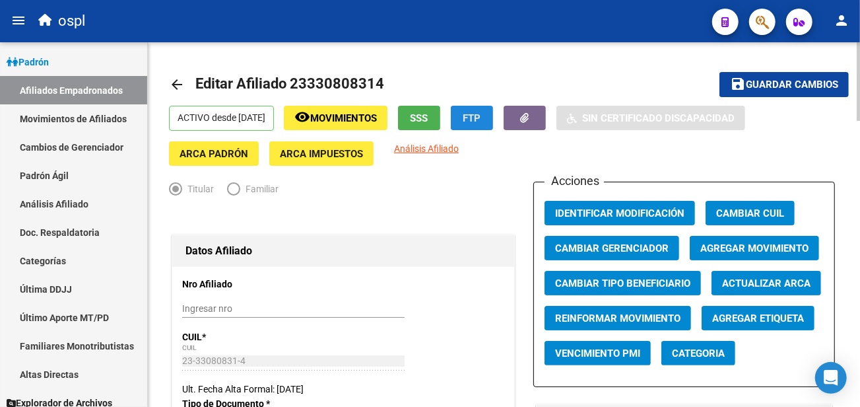
click at [493, 108] on button "FTP" at bounding box center [472, 118] width 42 height 24
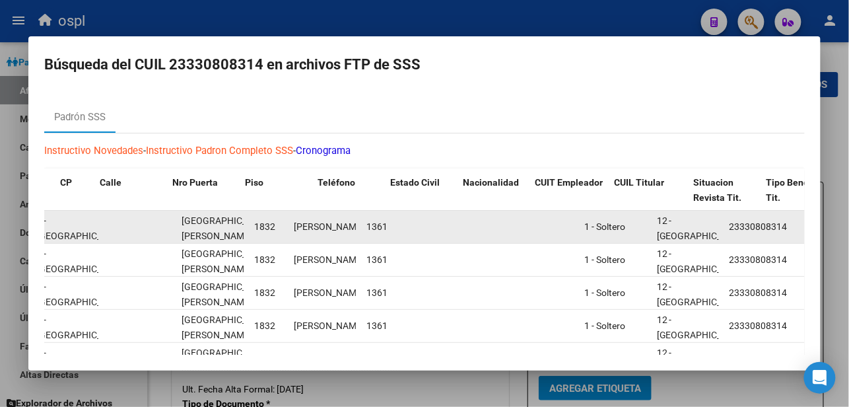
scroll to position [0, 951]
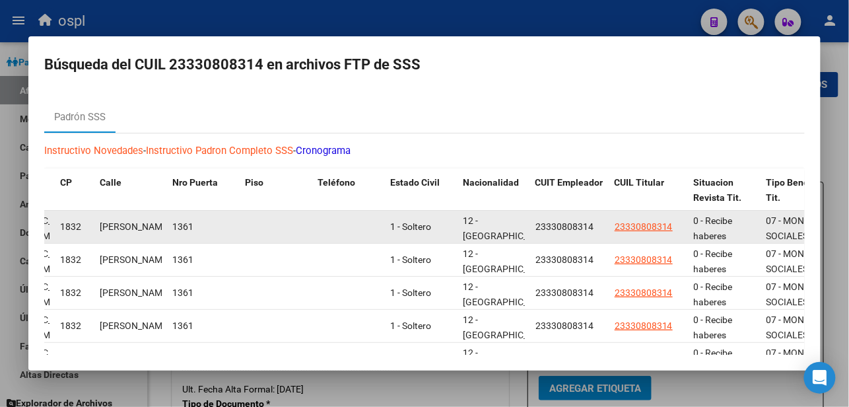
drag, startPoint x: 384, startPoint y: 242, endPoint x: 518, endPoint y: 234, distance: 134.9
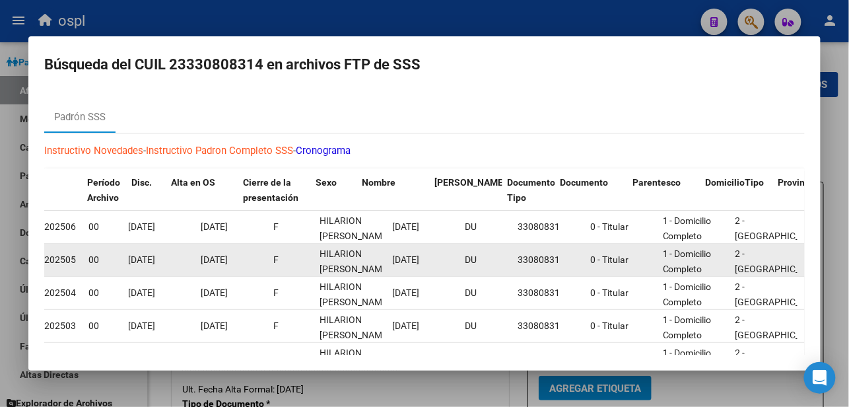
scroll to position [0, 0]
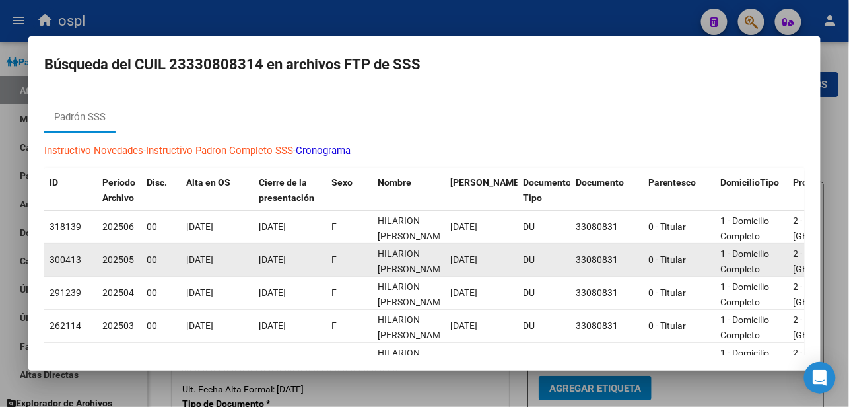
drag, startPoint x: 518, startPoint y: 234, endPoint x: 277, endPoint y: 252, distance: 241.6
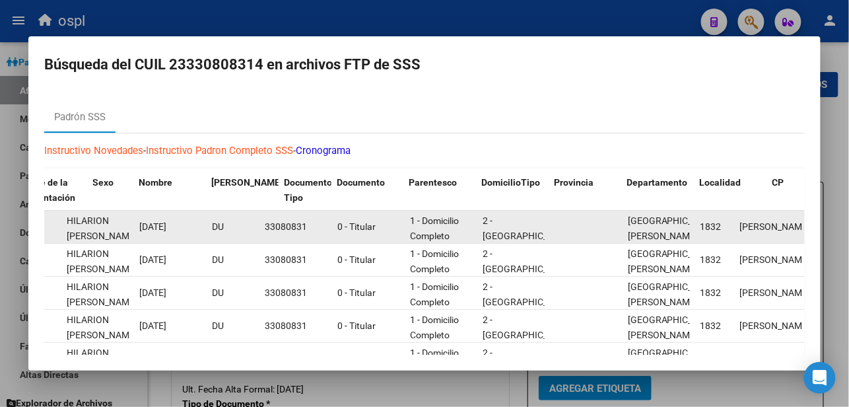
drag, startPoint x: 152, startPoint y: 233, endPoint x: 218, endPoint y: 233, distance: 65.4
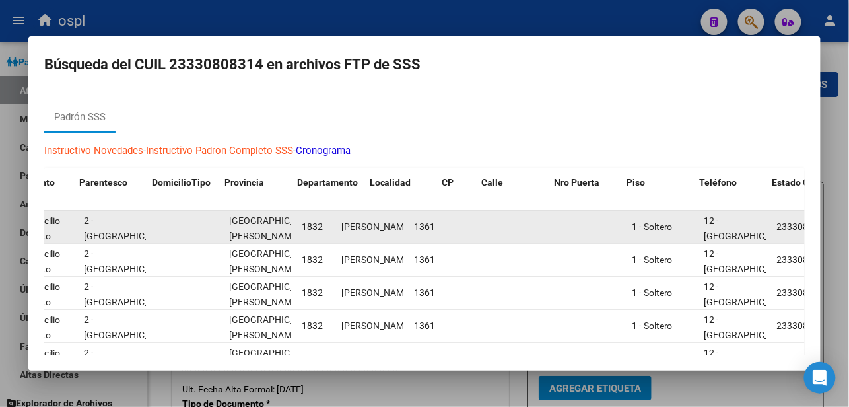
drag, startPoint x: 243, startPoint y: 233, endPoint x: 337, endPoint y: 233, distance: 93.7
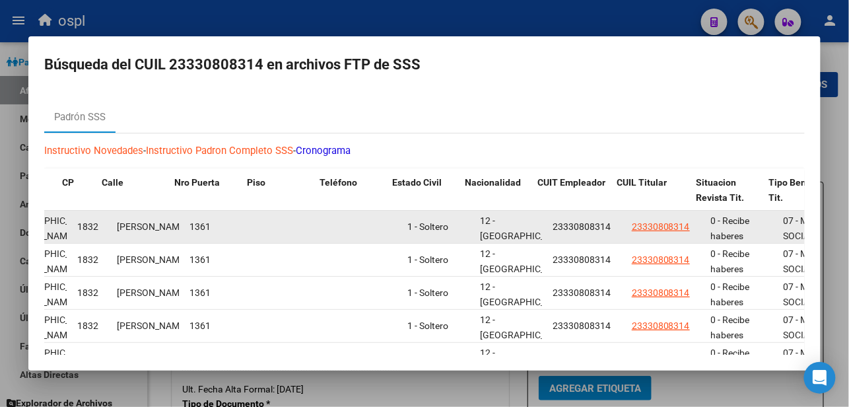
scroll to position [0, 951]
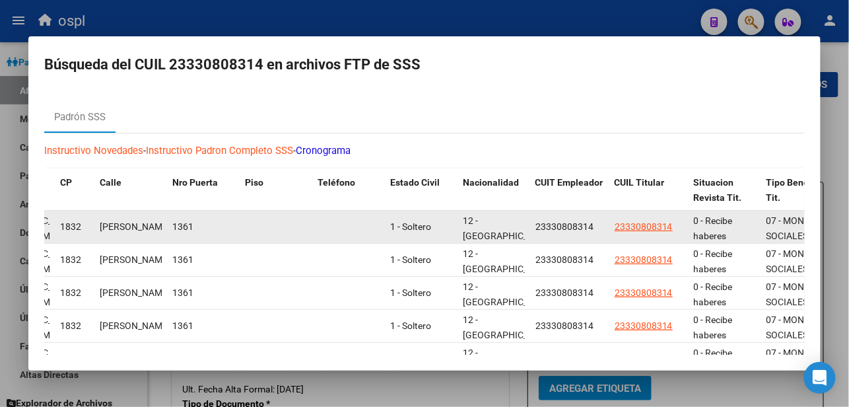
drag, startPoint x: 337, startPoint y: 233, endPoint x: 718, endPoint y: 233, distance: 380.9
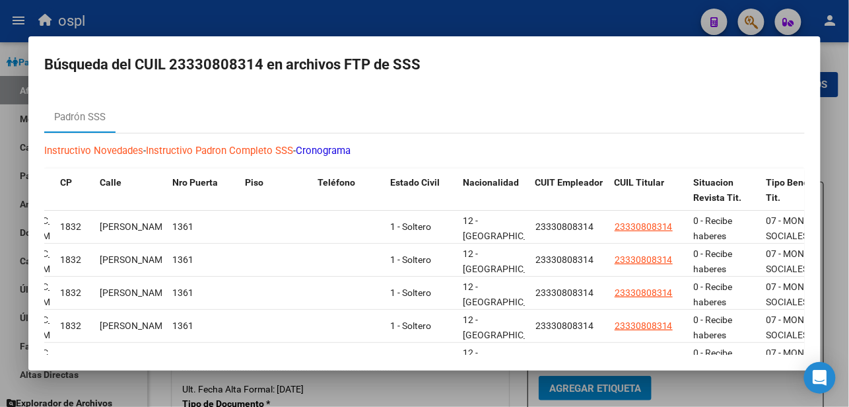
click at [432, 127] on div "Padrón SSS" at bounding box center [424, 117] width 760 height 32
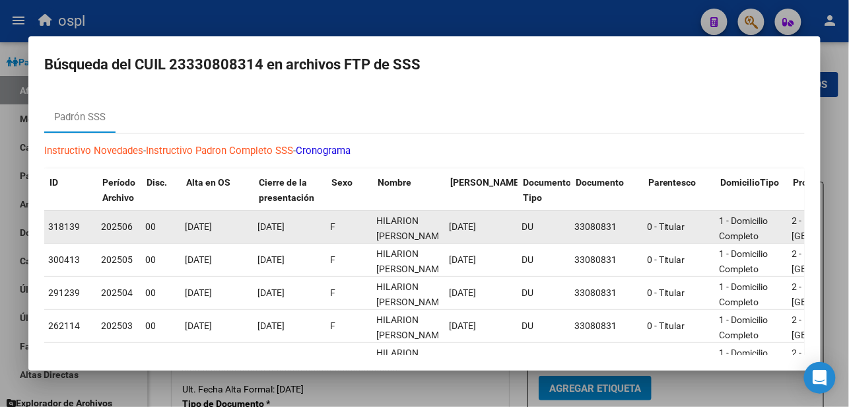
scroll to position [0, 0]
drag, startPoint x: 207, startPoint y: 238, endPoint x: 168, endPoint y: 242, distance: 38.6
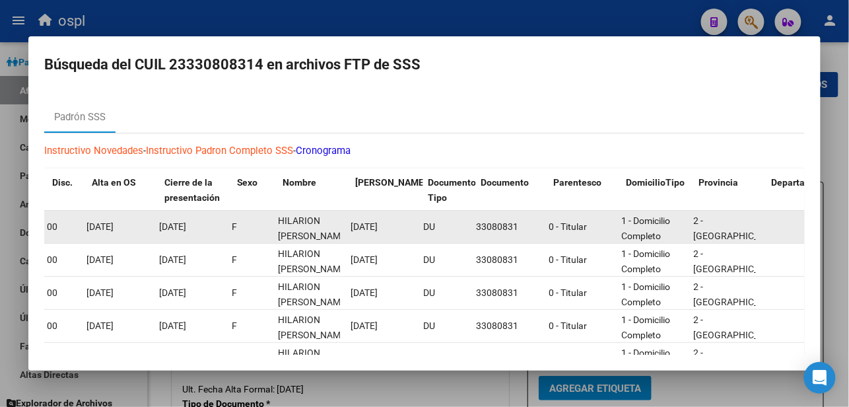
drag, startPoint x: 168, startPoint y: 242, endPoint x: 200, endPoint y: 238, distance: 31.9
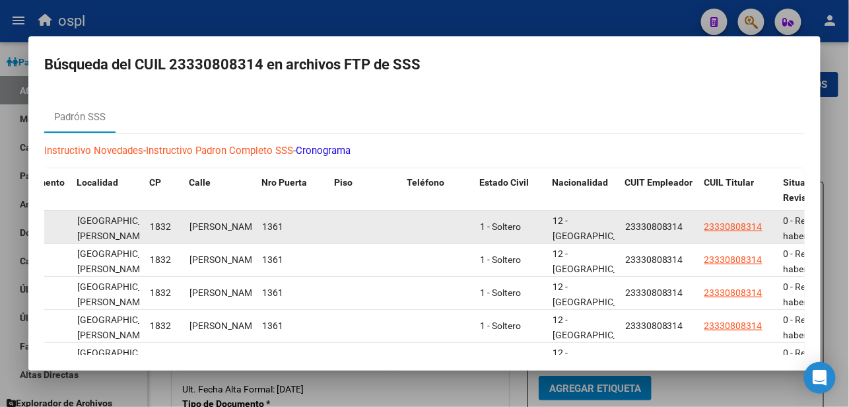
scroll to position [0, 951]
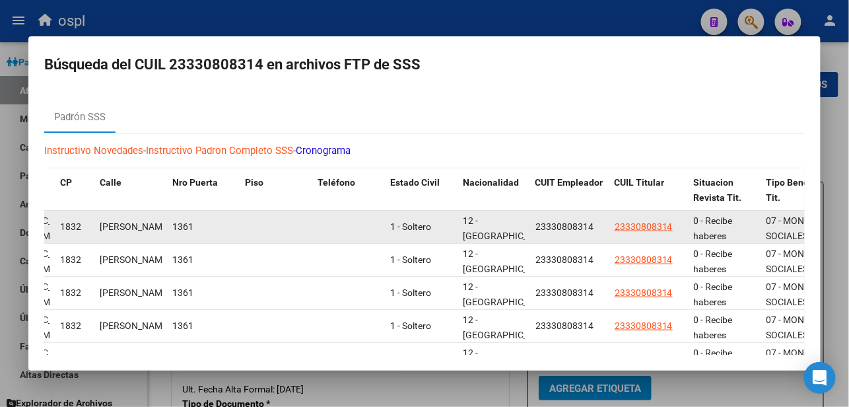
drag, startPoint x: 200, startPoint y: 238, endPoint x: 273, endPoint y: 239, distance: 72.6
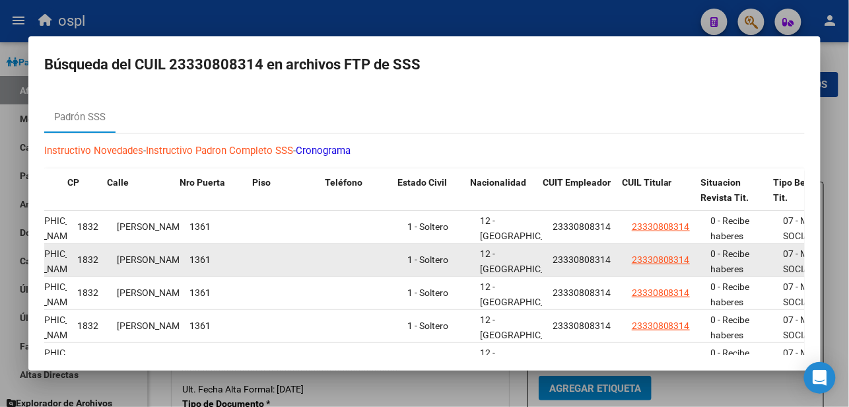
drag, startPoint x: 688, startPoint y: 242, endPoint x: 667, endPoint y: 247, distance: 21.1
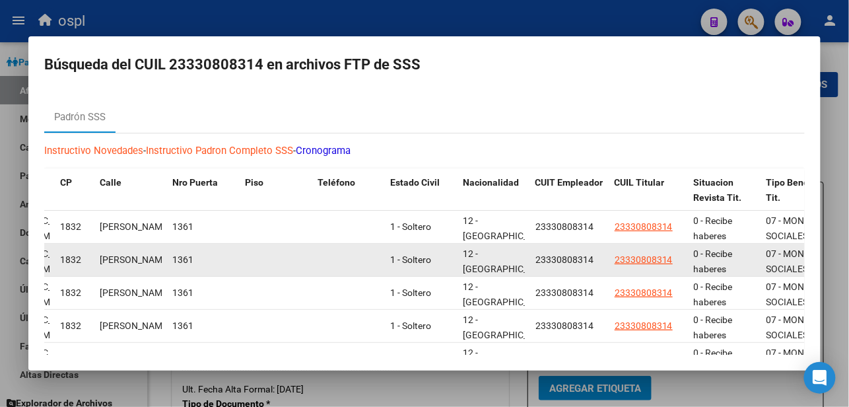
drag, startPoint x: 692, startPoint y: 247, endPoint x: 713, endPoint y: 247, distance: 21.1
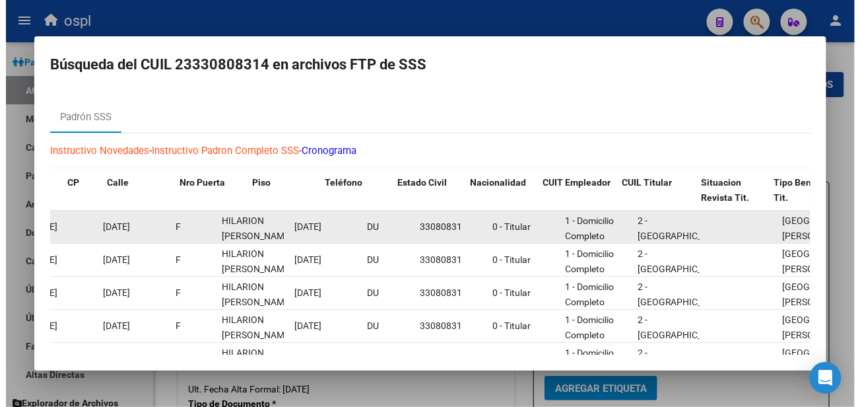
scroll to position [0, 0]
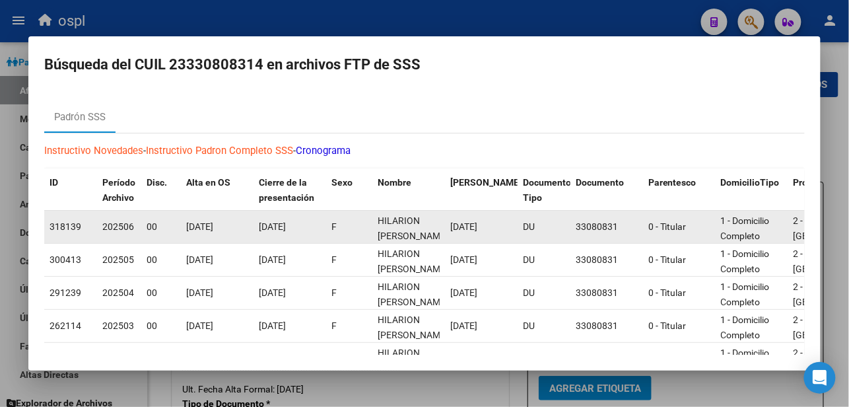
drag, startPoint x: 502, startPoint y: 243, endPoint x: 193, endPoint y: 220, distance: 309.8
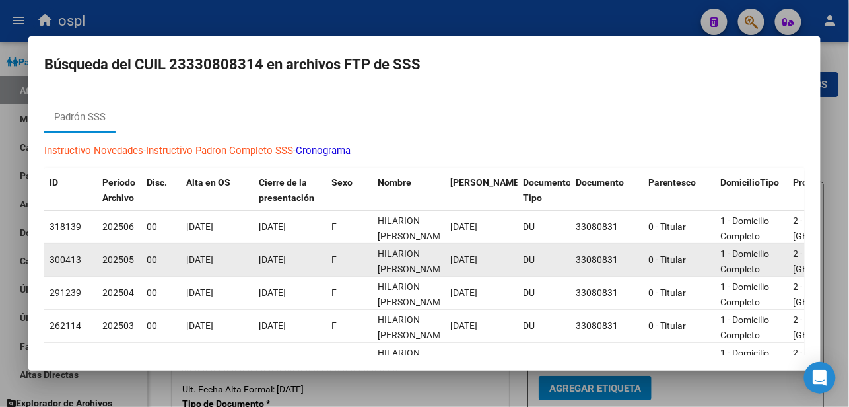
click at [181, 247] on datatable-body-cell "[DATE]" at bounding box center [217, 260] width 73 height 32
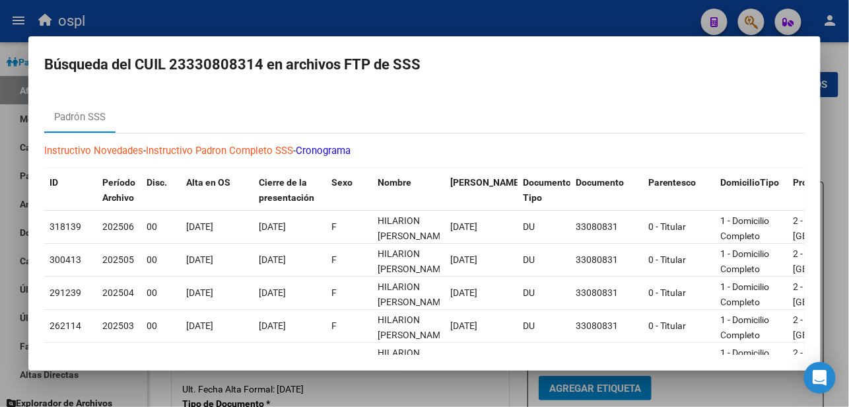
click at [96, 114] on div "Padrón SSS" at bounding box center [424, 117] width 760 height 32
drag, startPoint x: 586, startPoint y: 1, endPoint x: 510, endPoint y: 10, distance: 75.8
click at [510, 10] on div at bounding box center [424, 203] width 849 height 407
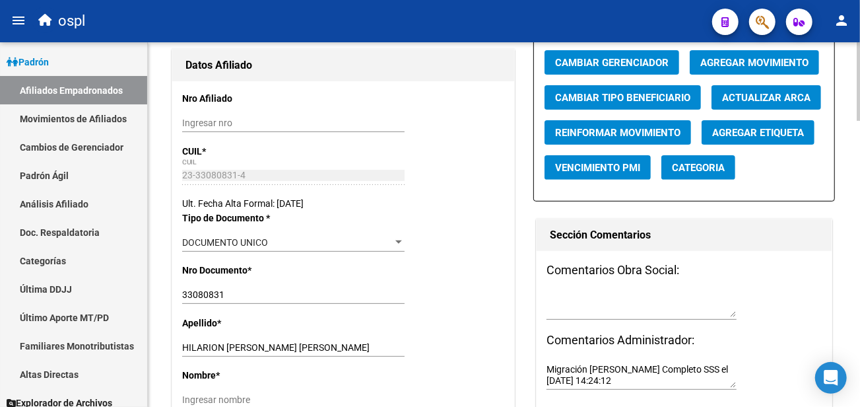
scroll to position [220, 0]
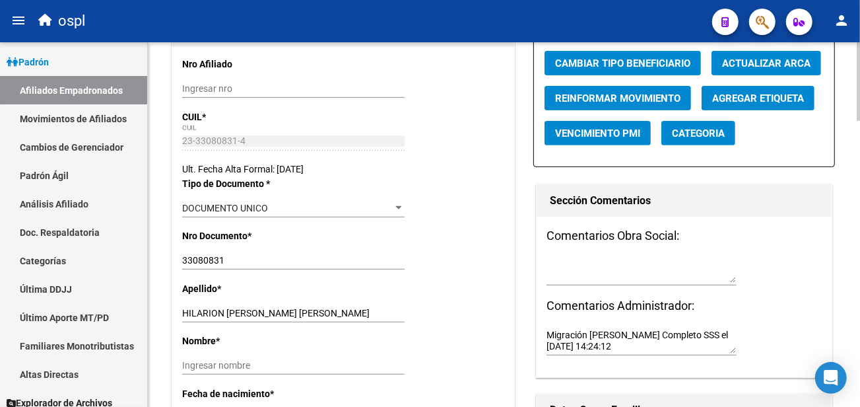
click at [215, 121] on p "CUIL *" at bounding box center [232, 117] width 100 height 15
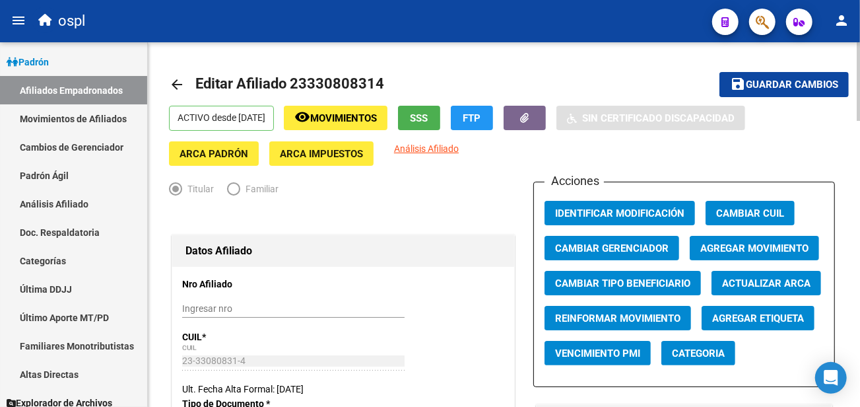
click at [177, 82] on mat-icon "arrow_back" at bounding box center [177, 85] width 16 height 16
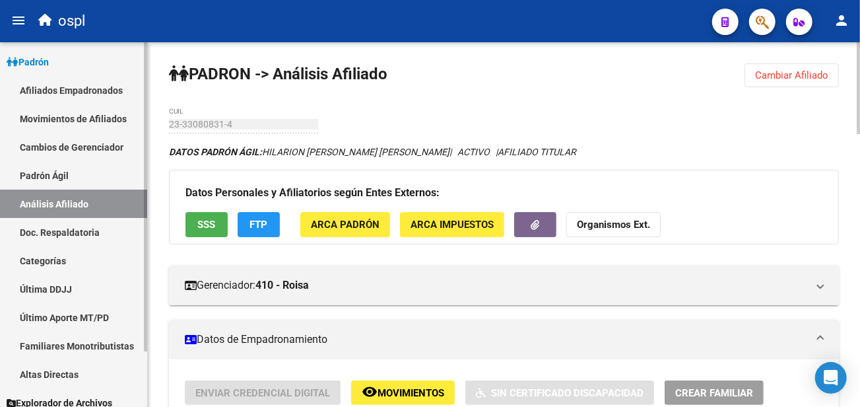
click at [101, 198] on link "Análisis Afiliado" at bounding box center [73, 203] width 147 height 28
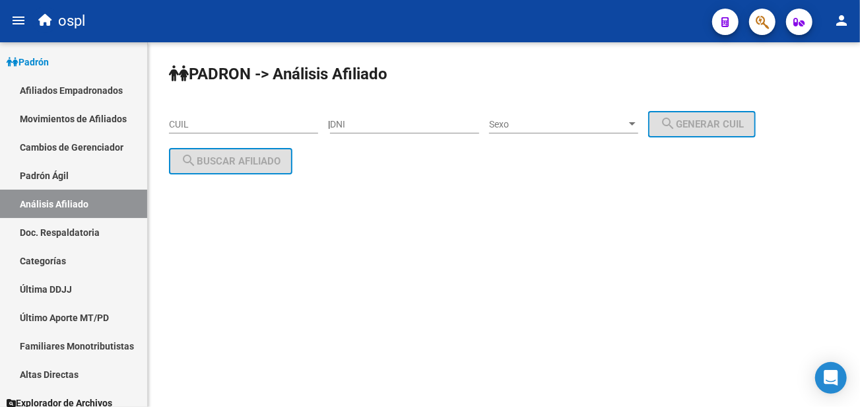
click at [282, 121] on input "CUIL" at bounding box center [243, 124] width 149 height 11
paste input "20-22221690-8"
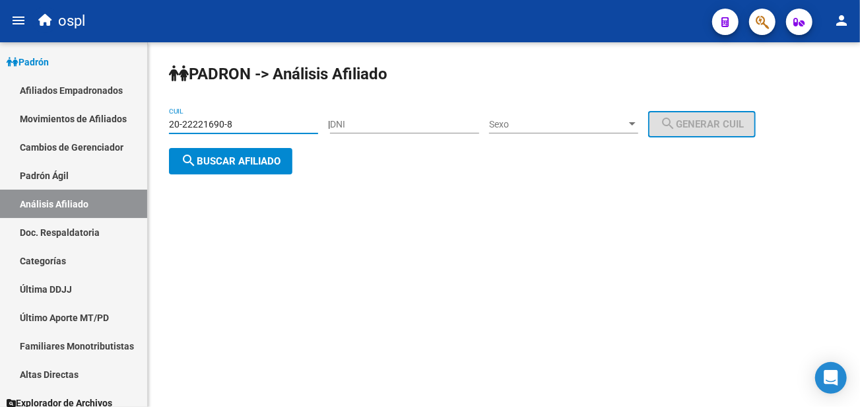
click at [236, 175] on div "PADRON -> Análisis Afiliado 20-22221690-8 CUIL | DNI Sexo Sexo search Generar C…" at bounding box center [504, 129] width 712 height 174
click at [238, 167] on button "search Buscar afiliado" at bounding box center [230, 161] width 123 height 26
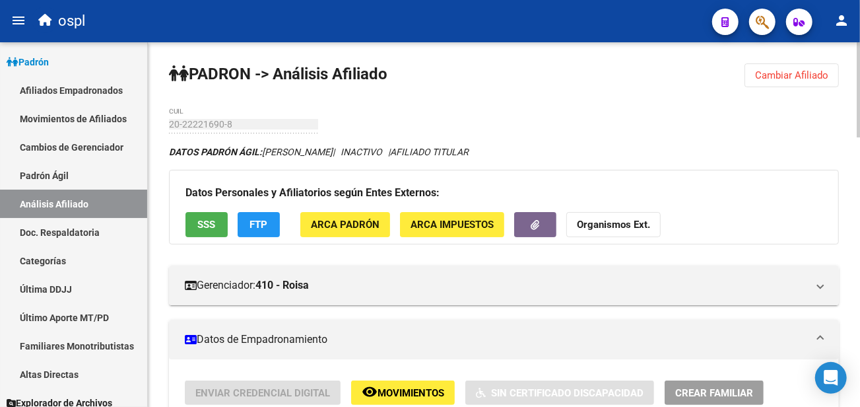
click at [207, 217] on button "SSS" at bounding box center [206, 224] width 42 height 24
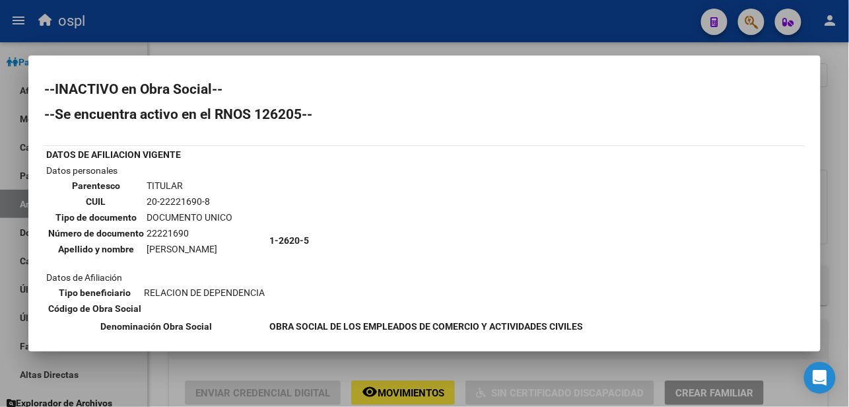
click at [391, 30] on div at bounding box center [424, 203] width 849 height 407
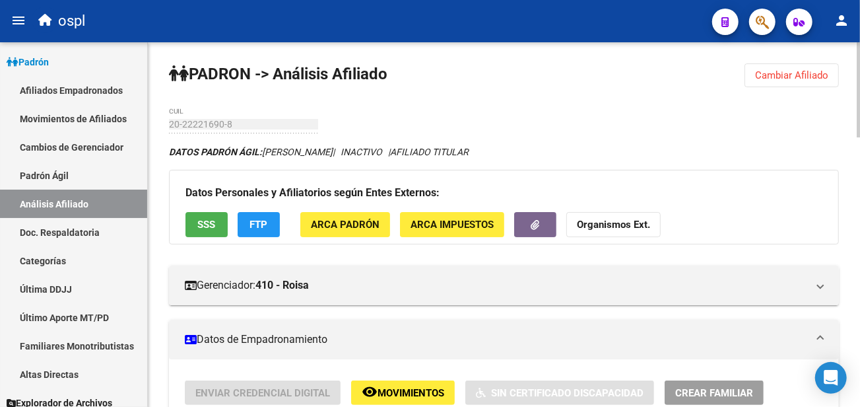
click at [813, 79] on span "Cambiar Afiliado" at bounding box center [791, 75] width 73 height 12
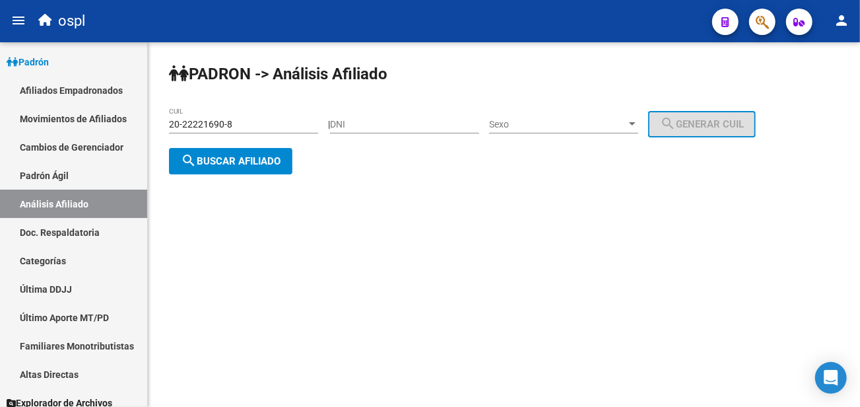
click at [253, 127] on input "20-22221690-8" at bounding box center [243, 124] width 149 height 11
paste input "516057-1"
type input "20-22516057-1"
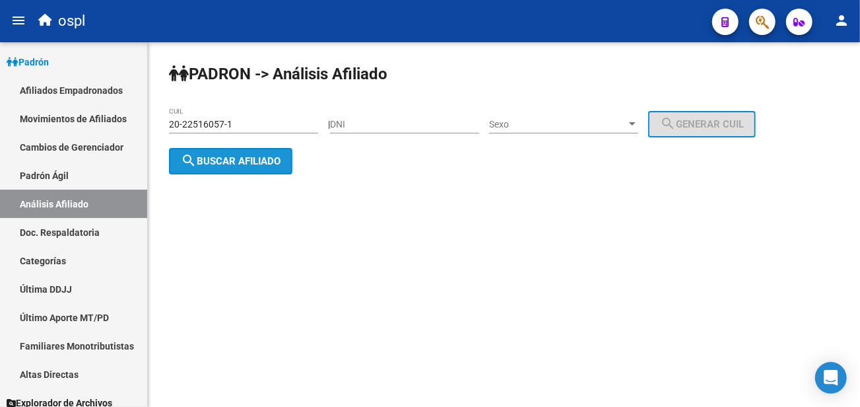
click at [250, 166] on span "search Buscar afiliado" at bounding box center [231, 161] width 100 height 12
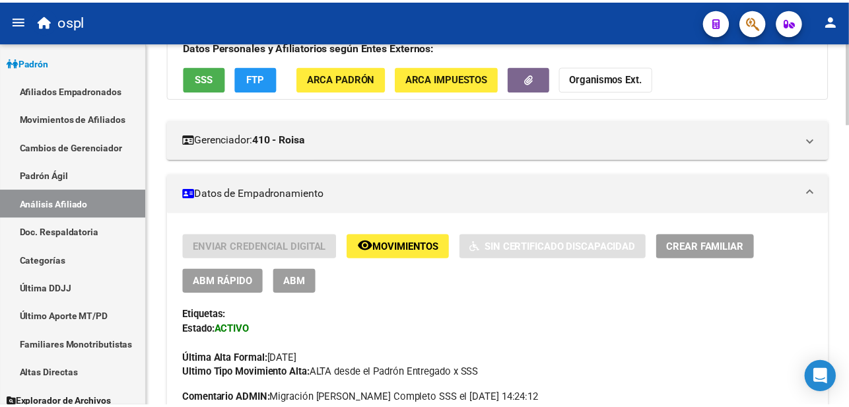
scroll to position [147, 0]
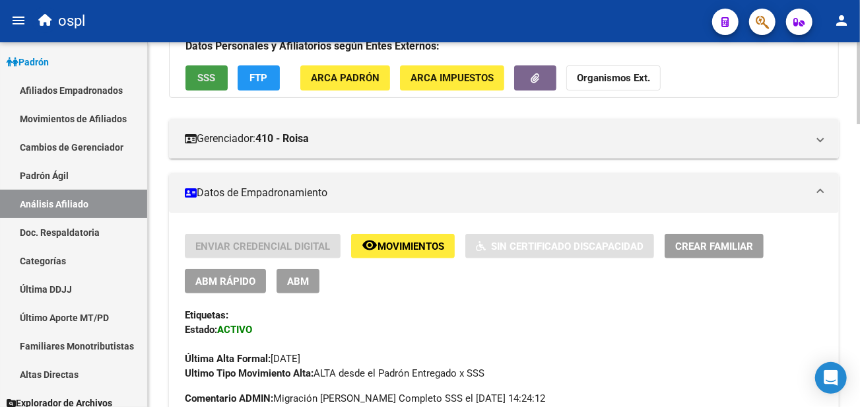
click at [222, 73] on button "SSS" at bounding box center [206, 77] width 42 height 24
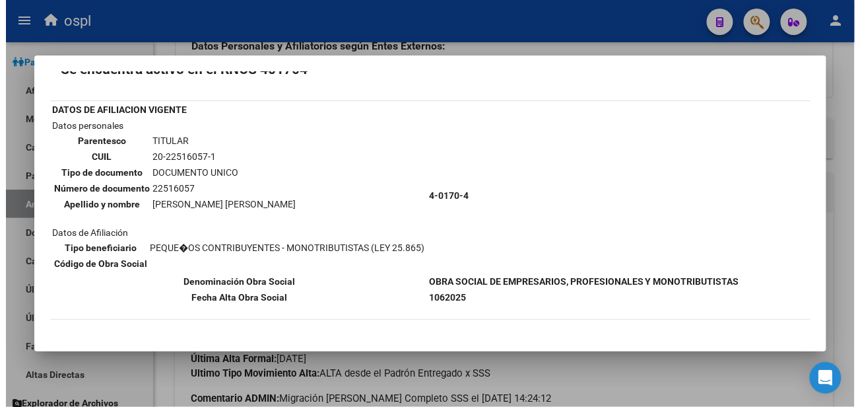
scroll to position [91, 0]
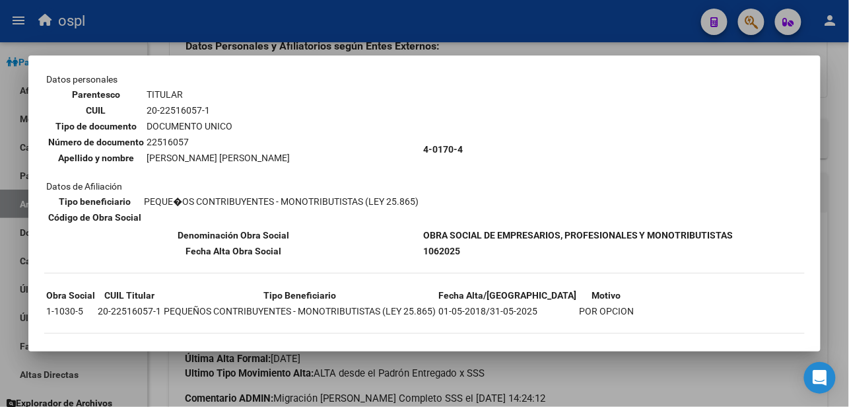
click at [589, 38] on div at bounding box center [424, 203] width 849 height 407
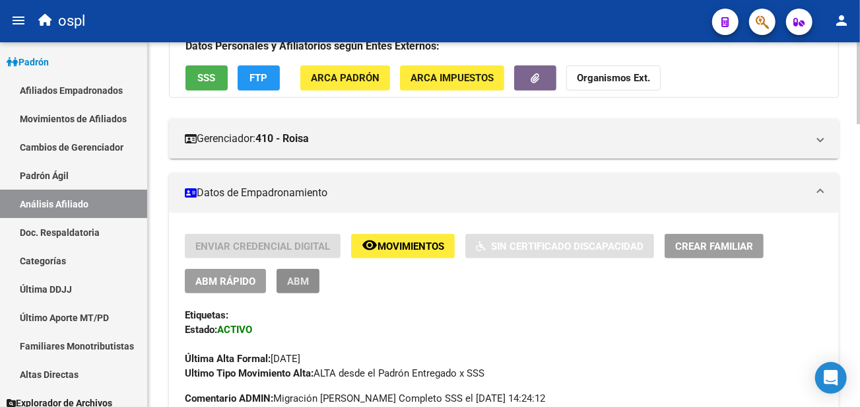
click at [308, 286] on span "ABM" at bounding box center [298, 281] width 22 height 12
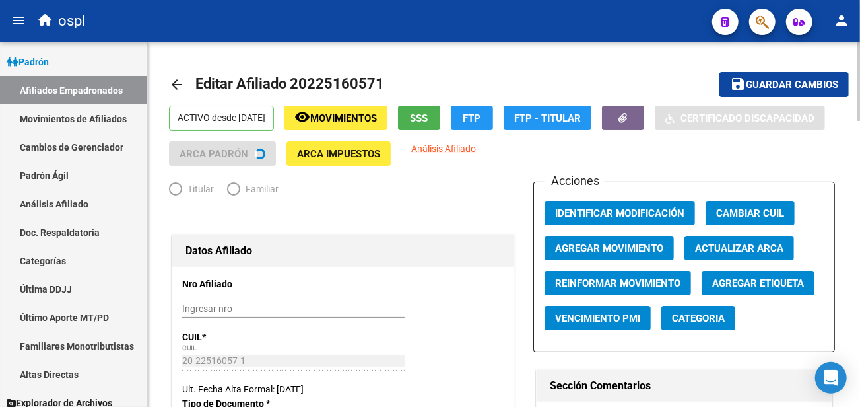
radio input "true"
type input "20-22516057-1"
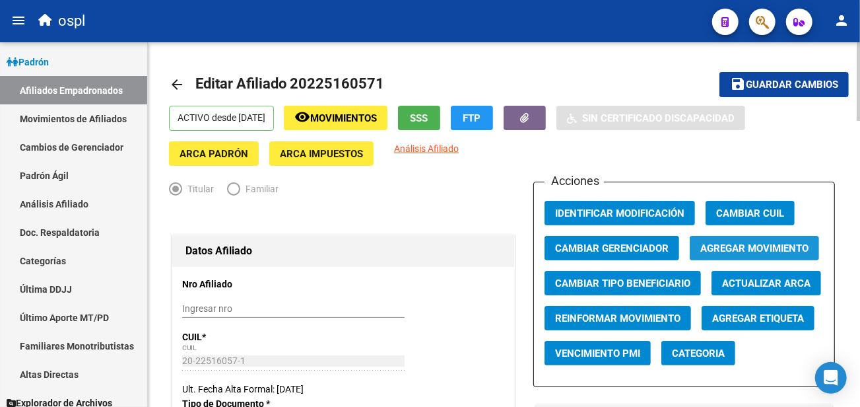
click at [729, 245] on span "Agregar Movimiento" at bounding box center [754, 248] width 108 height 12
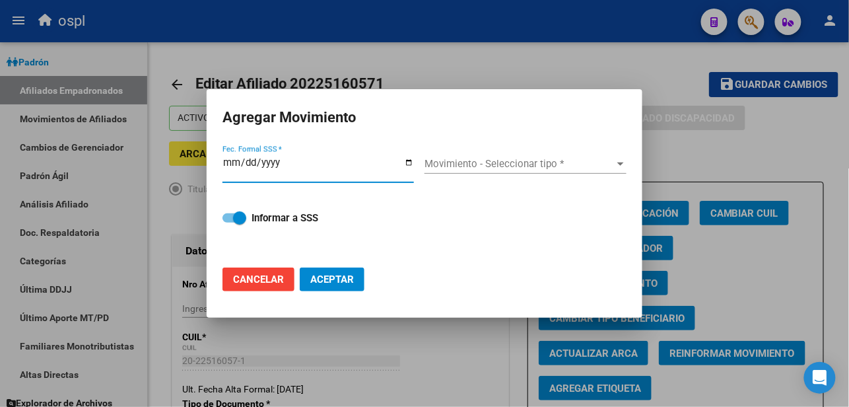
click at [413, 159] on input "Fec. Formal SSS *" at bounding box center [317, 167] width 191 height 21
type input "[DATE]"
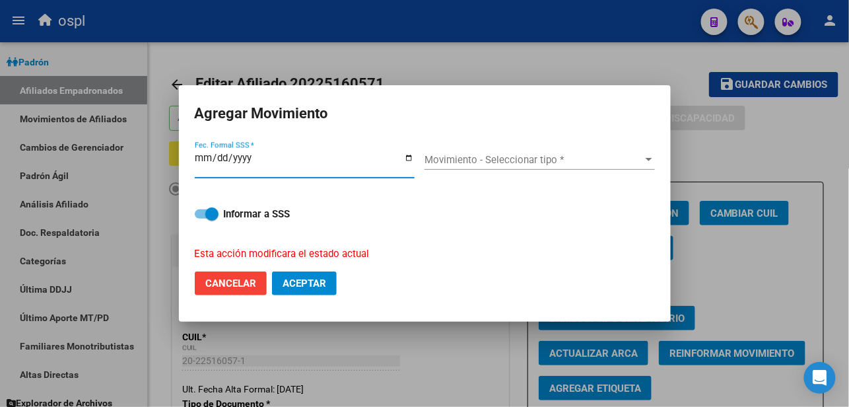
click at [529, 164] on span "Movimiento - Seleccionar tipo *" at bounding box center [533, 160] width 218 height 12
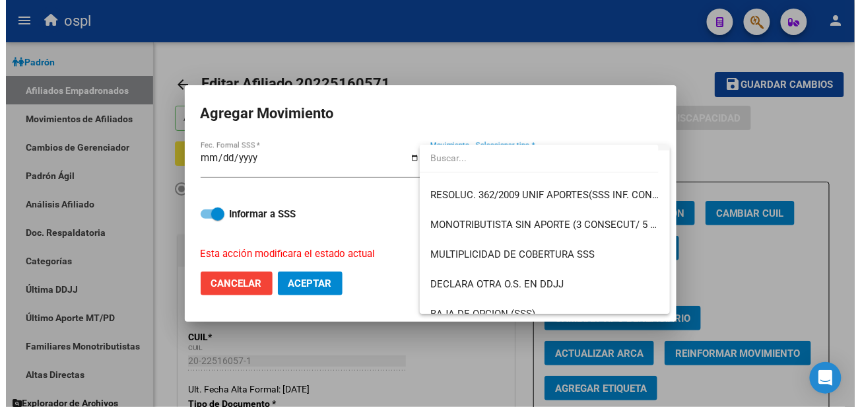
scroll to position [513, 0]
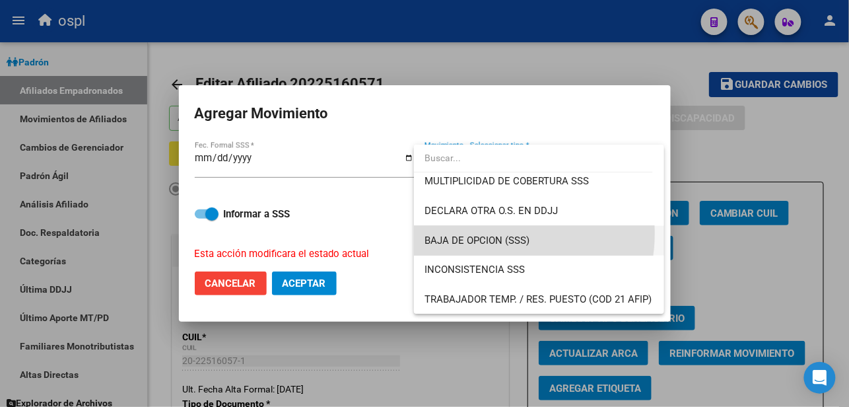
click at [483, 232] on span "BAJA DE OPCION (SSS)" at bounding box center [538, 241] width 229 height 30
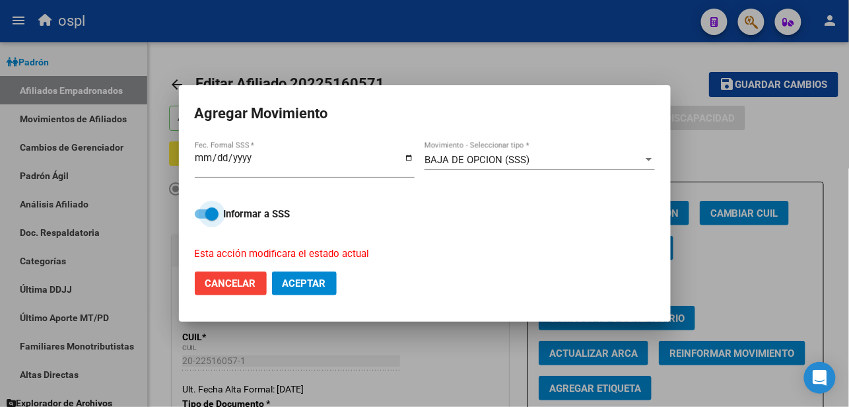
click at [213, 212] on span at bounding box center [211, 213] width 13 height 13
click at [201, 218] on input "Informar a SSS" at bounding box center [201, 218] width 1 height 1
checkbox input "false"
click at [313, 279] on span "Aceptar" at bounding box center [305, 283] width 44 height 12
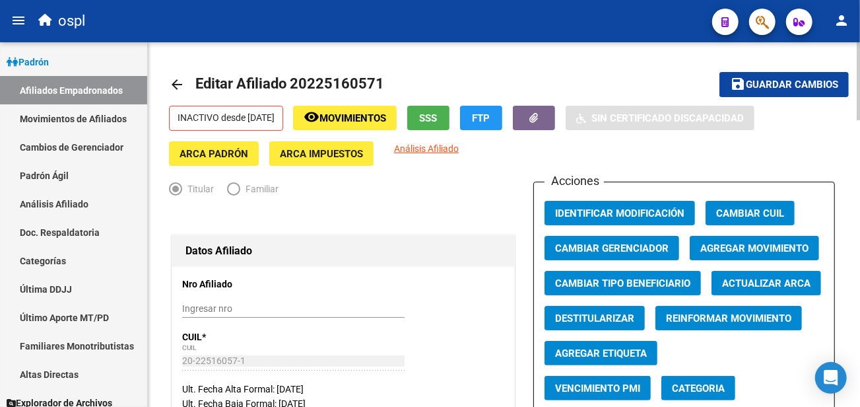
click at [177, 86] on mat-icon "arrow_back" at bounding box center [177, 85] width 16 height 16
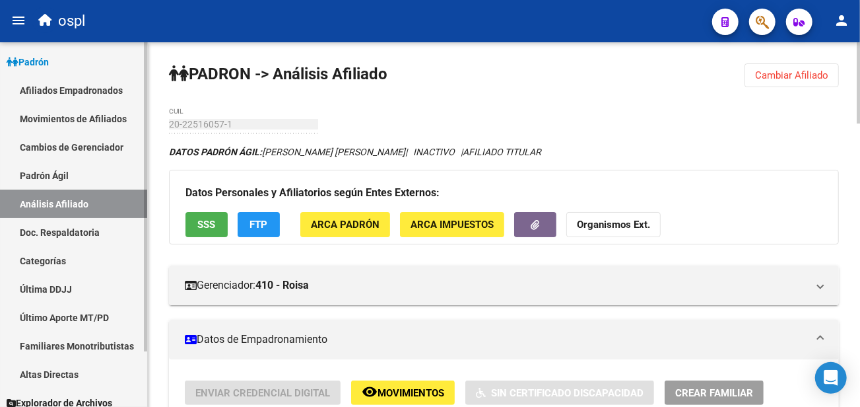
click at [121, 198] on link "Análisis Afiliado" at bounding box center [73, 203] width 147 height 28
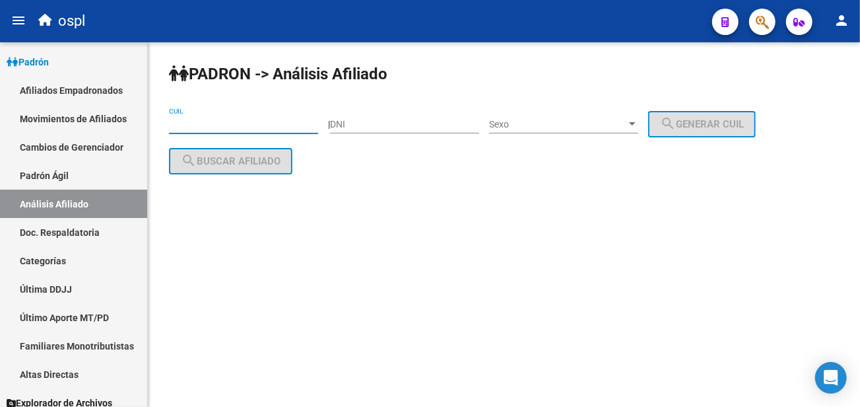
click at [232, 129] on input "CUIL" at bounding box center [243, 124] width 149 height 11
paste input "20-22768719-4"
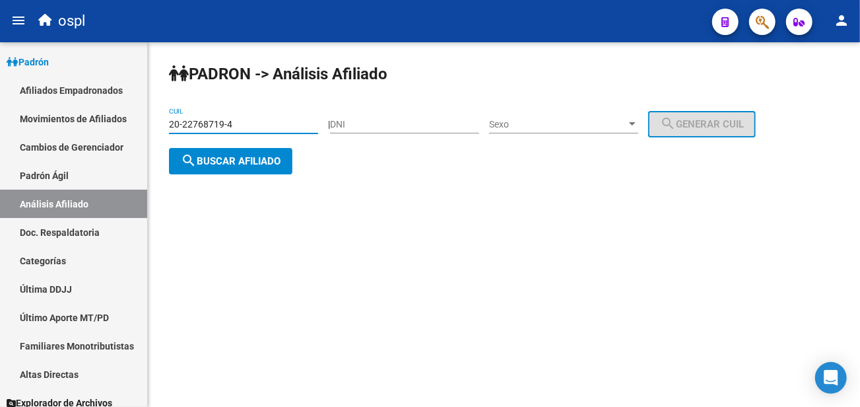
type input "20-22768719-4"
click at [262, 168] on button "search Buscar afiliado" at bounding box center [230, 161] width 123 height 26
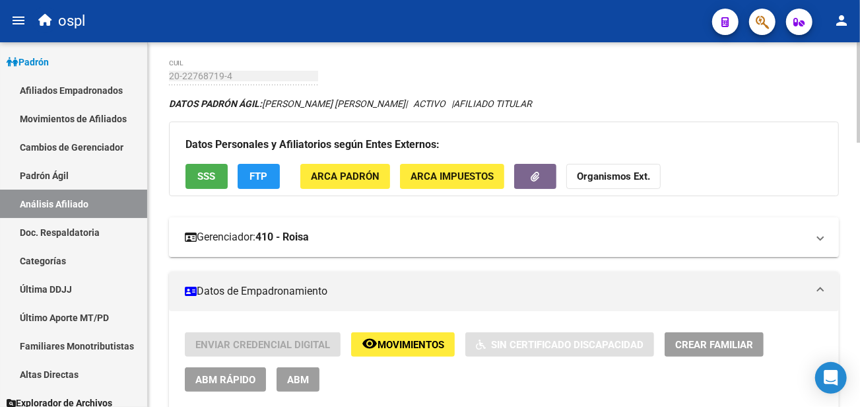
scroll to position [73, 0]
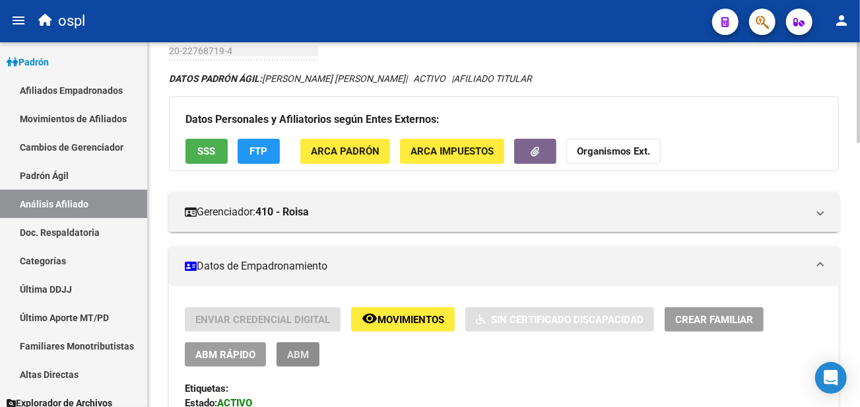
click at [305, 354] on span "ABM" at bounding box center [298, 355] width 22 height 12
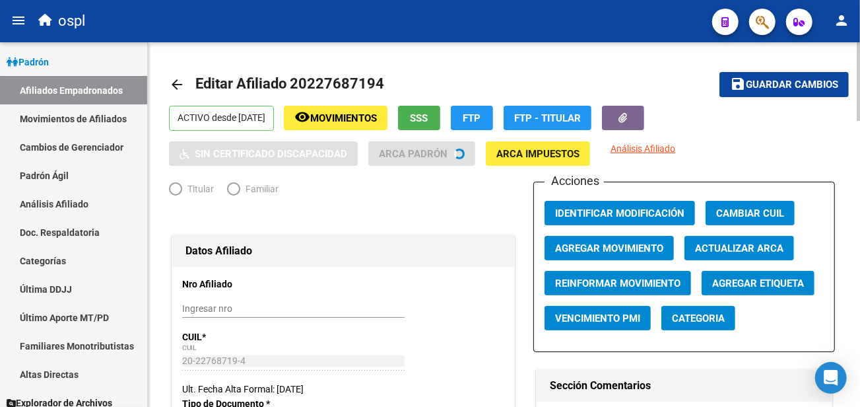
radio input "true"
type input "20-22768719-4"
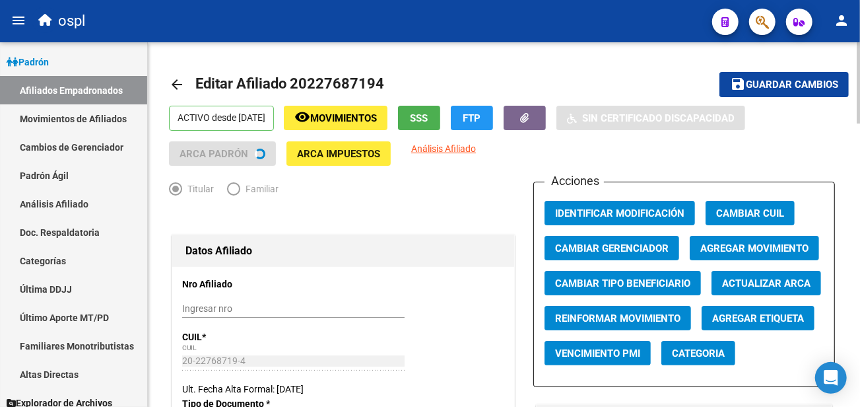
click at [445, 103] on mat-toolbar-row "arrow_back Editar Afiliado 20227687194" at bounding box center [430, 84] width 523 height 42
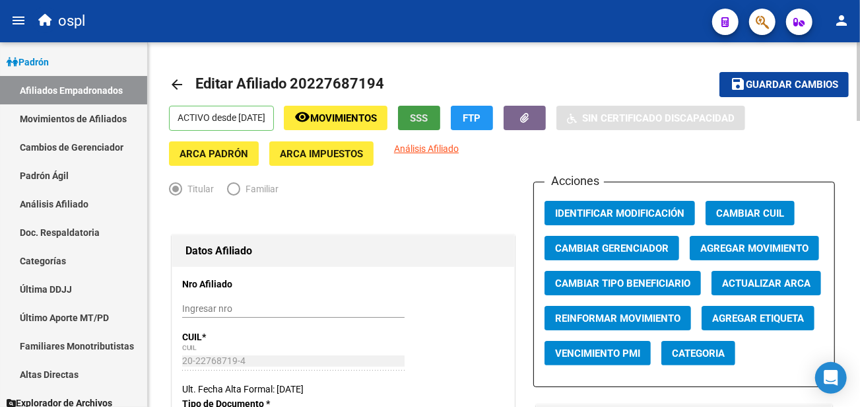
click at [428, 120] on span "SSS" at bounding box center [420, 118] width 18 height 12
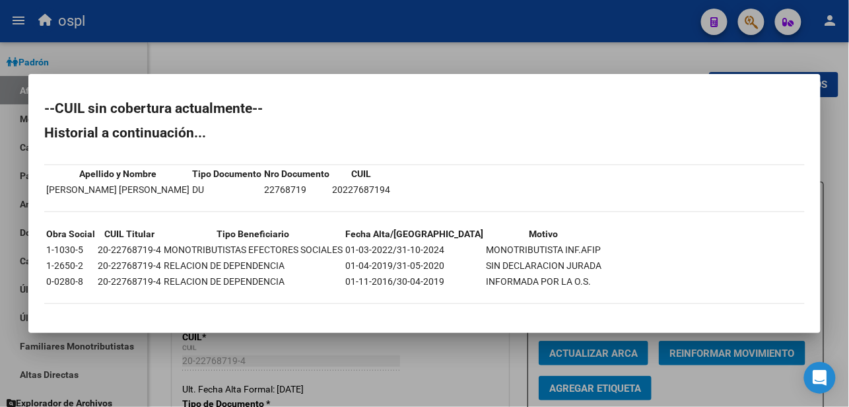
click at [263, 196] on td "22768719" at bounding box center [296, 189] width 67 height 15
click at [427, 38] on div at bounding box center [424, 203] width 849 height 407
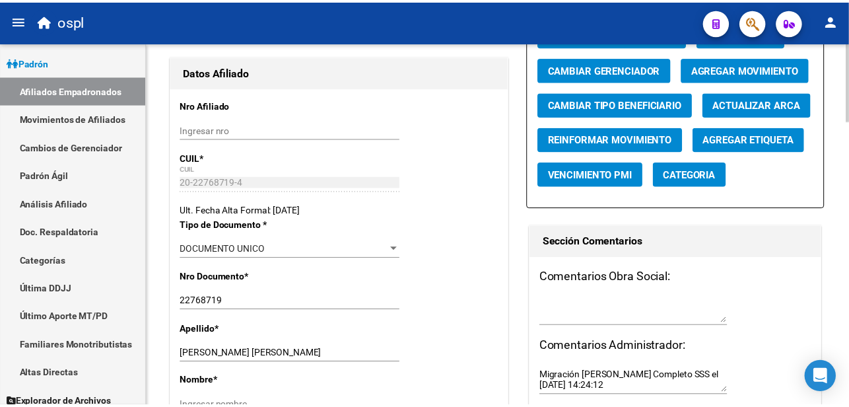
scroll to position [147, 0]
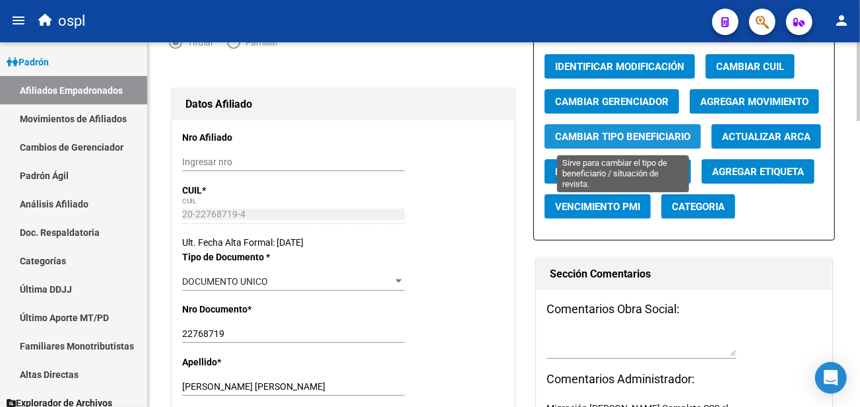
click at [622, 139] on span "Cambiar Tipo Beneficiario" at bounding box center [622, 137] width 135 height 12
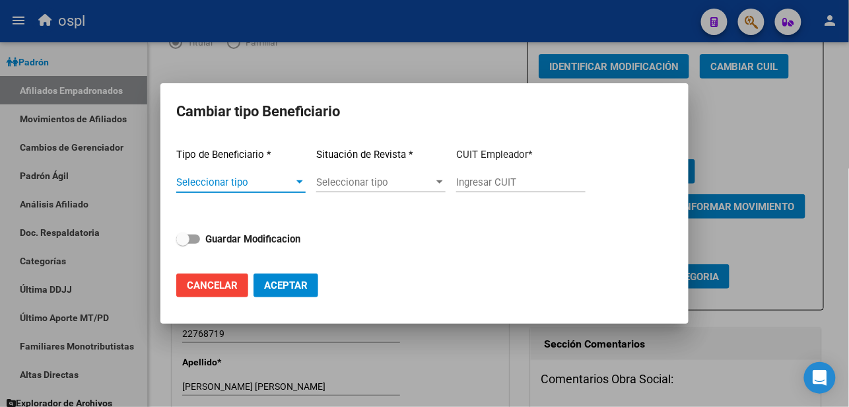
click at [234, 190] on div "Seleccionar tipo Seleccionar tipo" at bounding box center [240, 188] width 129 height 32
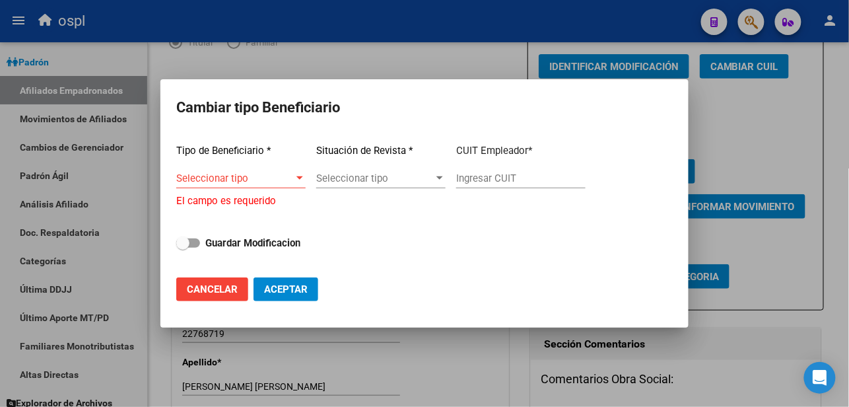
click at [245, 182] on span "Seleccionar tipo" at bounding box center [235, 178] width 118 height 12
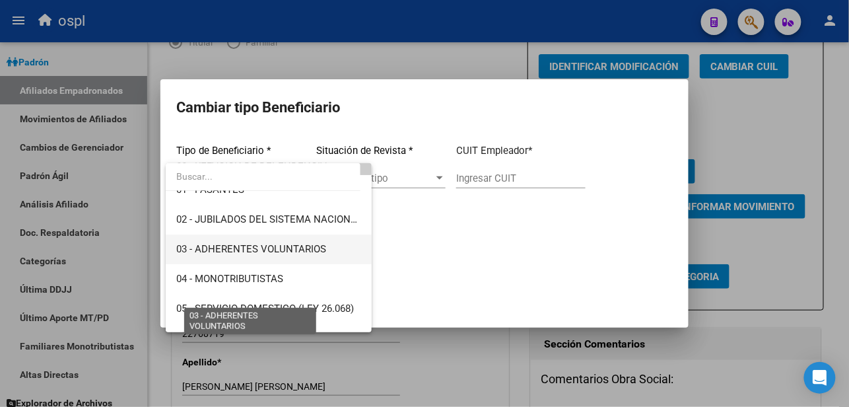
scroll to position [73, 0]
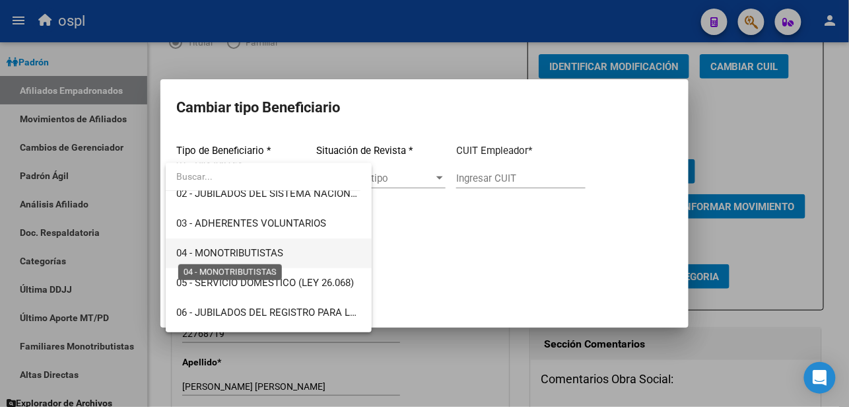
click at [282, 258] on span "04 - MONOTRIBUTISTAS" at bounding box center [229, 253] width 107 height 12
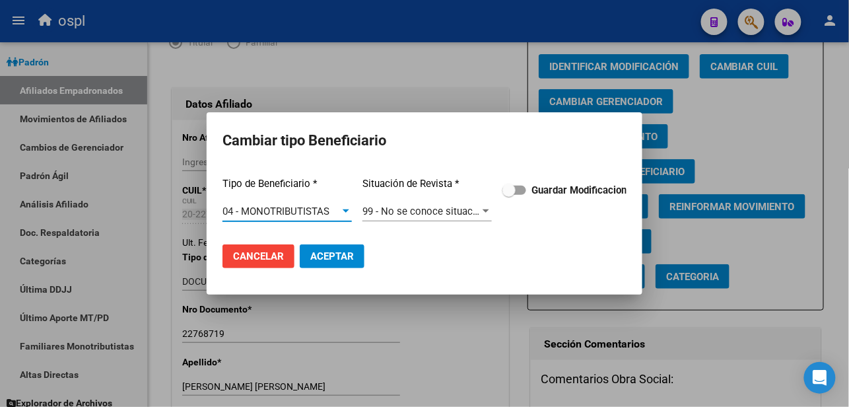
click at [413, 212] on span "99 - No se conoce situación de revista" at bounding box center [447, 211] width 170 height 12
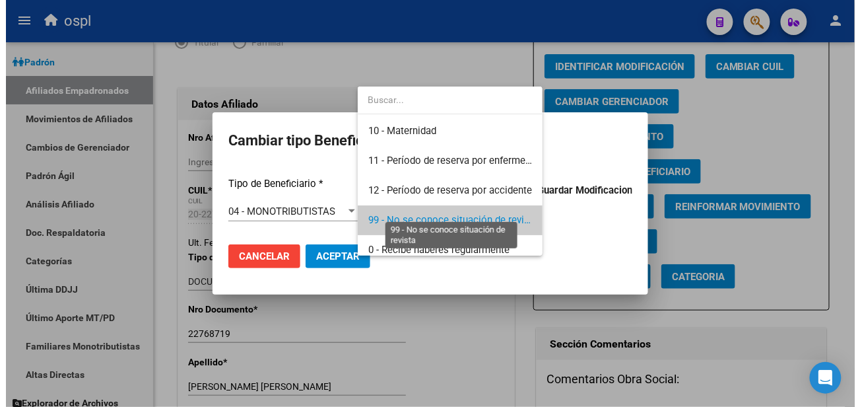
scroll to position [9, 0]
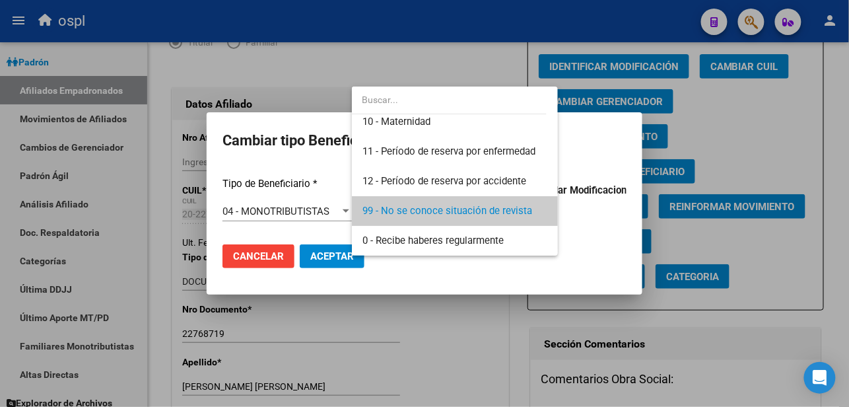
click at [615, 233] on div at bounding box center [424, 203] width 849 height 407
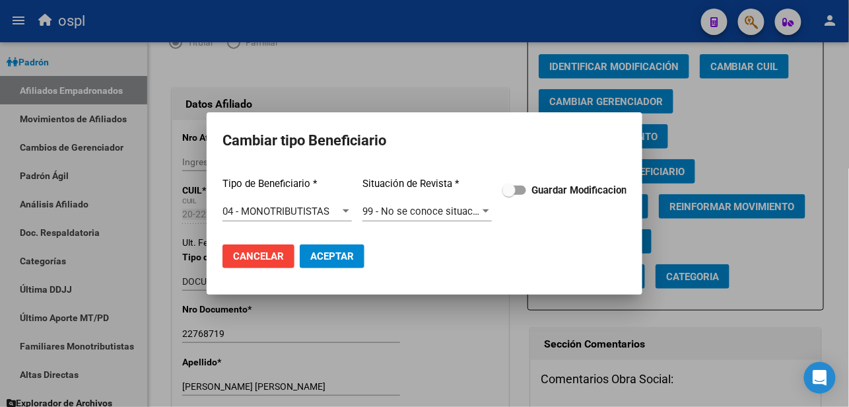
click at [512, 190] on span at bounding box center [508, 190] width 13 height 13
click at [509, 195] on input "Guardar Modificacion" at bounding box center [508, 195] width 1 height 1
click at [323, 256] on span "Aceptar" at bounding box center [332, 256] width 44 height 12
checkbox input "false"
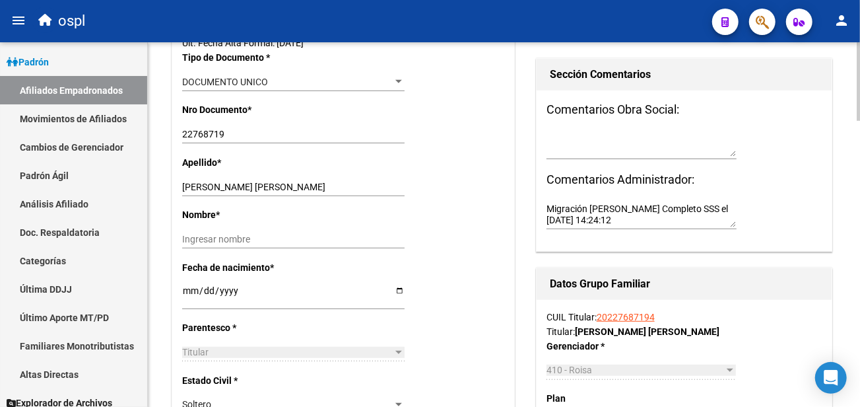
scroll to position [366, 0]
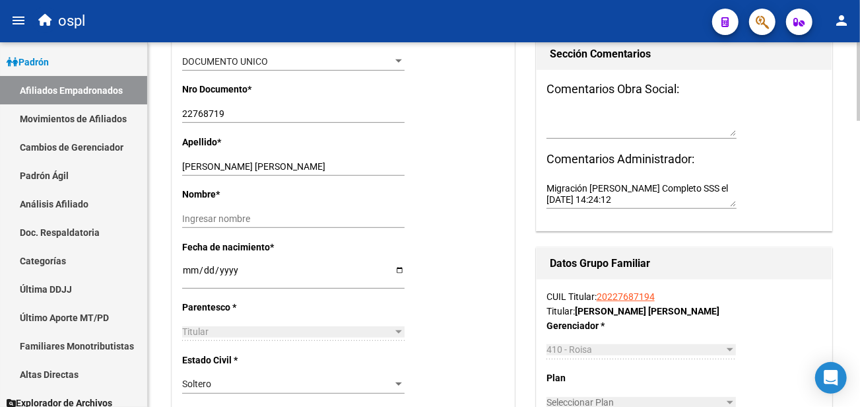
click at [232, 215] on input "Ingresar nombre" at bounding box center [293, 218] width 222 height 11
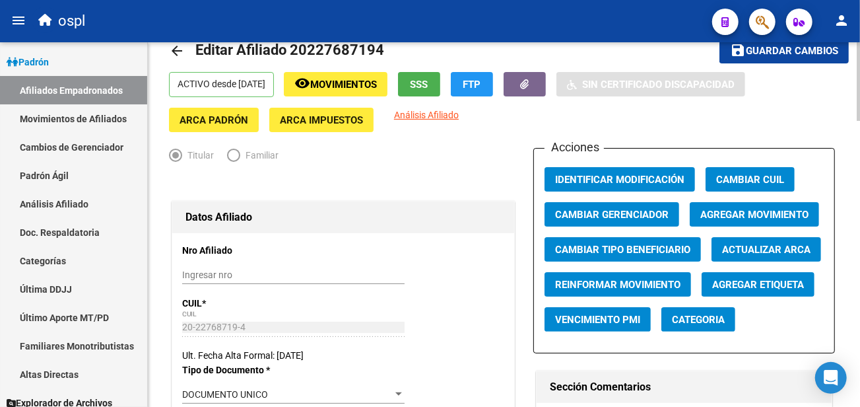
scroll to position [0, 0]
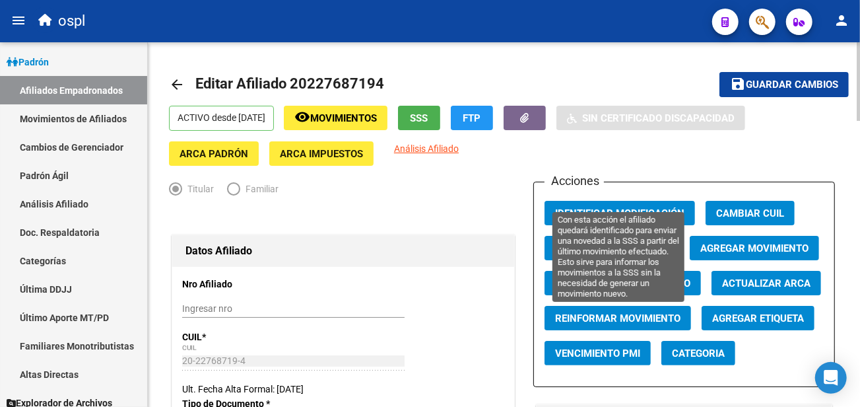
click at [639, 321] on span "Reinformar Movimiento" at bounding box center [617, 318] width 125 height 12
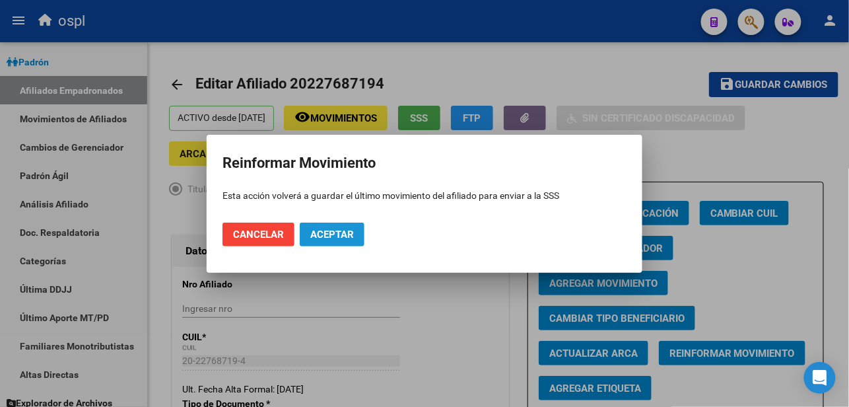
click at [331, 232] on span "Aceptar" at bounding box center [332, 234] width 44 height 12
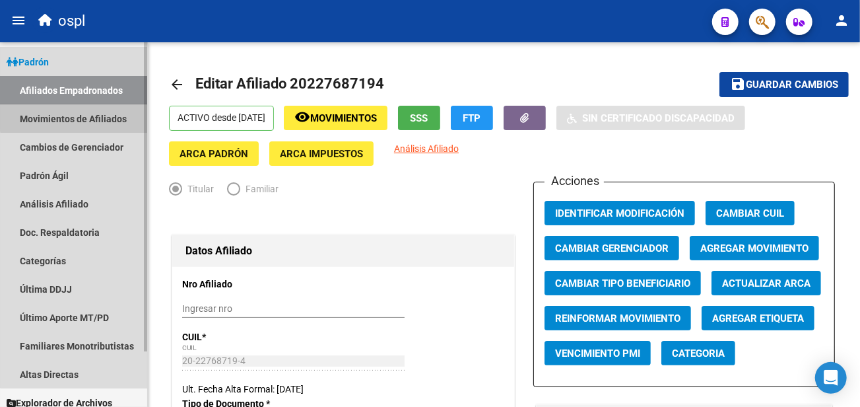
click at [88, 116] on link "Movimientos de Afiliados" at bounding box center [73, 118] width 147 height 28
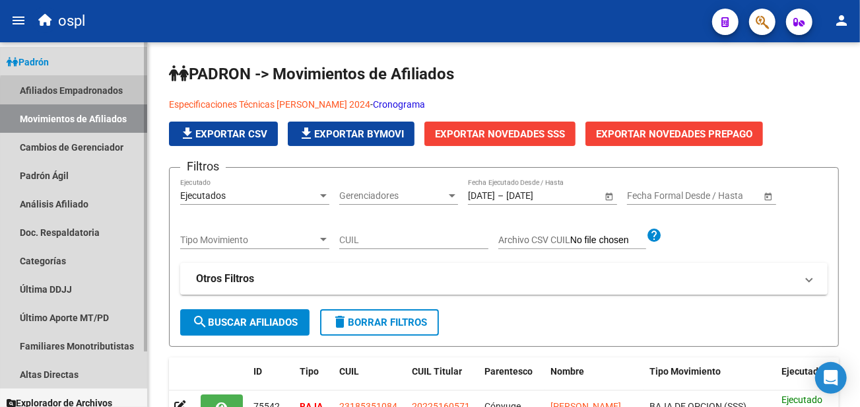
click at [98, 93] on link "Afiliados Empadronados" at bounding box center [73, 90] width 147 height 28
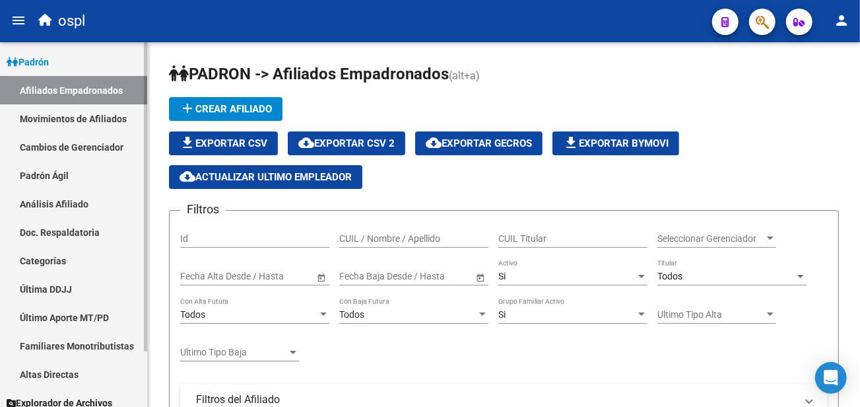
click at [100, 141] on link "Cambios de Gerenciador" at bounding box center [73, 147] width 147 height 28
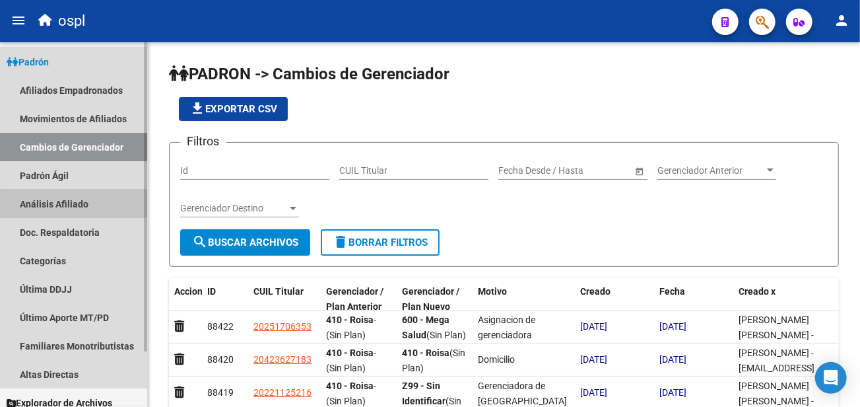
click at [100, 193] on link "Análisis Afiliado" at bounding box center [73, 203] width 147 height 28
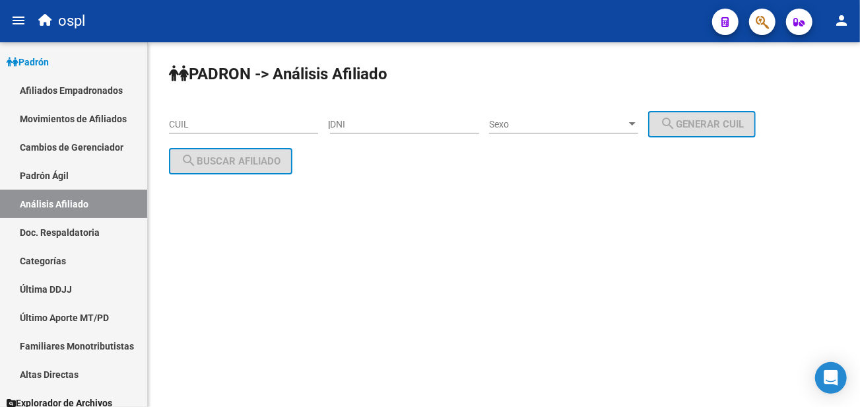
click at [257, 118] on div "CUIL" at bounding box center [243, 120] width 149 height 26
paste input "20-23014640-4"
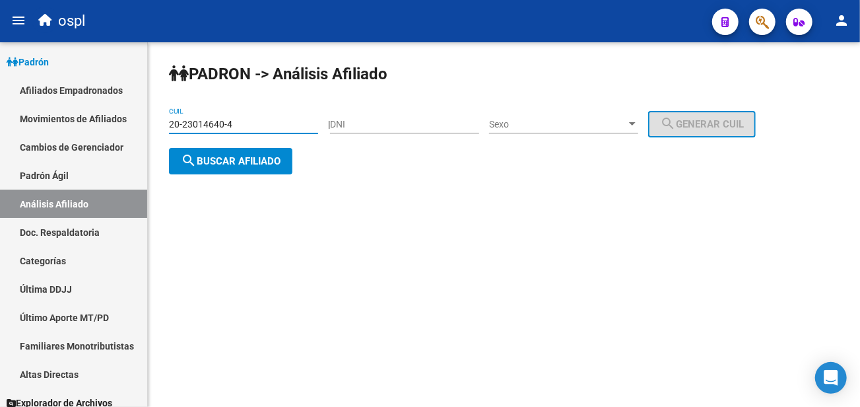
type input "20-23014640-4"
click at [228, 155] on span "search Buscar afiliado" at bounding box center [231, 161] width 100 height 12
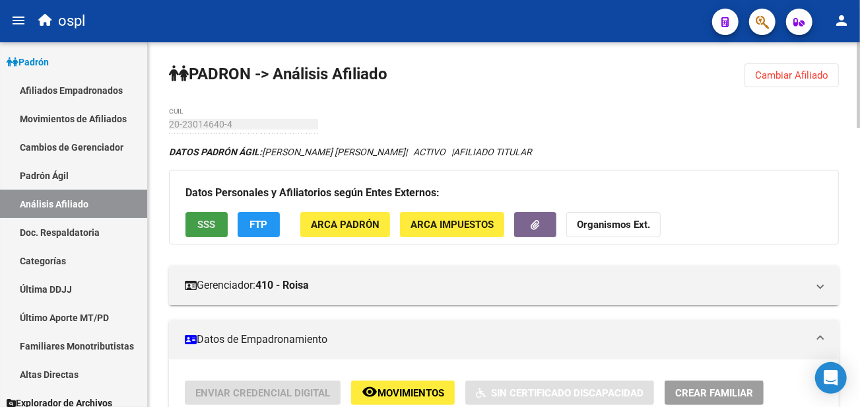
click at [220, 218] on button "SSS" at bounding box center [206, 224] width 42 height 24
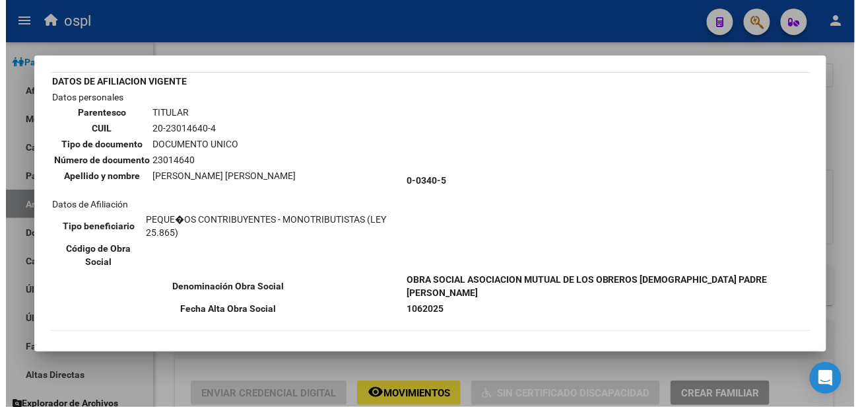
scroll to position [147, 0]
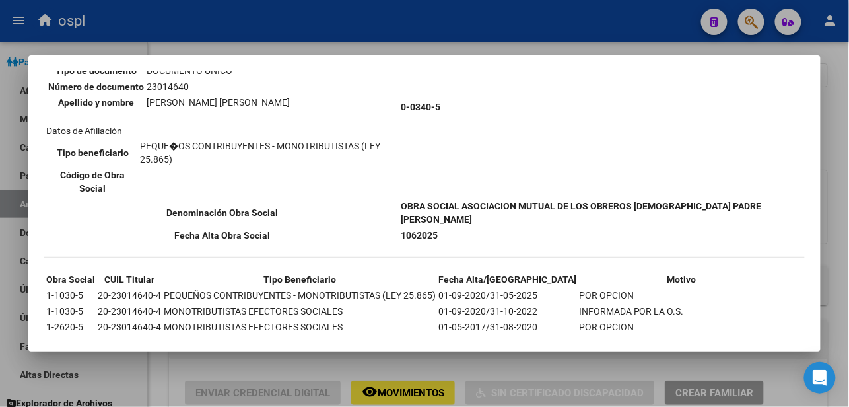
click at [494, 14] on div at bounding box center [424, 203] width 849 height 407
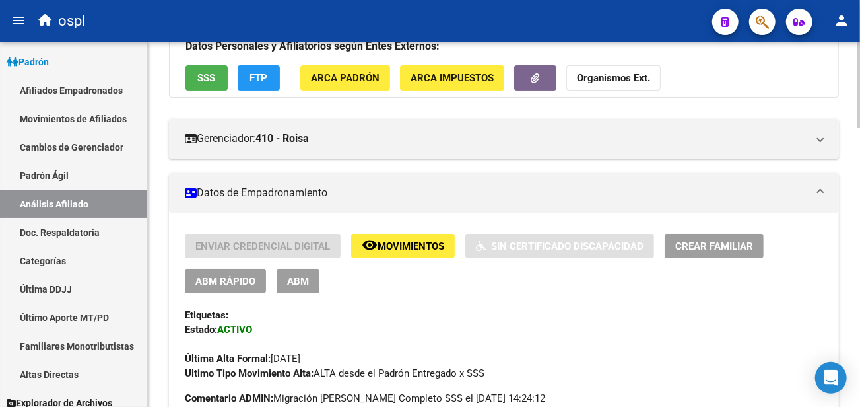
click at [311, 284] on button "ABM" at bounding box center [298, 281] width 43 height 24
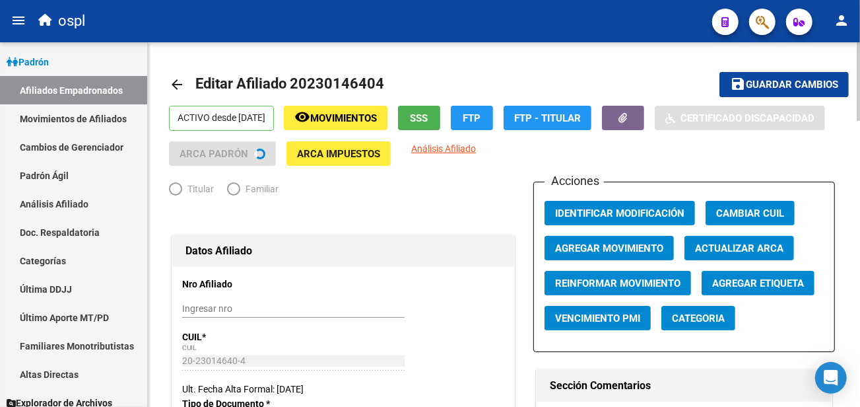
radio input "true"
type input "20-23014640-4"
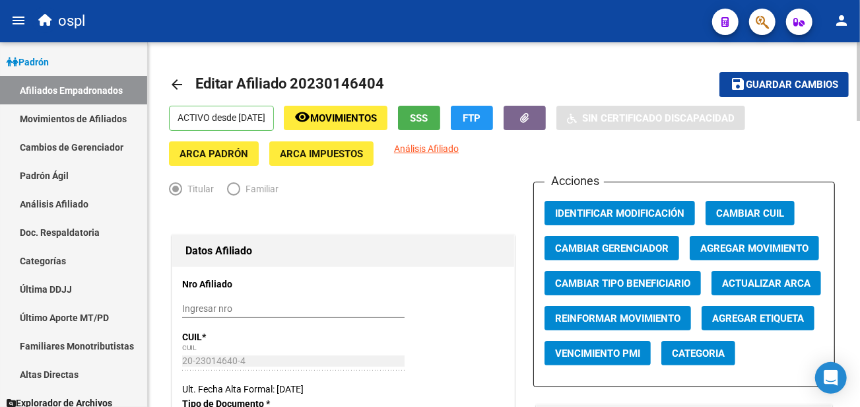
click at [768, 251] on span "Agregar Movimiento" at bounding box center [754, 248] width 108 height 12
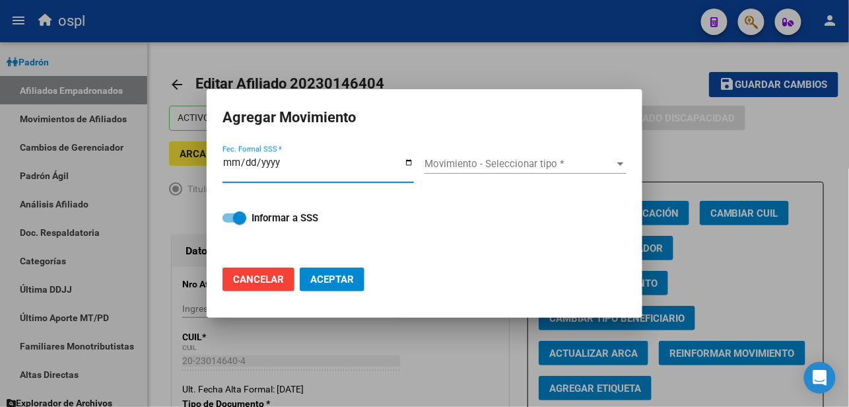
click at [411, 165] on input "Fec. Formal SSS *" at bounding box center [317, 167] width 191 height 21
type input "[DATE]"
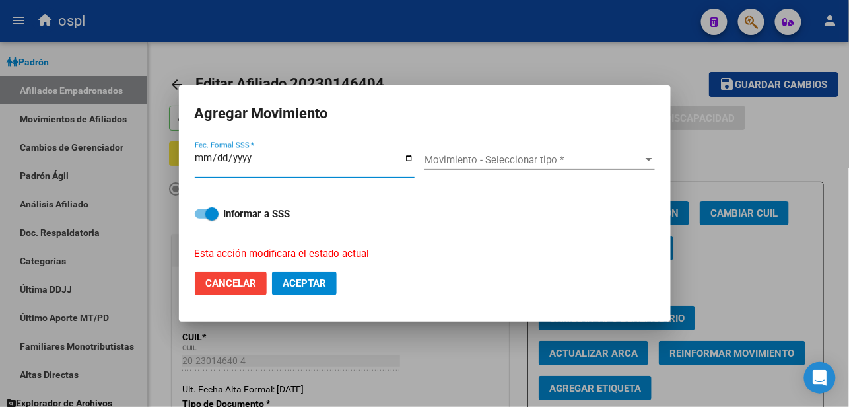
click at [496, 165] on span "Movimiento - Seleccionar tipo *" at bounding box center [533, 160] width 218 height 12
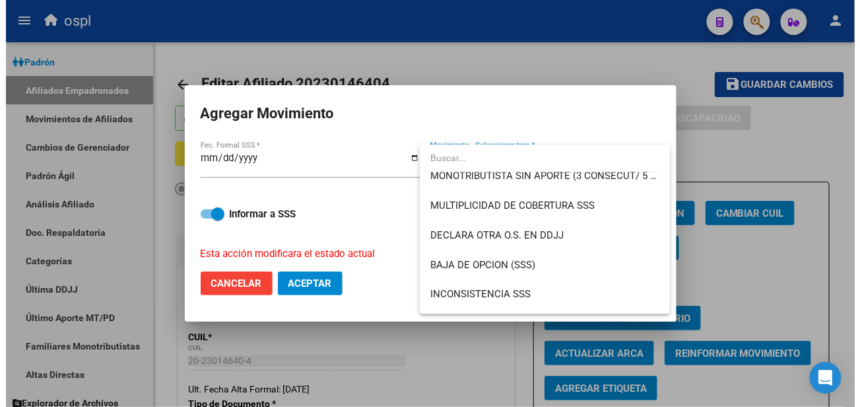
scroll to position [513, 0]
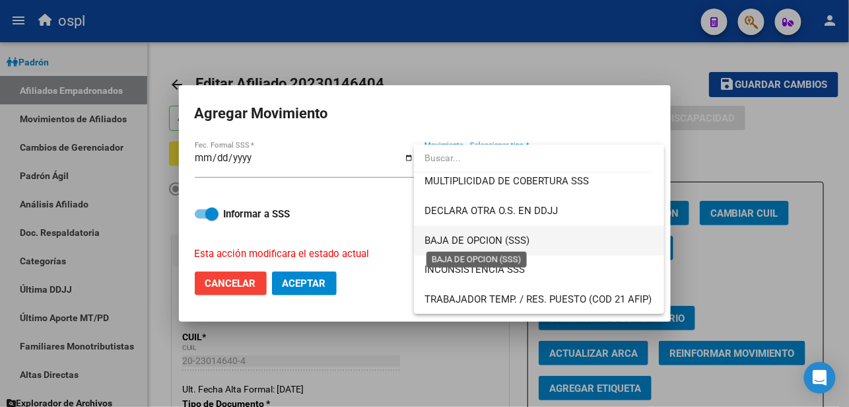
click at [518, 238] on span "BAJA DE OPCION (SSS)" at bounding box center [476, 240] width 105 height 12
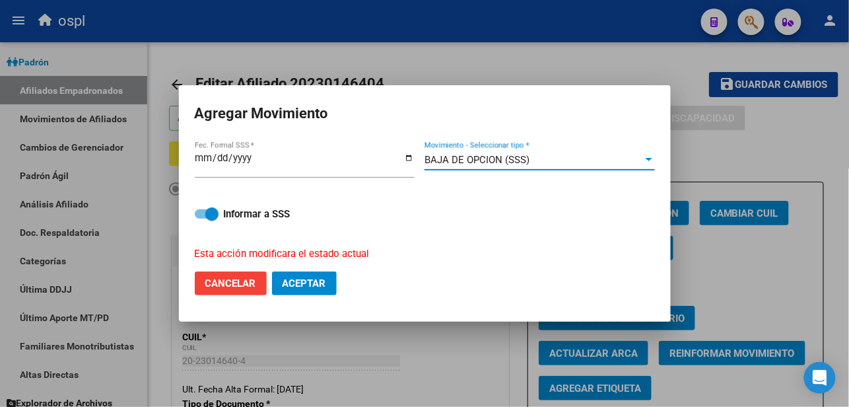
click at [228, 214] on strong "Informar a SSS" at bounding box center [257, 214] width 67 height 12
click at [201, 218] on input "Informar a SSS" at bounding box center [201, 218] width 1 height 1
checkbox input "false"
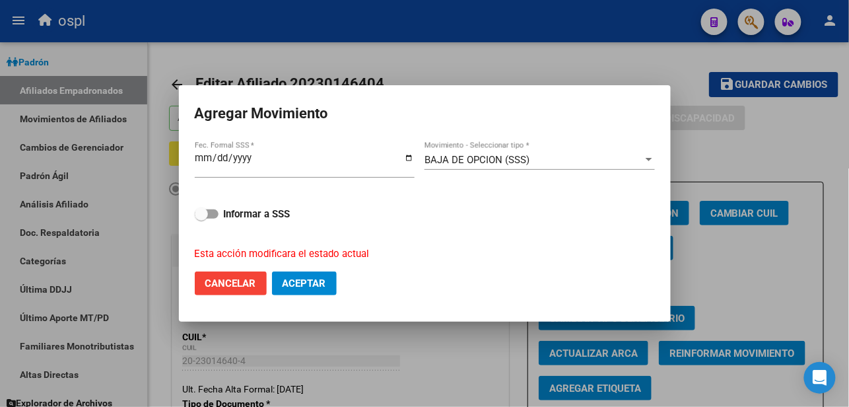
click at [304, 286] on span "Aceptar" at bounding box center [305, 283] width 44 height 12
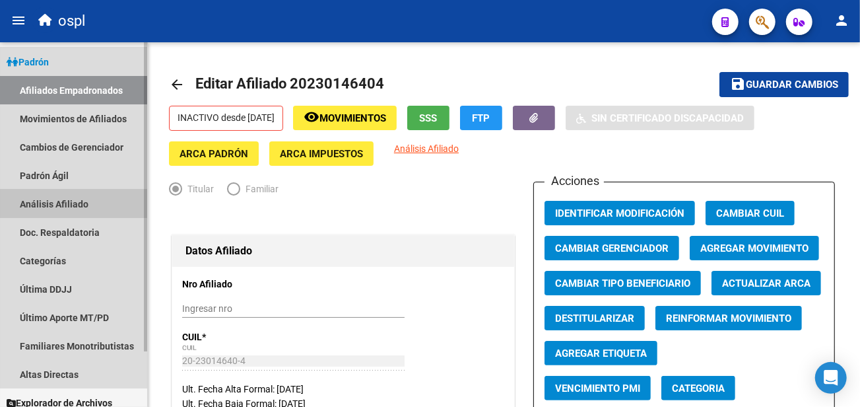
click at [89, 197] on link "Análisis Afiliado" at bounding box center [73, 203] width 147 height 28
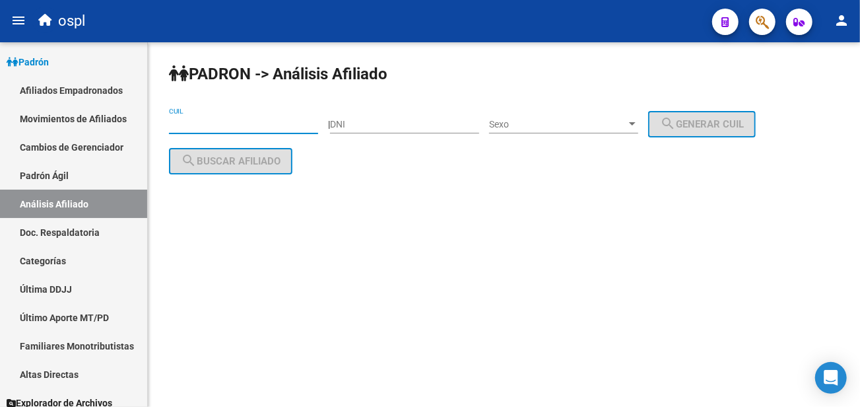
click at [218, 120] on input "CUIL" at bounding box center [243, 124] width 149 height 11
paste input "20-23269933-8"
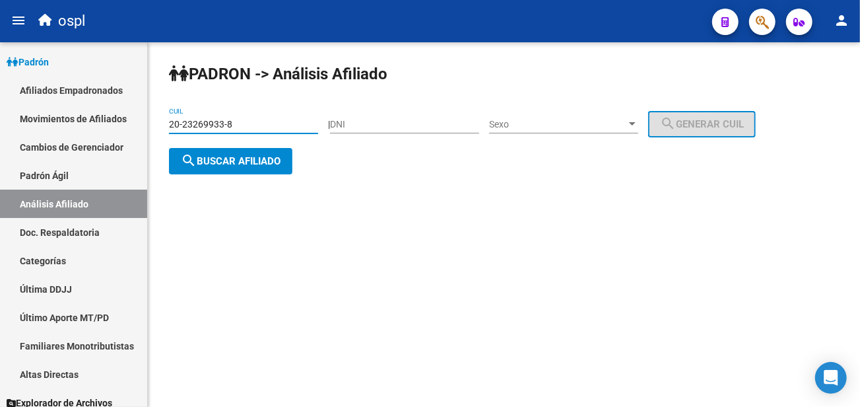
type input "20-23269933-8"
click at [227, 144] on div "20-23269933-8 CUIL" at bounding box center [243, 126] width 149 height 38
click at [227, 157] on span "search Buscar afiliado" at bounding box center [231, 161] width 100 height 12
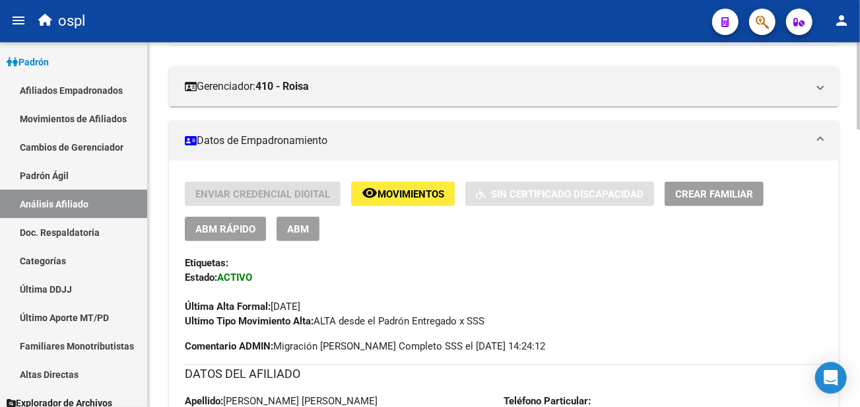
scroll to position [220, 0]
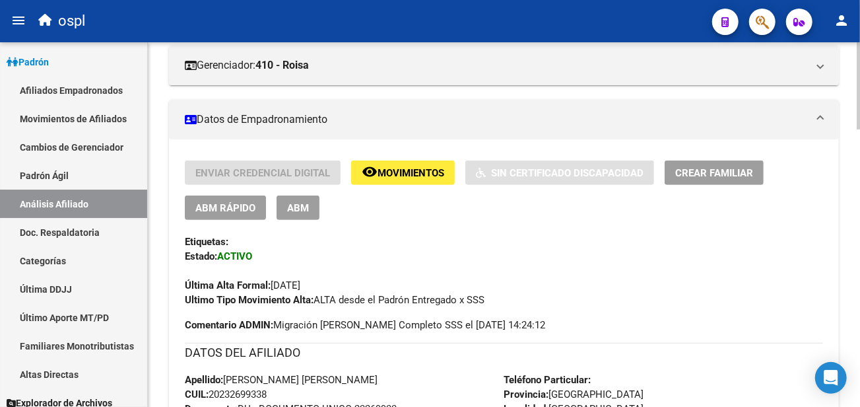
click at [293, 206] on span "ABM" at bounding box center [298, 208] width 22 height 12
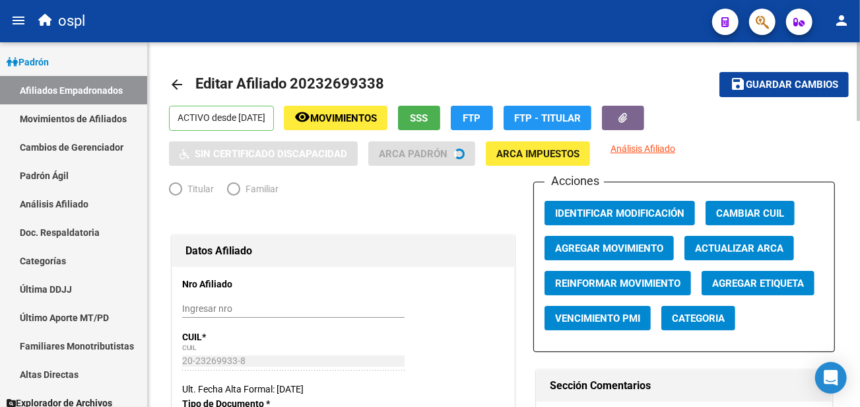
radio input "true"
type input "20-23269933-8"
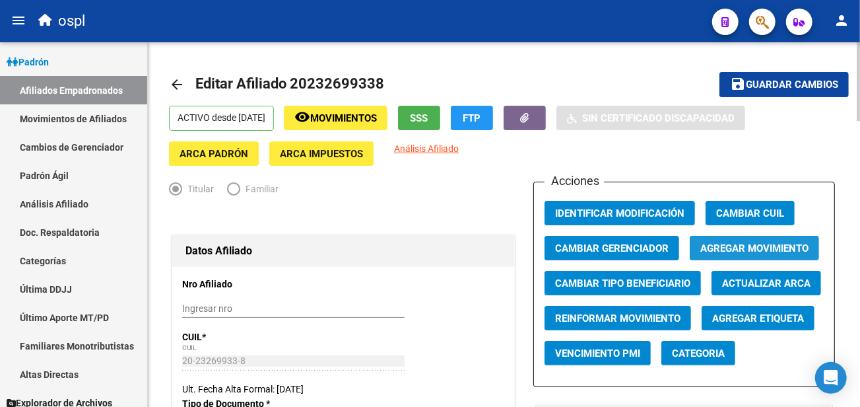
click at [738, 245] on span "Agregar Movimiento" at bounding box center [754, 248] width 108 height 12
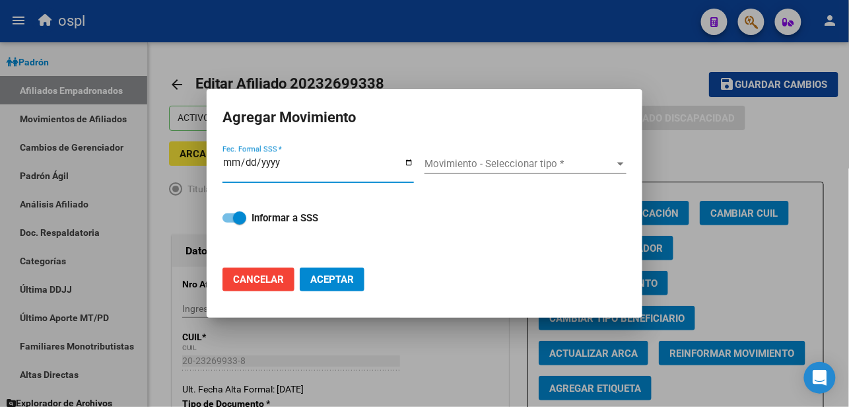
click at [405, 163] on input "Fec. Formal SSS *" at bounding box center [317, 167] width 191 height 21
type input "[DATE]"
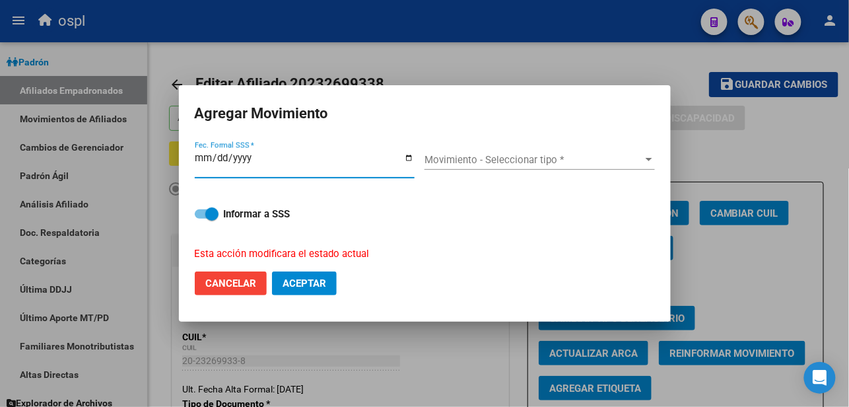
click at [476, 163] on span "Movimiento - Seleccionar tipo *" at bounding box center [533, 160] width 218 height 12
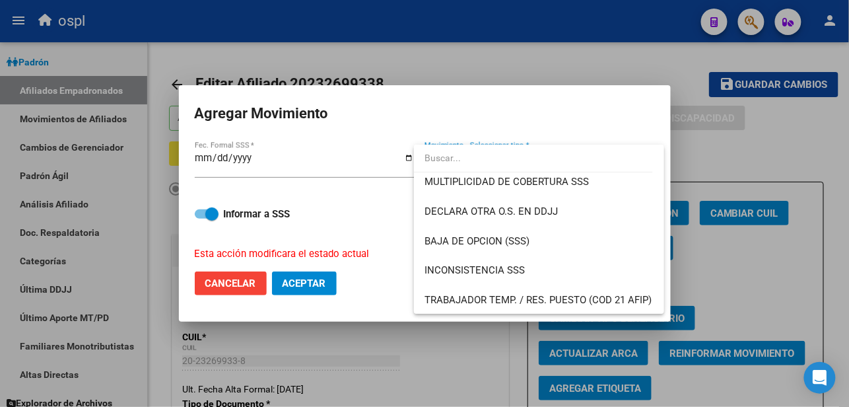
scroll to position [513, 0]
click at [471, 67] on div at bounding box center [424, 203] width 849 height 407
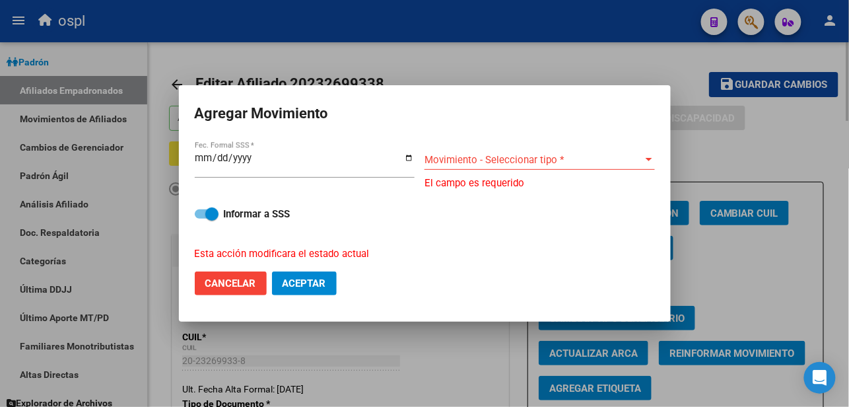
click at [463, 50] on div at bounding box center [424, 203] width 849 height 407
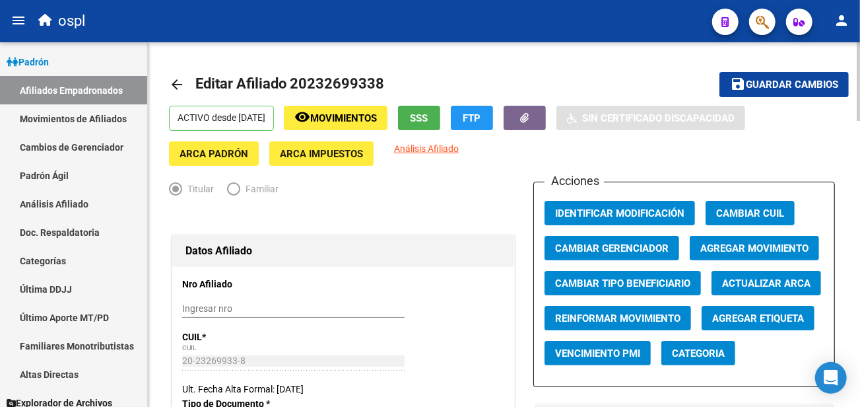
click at [428, 116] on span "SSS" at bounding box center [420, 118] width 18 height 12
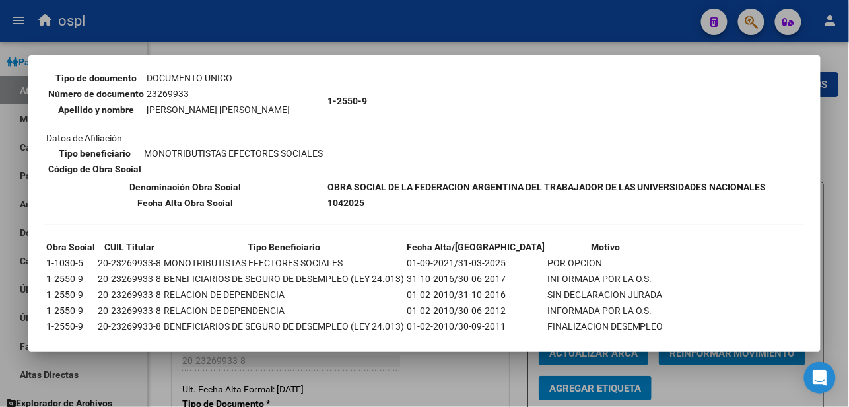
scroll to position [183, 0]
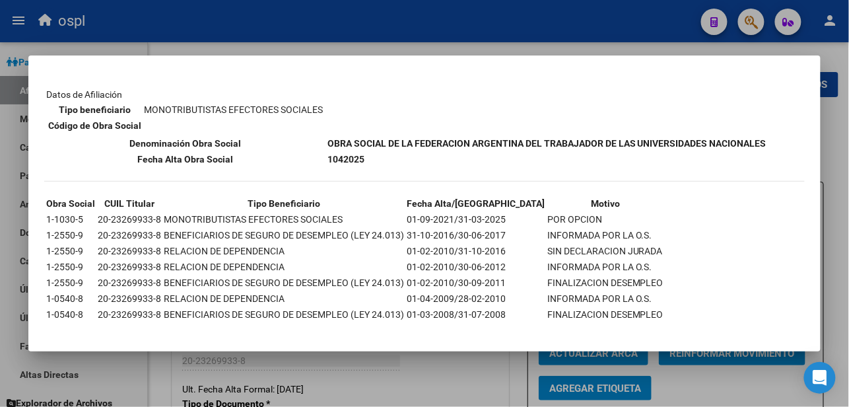
click at [454, 374] on div at bounding box center [424, 203] width 849 height 407
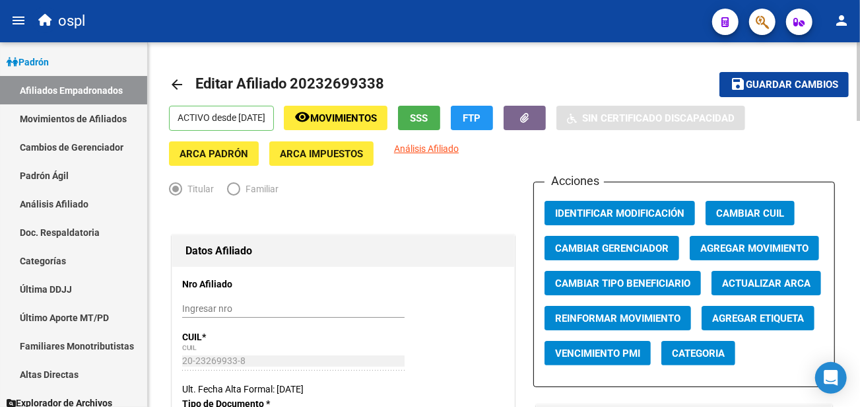
click at [733, 247] on span "Agregar Movimiento" at bounding box center [754, 248] width 108 height 12
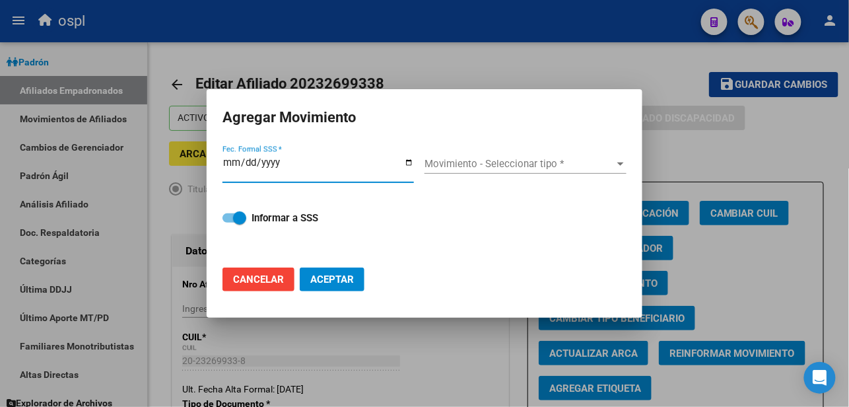
click at [407, 163] on input "Fec. Formal SSS *" at bounding box center [317, 167] width 191 height 21
type input "[DATE]"
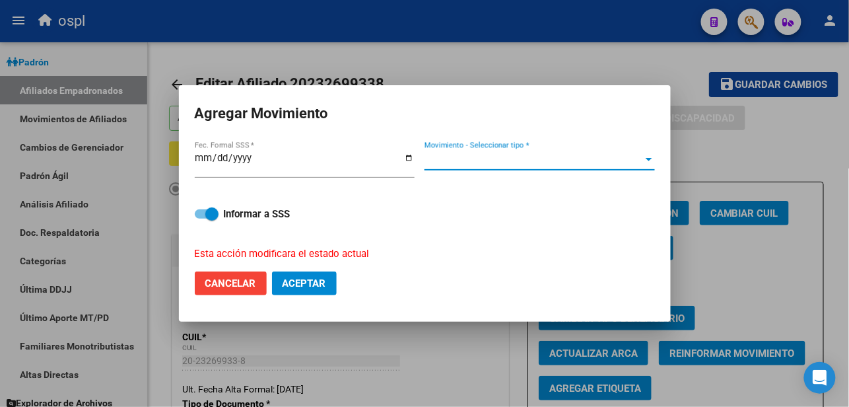
click at [469, 160] on span "Movimiento - Seleccionar tipo *" at bounding box center [533, 160] width 218 height 12
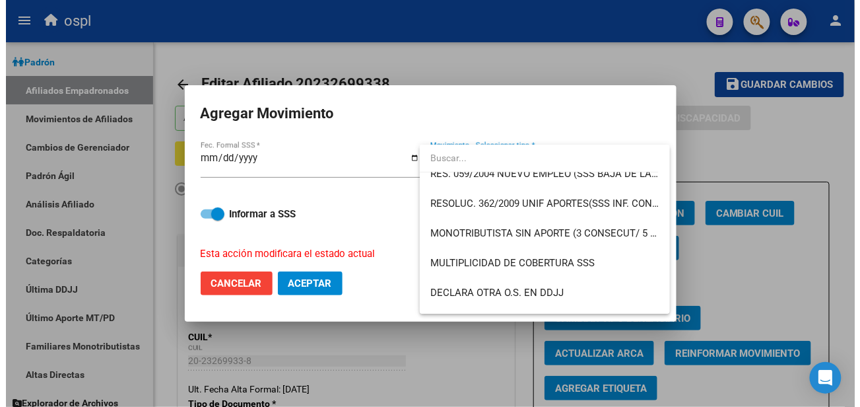
scroll to position [513, 0]
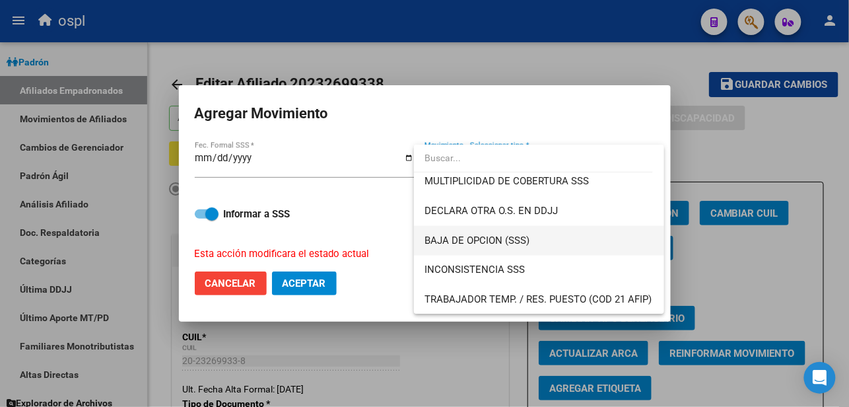
click at [505, 250] on span "BAJA DE OPCION (SSS)" at bounding box center [538, 241] width 229 height 30
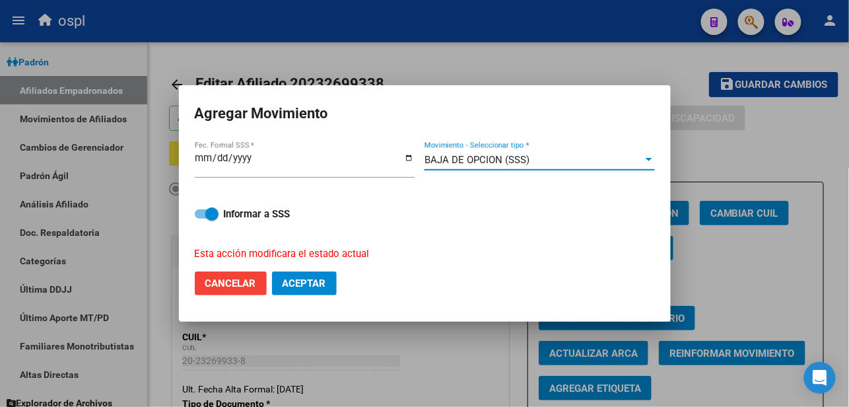
click at [316, 279] on span "Aceptar" at bounding box center [305, 283] width 44 height 12
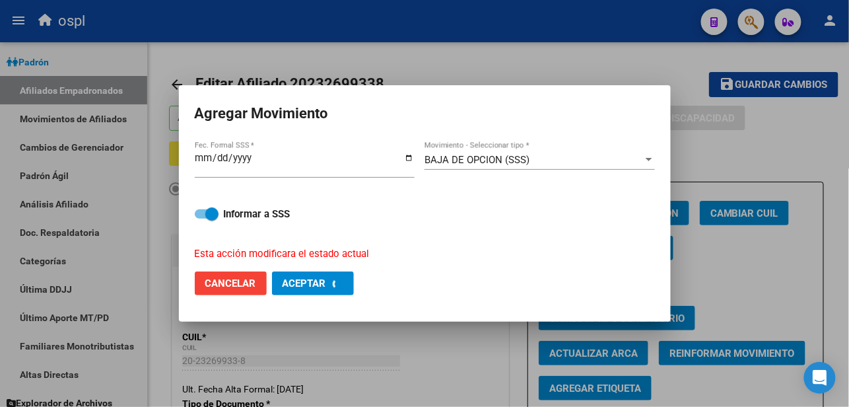
checkbox input "false"
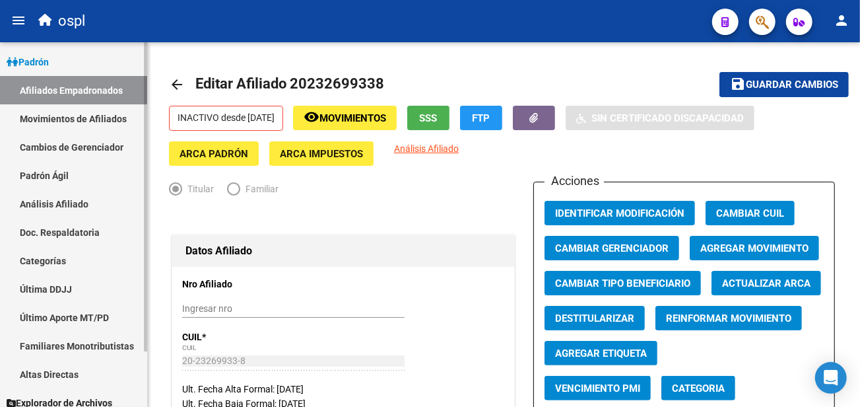
click at [73, 203] on link "Análisis Afiliado" at bounding box center [73, 203] width 147 height 28
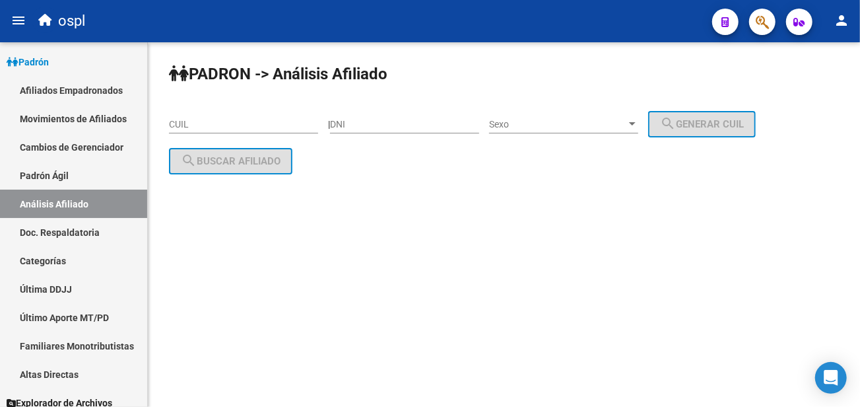
click at [208, 104] on div "PADRON -> Análisis Afiliado CUIL | DNI Sexo Sexo search Generar CUIL search Bus…" at bounding box center [504, 129] width 712 height 174
click at [205, 126] on input "CUIL" at bounding box center [243, 124] width 149 height 11
paste input "20-23370261-8"
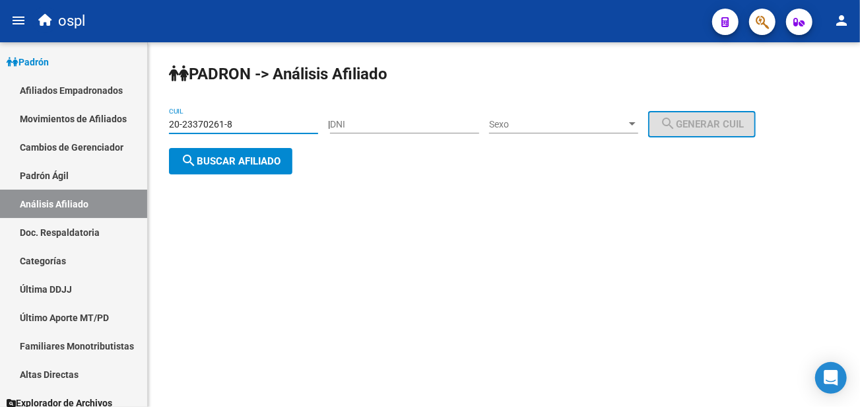
click at [203, 155] on span "search Buscar afiliado" at bounding box center [231, 161] width 100 height 12
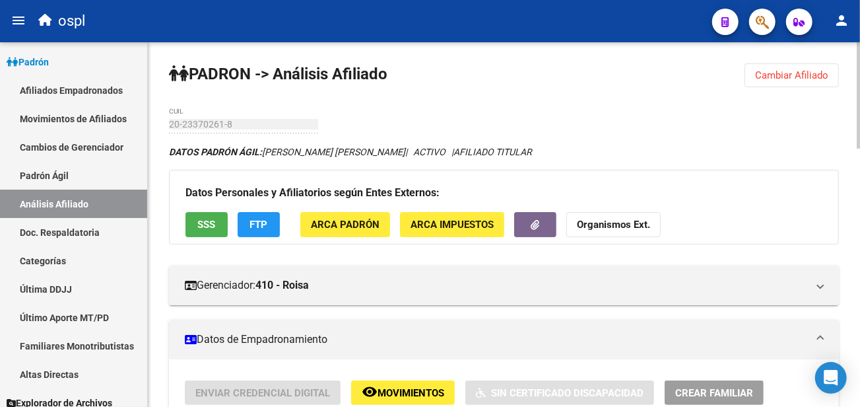
click at [67, 206] on link "Análisis Afiliado" at bounding box center [73, 203] width 147 height 28
click at [825, 87] on button "Cambiar Afiliado" at bounding box center [792, 75] width 94 height 24
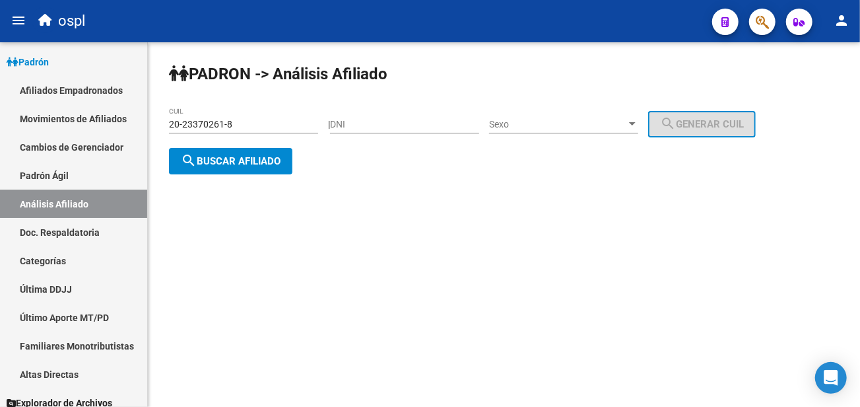
click at [188, 127] on input "20-23370261-8" at bounding box center [243, 124] width 149 height 11
type input "27-38187951-3"
click at [207, 155] on span "search Buscar afiliado" at bounding box center [231, 161] width 100 height 12
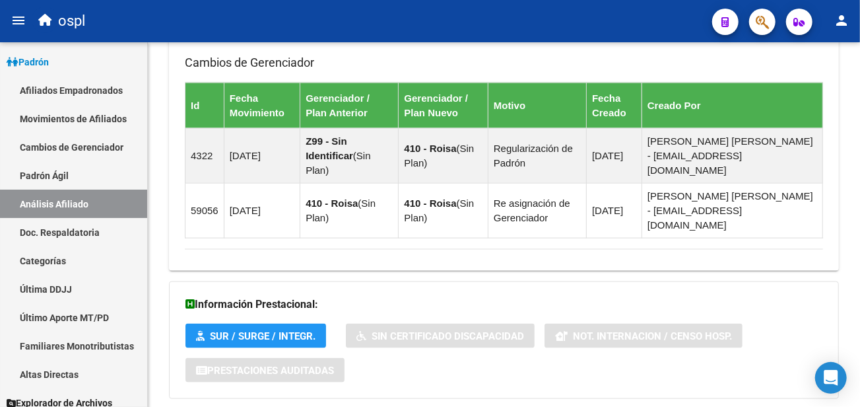
scroll to position [886, 0]
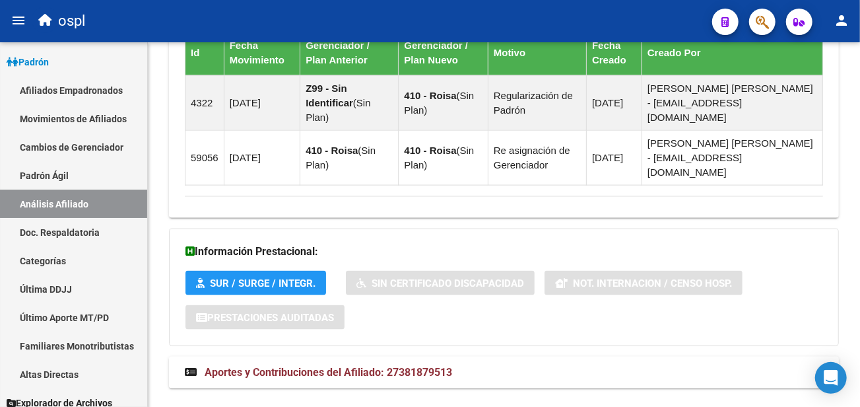
click at [371, 356] on mat-expansion-panel-header "Aportes y Contribuciones del Afiliado: 27381879513" at bounding box center [504, 372] width 670 height 32
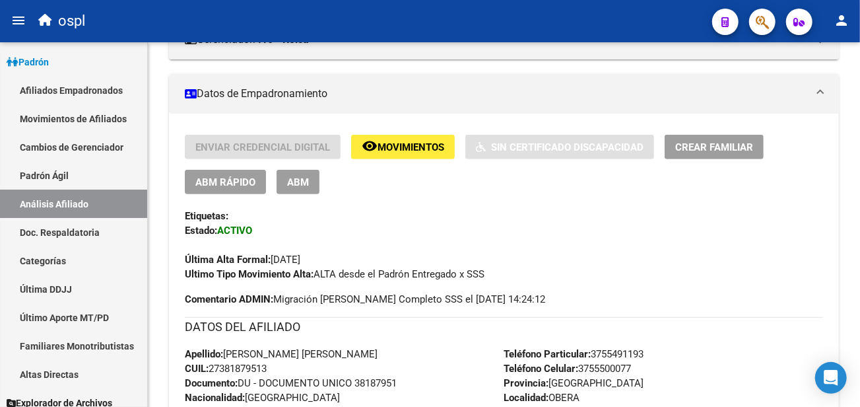
scroll to position [229, 0]
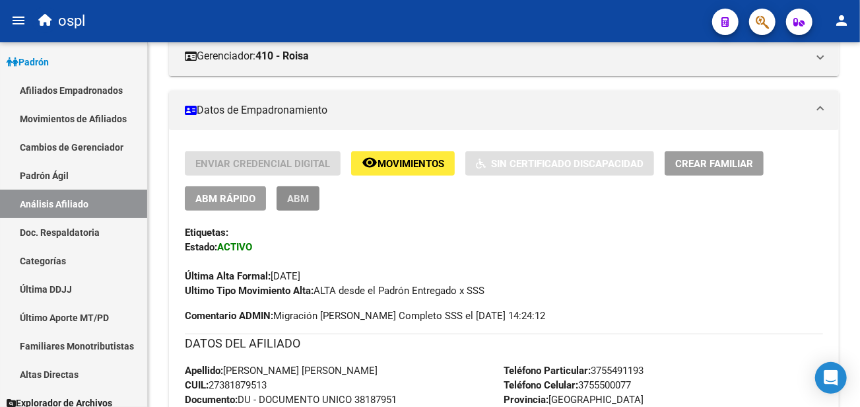
click at [290, 199] on span "ABM" at bounding box center [298, 199] width 22 height 12
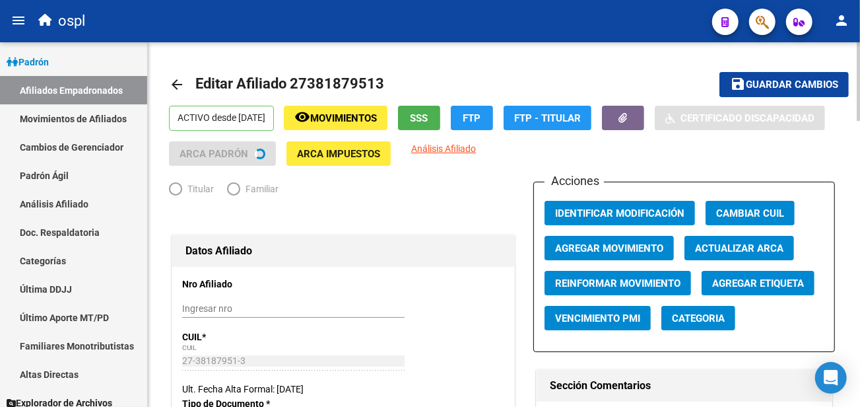
radio input "true"
type input "27-38187951-3"
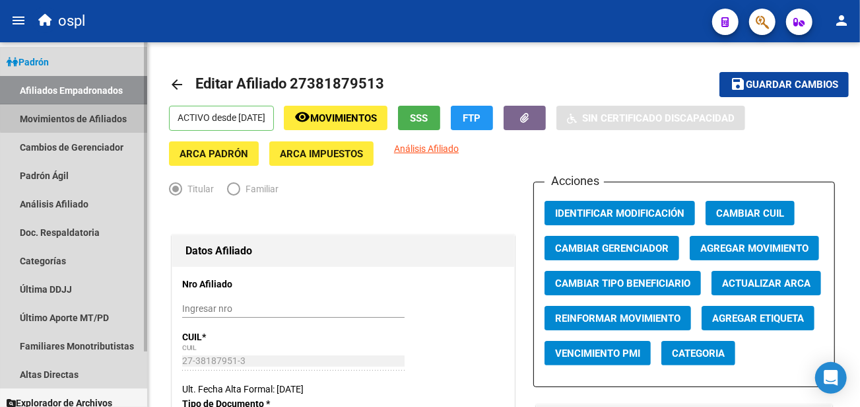
click at [94, 112] on link "Movimientos de Afiliados" at bounding box center [73, 118] width 147 height 28
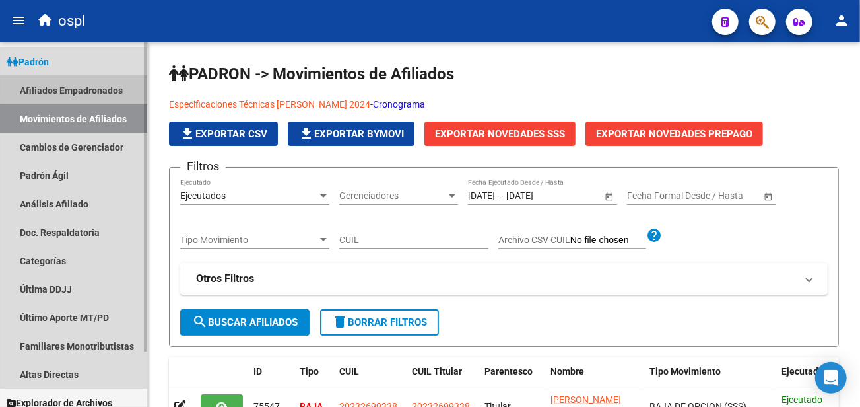
click at [108, 88] on link "Afiliados Empadronados" at bounding box center [73, 90] width 147 height 28
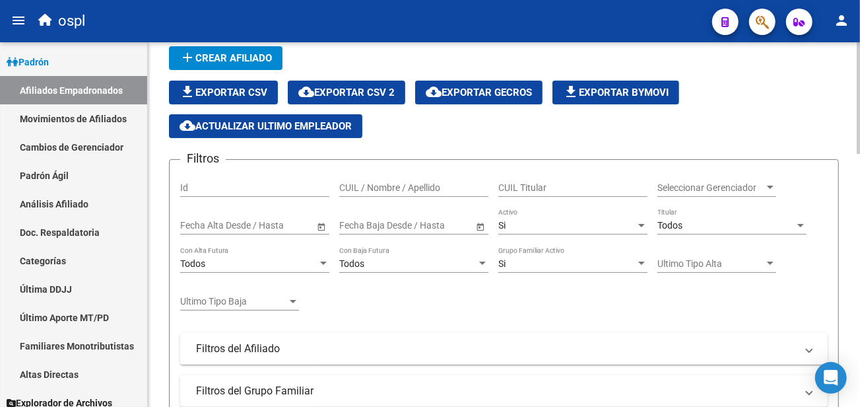
scroll to position [73, 0]
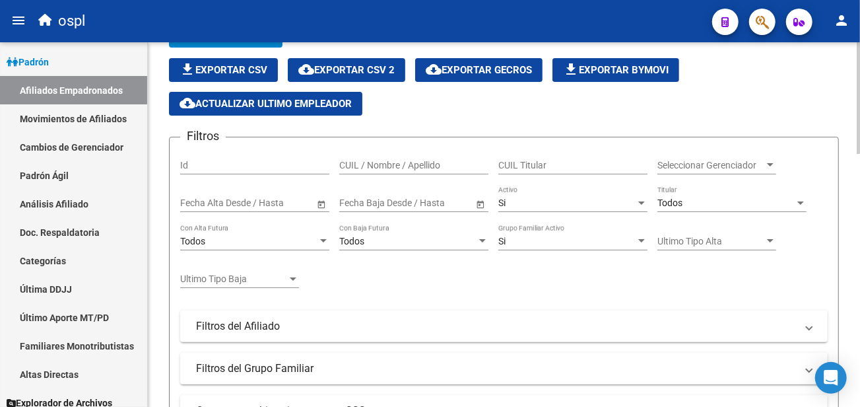
click at [246, 235] on div "Todos Con Alta Futura" at bounding box center [254, 237] width 149 height 26
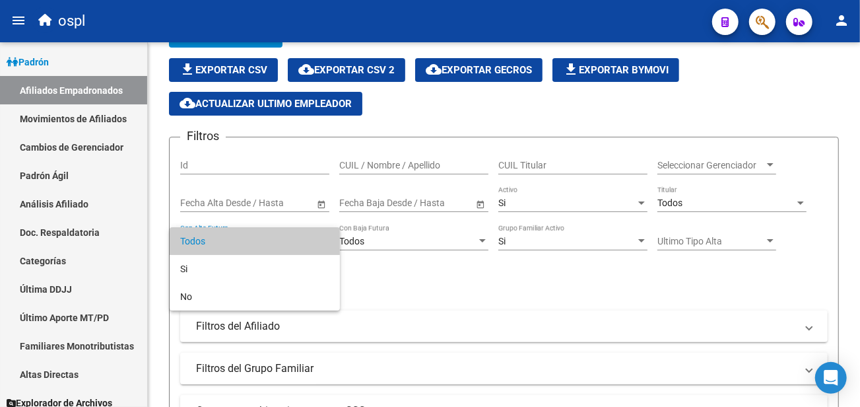
click at [248, 225] on div at bounding box center [430, 203] width 860 height 407
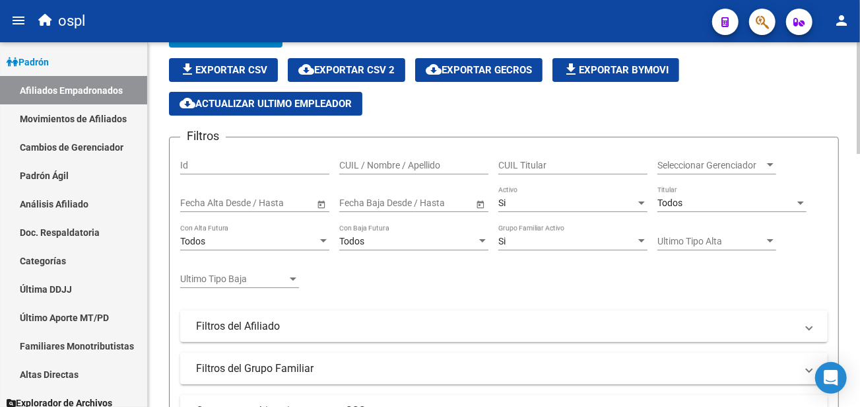
scroll to position [147, 0]
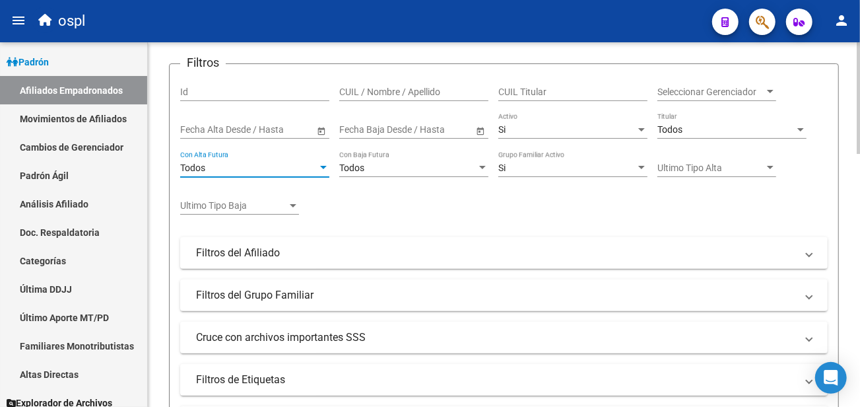
click at [247, 169] on div "Todos" at bounding box center [248, 167] width 137 height 11
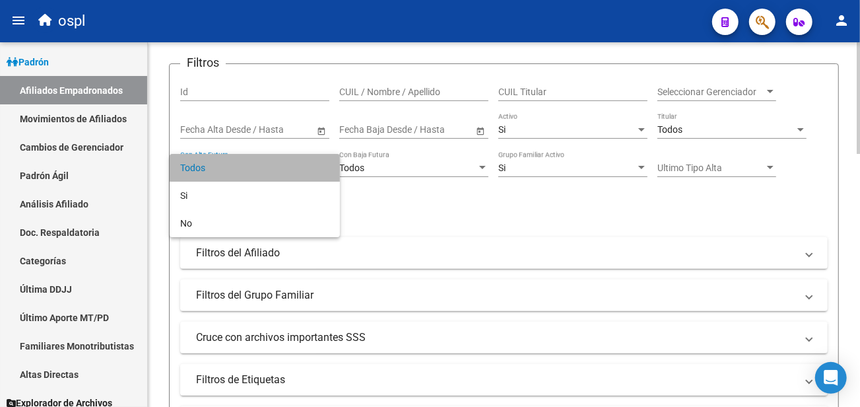
click at [247, 169] on span "Todos" at bounding box center [254, 168] width 149 height 28
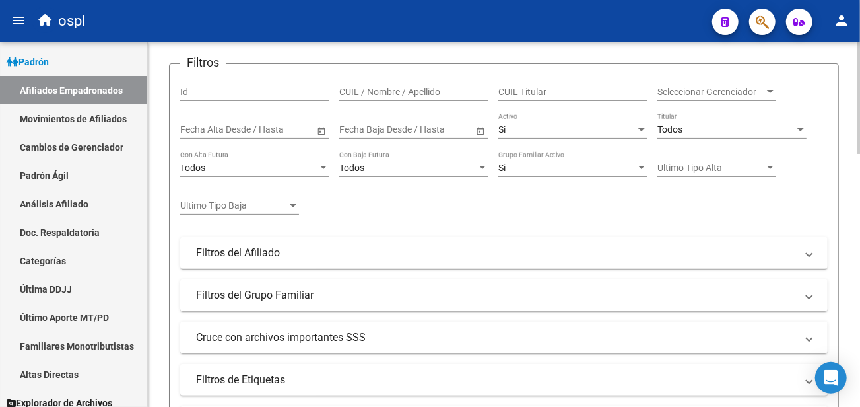
click at [302, 272] on div "Filtros Id CUIL / Nombre / Apellido CUIL Titular Seleccionar Gerenciador Selecc…" at bounding box center [504, 235] width 648 height 321
click at [304, 258] on mat-panel-title "Filtros del Afiliado" at bounding box center [496, 253] width 600 height 15
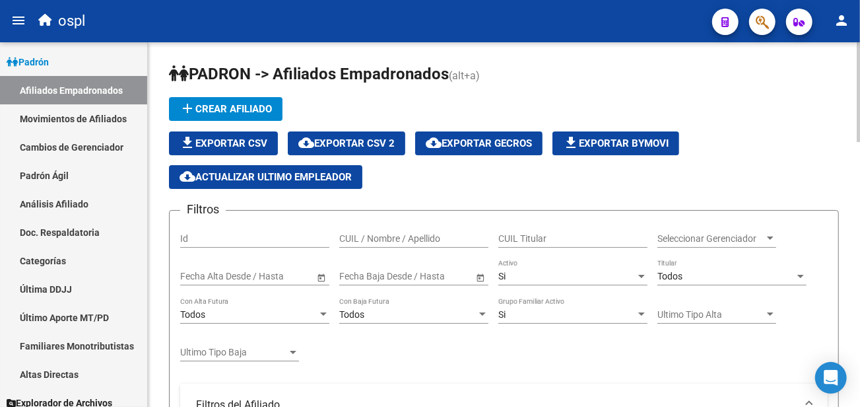
scroll to position [73, 0]
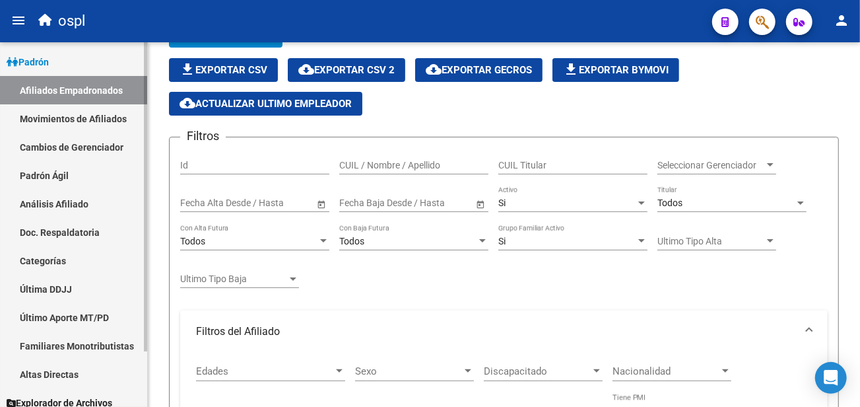
click at [95, 120] on link "Movimientos de Afiliados" at bounding box center [73, 118] width 147 height 28
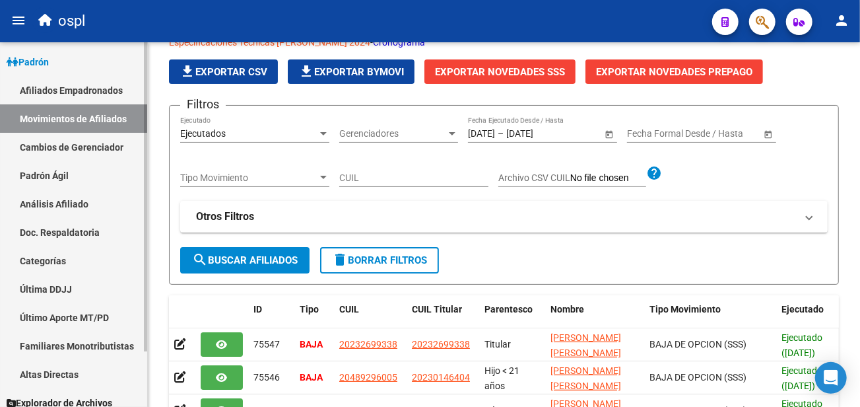
scroll to position [73, 0]
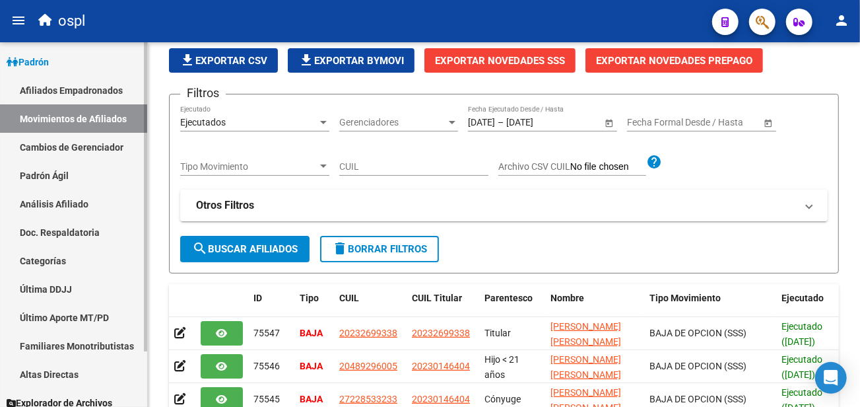
click at [91, 147] on link "Cambios de Gerenciador" at bounding box center [73, 147] width 147 height 28
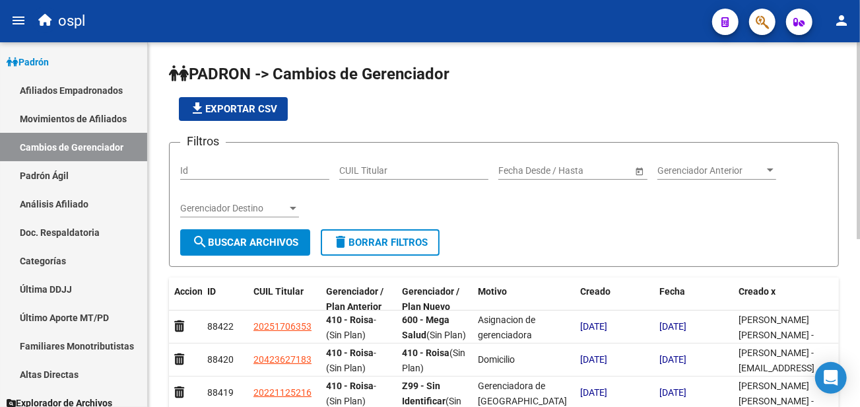
scroll to position [73, 0]
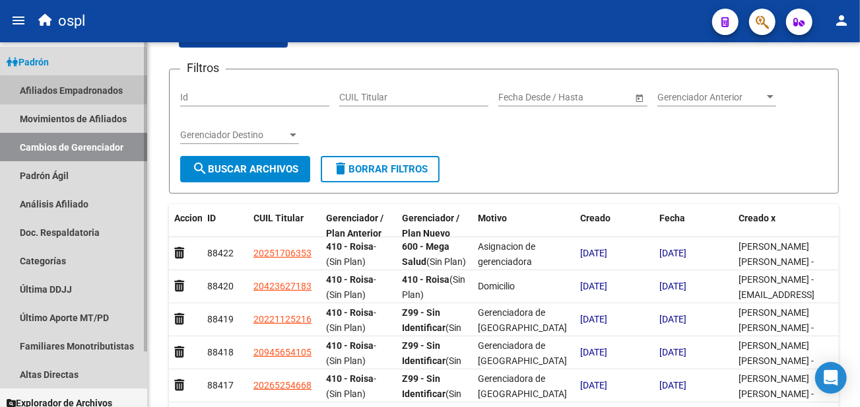
click at [64, 88] on link "Afiliados Empadronados" at bounding box center [73, 90] width 147 height 28
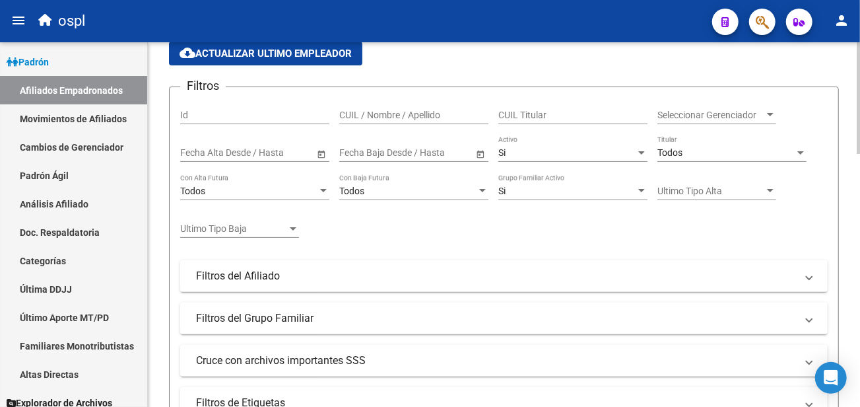
scroll to position [147, 0]
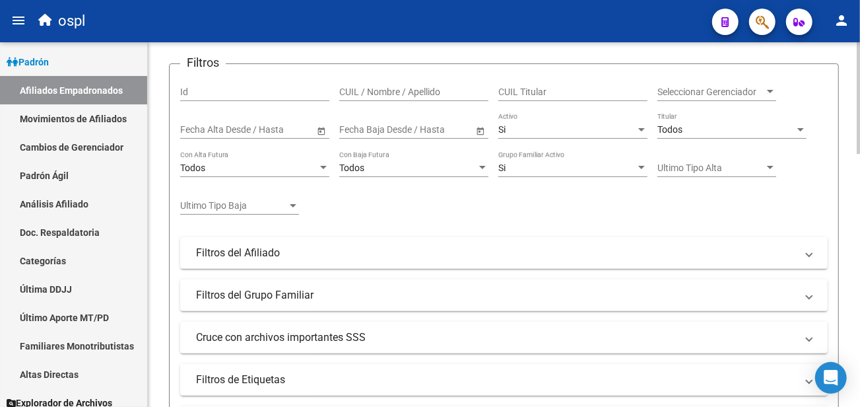
click at [273, 201] on span "Ultimo Tipo Baja" at bounding box center [233, 205] width 107 height 11
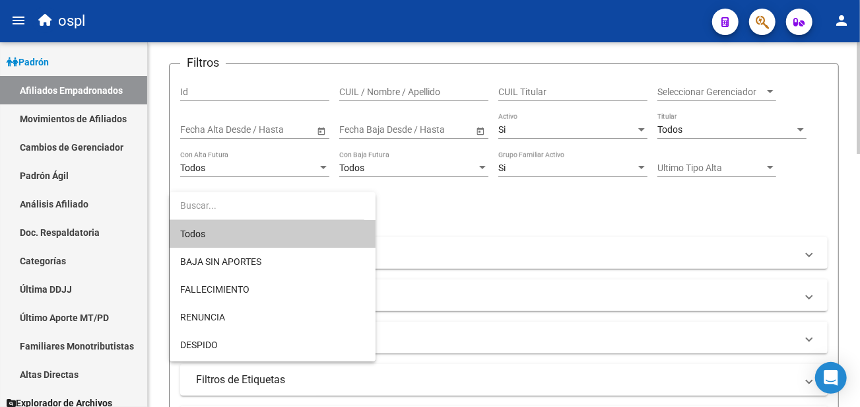
click at [273, 201] on input "dropdown search" at bounding box center [267, 205] width 195 height 28
click at [434, 201] on div at bounding box center [430, 203] width 860 height 407
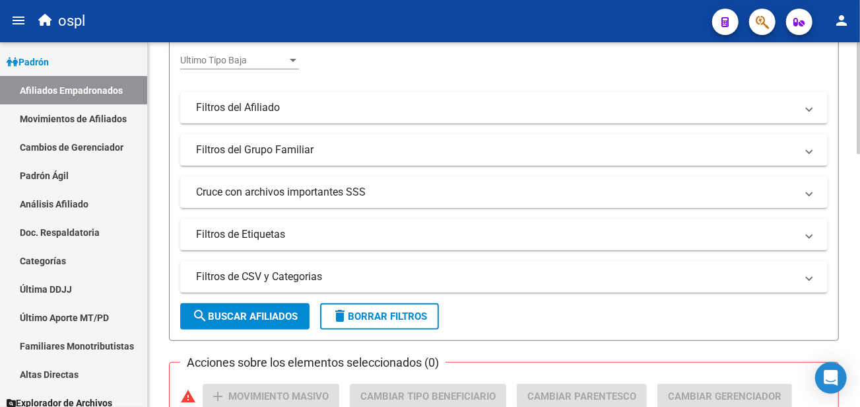
scroll to position [293, 0]
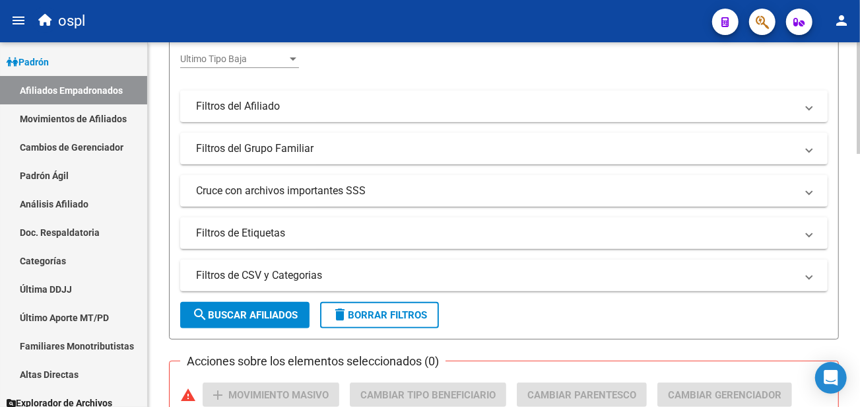
click at [322, 116] on mat-expansion-panel-header "Filtros del Afiliado" at bounding box center [504, 106] width 648 height 32
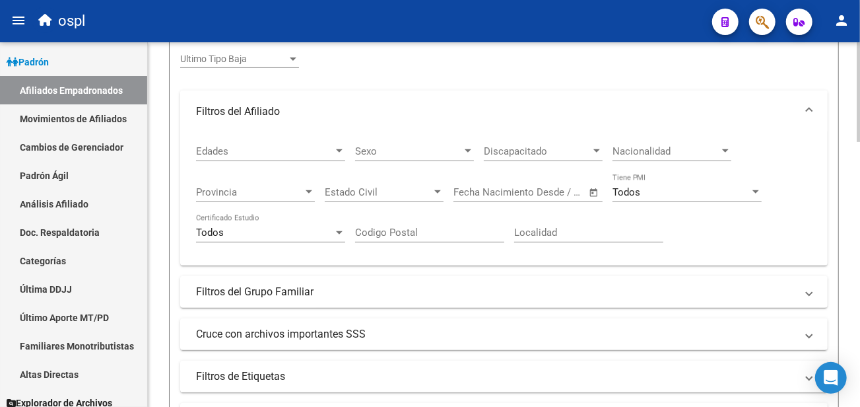
scroll to position [366, 0]
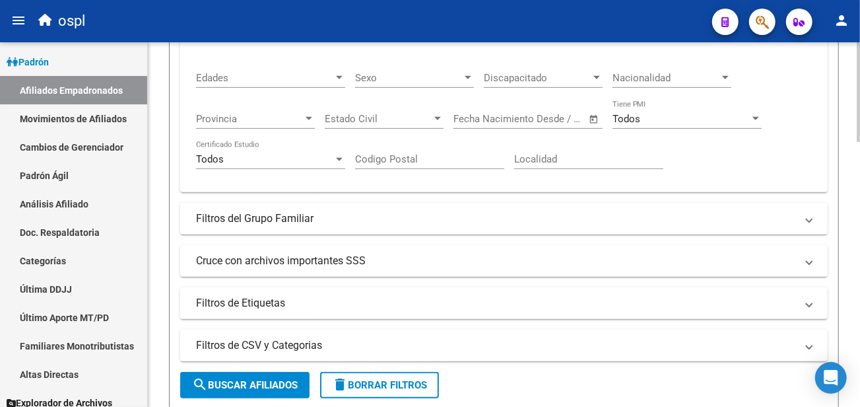
click at [325, 201] on div "Filtros Id CUIL / Nombre / Apellido CUIL Titular Seleccionar Gerenciador Selecc…" at bounding box center [504, 87] width 648 height 464
click at [335, 220] on mat-panel-title "Filtros del Grupo Familiar" at bounding box center [496, 218] width 600 height 15
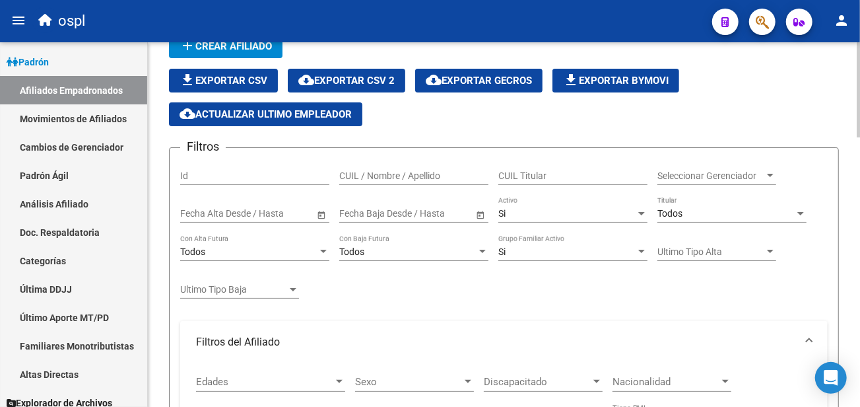
scroll to position [147, 0]
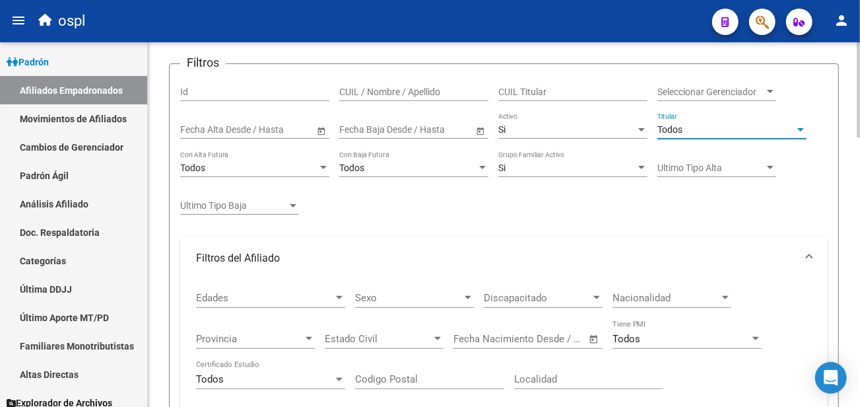
click at [710, 134] on div "Todos" at bounding box center [725, 129] width 137 height 11
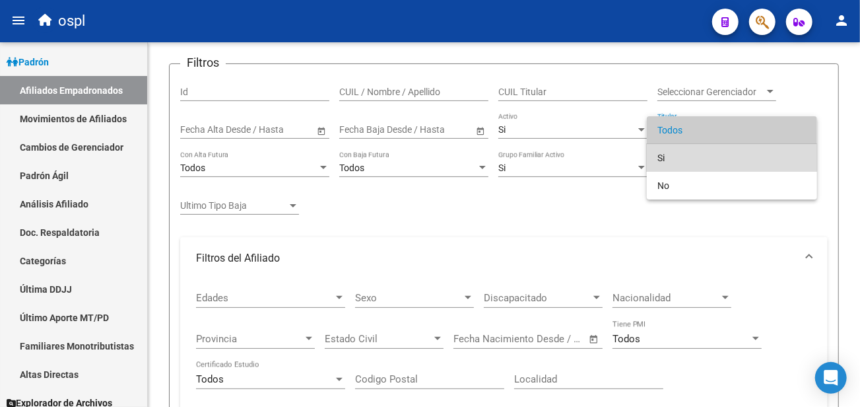
click at [692, 154] on span "Si" at bounding box center [731, 158] width 149 height 28
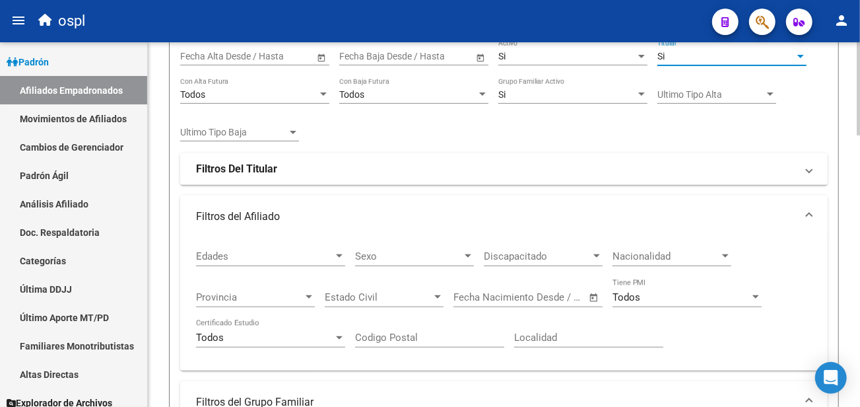
scroll to position [293, 0]
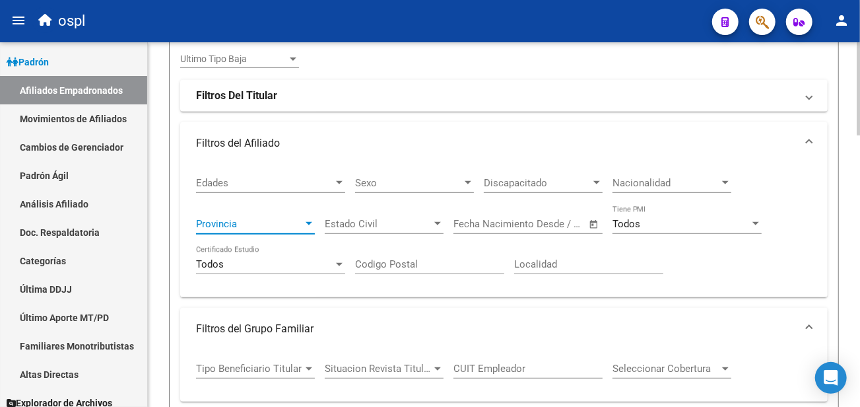
click at [238, 222] on span "Provincia" at bounding box center [249, 224] width 107 height 12
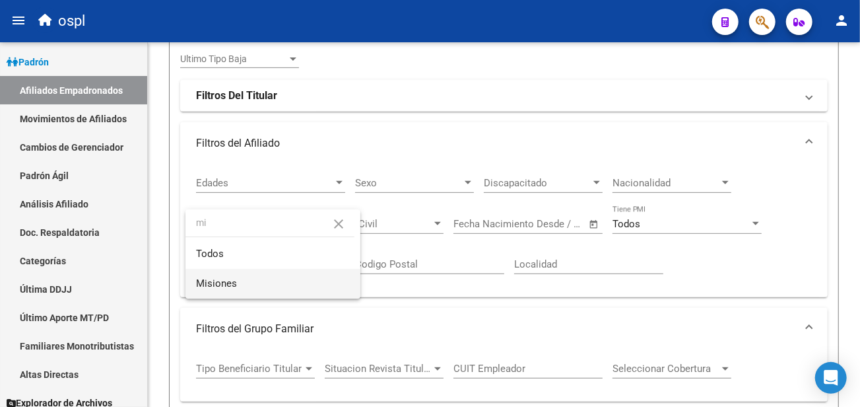
type input "mi"
click at [246, 276] on span "Misiones" at bounding box center [273, 284] width 154 height 30
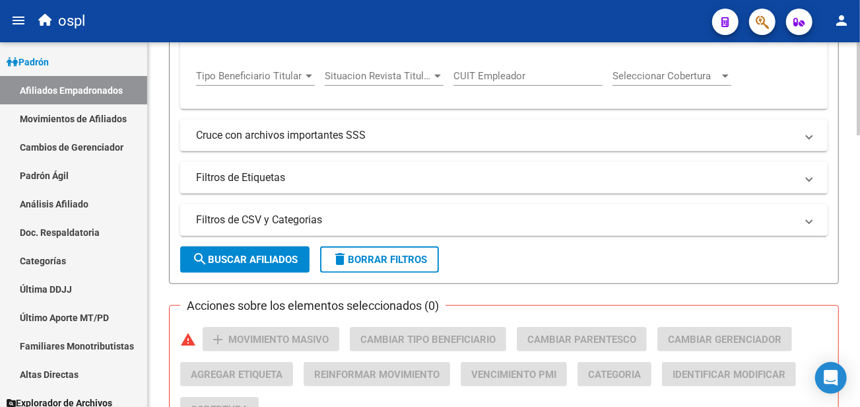
scroll to position [586, 0]
click at [246, 253] on span "search Buscar Afiliados" at bounding box center [245, 259] width 106 height 12
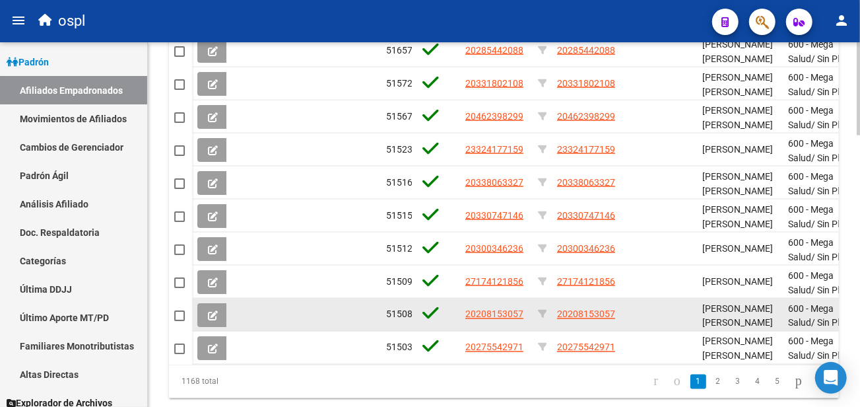
scroll to position [1065, 0]
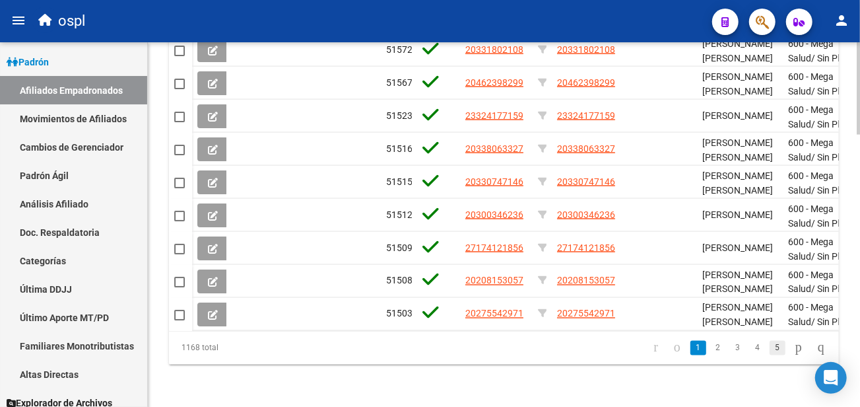
click at [770, 349] on link "5" at bounding box center [778, 348] width 16 height 15
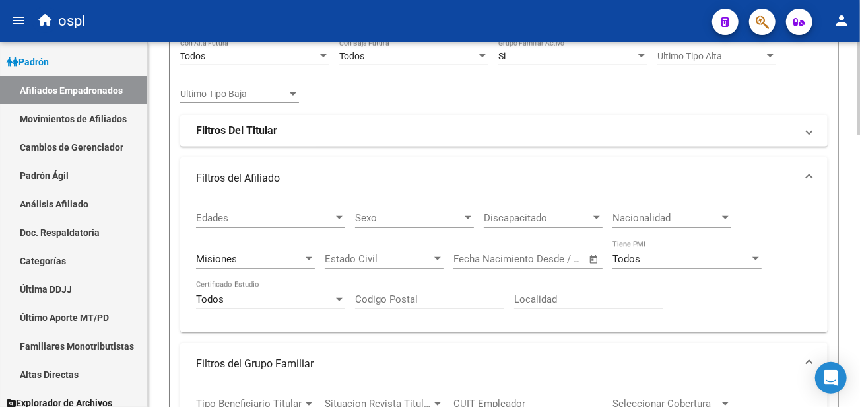
scroll to position [185, 0]
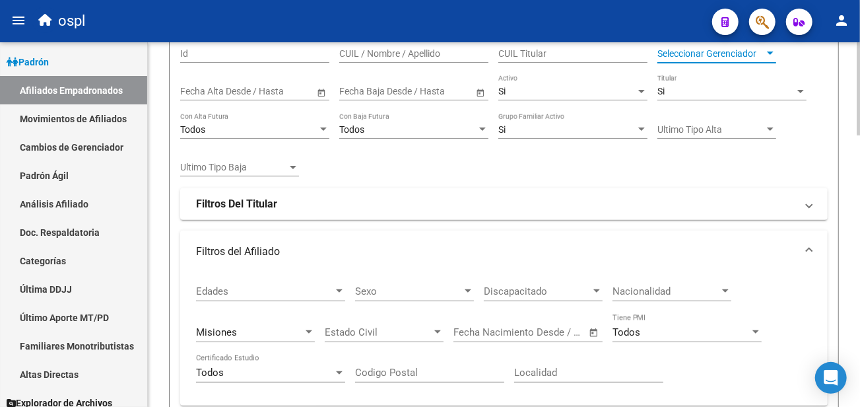
click at [723, 58] on span "Seleccionar Gerenciador" at bounding box center [710, 53] width 107 height 11
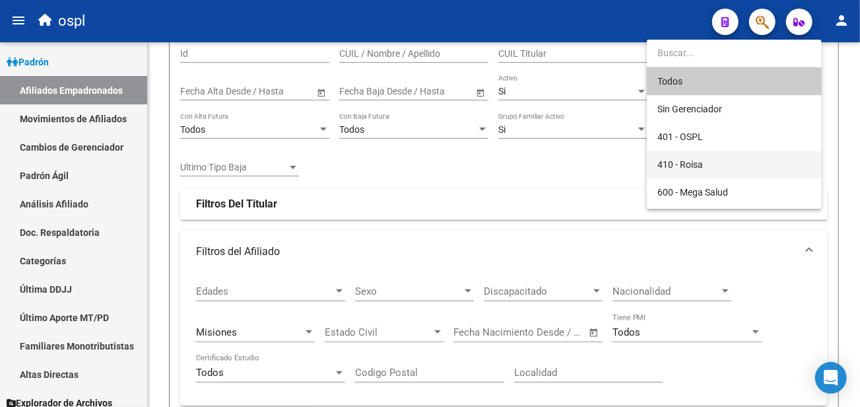
click at [717, 161] on span "410 - Roisa" at bounding box center [734, 165] width 154 height 28
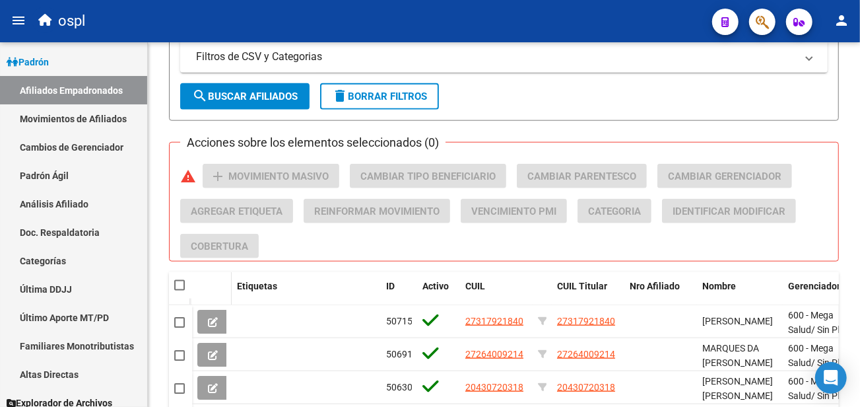
scroll to position [771, 0]
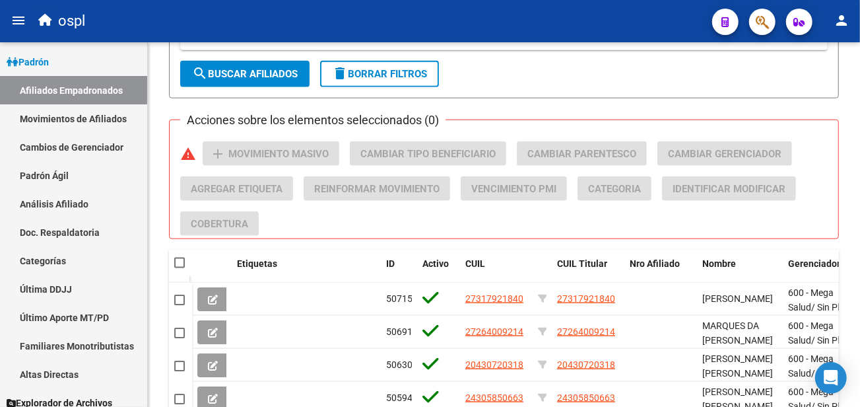
click at [253, 74] on span "search Buscar Afiliados" at bounding box center [245, 74] width 106 height 12
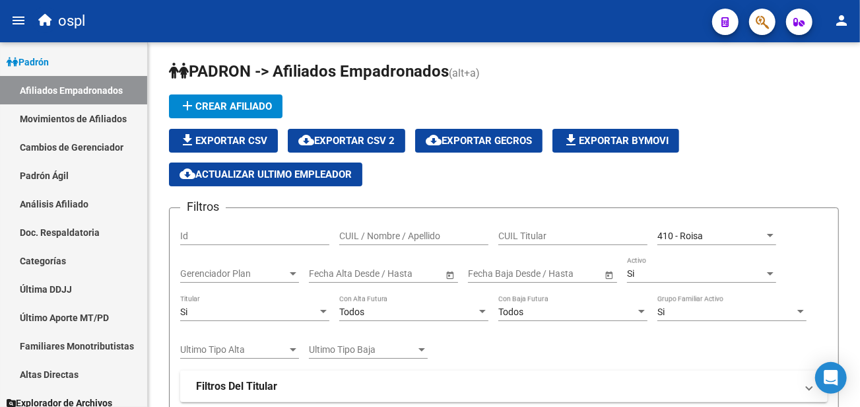
scroll to position [0, 0]
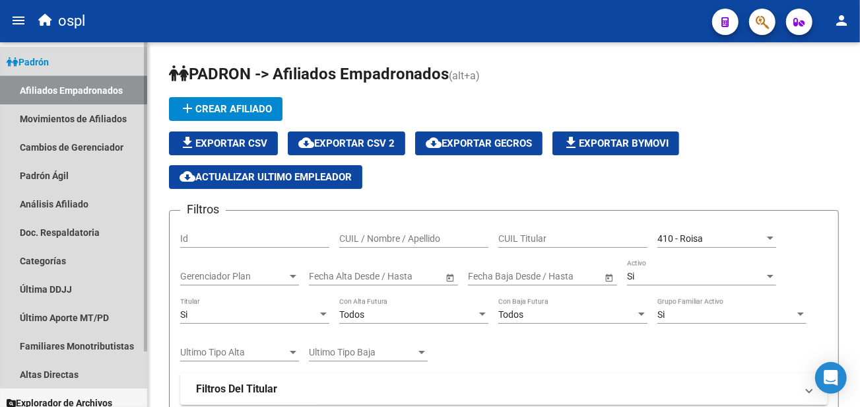
click at [81, 92] on link "Afiliados Empadronados" at bounding box center [73, 90] width 147 height 28
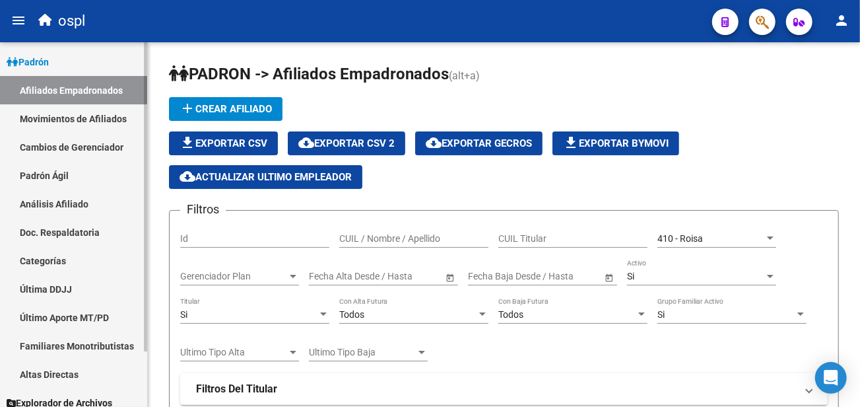
click at [75, 123] on link "Movimientos de Afiliados" at bounding box center [73, 118] width 147 height 28
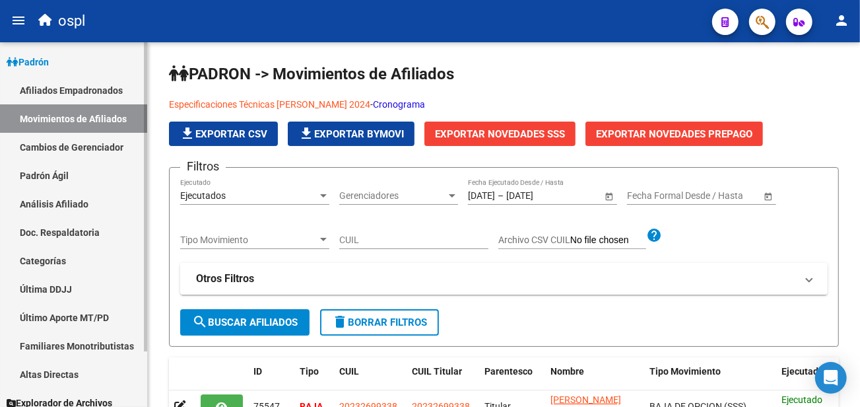
click at [76, 84] on link "Afiliados Empadronados" at bounding box center [73, 90] width 147 height 28
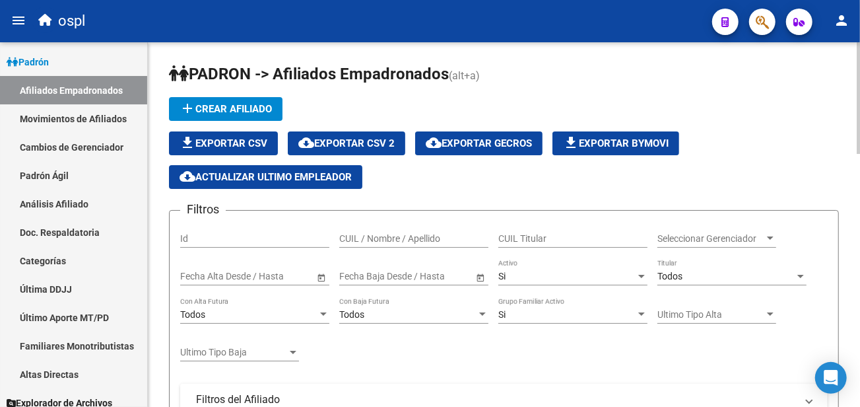
click at [391, 241] on input "CUIL / Nombre / Apellido" at bounding box center [413, 238] width 149 height 11
click at [362, 240] on input "2738i1879513" at bounding box center [413, 238] width 149 height 11
click at [399, 242] on input "27381879513" at bounding box center [413, 238] width 149 height 11
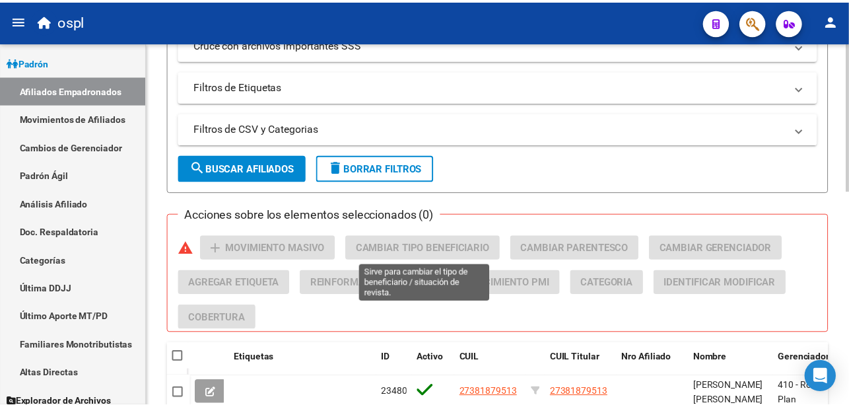
scroll to position [529, 0]
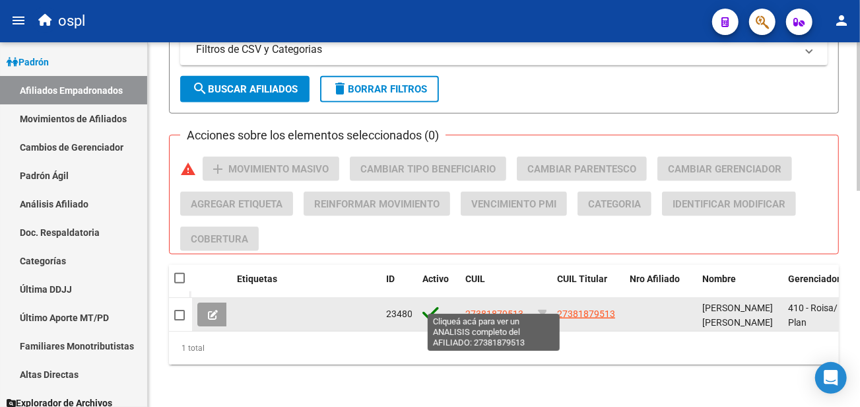
type input "27381879513"
click at [494, 308] on span "27381879513" at bounding box center [494, 313] width 58 height 11
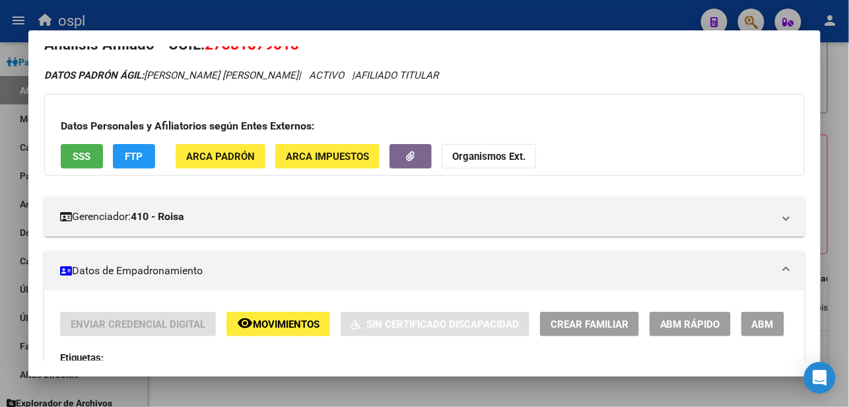
scroll to position [0, 0]
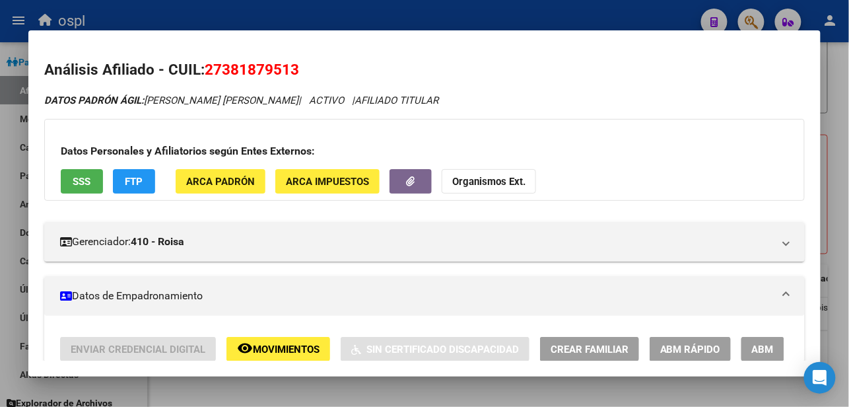
click at [177, 120] on div "Datos Personales y Afiliatorios según Entes Externos: SSS FTP ARCA Padrón ARCA …" at bounding box center [424, 160] width 760 height 82
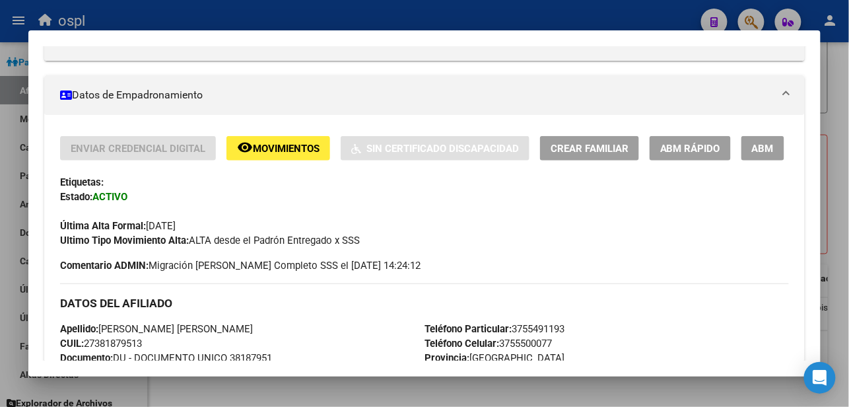
scroll to position [293, 0]
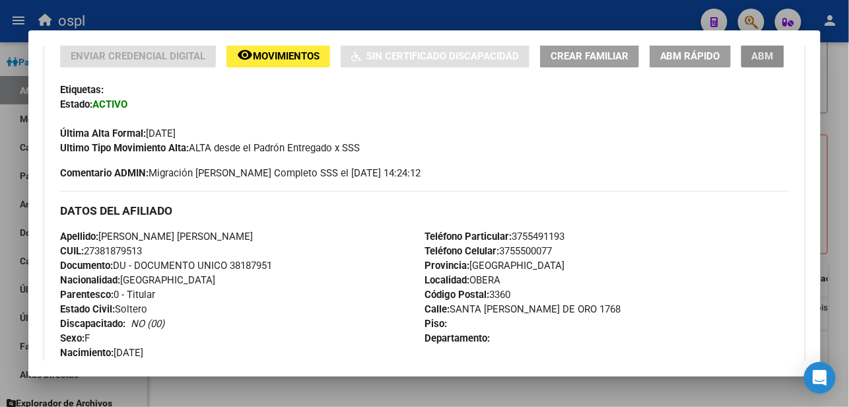
click at [752, 58] on span "ABM" at bounding box center [763, 56] width 22 height 12
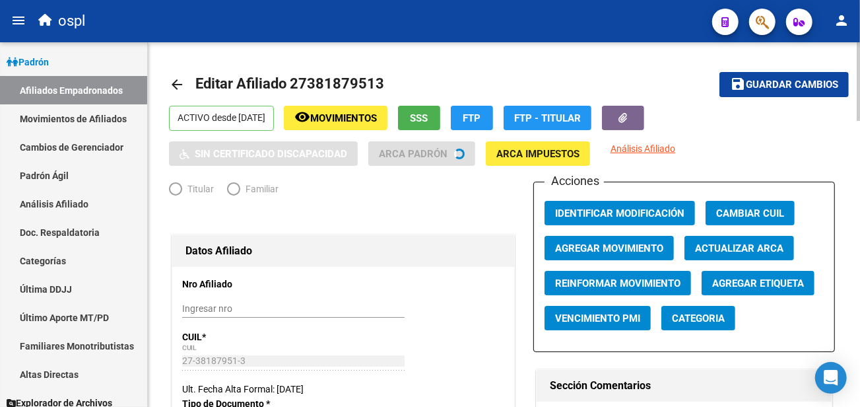
radio input "true"
type input "27-38187951-3"
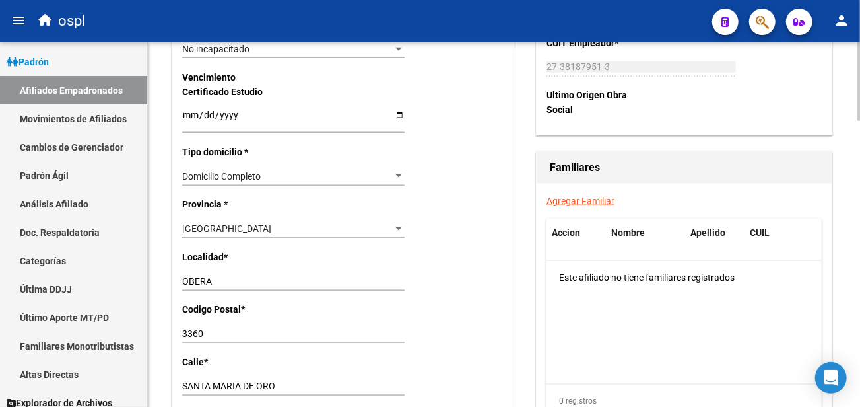
scroll to position [880, 0]
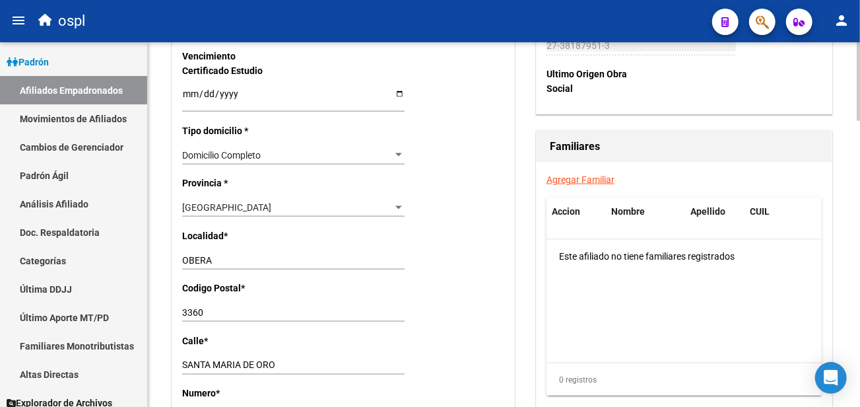
click at [261, 197] on div "Nro Afiliado Ingresar nro CUIL * 27-38187951-3 CUIL ARCA Padrón Ult. Fecha Alta…" at bounding box center [343, 75] width 342 height 1376
click at [259, 217] on div "La Pampa Seleccionar provincia" at bounding box center [293, 213] width 222 height 30
click at [260, 195] on div "Nro Afiliado Ingresar nro CUIL * 27-38187951-3 CUIL ARCA Padrón Ult. Fecha Alta…" at bounding box center [343, 75] width 342 height 1376
click at [260, 225] on div "La Pampa Seleccionar provincia" at bounding box center [293, 213] width 222 height 30
click at [259, 217] on div "La Pampa Seleccionar provincia" at bounding box center [293, 213] width 222 height 30
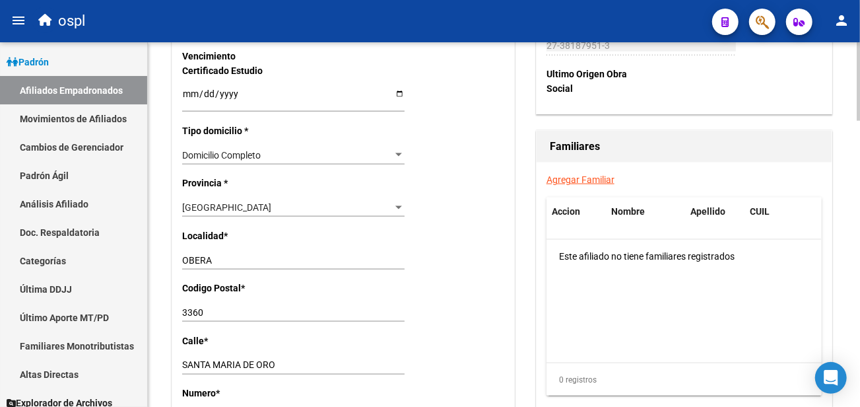
click at [260, 209] on div "[GEOGRAPHIC_DATA]" at bounding box center [287, 207] width 211 height 11
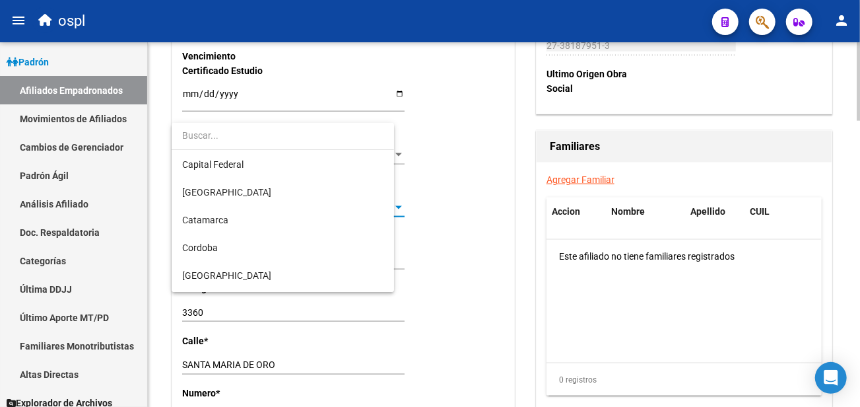
scroll to position [456, 0]
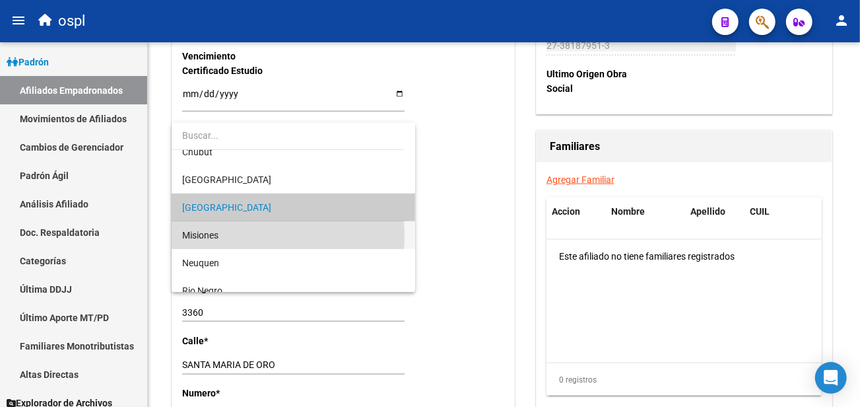
click at [250, 236] on span "Misiones" at bounding box center [293, 235] width 222 height 28
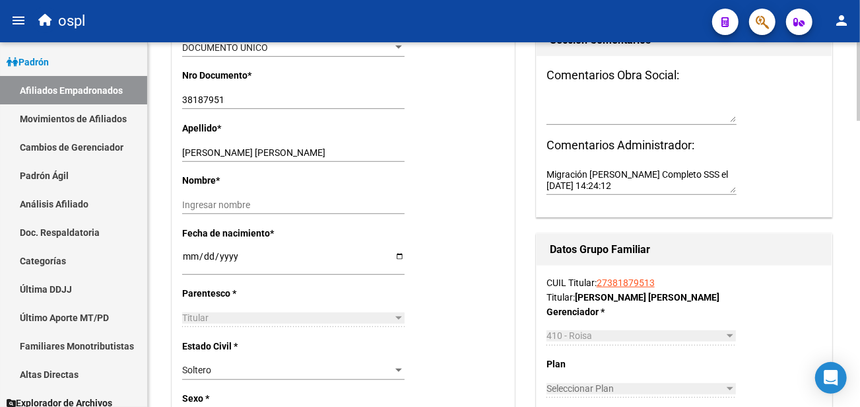
scroll to position [0, 0]
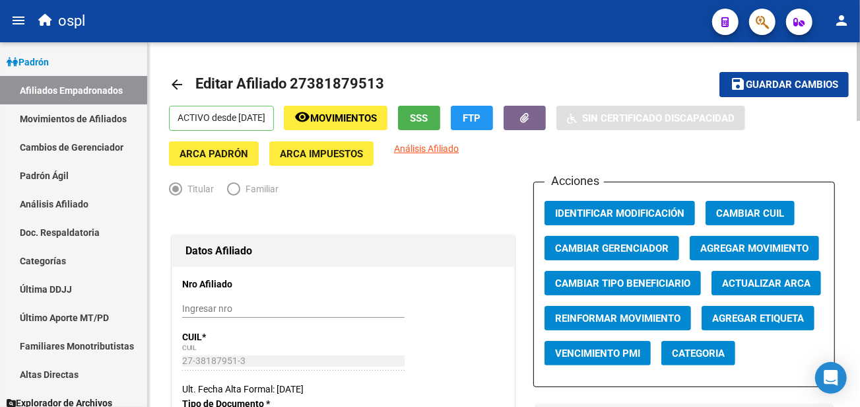
click at [770, 81] on span "Guardar cambios" at bounding box center [792, 85] width 92 height 12
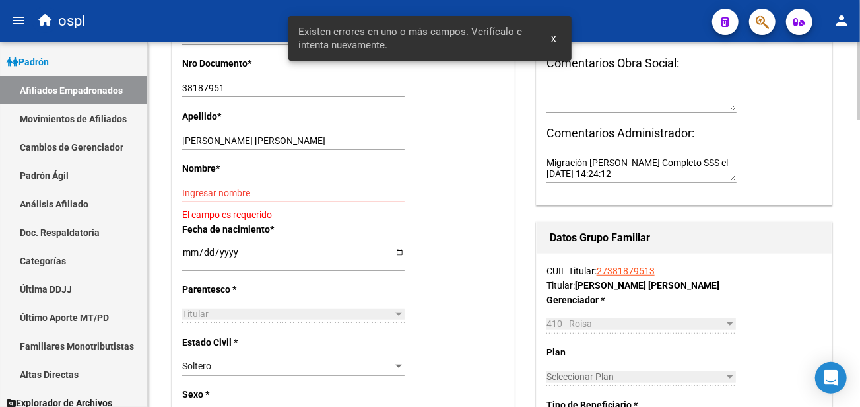
scroll to position [440, 0]
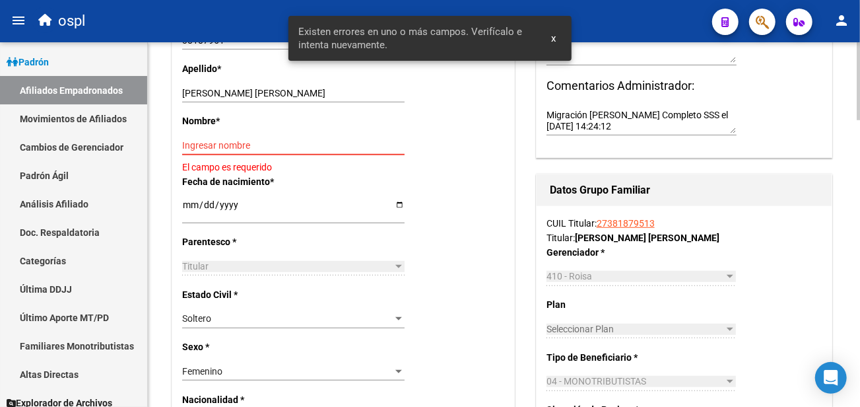
click at [301, 144] on input "Ingresar nombre" at bounding box center [293, 145] width 222 height 11
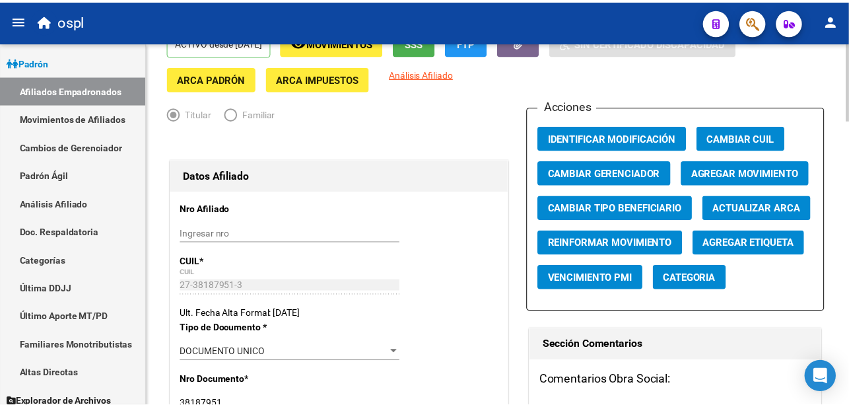
scroll to position [73, 0]
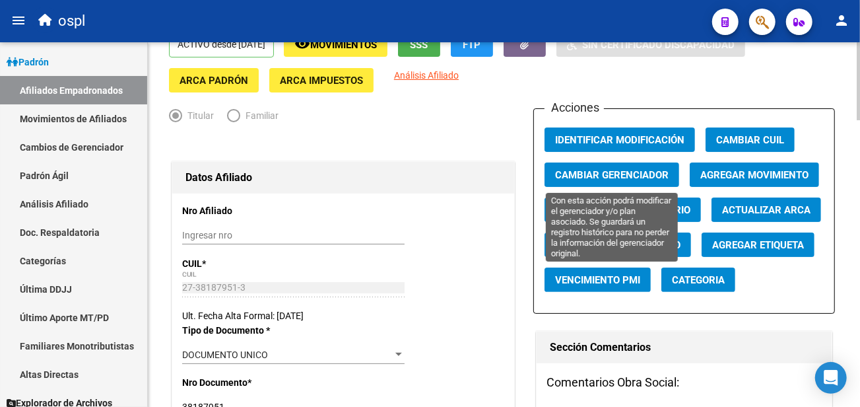
click at [644, 168] on button "Cambiar Gerenciador" at bounding box center [612, 174] width 135 height 24
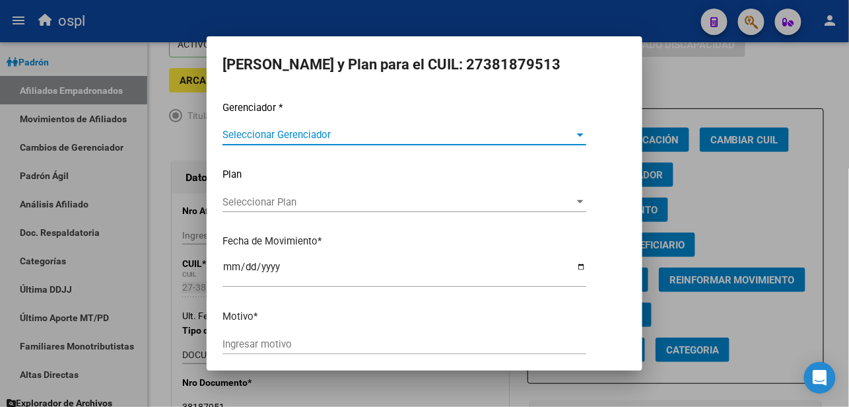
click at [328, 142] on div "Seleccionar Gerenciador Seleccionar Gerenciador" at bounding box center [404, 135] width 364 height 20
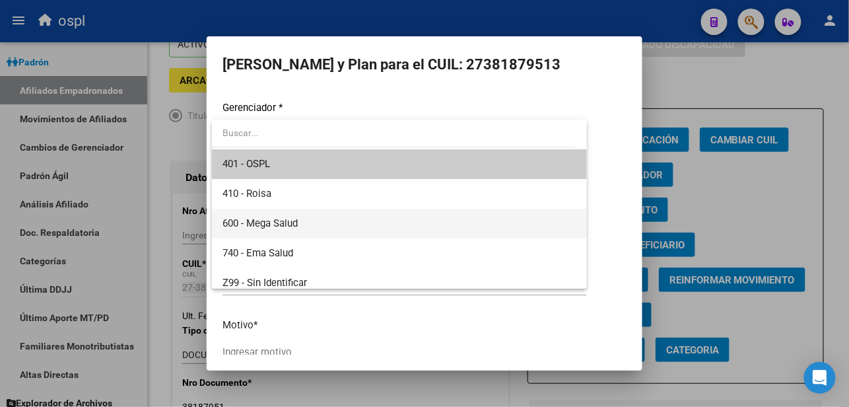
click at [312, 221] on span "600 - Mega Salud" at bounding box center [399, 224] width 354 height 30
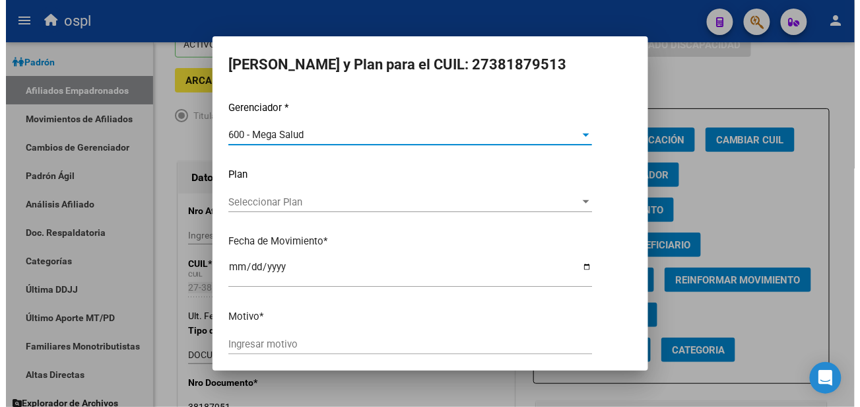
scroll to position [55, 0]
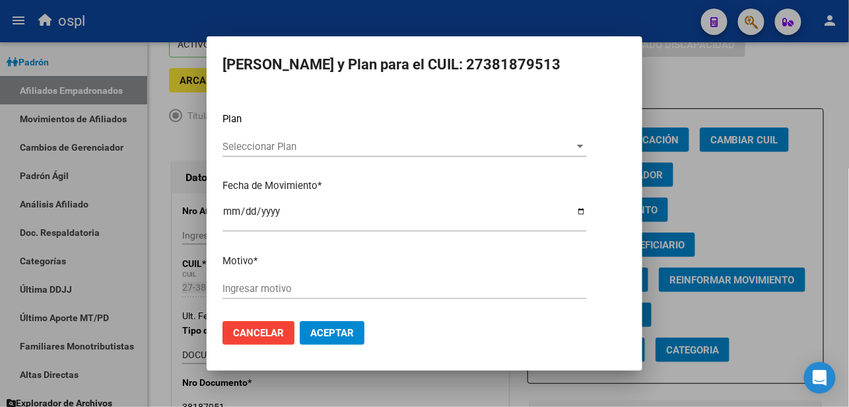
click at [290, 287] on input "Ingresar motivo" at bounding box center [404, 289] width 364 height 12
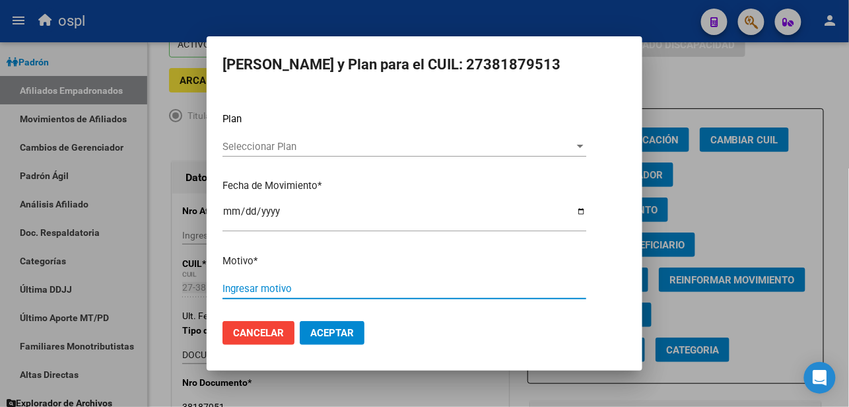
click at [322, 325] on button "Aceptar" at bounding box center [332, 333] width 65 height 24
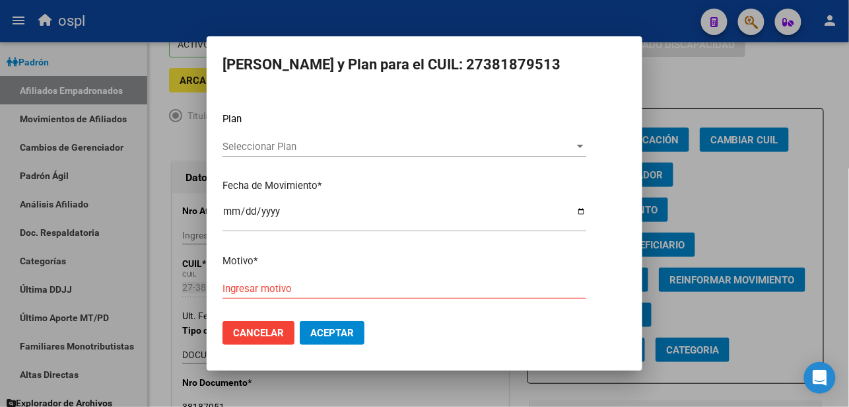
click at [289, 290] on input "Ingresar motivo" at bounding box center [404, 289] width 364 height 12
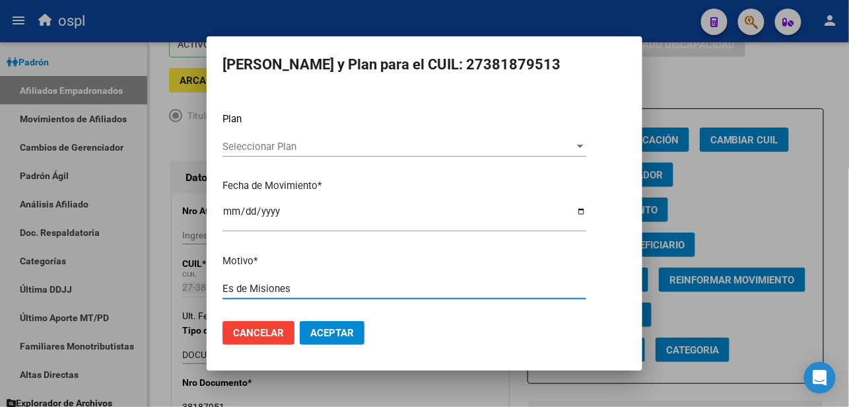
type input "Es de Misiones"
click at [319, 335] on span "Aceptar" at bounding box center [332, 333] width 44 height 12
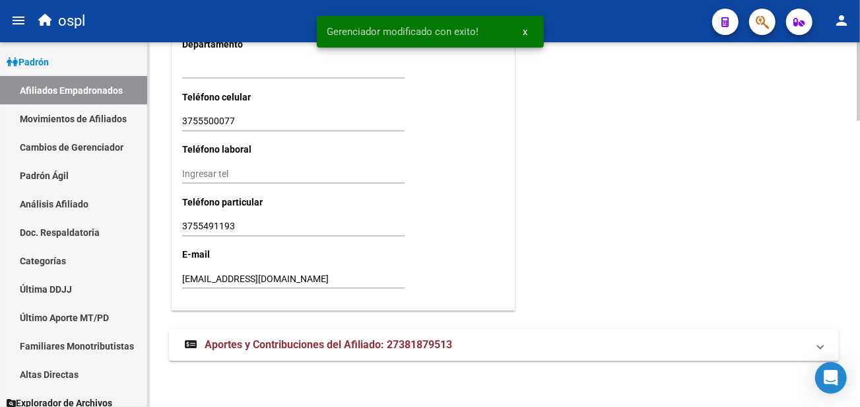
scroll to position [828, 0]
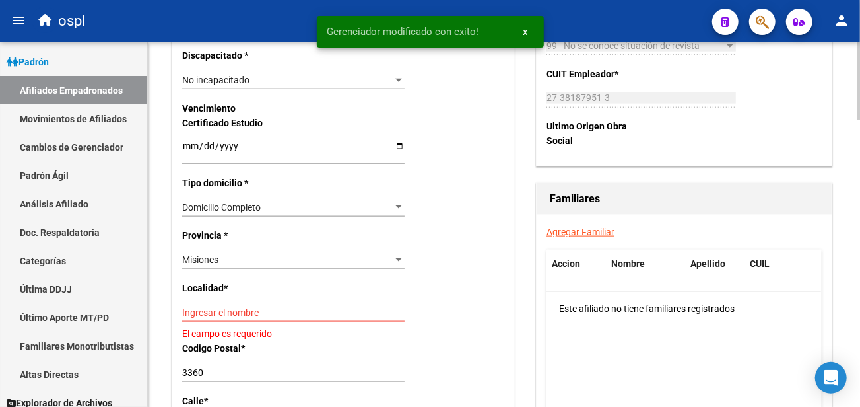
click at [281, 319] on div "Ingresar el nombre" at bounding box center [293, 312] width 222 height 18
type input "n"
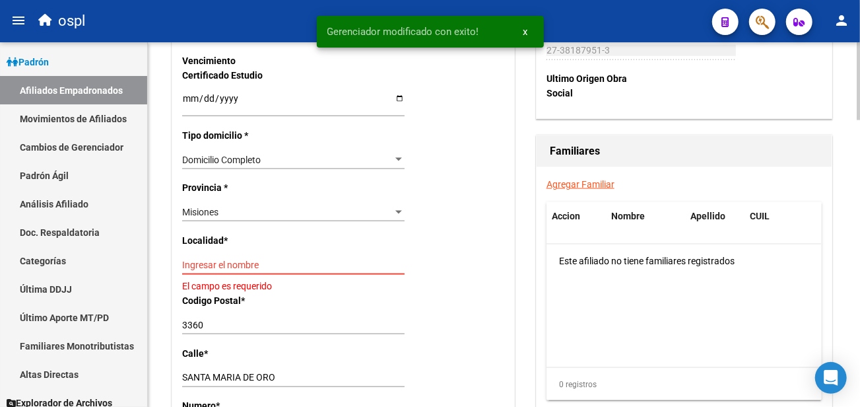
scroll to position [901, 0]
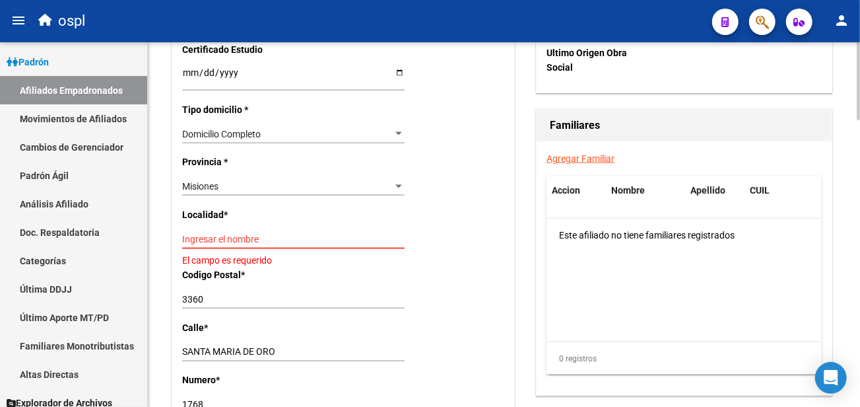
click at [210, 241] on input "Ingresar el nombre" at bounding box center [293, 239] width 222 height 11
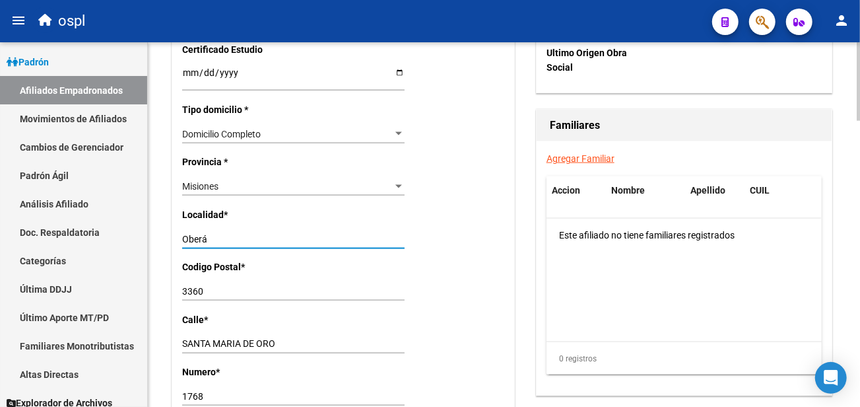
type input "Oberá"
click at [286, 129] on div "Domicilio Completo" at bounding box center [287, 134] width 211 height 11
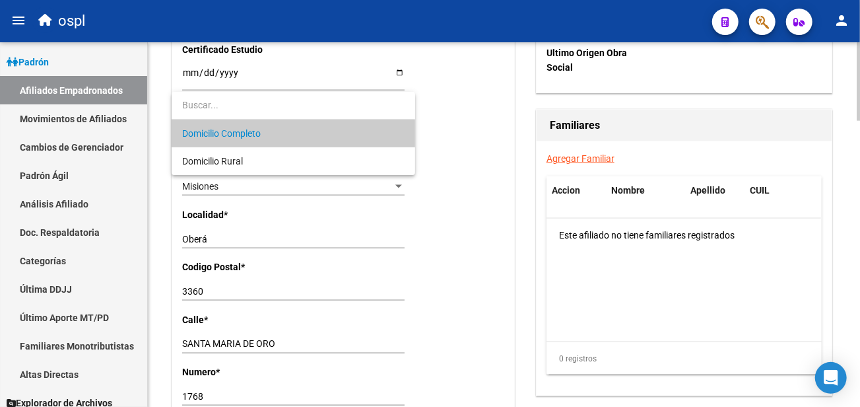
click at [464, 149] on div at bounding box center [430, 203] width 860 height 407
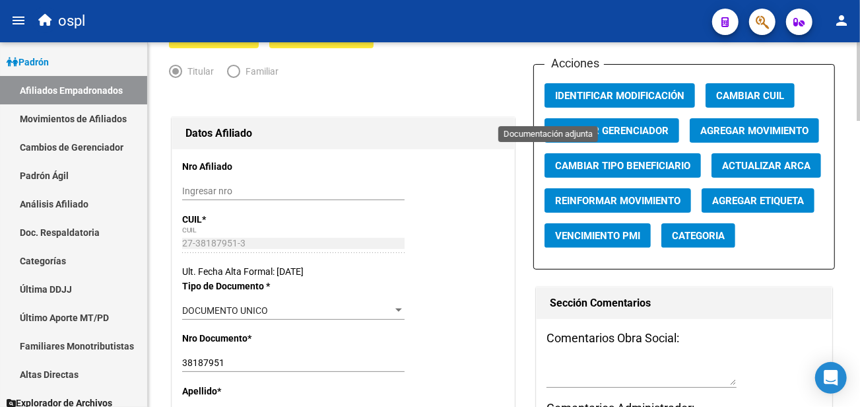
scroll to position [0, 0]
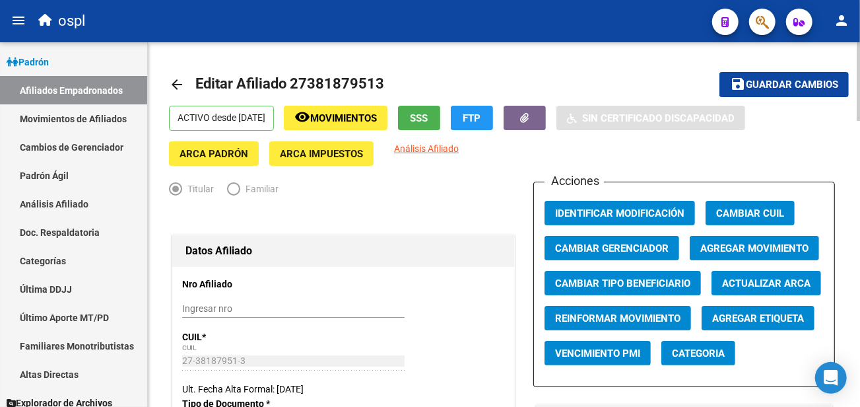
click at [755, 82] on span "Guardar cambios" at bounding box center [792, 85] width 92 height 12
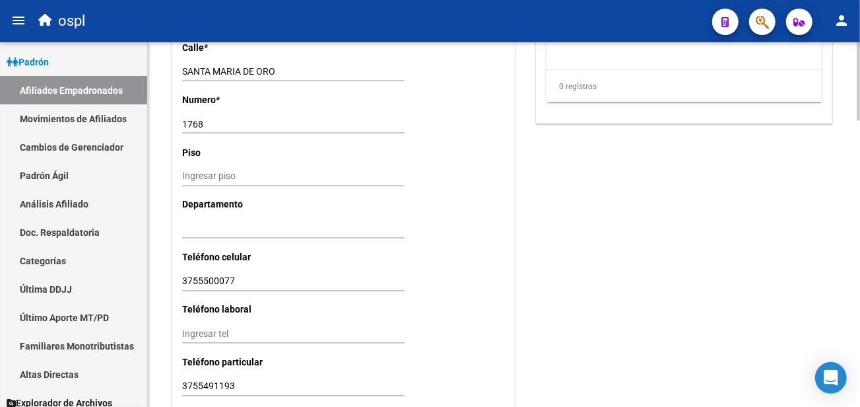
scroll to position [1334, 0]
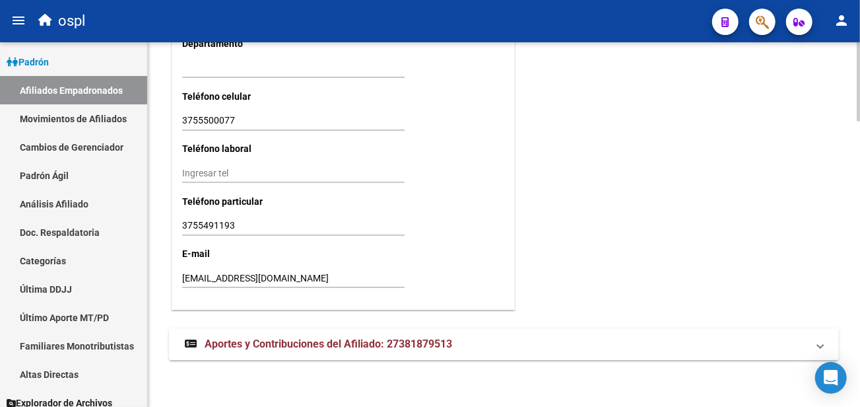
click at [245, 335] on mat-expansion-panel-header "Aportes y Contribuciones del Afiliado: 27381879513" at bounding box center [504, 344] width 670 height 32
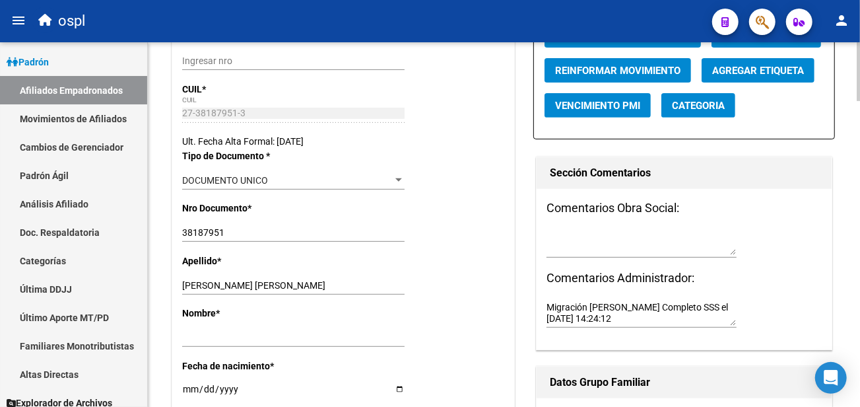
scroll to position [0, 0]
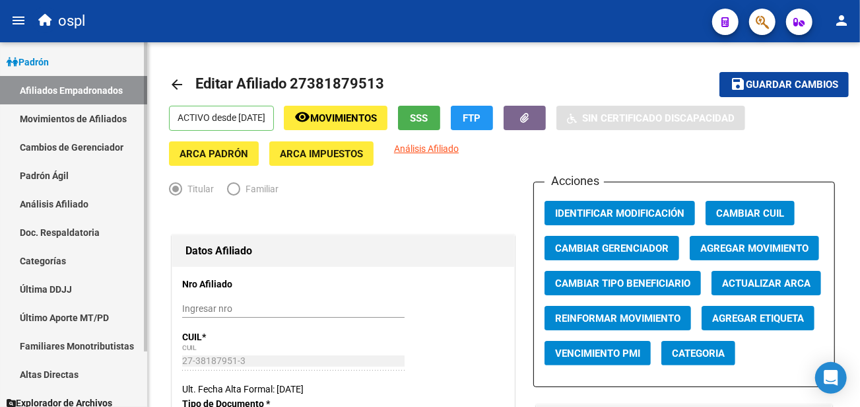
click at [74, 93] on link "Afiliados Empadronados" at bounding box center [73, 90] width 147 height 28
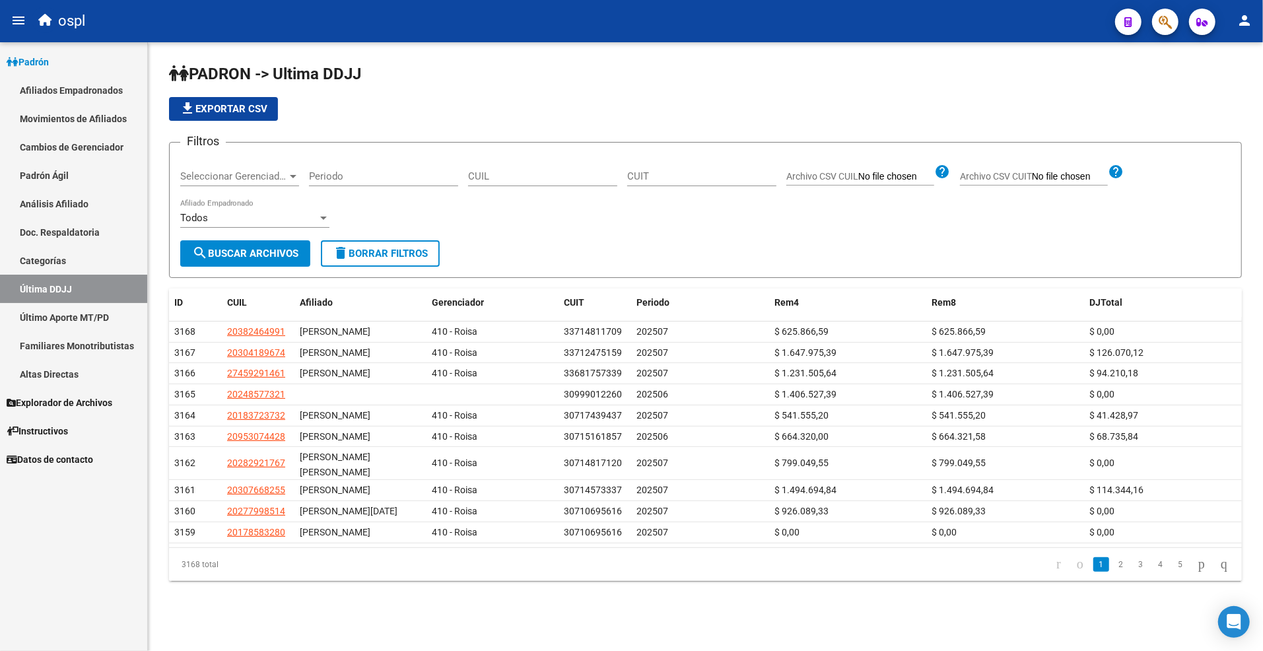
click at [638, 50] on div "PADRON -> Ultima DDJJ file_download Exportar CSV Filtros Seleccionar Gerenciado…" at bounding box center [705, 332] width 1115 height 581
